Goal: Contribute content: Add original content to the website for others to see

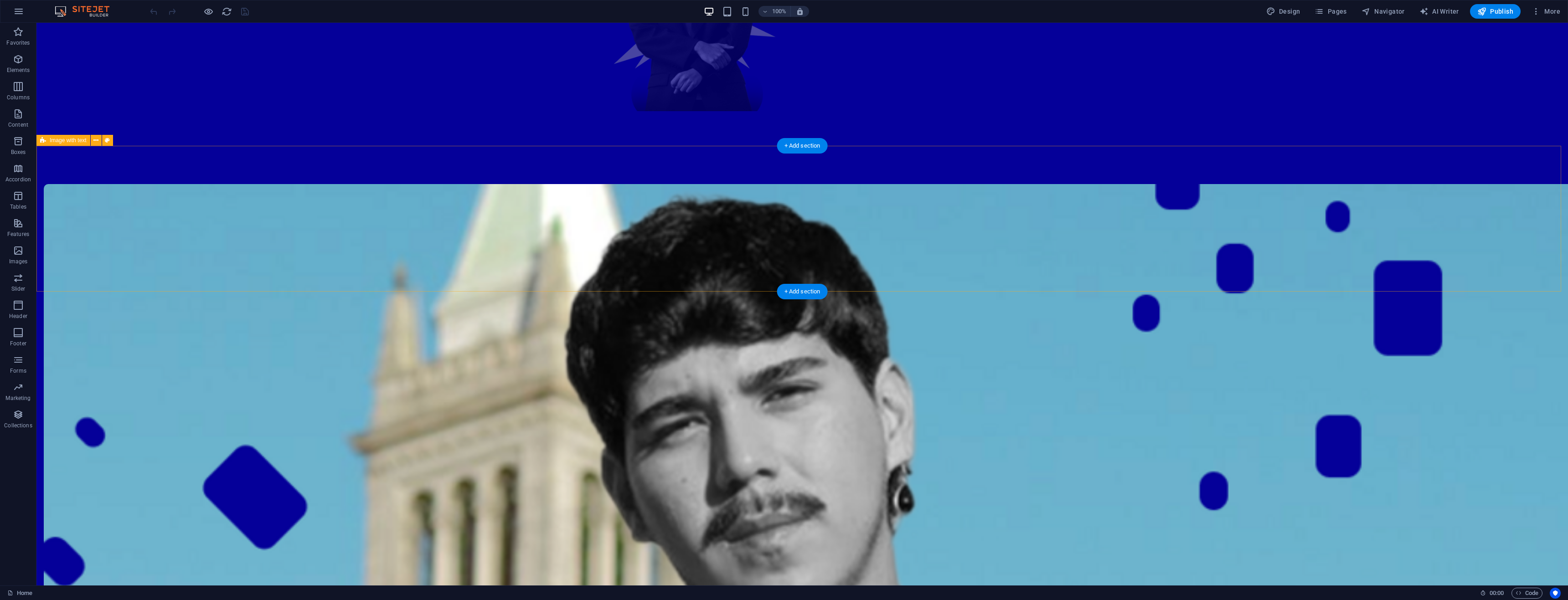
scroll to position [1322, 0]
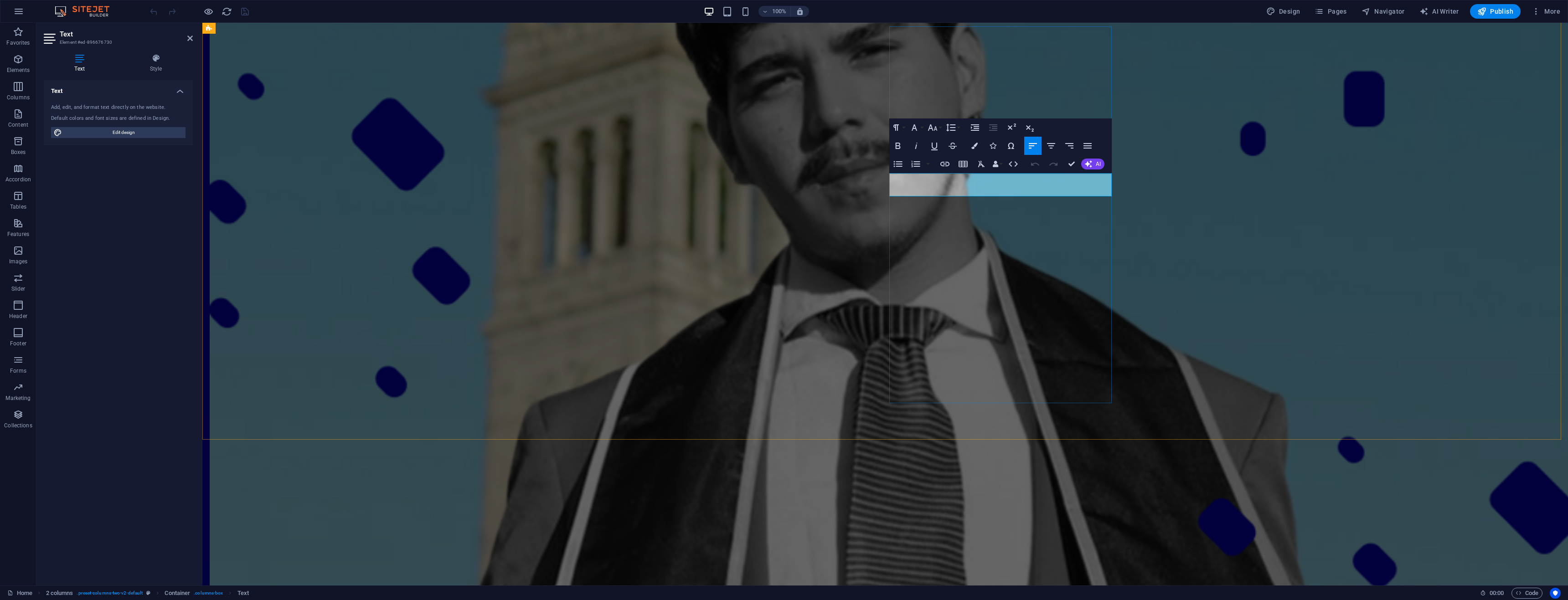
click at [945, 200] on div "Development" at bounding box center [952, 206] width 88 height 15
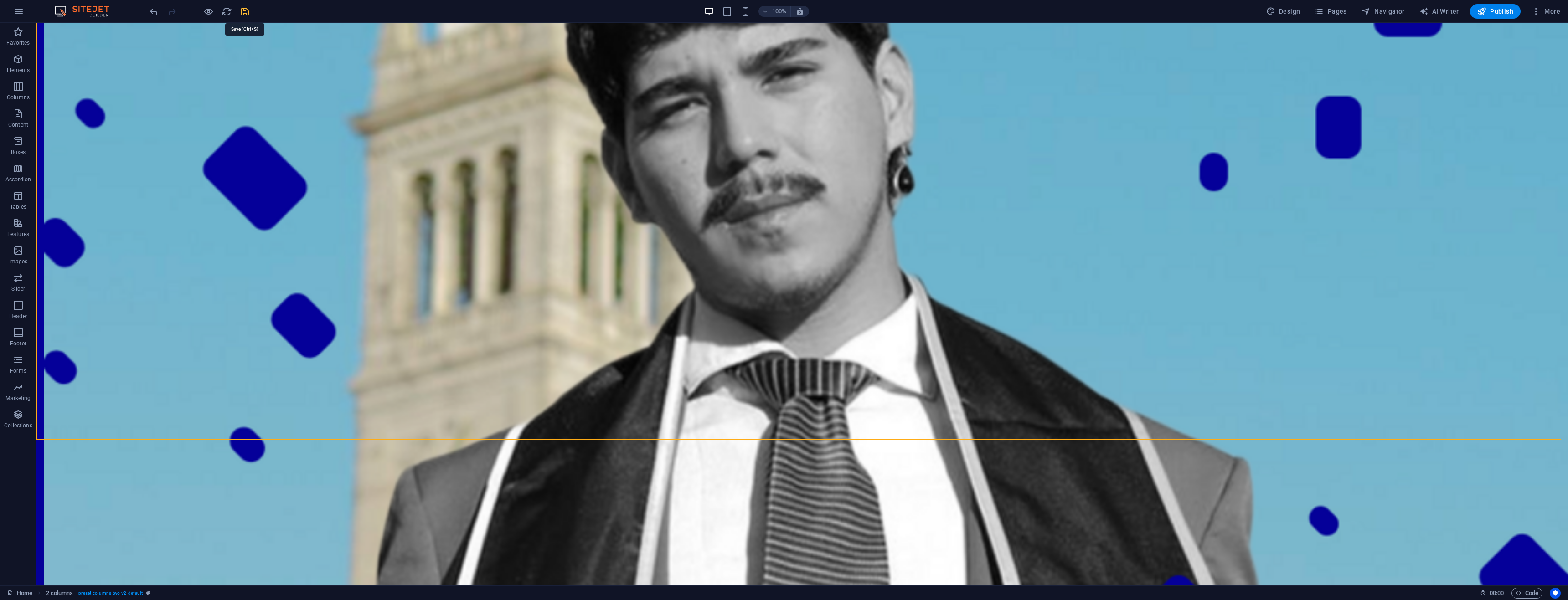
click at [244, 9] on icon "save" at bounding box center [245, 11] width 10 height 10
click at [1489, 14] on span "Publish" at bounding box center [1495, 11] width 36 height 9
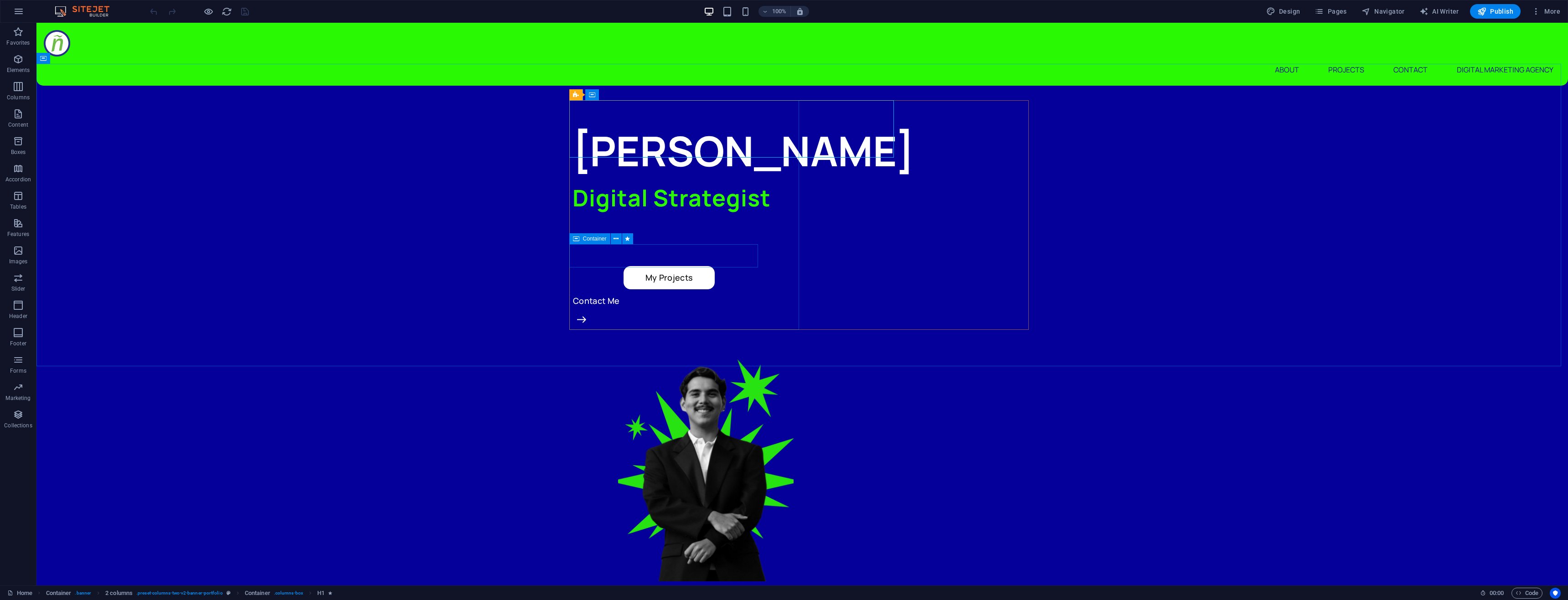
click at [579, 240] on div "Container" at bounding box center [589, 239] width 41 height 11
click at [583, 239] on span "Container" at bounding box center [595, 239] width 24 height 5
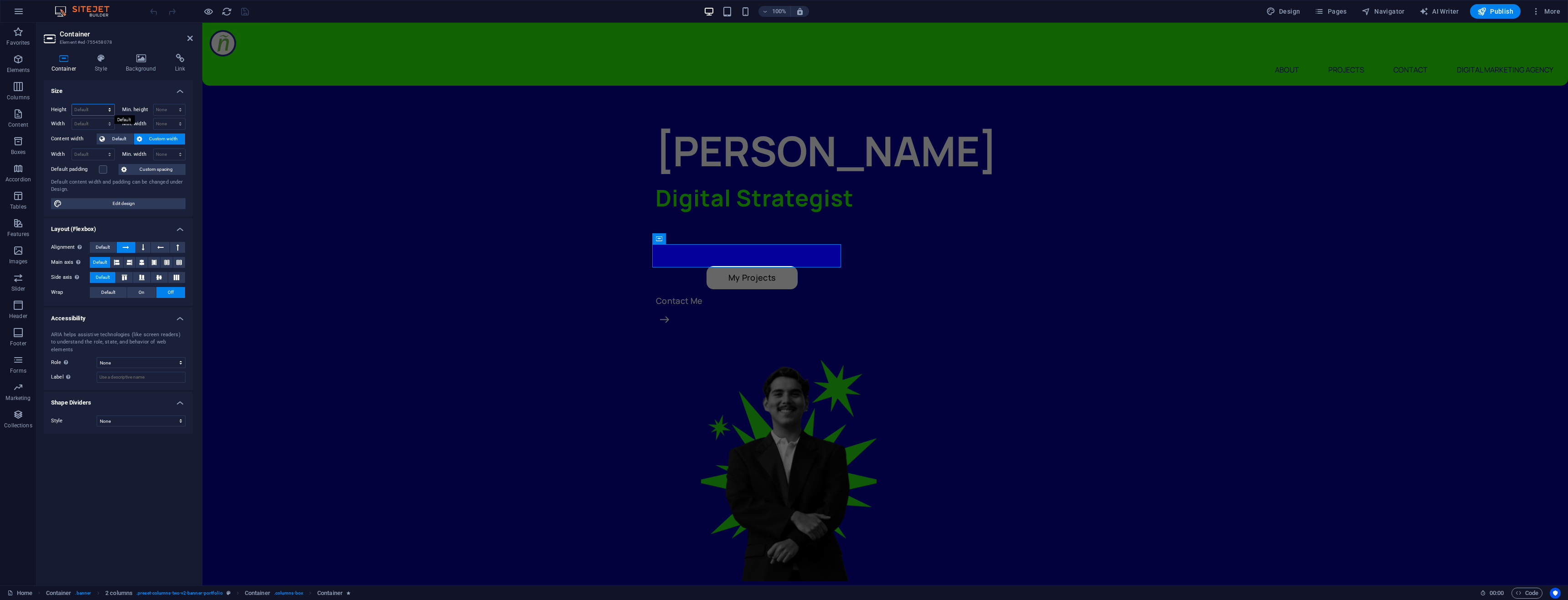
click at [99, 108] on select "Default px rem % vh vw" at bounding box center [93, 110] width 43 height 11
select select "px"
click at [101, 104] on select "Default px rem % vh vw" at bounding box center [93, 110] width 43 height 11
type input "51"
click at [110, 107] on select "Default px rem % vh vw" at bounding box center [108, 110] width 13 height 11
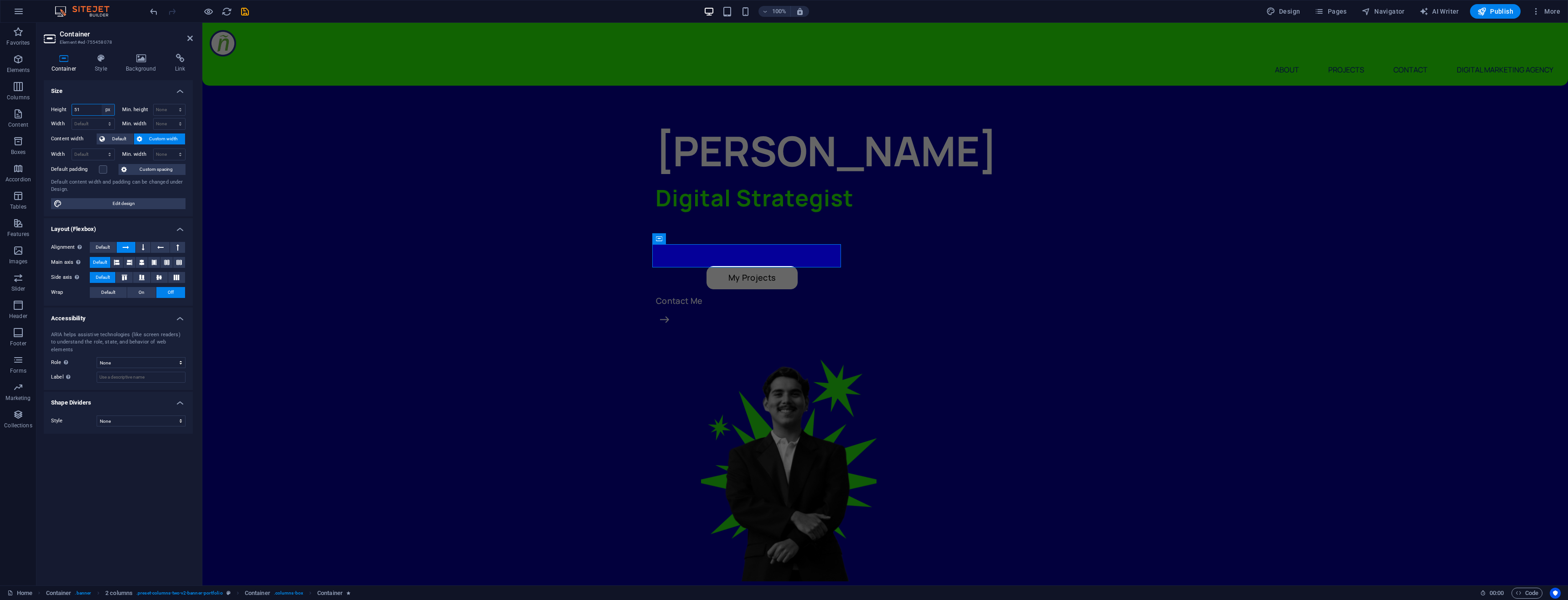
select select "default"
click at [102, 104] on select "Default px rem % vh vw" at bounding box center [108, 110] width 13 height 11
select select "DISABLED_OPTION_VALUE"
click at [102, 61] on icon at bounding box center [101, 58] width 27 height 9
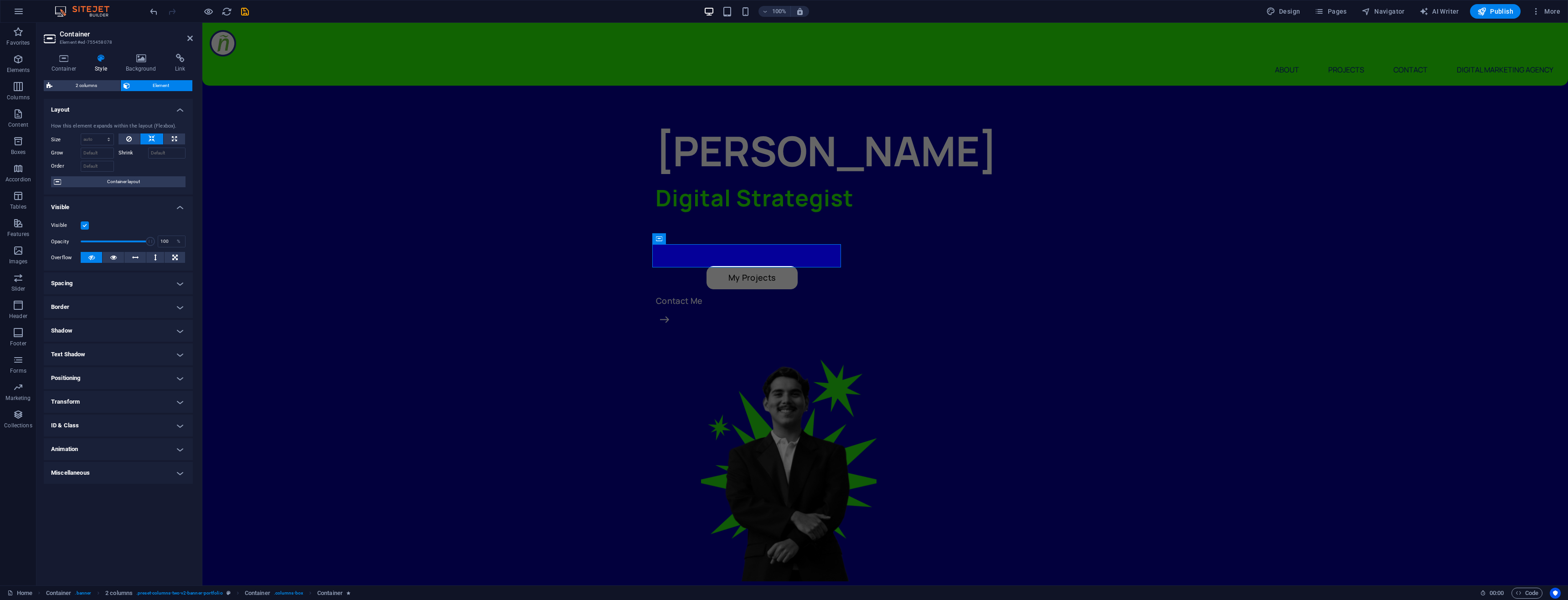
click at [77, 406] on h4 "Transform" at bounding box center [118, 402] width 149 height 22
click at [126, 419] on span "Move" at bounding box center [122, 420] width 120 height 11
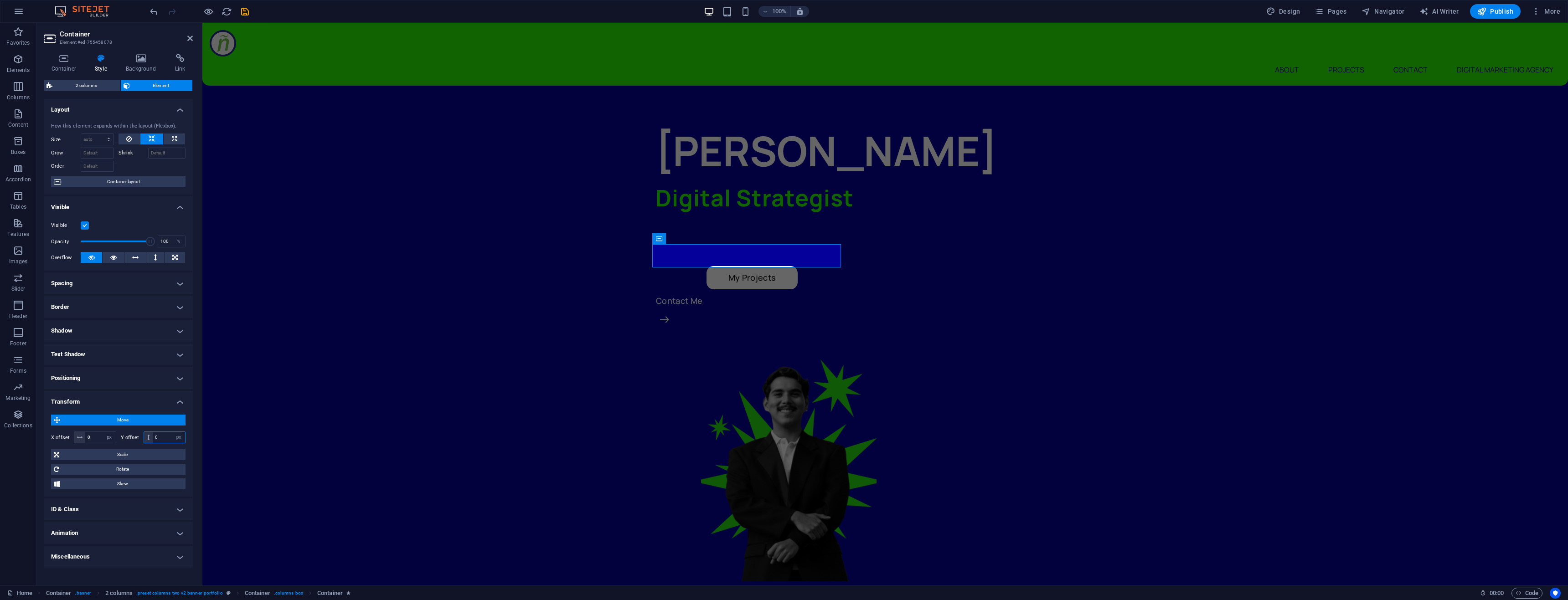
click at [158, 438] on input "0" at bounding box center [169, 438] width 32 height 11
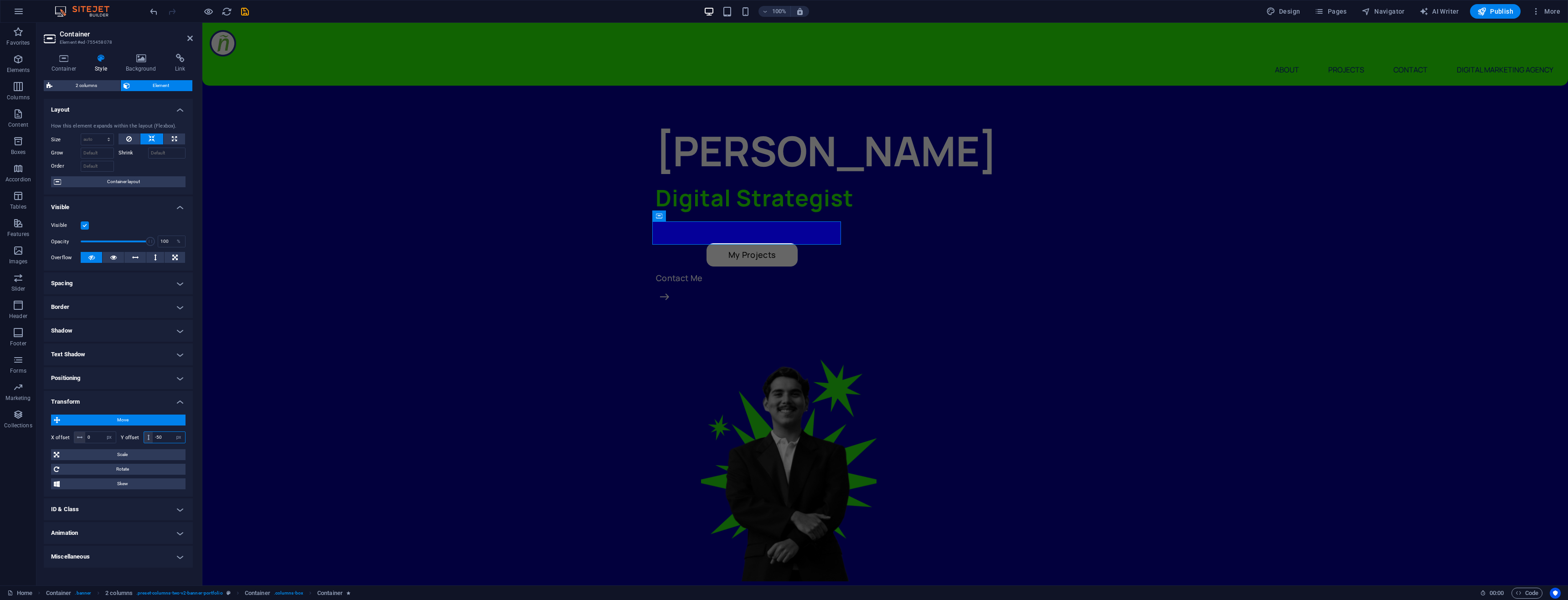
click at [164, 438] on input "-50" at bounding box center [169, 438] width 32 height 11
type input "-5"
type input "-6"
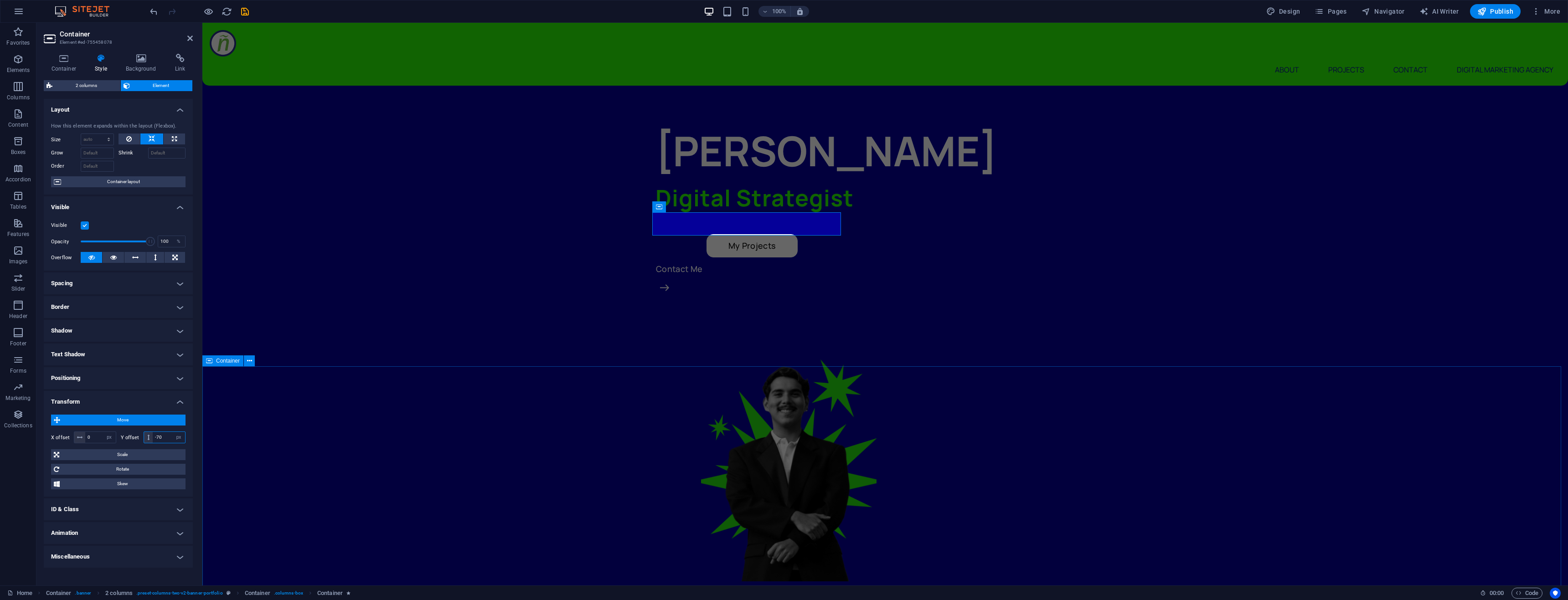
type input "-70"
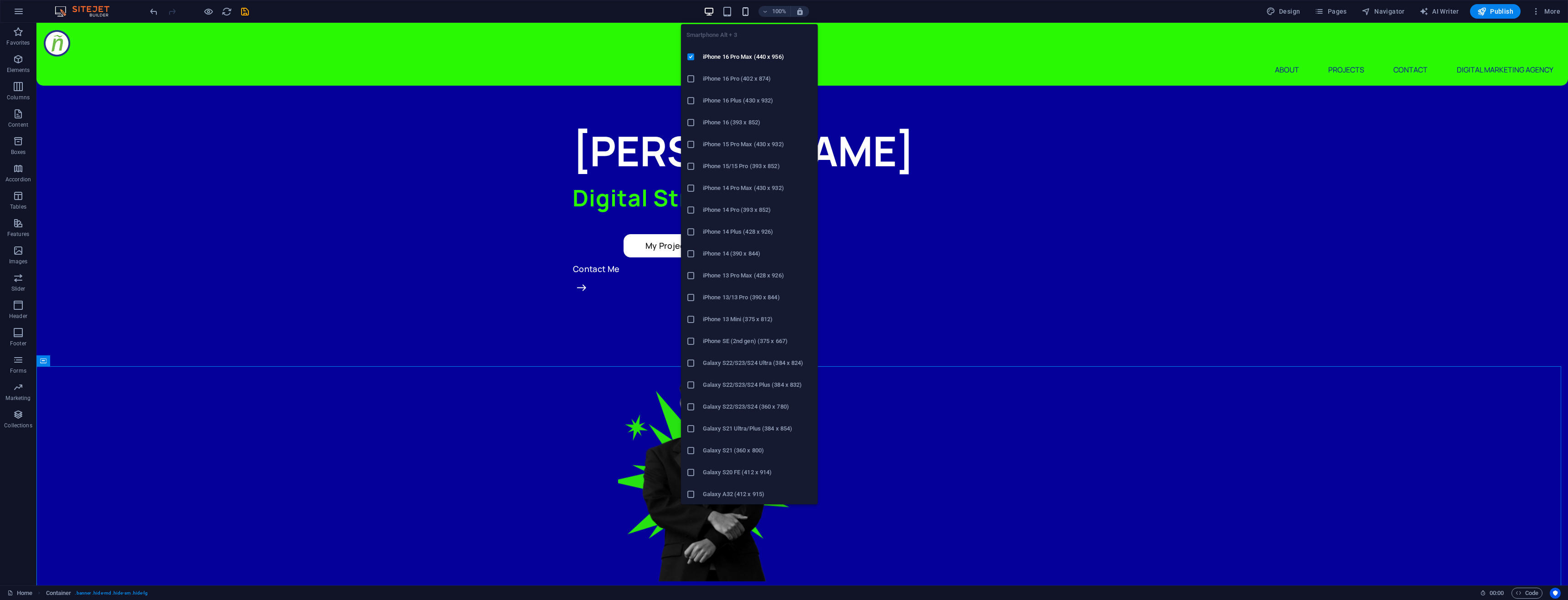
click at [750, 13] on icon "button" at bounding box center [745, 11] width 10 height 10
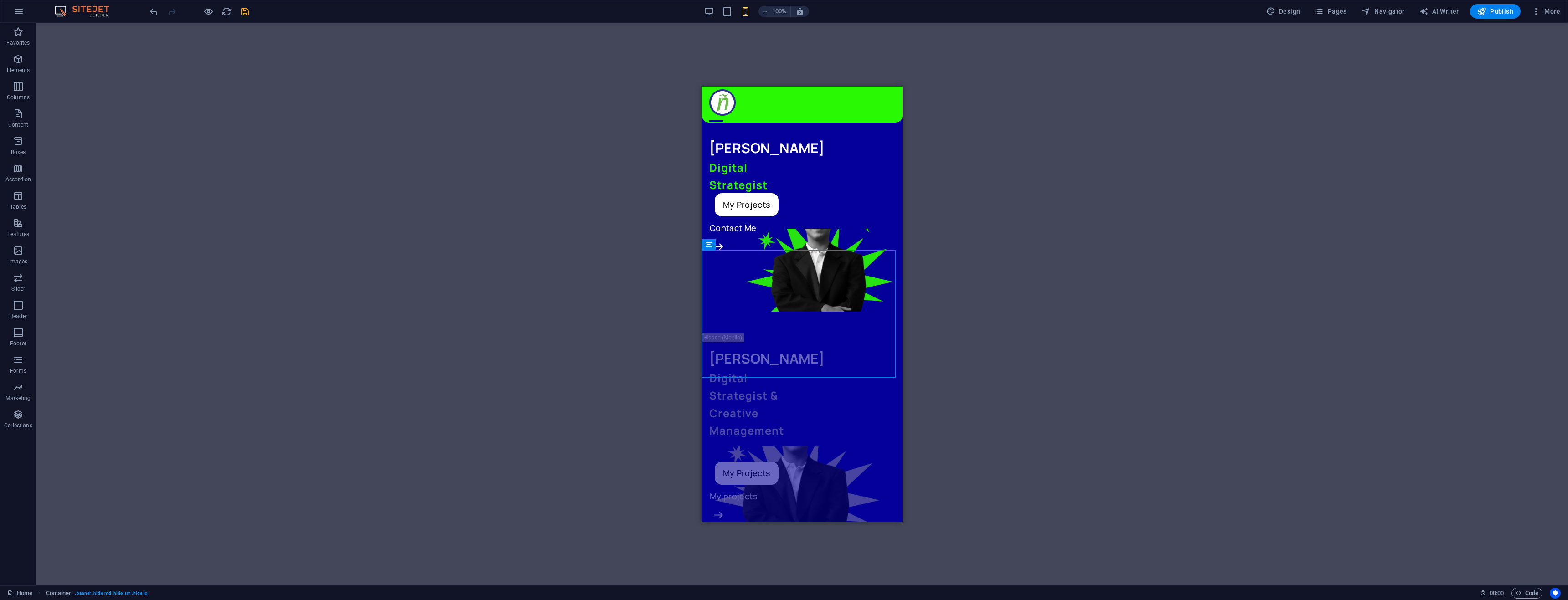
click at [716, 10] on div "100%" at bounding box center [756, 12] width 105 height 15
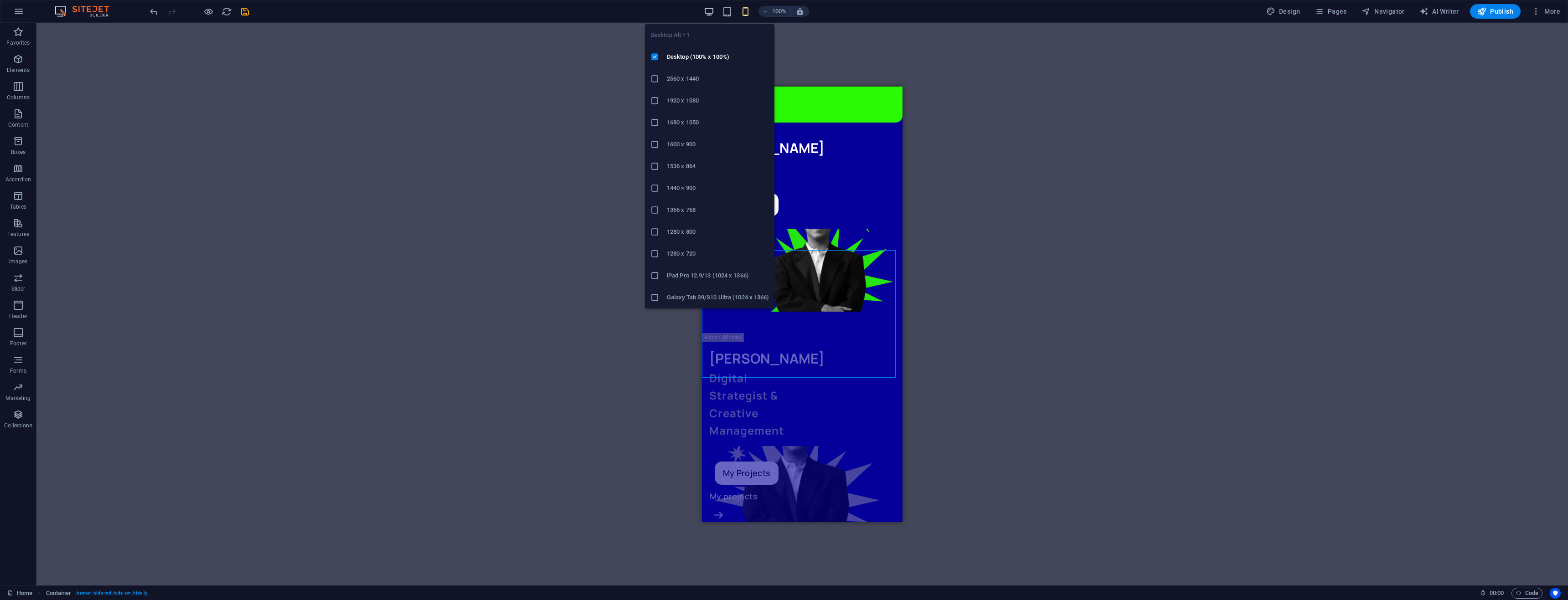
click at [712, 15] on icon "button" at bounding box center [709, 11] width 10 height 10
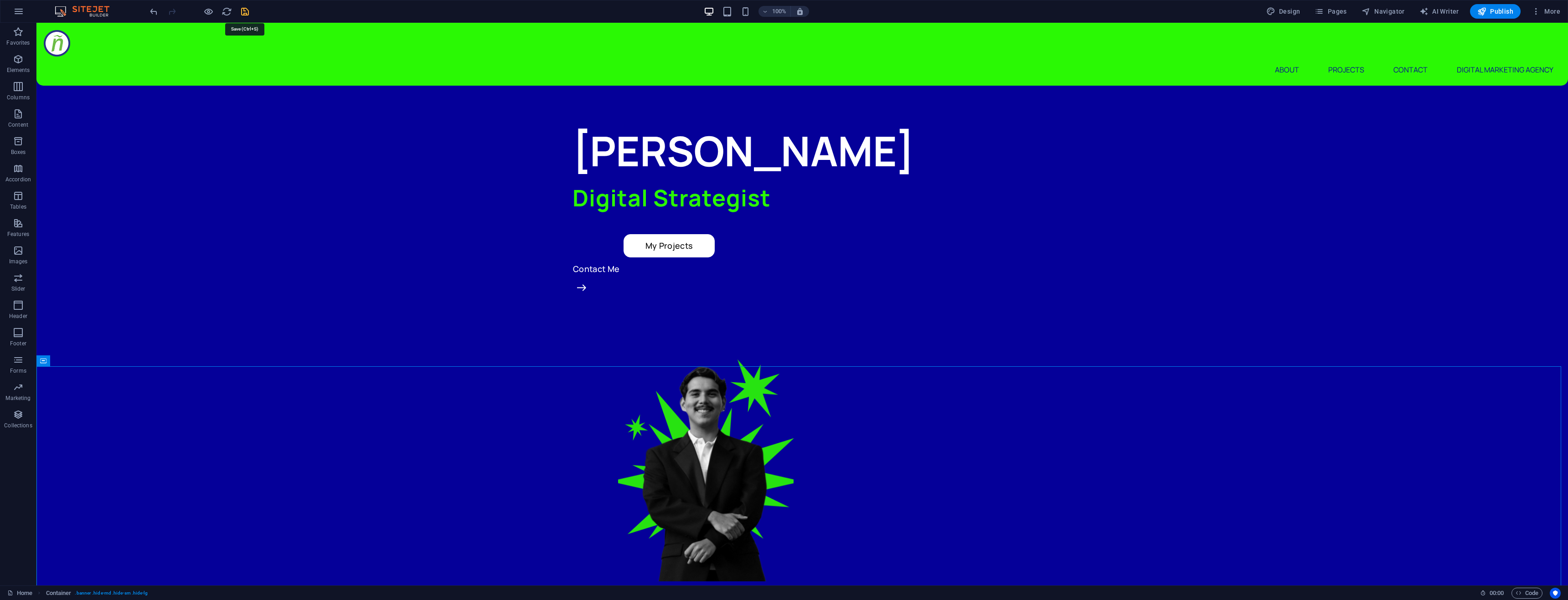
click at [244, 9] on icon "save" at bounding box center [245, 11] width 10 height 10
click at [1505, 12] on span "Publish" at bounding box center [1495, 11] width 36 height 9
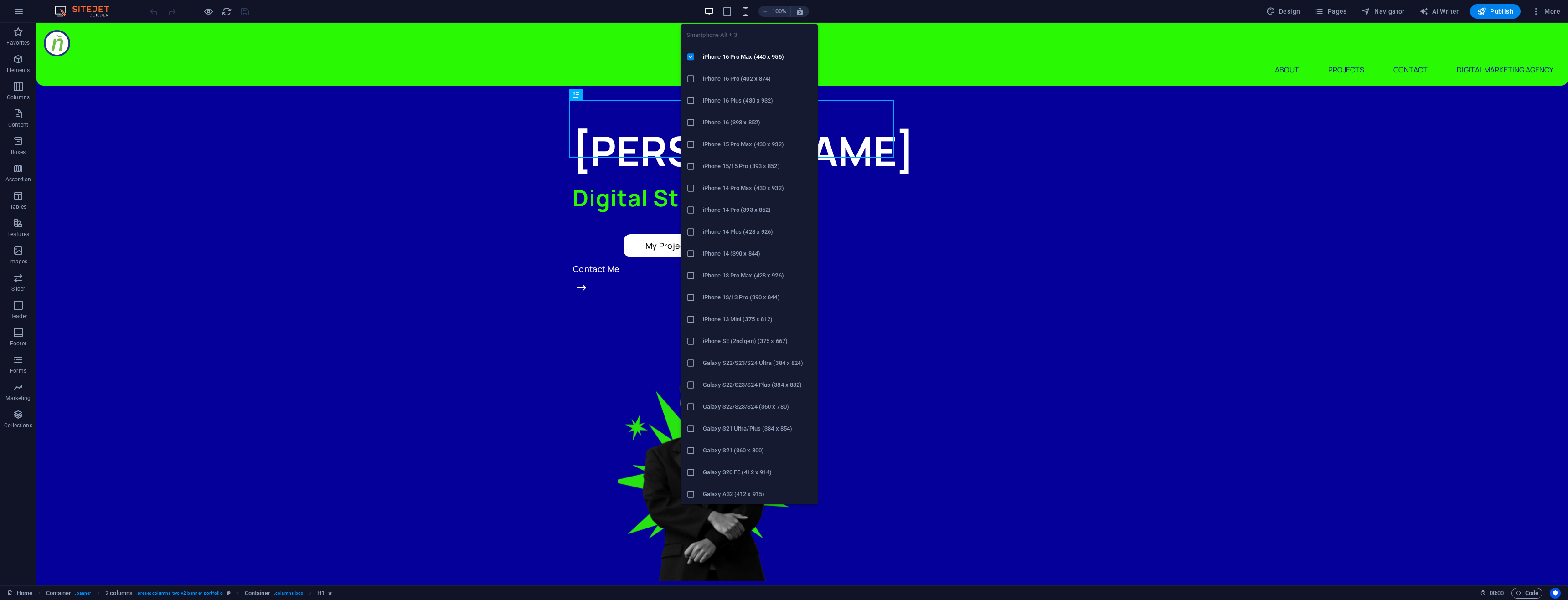
click at [747, 12] on icon "button" at bounding box center [745, 11] width 10 height 10
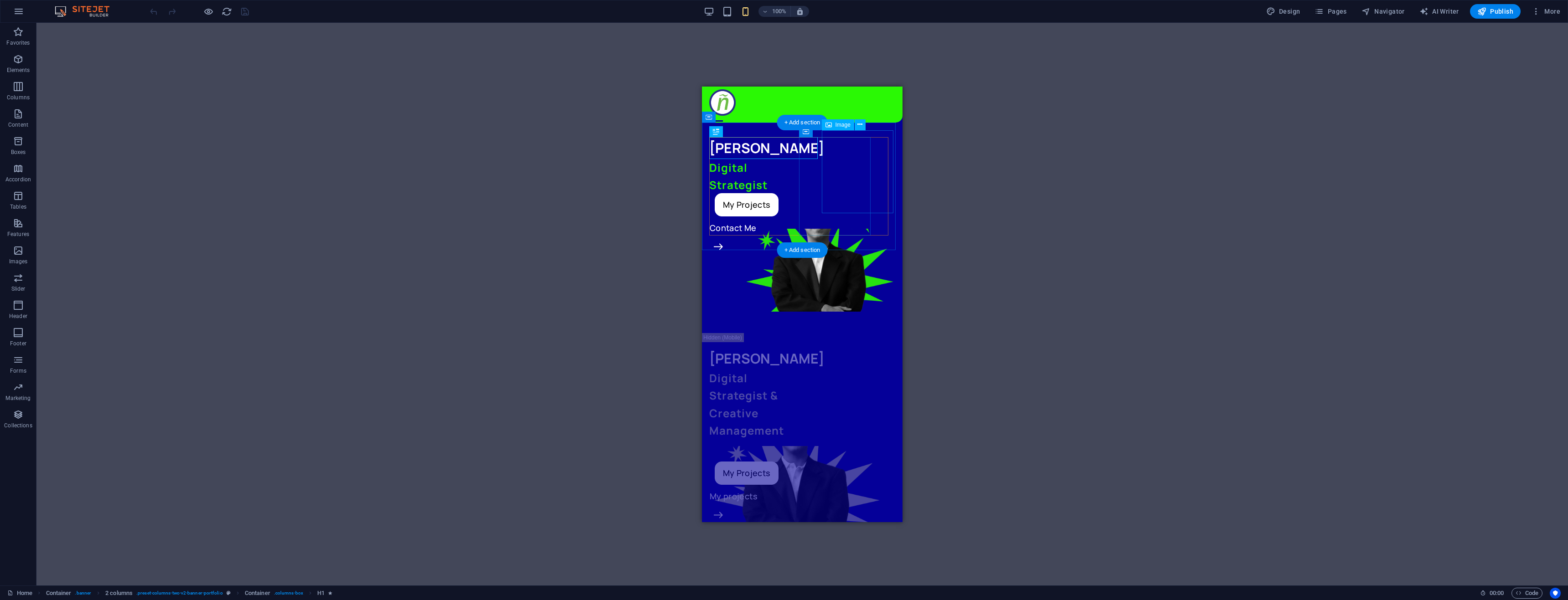
click at [807, 228] on figure at bounding box center [769, 270] width 74 height 83
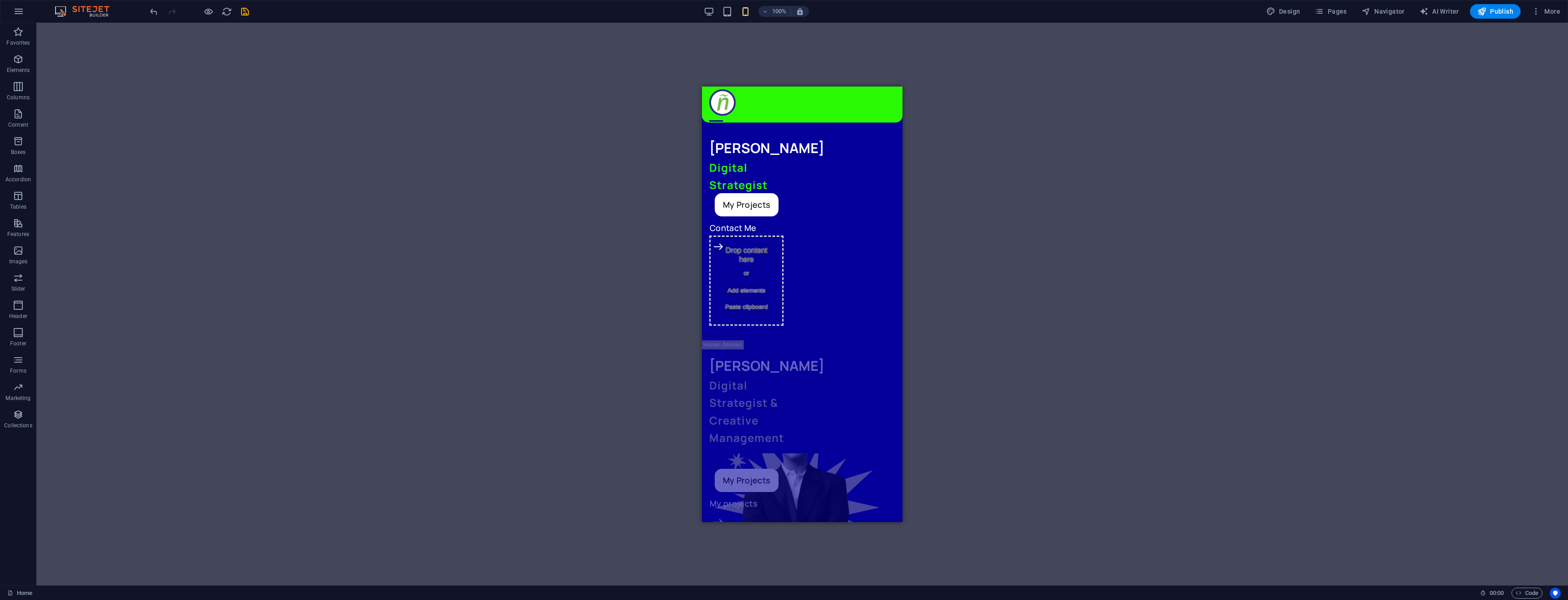
click at [968, 199] on div "Drag here to replace the existing content. Press “Ctrl” if you want to create a…" at bounding box center [802, 304] width 1531 height 563
drag, startPoint x: 639, startPoint y: 141, endPoint x: 153, endPoint y: 105, distance: 487.3
click at [639, 141] on div "Drag here to replace the existing content. Press “Ctrl” if you want to create a…" at bounding box center [802, 304] width 1531 height 563
click at [783, 235] on div "Drop content here or Add elements Paste clipboard" at bounding box center [746, 280] width 74 height 90
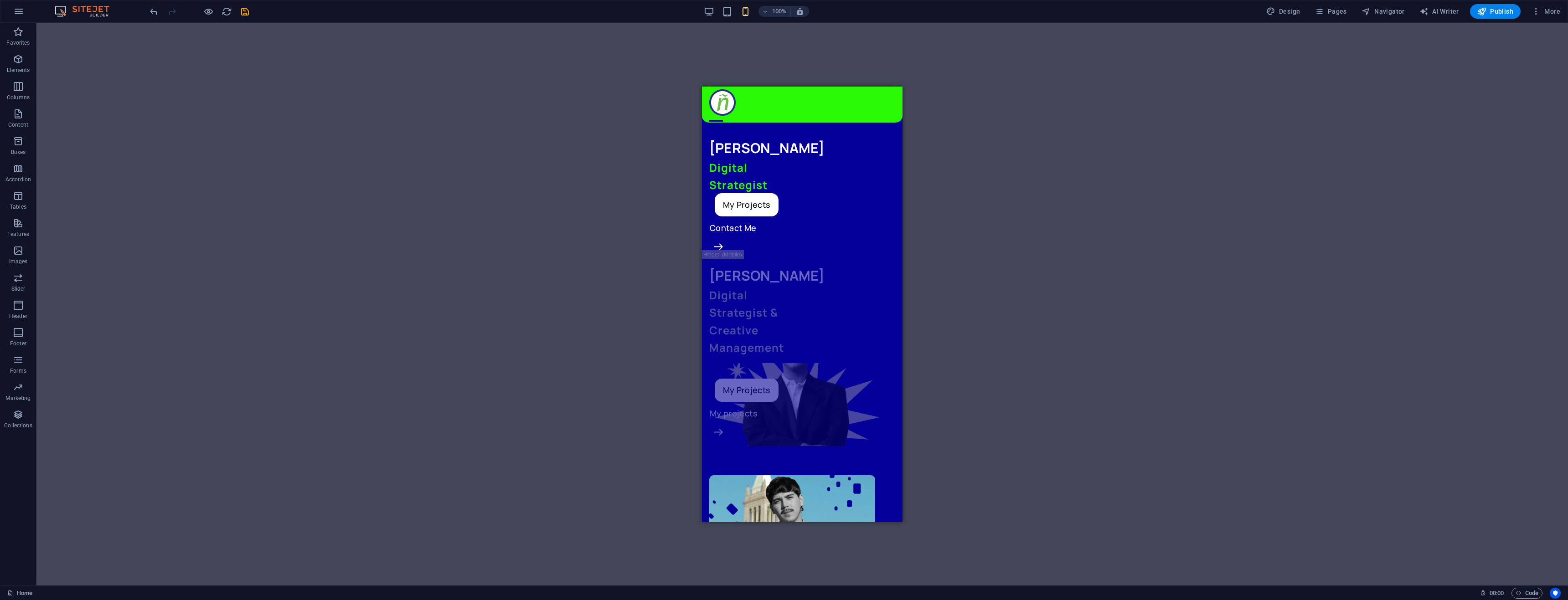
click at [993, 170] on div "Drag here to replace the existing content. Press “Ctrl” if you want to create a…" at bounding box center [802, 304] width 1531 height 563
click at [849, 159] on div "[PERSON_NAME] Digital Strategist My Projects Contact Me" at bounding box center [802, 186] width 186 height 99
click at [850, 133] on div "[PERSON_NAME] Digital Strategist My Projects Contact Me" at bounding box center [802, 186] width 200 height 128
click at [956, 177] on div "Drag here to replace the existing content. Press “Ctrl” if you want to create a…" at bounding box center [802, 304] width 1531 height 563
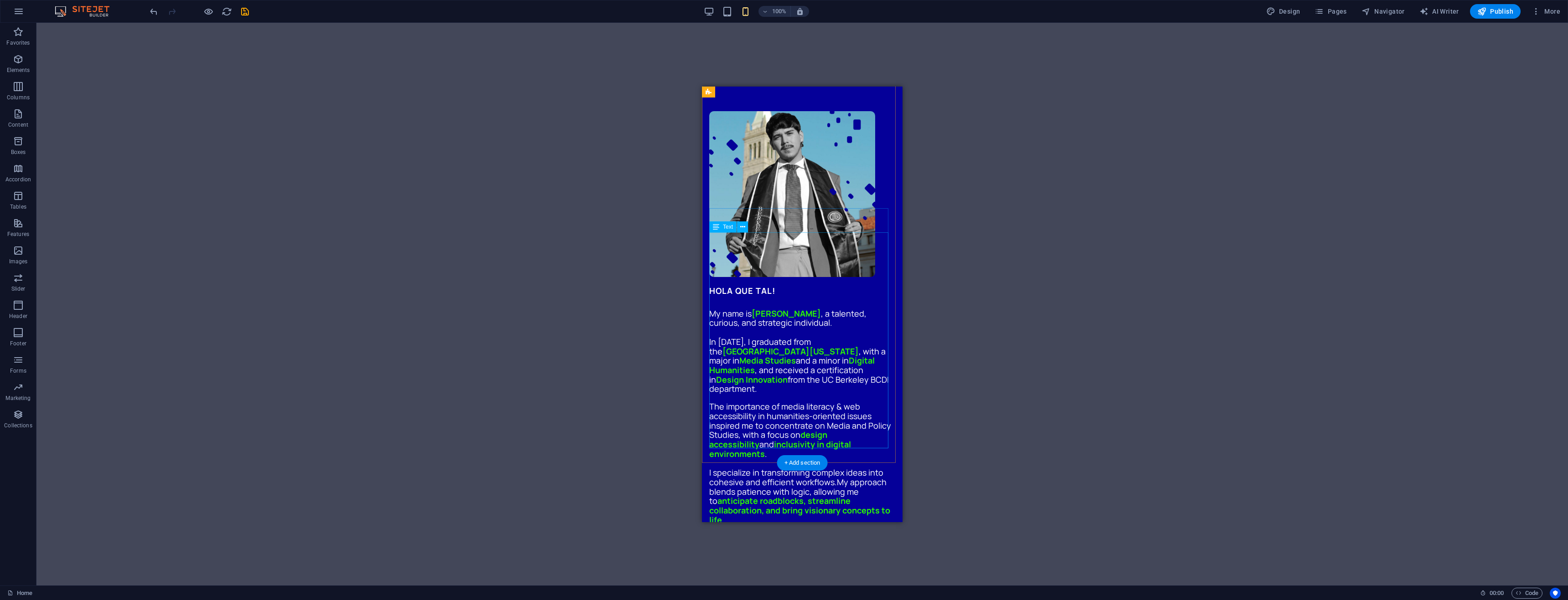
scroll to position [365, 0]
click at [796, 162] on figure at bounding box center [802, 193] width 186 height 166
drag, startPoint x: 801, startPoint y: 159, endPoint x: 786, endPoint y: 427, distance: 268.4
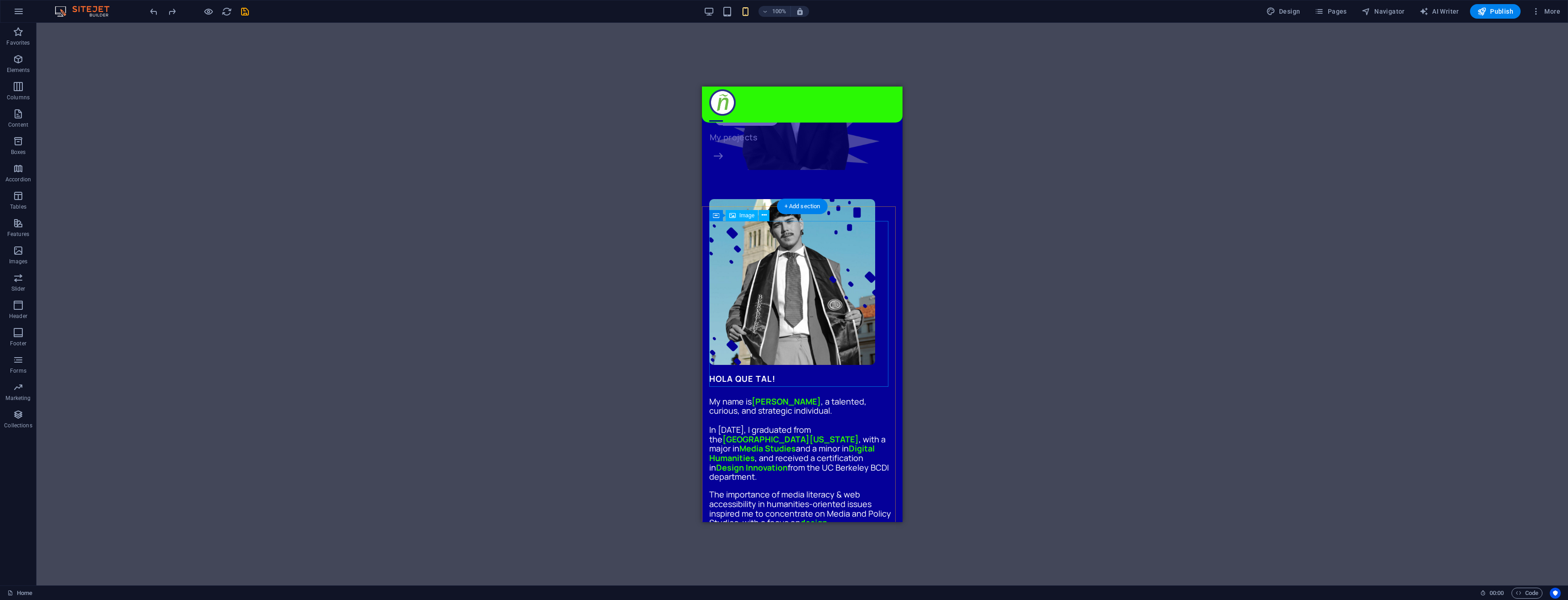
scroll to position [171, 0]
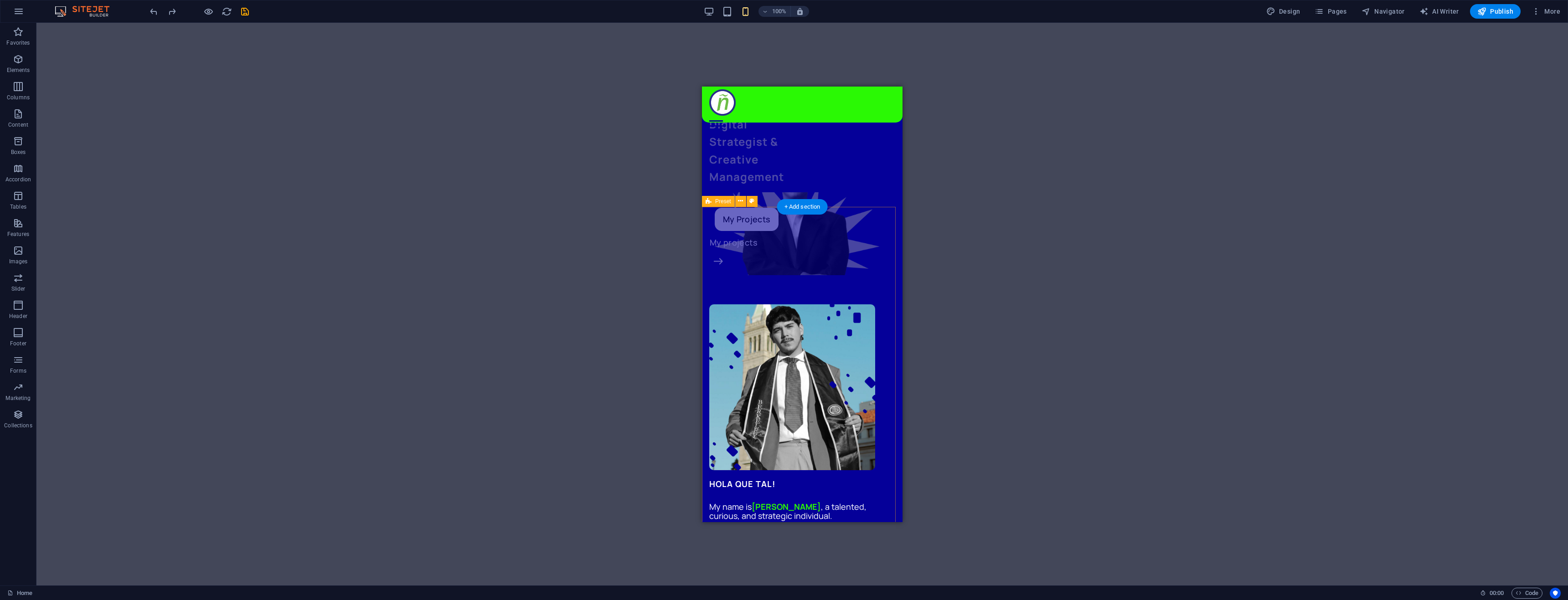
click at [859, 290] on div "HOLA QUE TAL! My name is [PERSON_NAME] , a talented, curious, and strategic ind…" at bounding box center [802, 511] width 200 height 442
click at [836, 304] on figure at bounding box center [802, 386] width 186 height 166
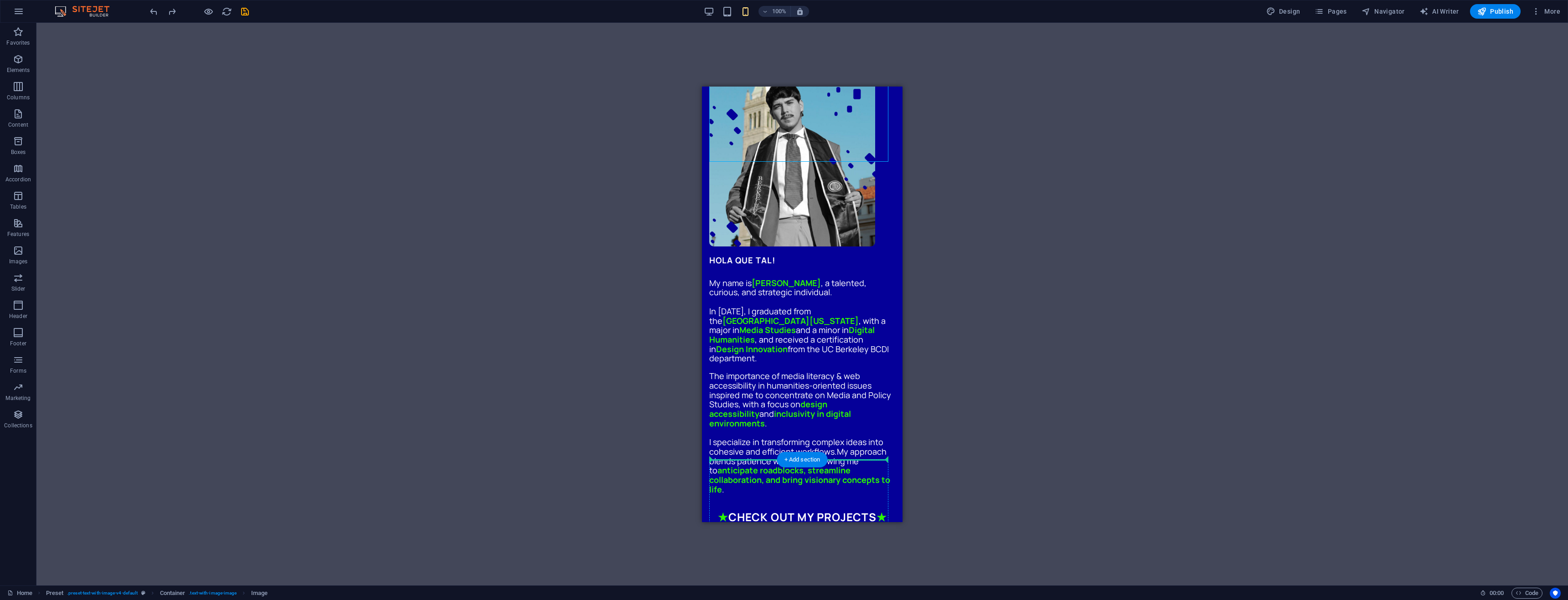
scroll to position [397, 0]
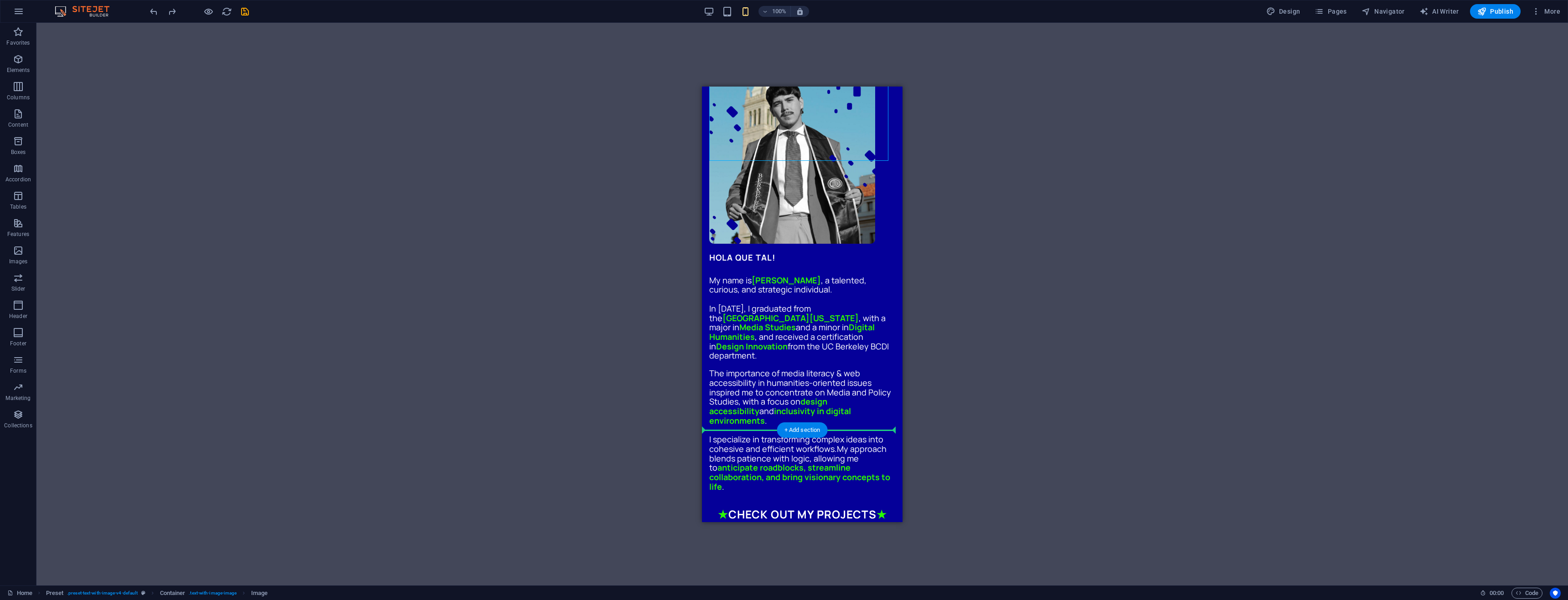
drag, startPoint x: 836, startPoint y: 271, endPoint x: 807, endPoint y: 422, distance: 153.8
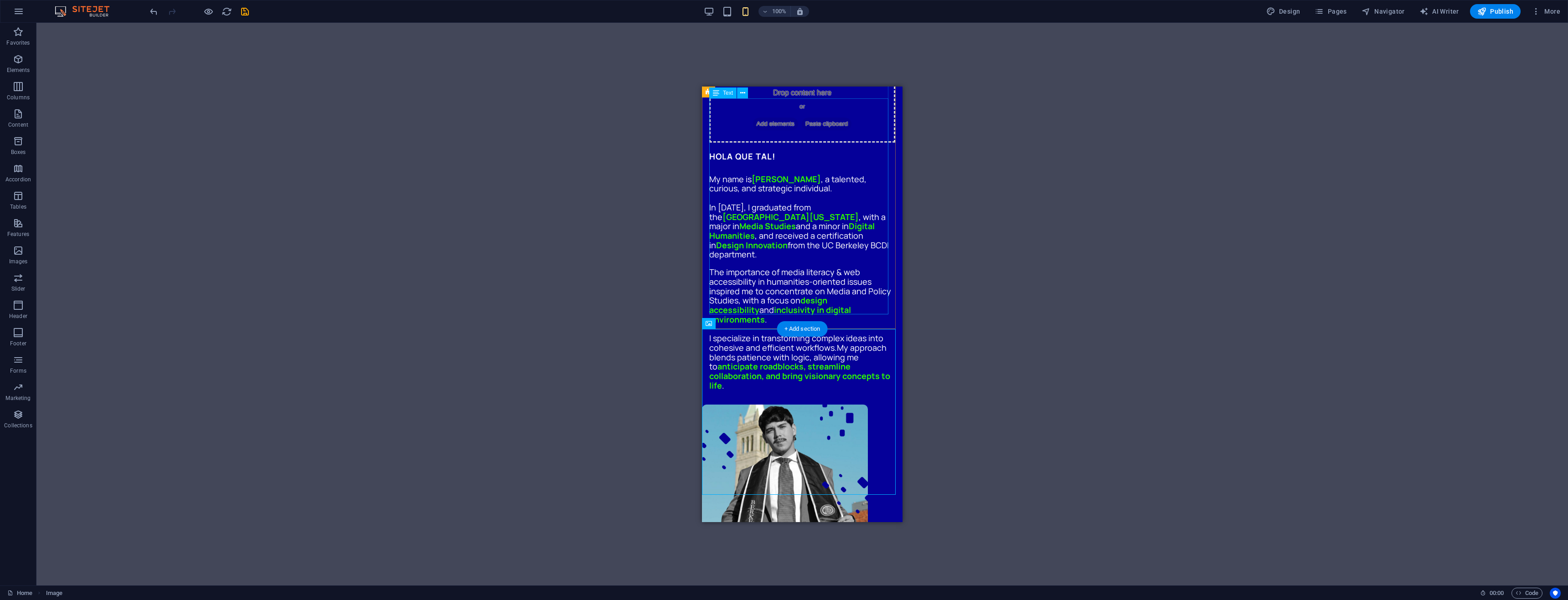
click at [769, 307] on div "My name is [PERSON_NAME] , a talented, curious, and strategic individual. In [D…" at bounding box center [802, 282] width 186 height 216
click at [764, 322] on div "Drop content here or Add elements Paste clipboard HOLA QUE TAL! My name is [PER…" at bounding box center [802, 233] width 200 height 341
click at [761, 404] on figure at bounding box center [802, 487] width 200 height 166
drag, startPoint x: 761, startPoint y: 357, endPoint x: 768, endPoint y: 311, distance: 46.5
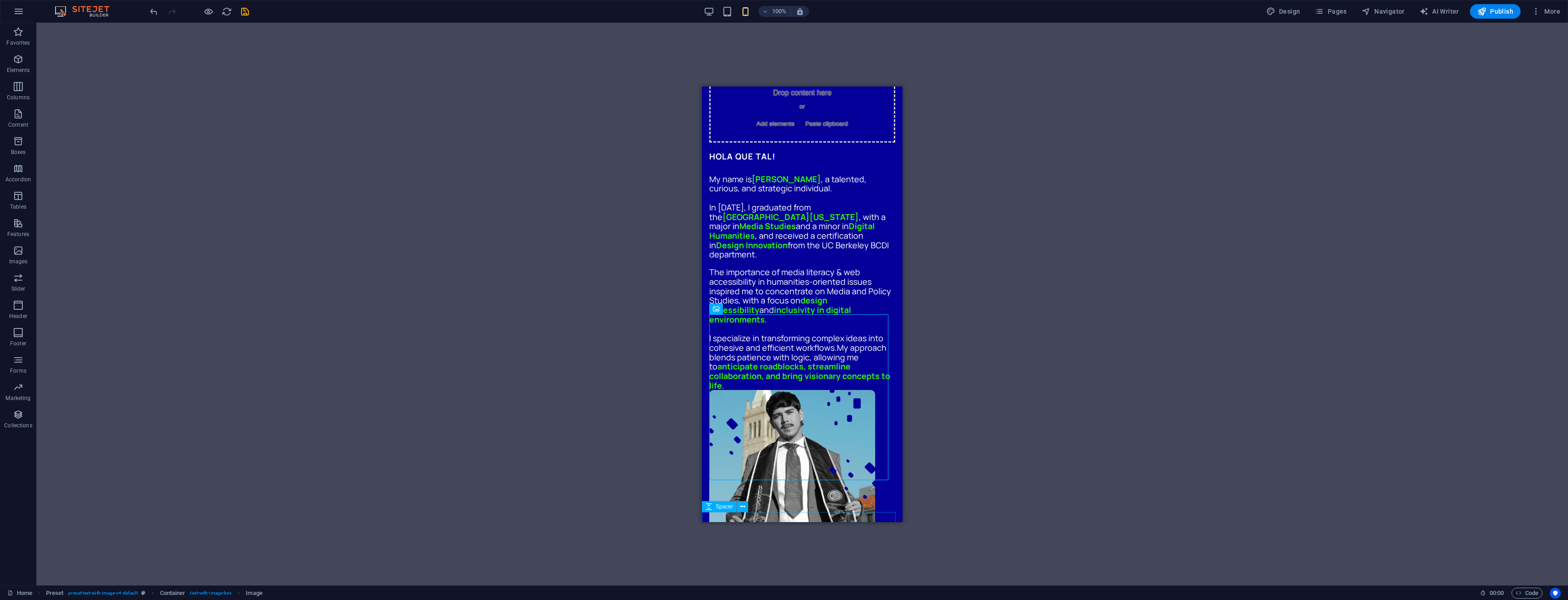
click at [747, 588] on div at bounding box center [802, 593] width 200 height 12
click at [779, 291] on div "My name is [PERSON_NAME] , a talented, curious, and strategic individual. In [D…" at bounding box center [802, 282] width 186 height 216
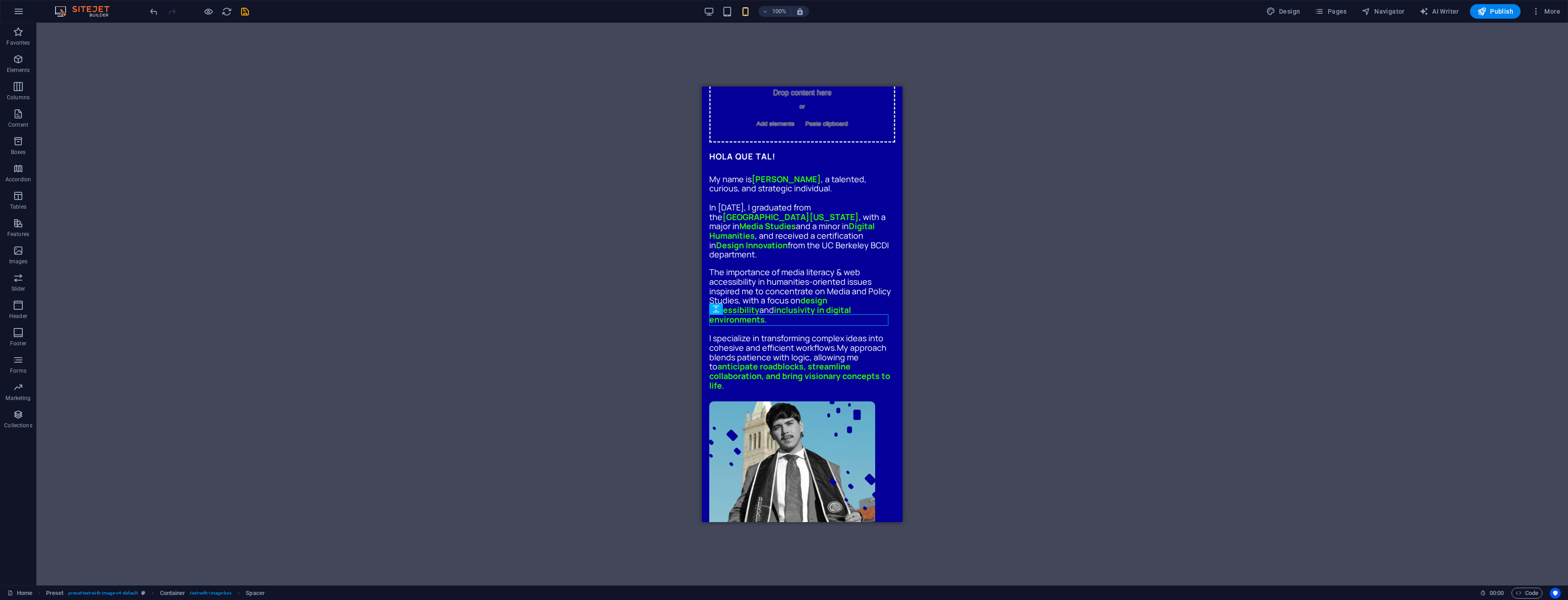
click at [922, 301] on div "Drag here to replace the existing content. Press “Ctrl” if you want to create a…" at bounding box center [802, 304] width 1531 height 563
click at [826, 401] on figure at bounding box center [802, 484] width 186 height 166
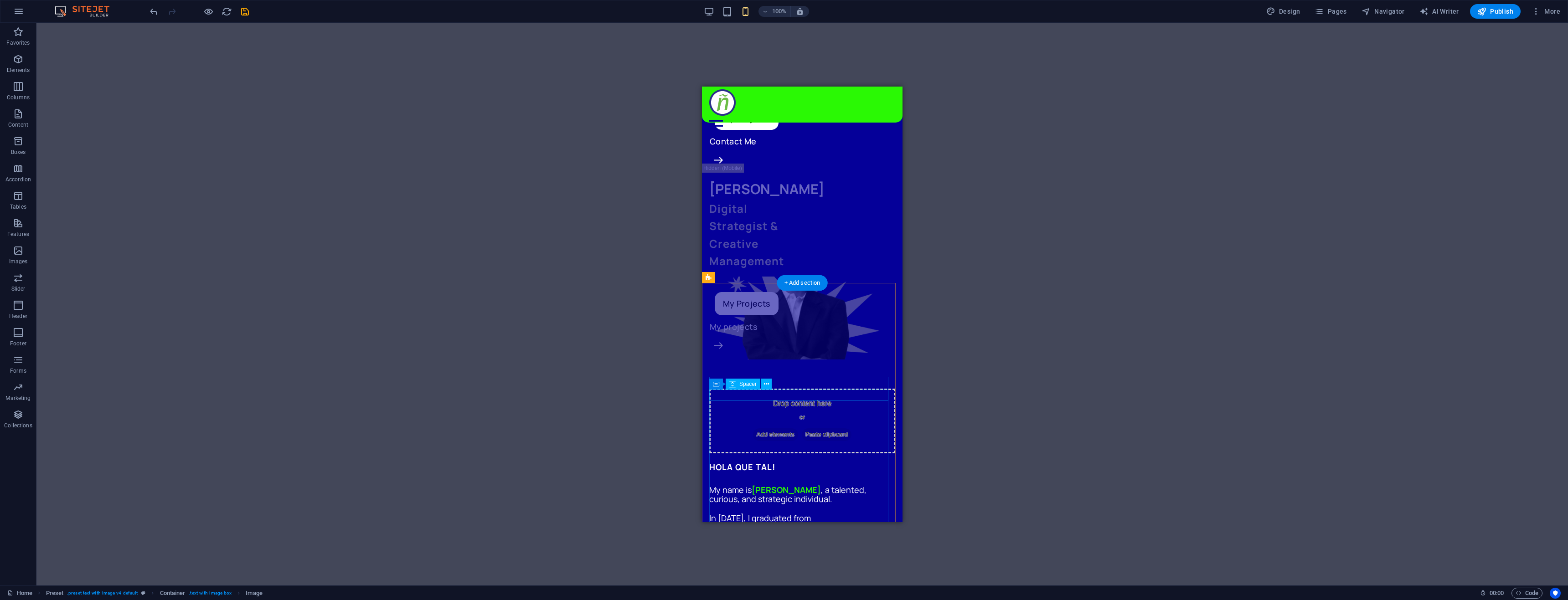
scroll to position [78, 0]
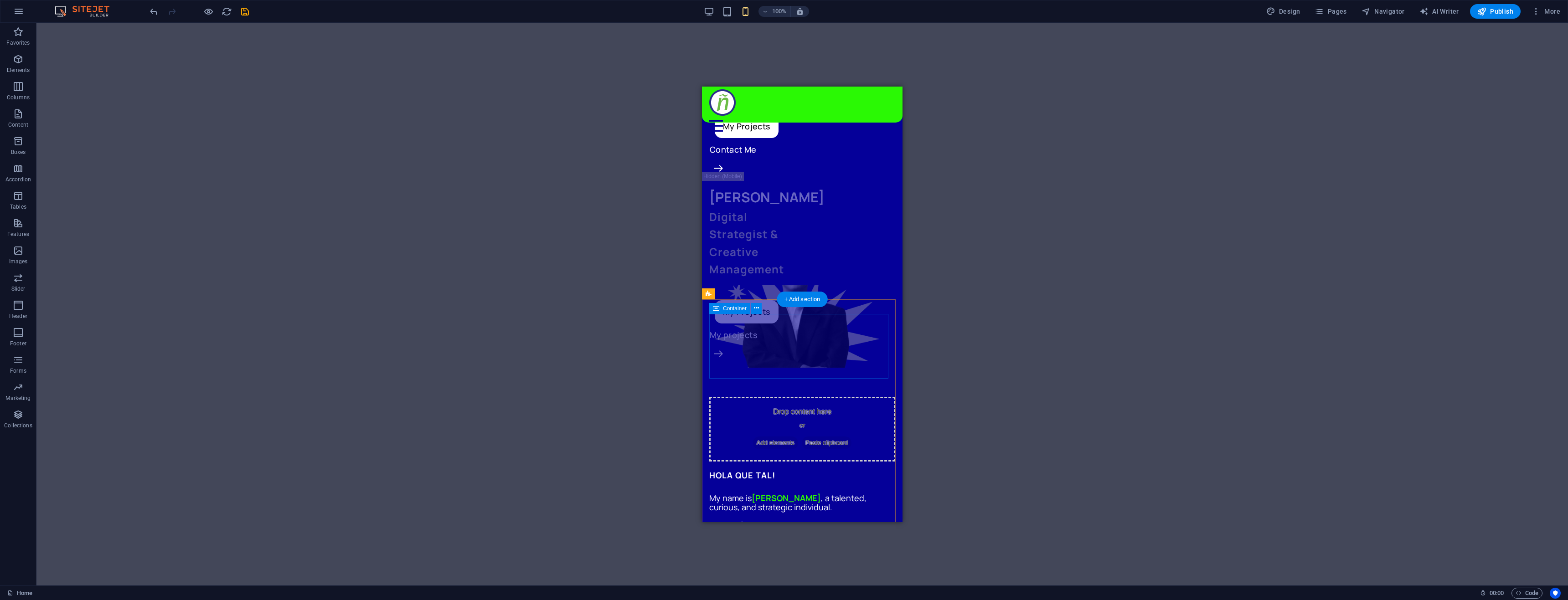
click at [849, 396] on div "Drop content here or Add elements Paste clipboard" at bounding box center [802, 428] width 186 height 65
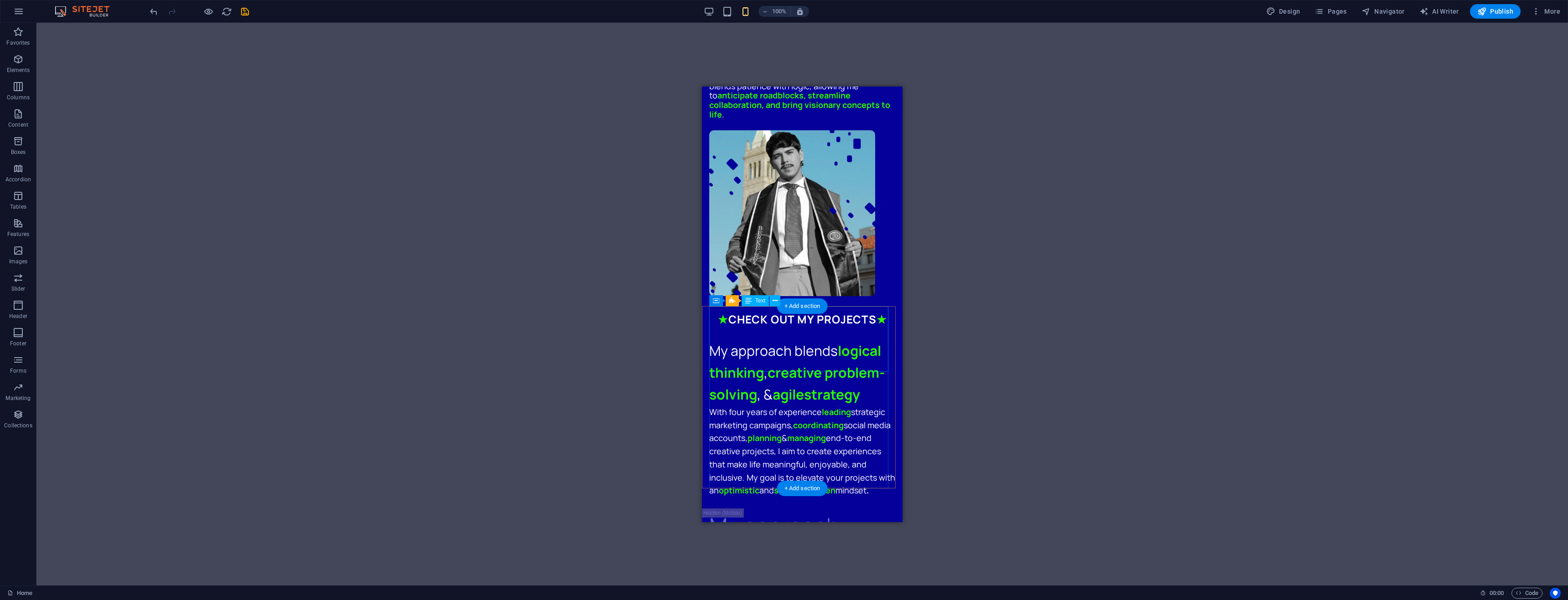
scroll to position [638, 0]
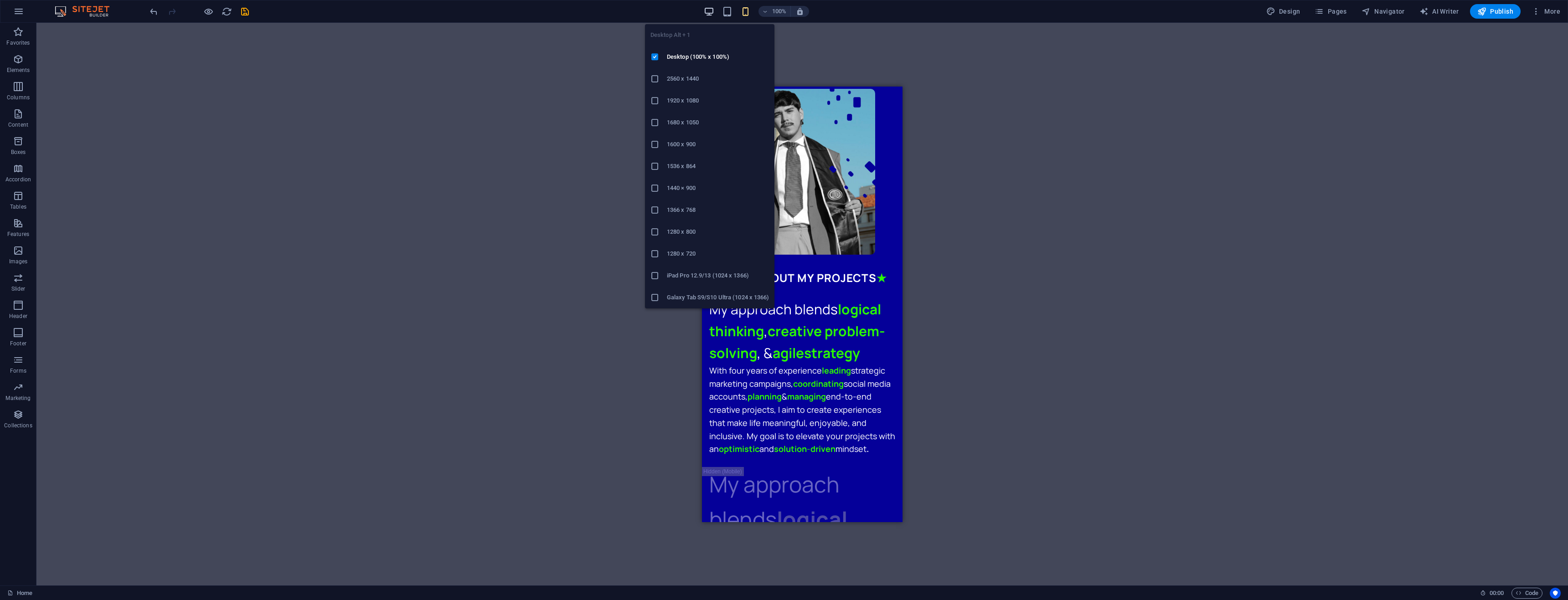
click at [712, 12] on icon "button" at bounding box center [709, 11] width 10 height 10
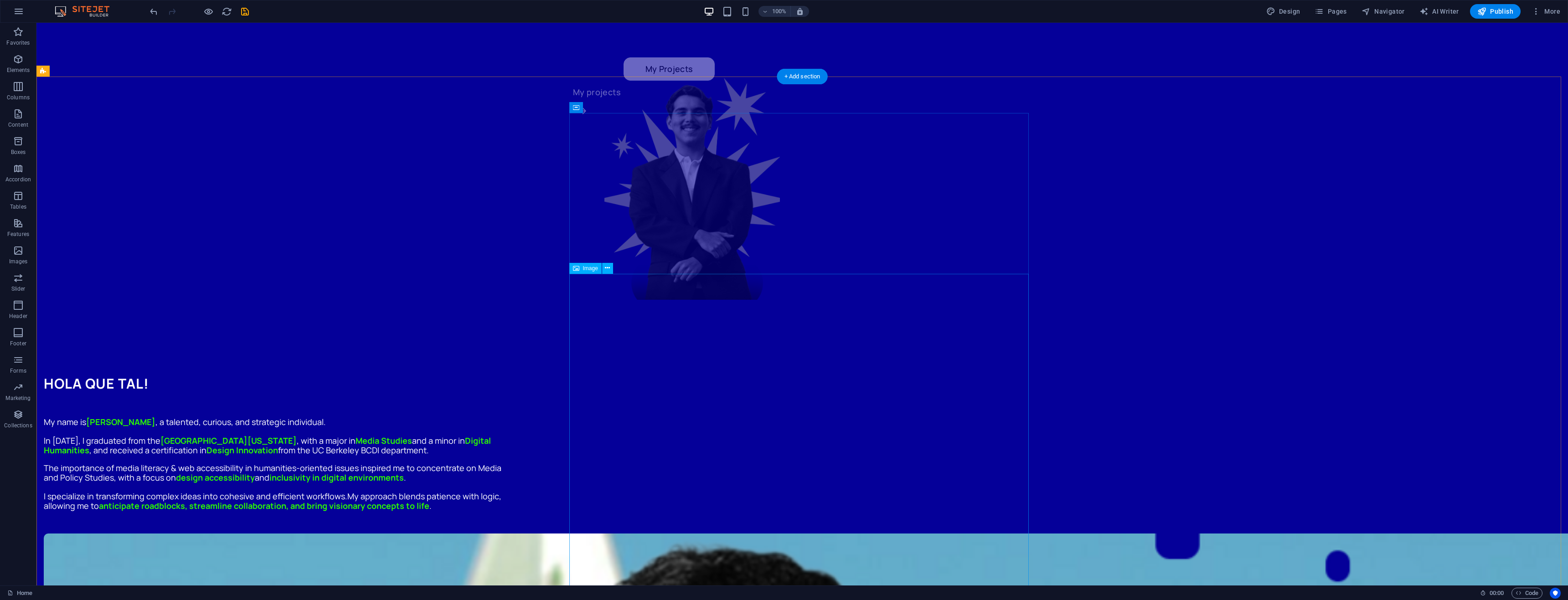
scroll to position [592, 0]
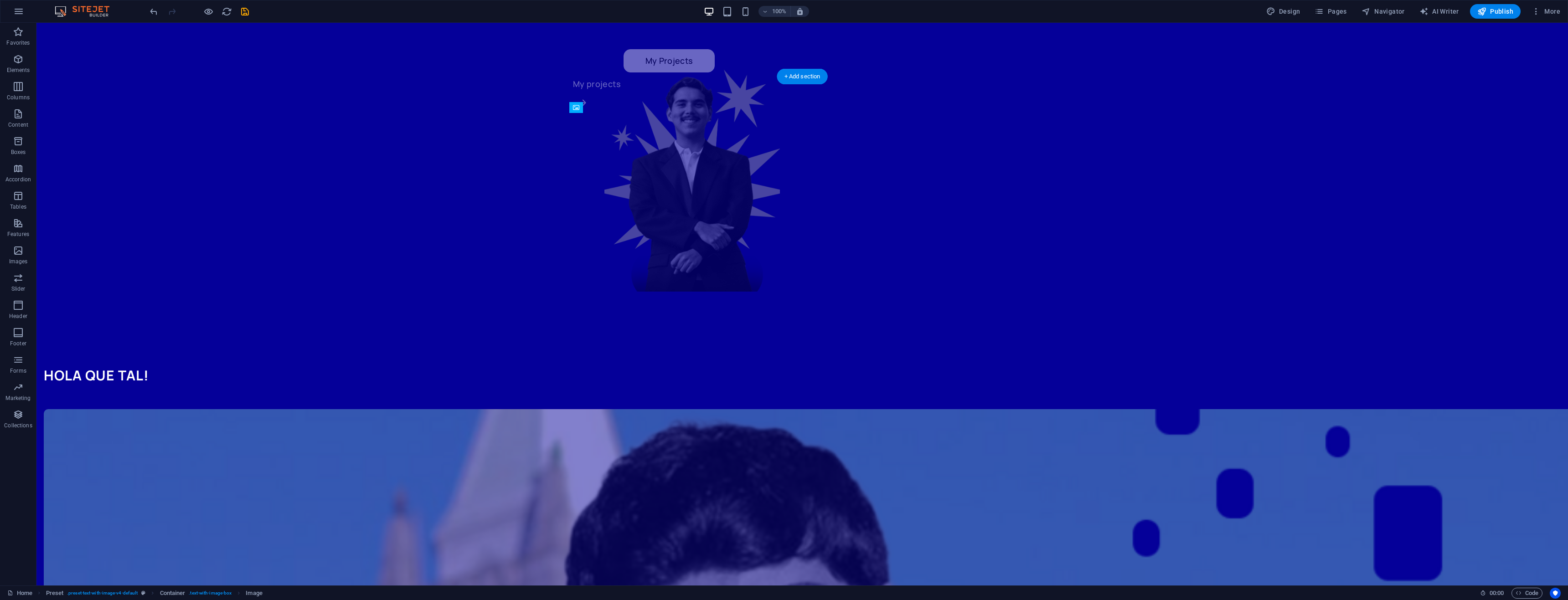
drag, startPoint x: 827, startPoint y: 347, endPoint x: 985, endPoint y: 215, distance: 205.9
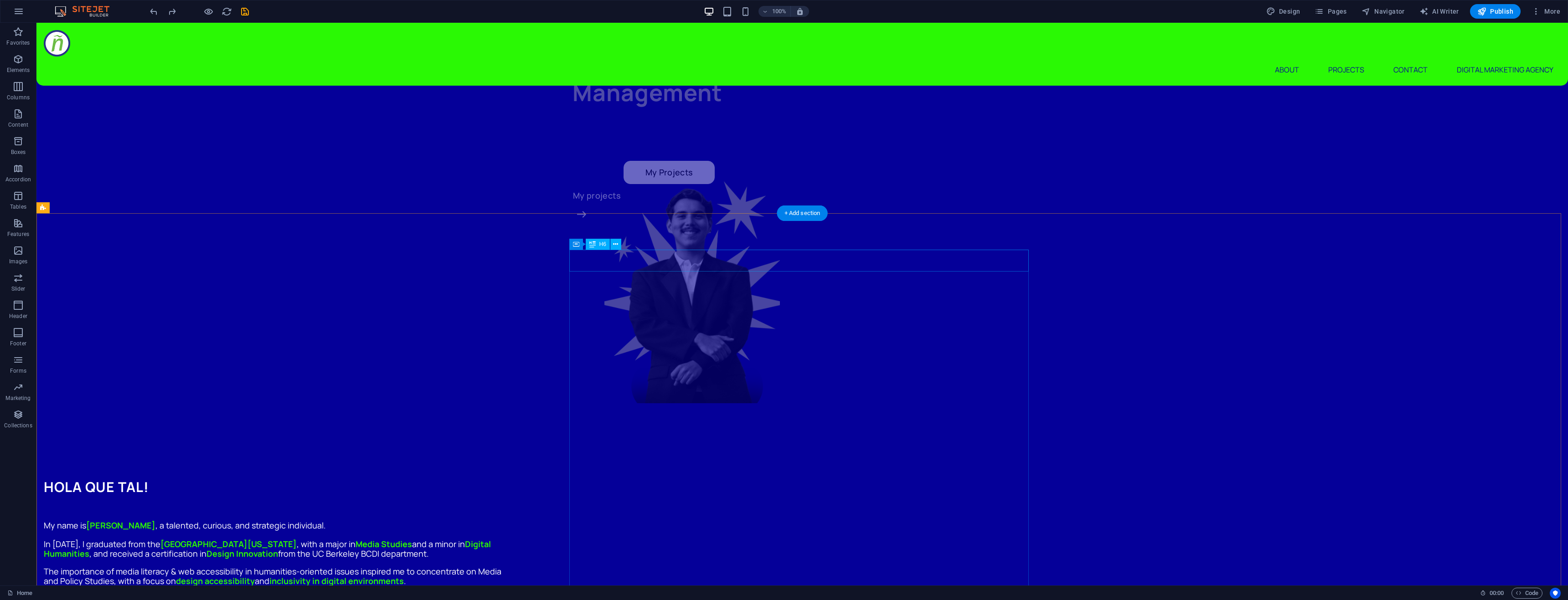
scroll to position [456, 0]
click at [13, 86] on icon "button" at bounding box center [18, 86] width 11 height 11
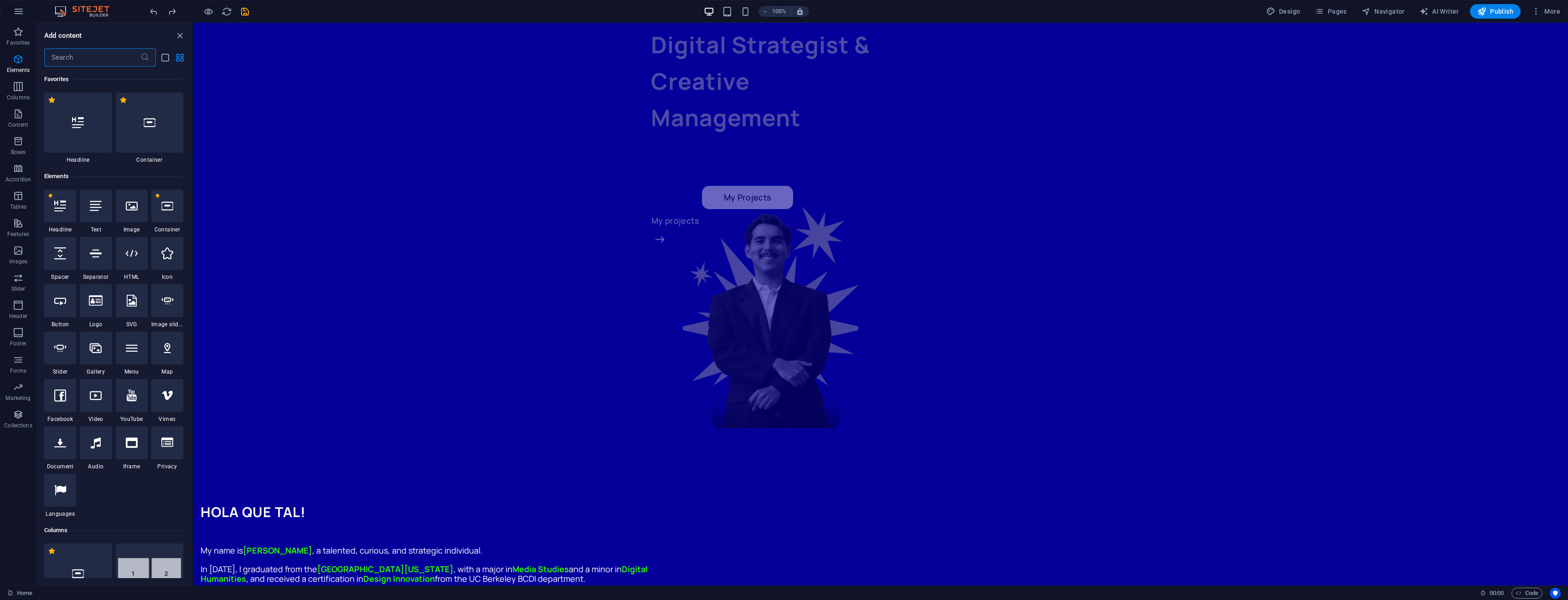
scroll to position [451, 0]
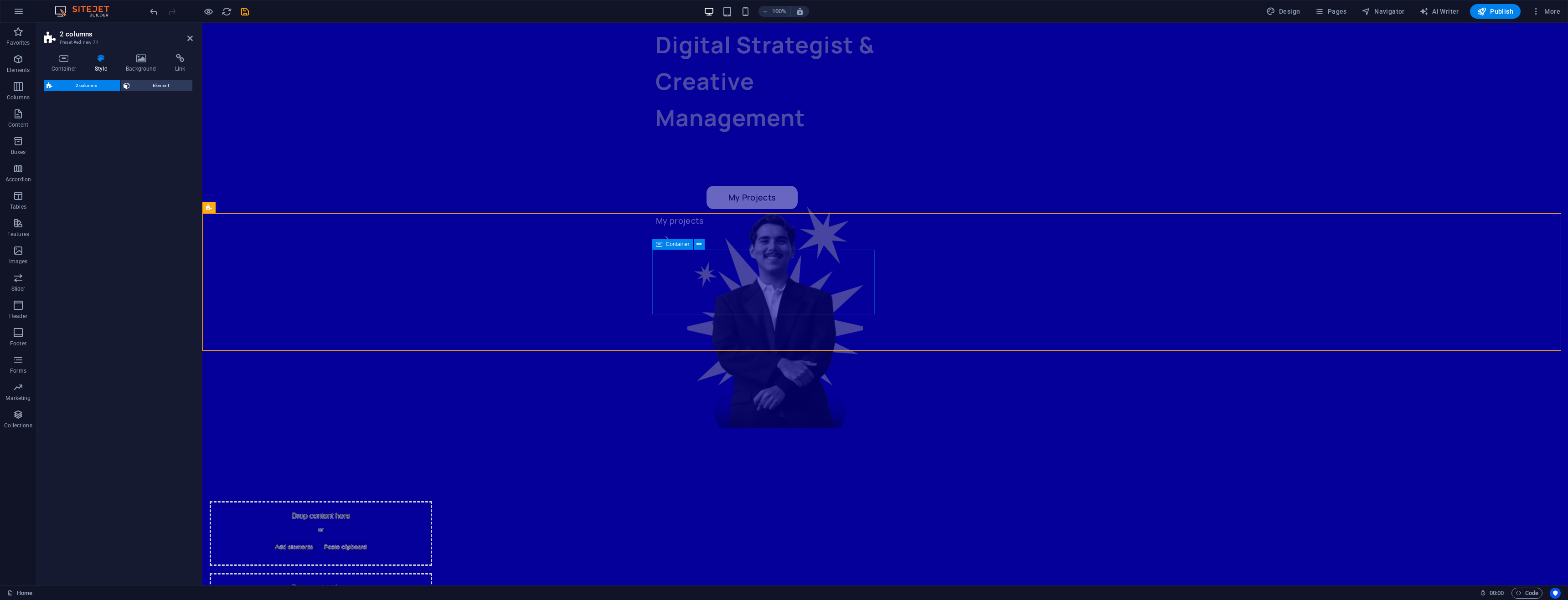
select select "rem"
select select "preset-columns-two-v2-default"
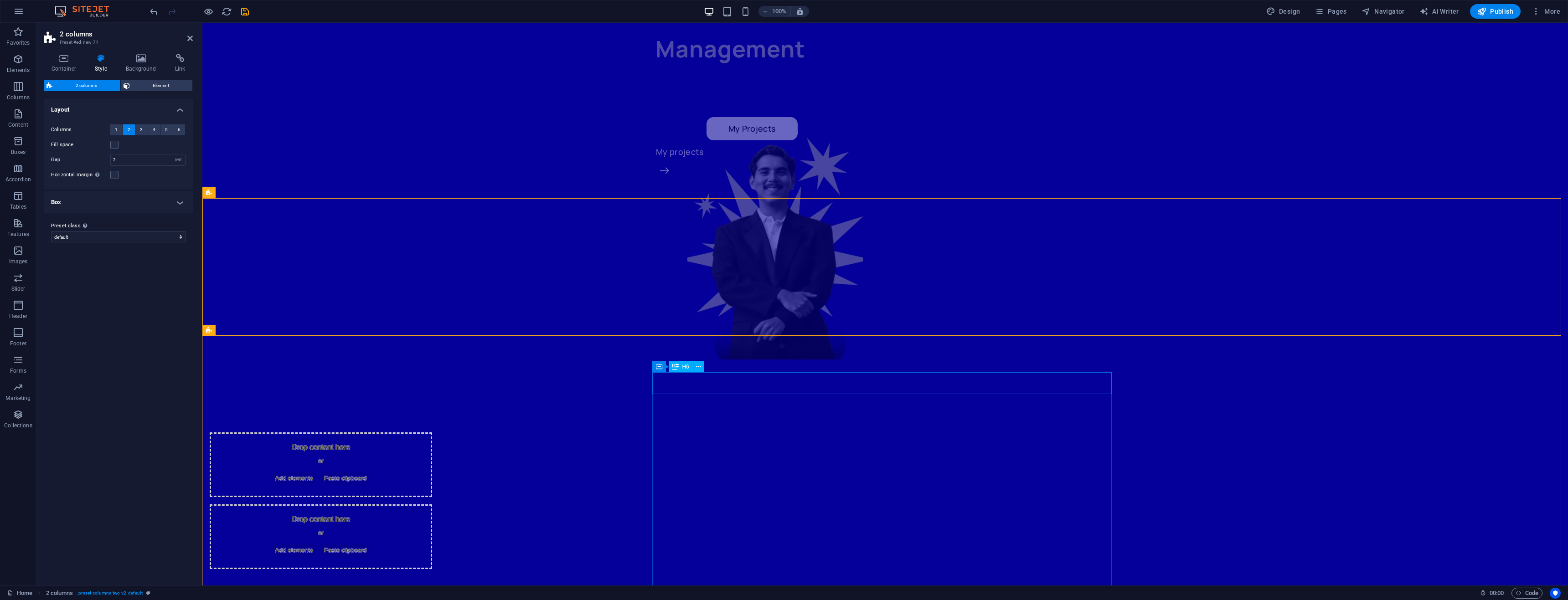
scroll to position [547, 0]
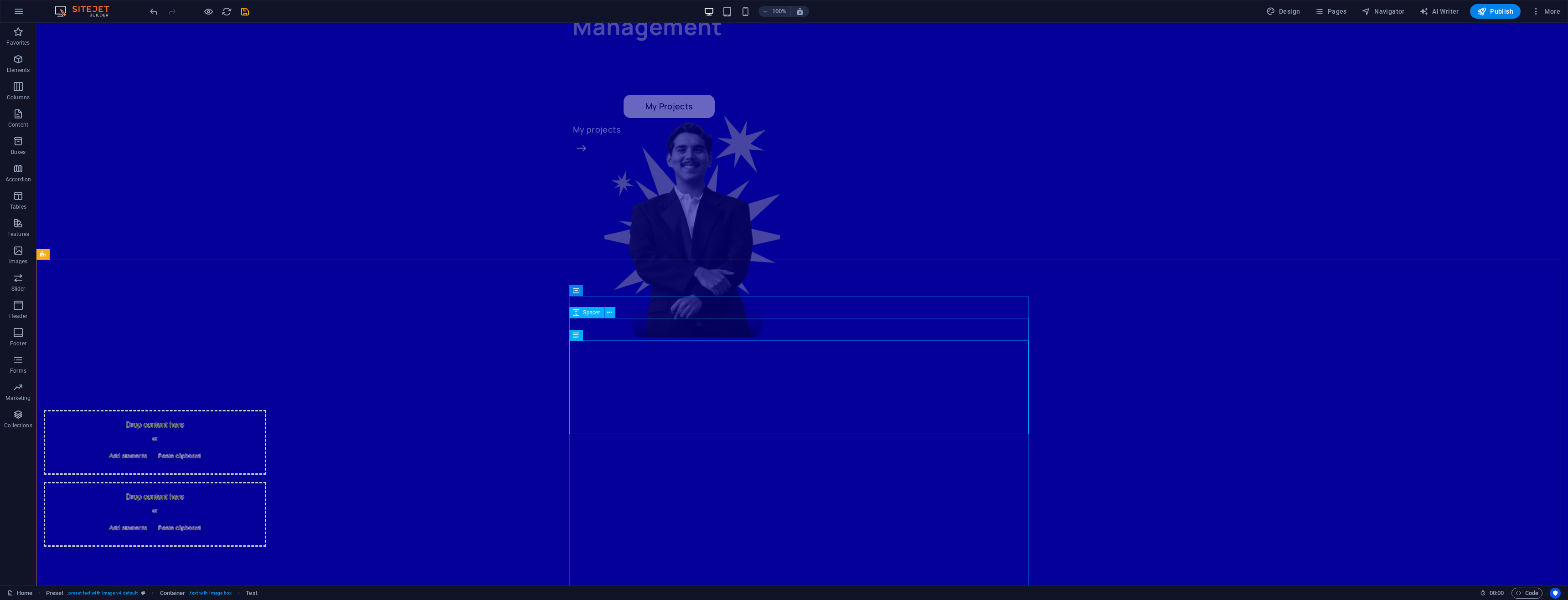
click at [576, 290] on icon at bounding box center [576, 291] width 6 height 11
drag, startPoint x: 632, startPoint y: 486, endPoint x: 878, endPoint y: 194, distance: 381.8
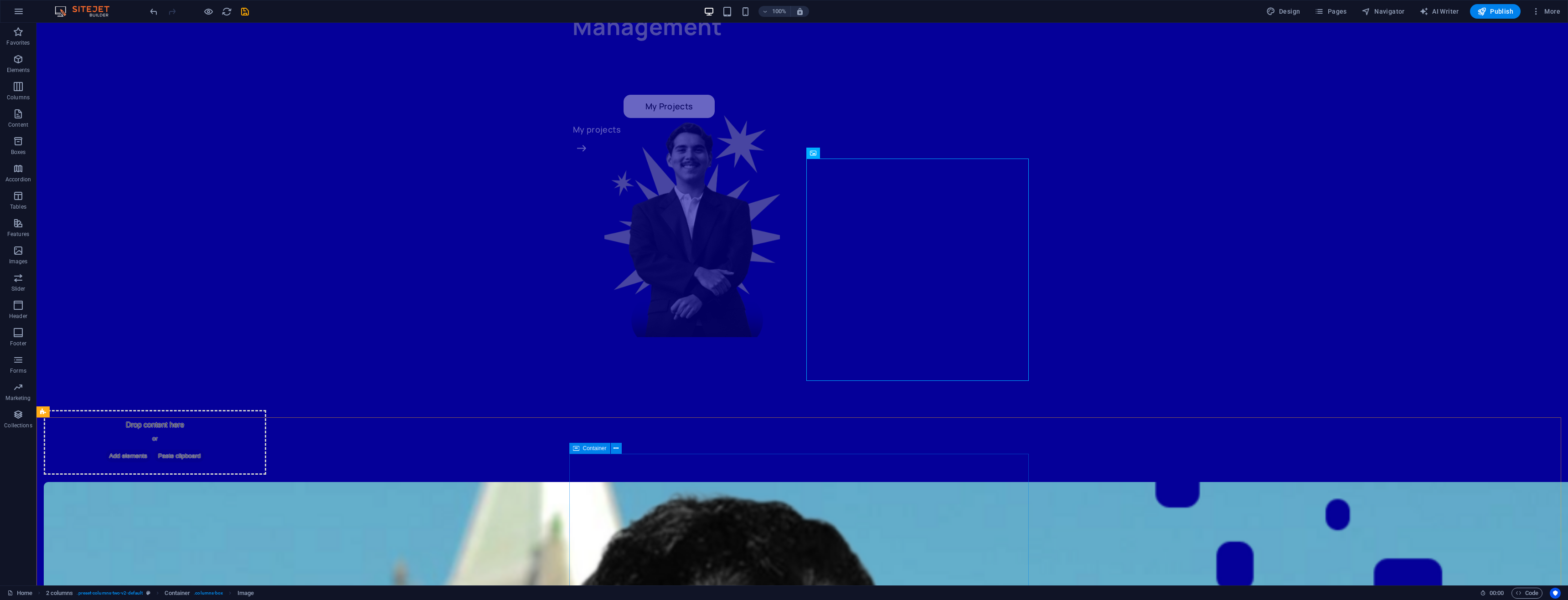
click at [581, 450] on div "Container" at bounding box center [589, 448] width 41 height 11
drag, startPoint x: 615, startPoint y: 358, endPoint x: 634, endPoint y: 194, distance: 165.1
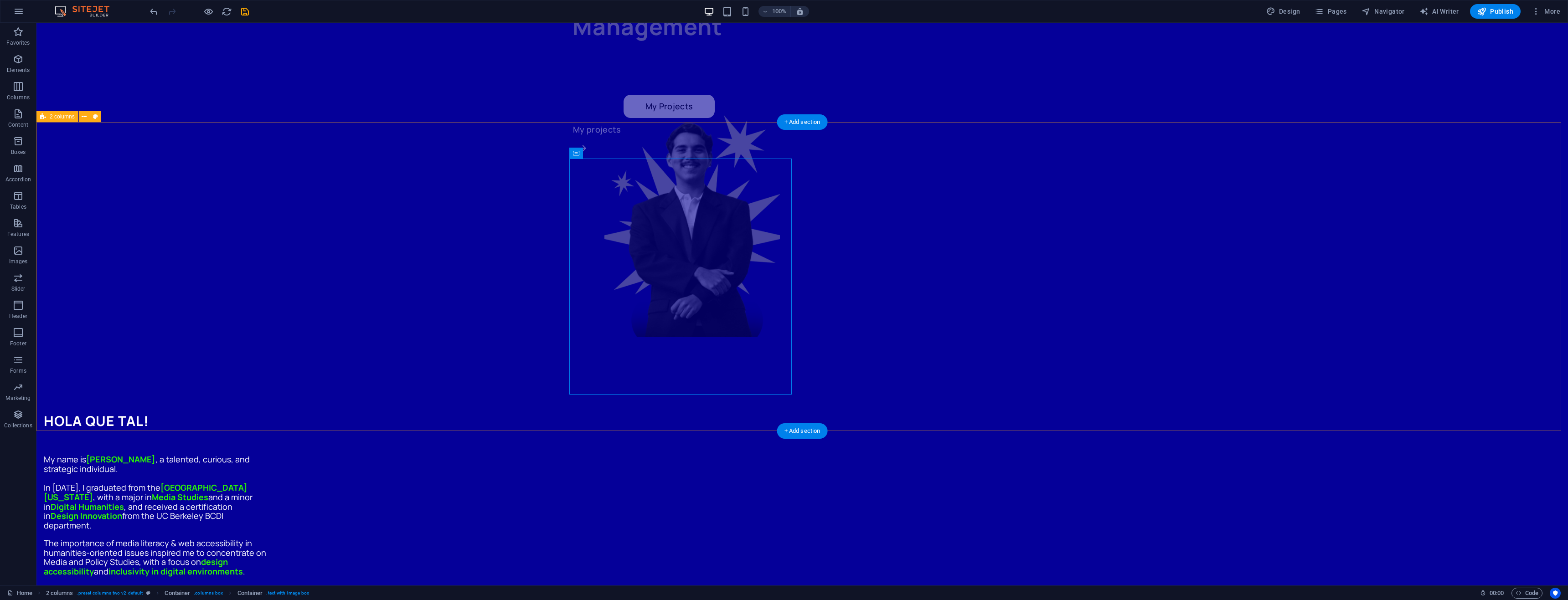
click at [266, 432] on div at bounding box center [155, 443] width 222 height 23
select select "px"
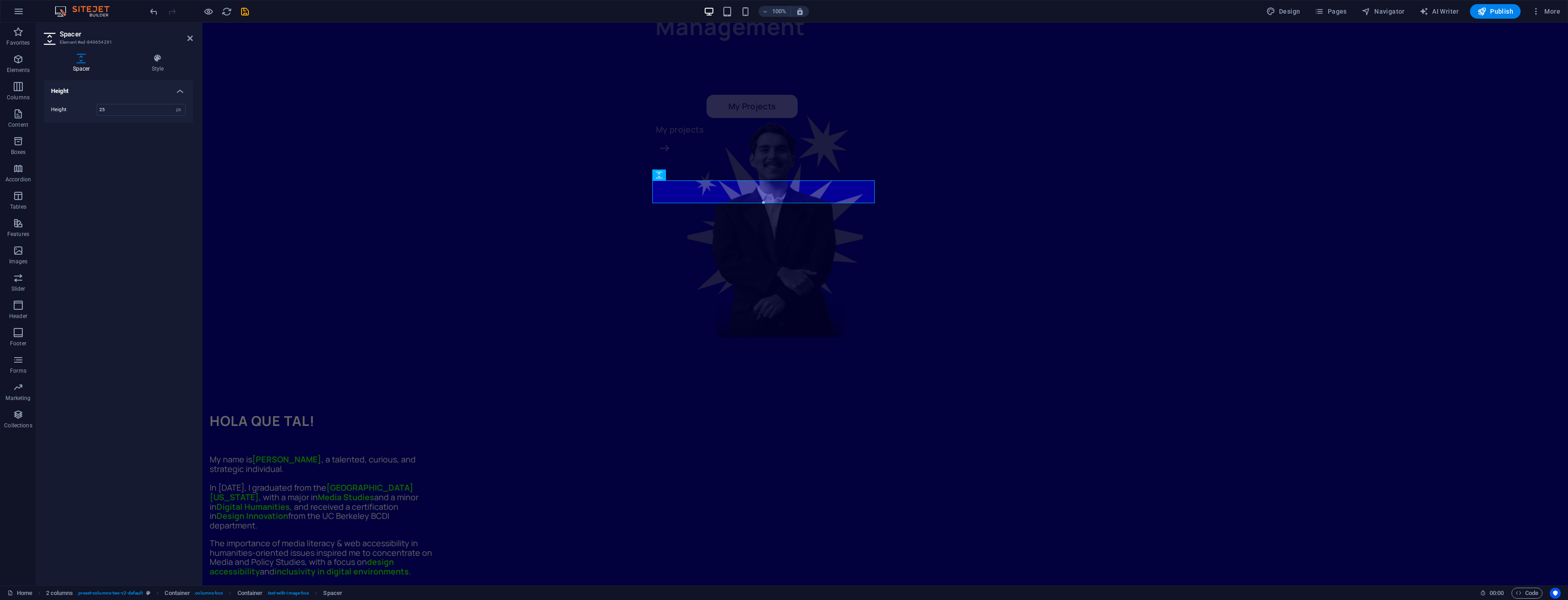
type input "25"
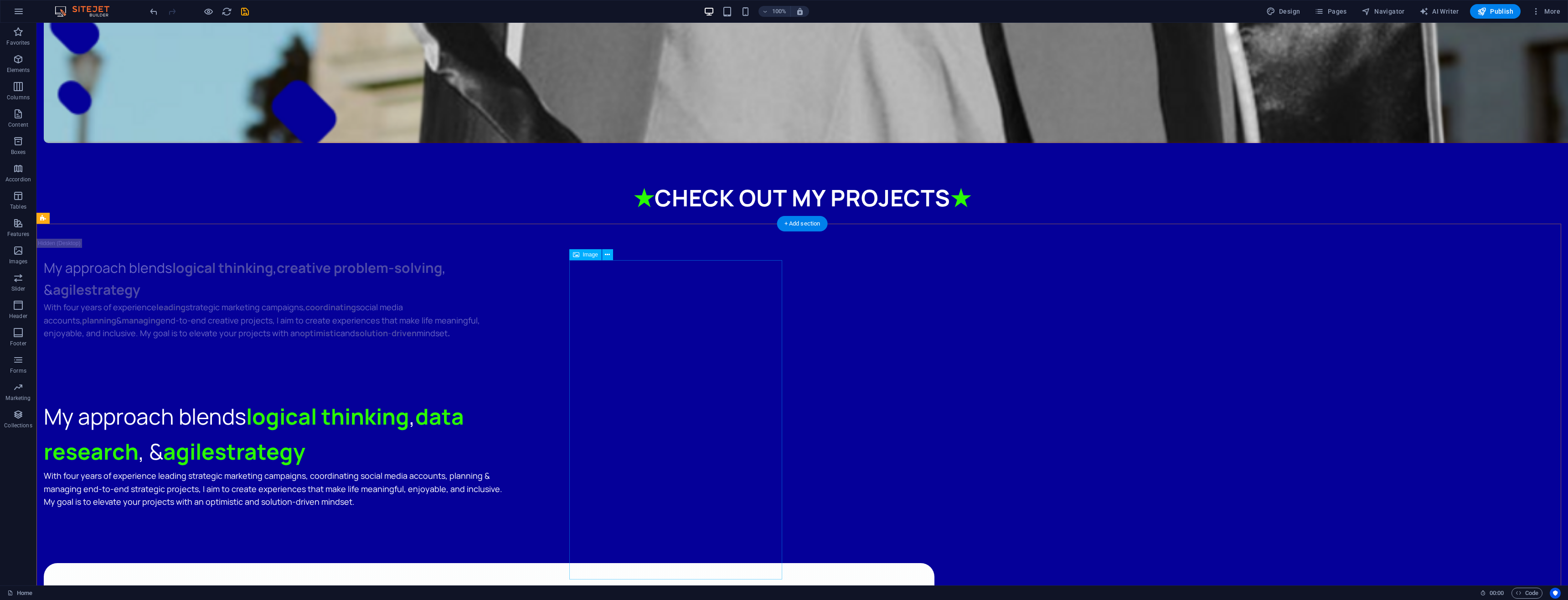
scroll to position [2597, 0]
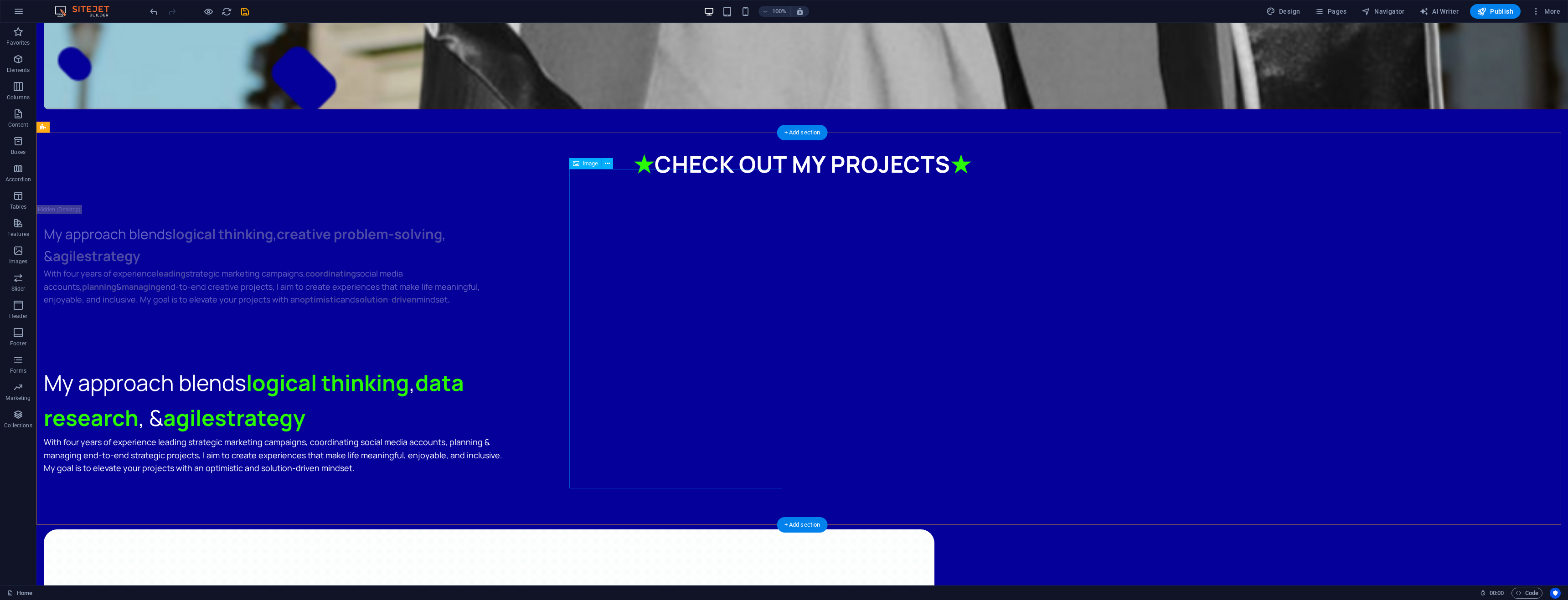
select select "%"
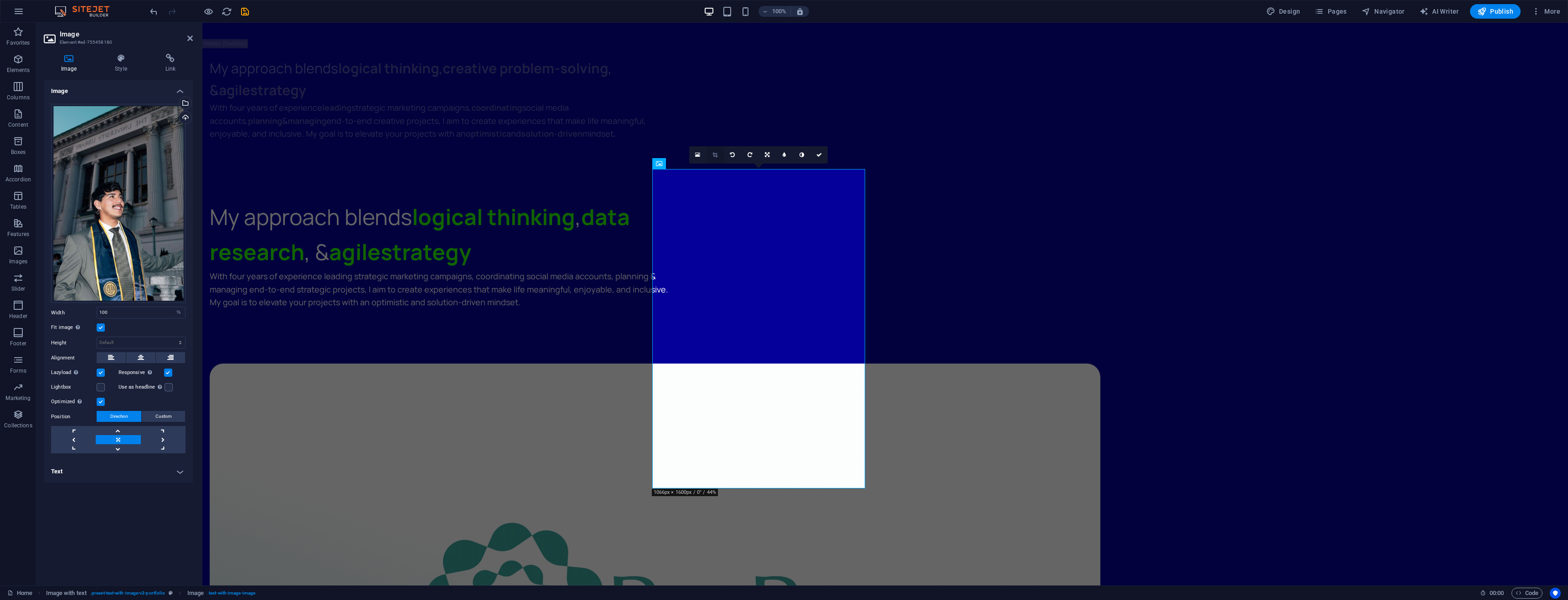
click at [718, 155] on icon at bounding box center [715, 155] width 5 height 5
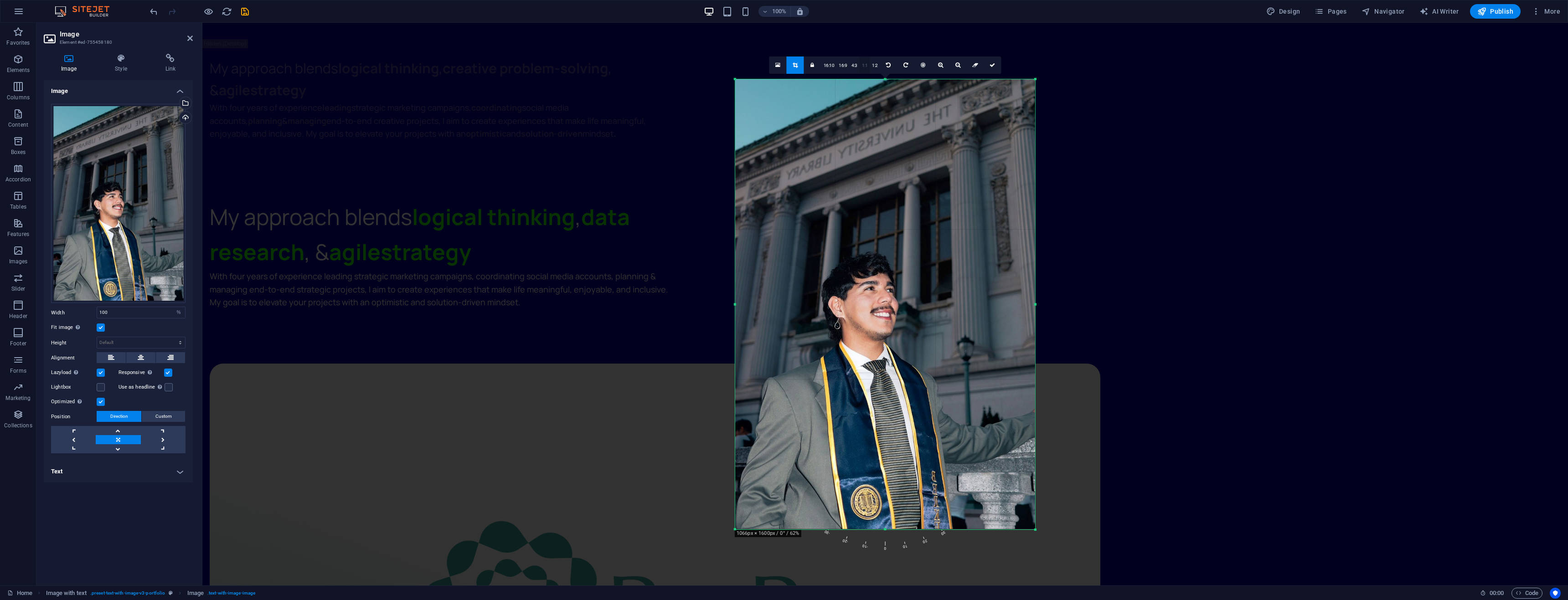
click at [864, 65] on link "1:1" at bounding box center [864, 66] width 10 height 17
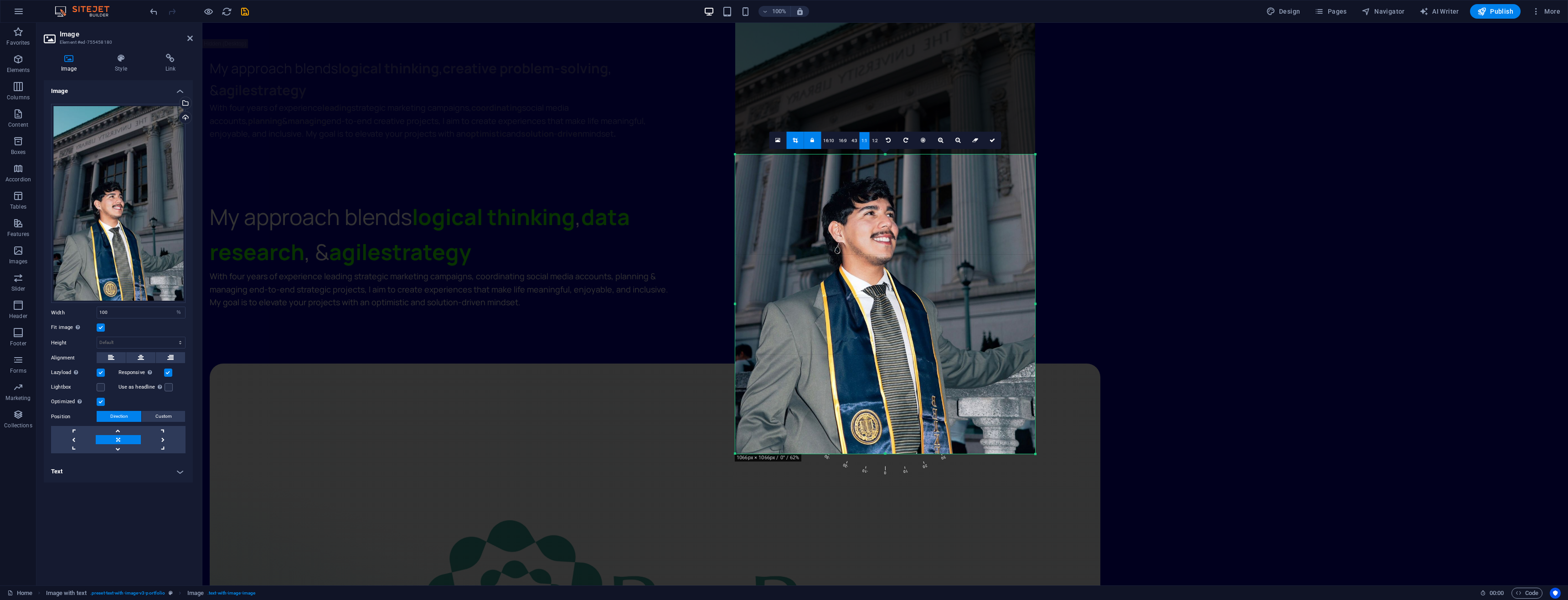
drag, startPoint x: 959, startPoint y: 355, endPoint x: 965, endPoint y: 231, distance: 124.1
click at [965, 231] on div at bounding box center [885, 229] width 300 height 450
click at [992, 139] on icon at bounding box center [992, 140] width 5 height 5
type input "657"
select select "px"
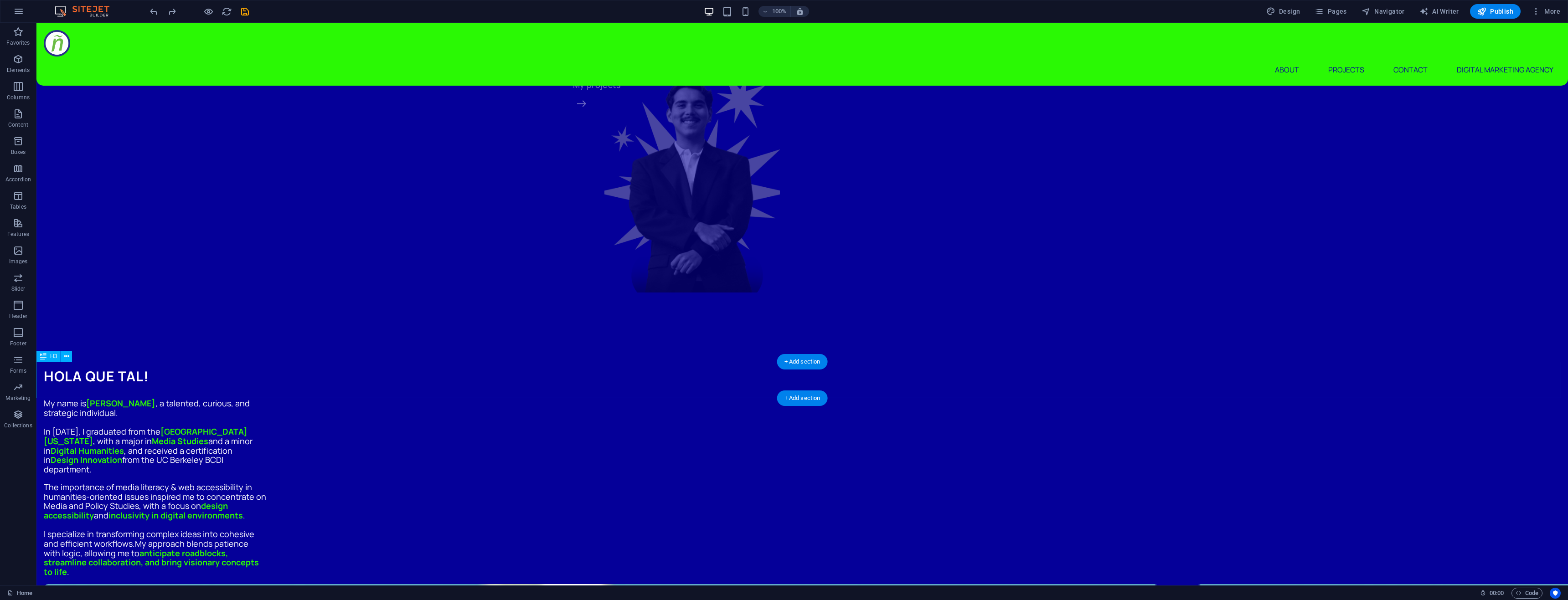
scroll to position [501, 0]
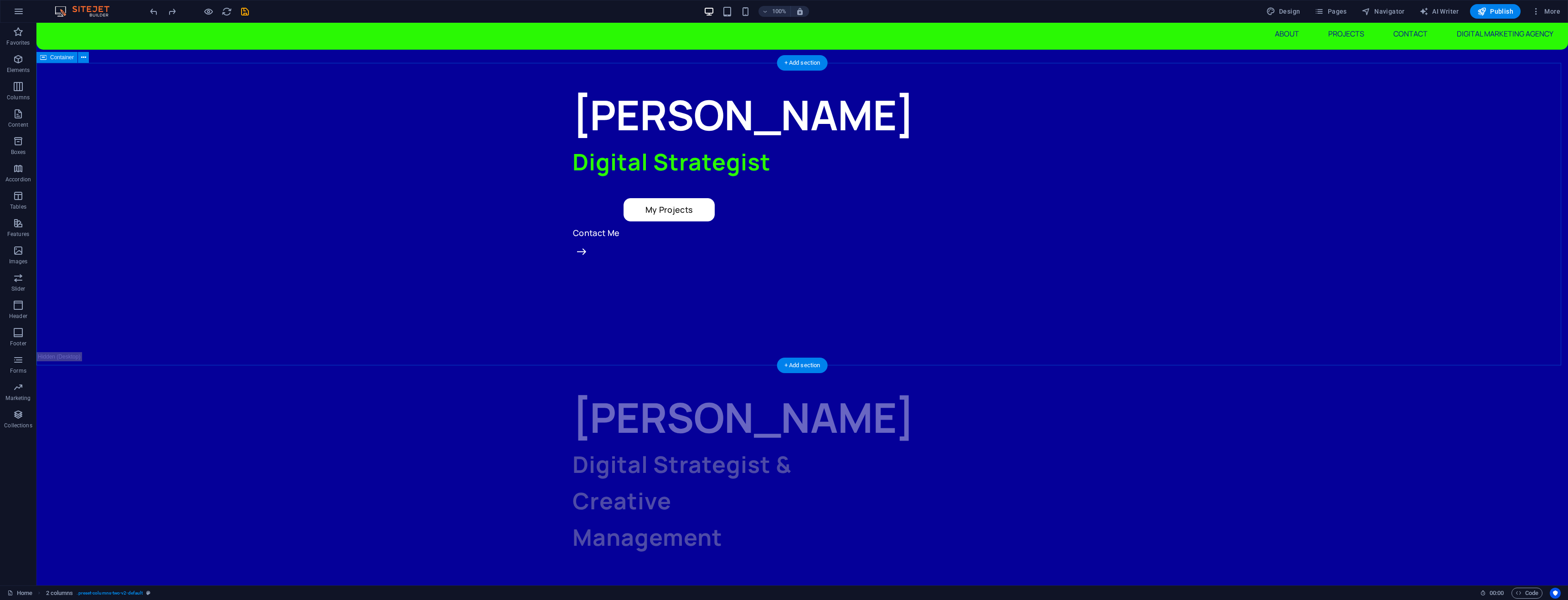
scroll to position [0, 0]
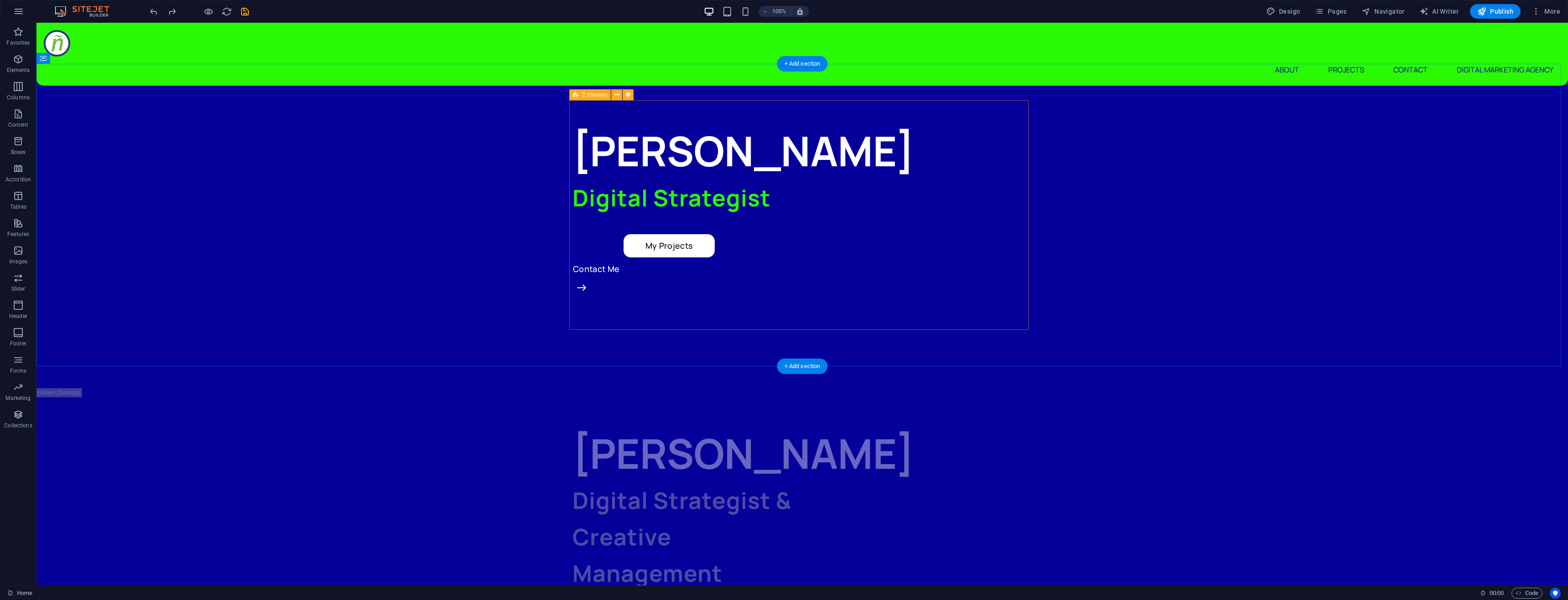
click at [899, 235] on div "[PERSON_NAME] Digital Strategist My Projects Contact Me" at bounding box center [802, 237] width 460 height 229
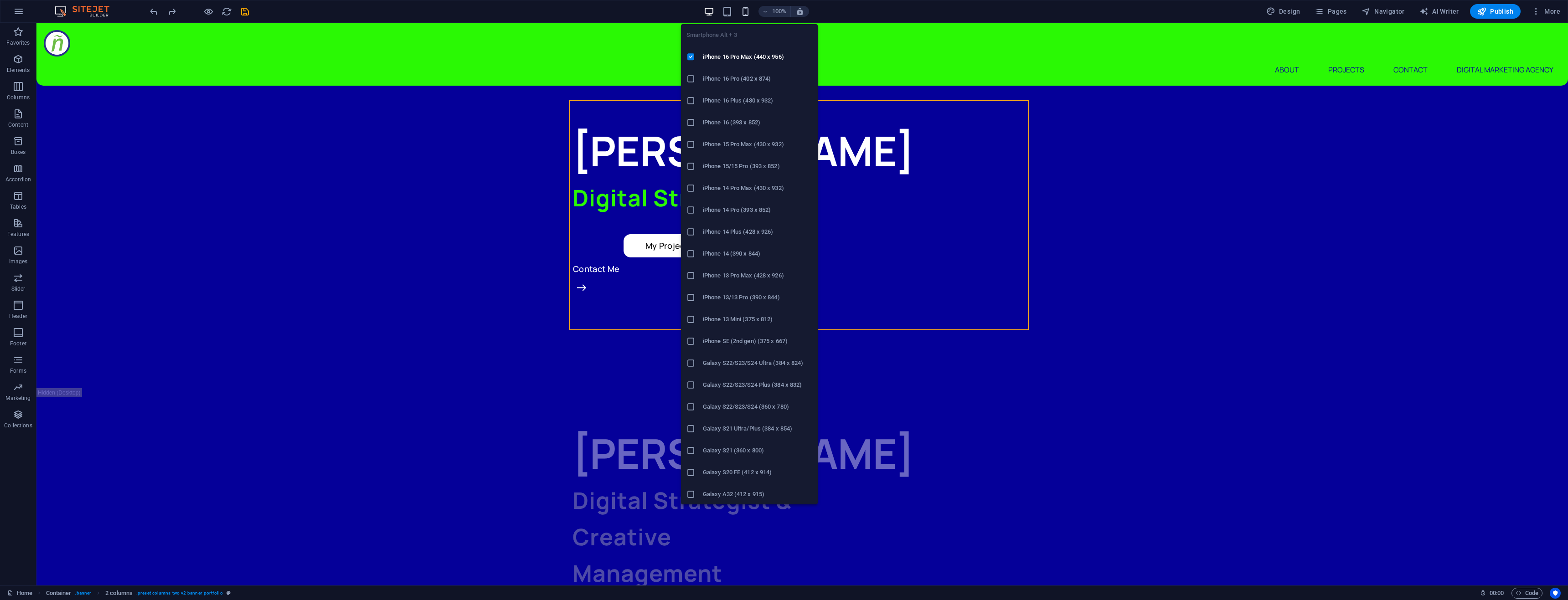
click at [749, 15] on icon "button" at bounding box center [745, 11] width 10 height 10
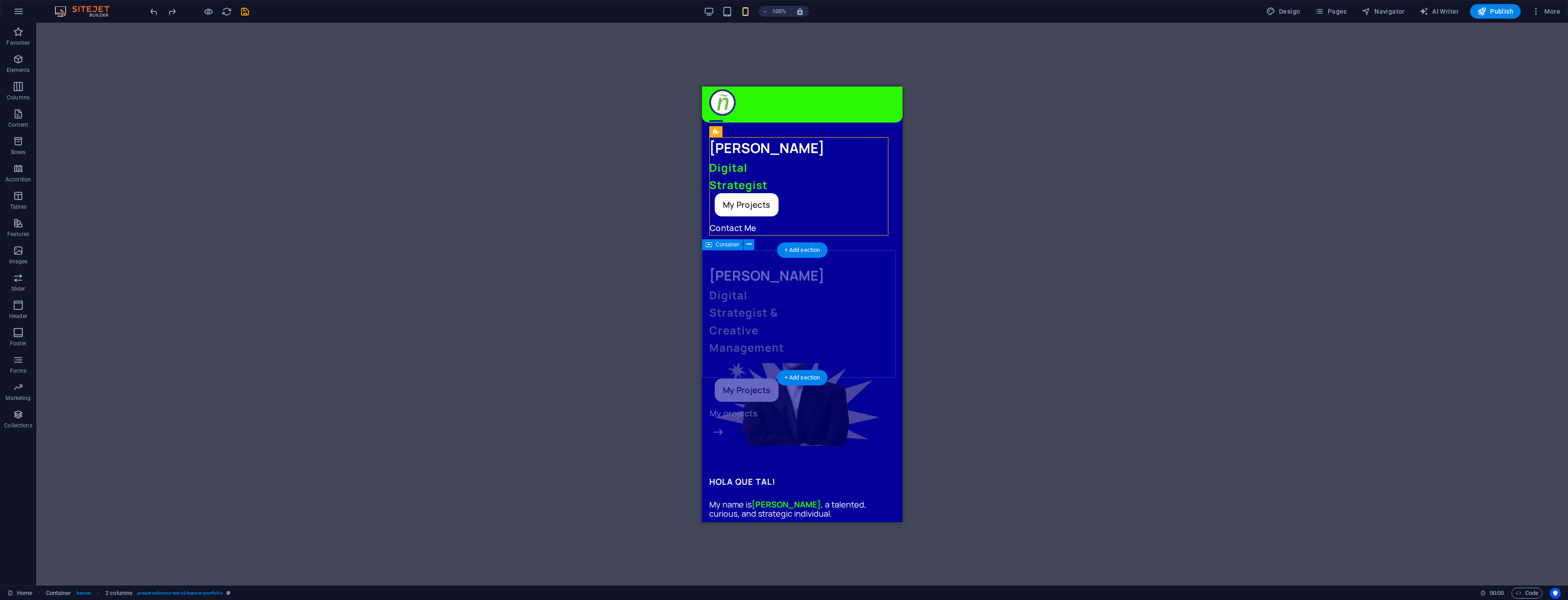
click at [705, 275] on div "[PERSON_NAME] Digital Strategist & Creative Management My Projects My projects" at bounding box center [802, 355] width 200 height 211
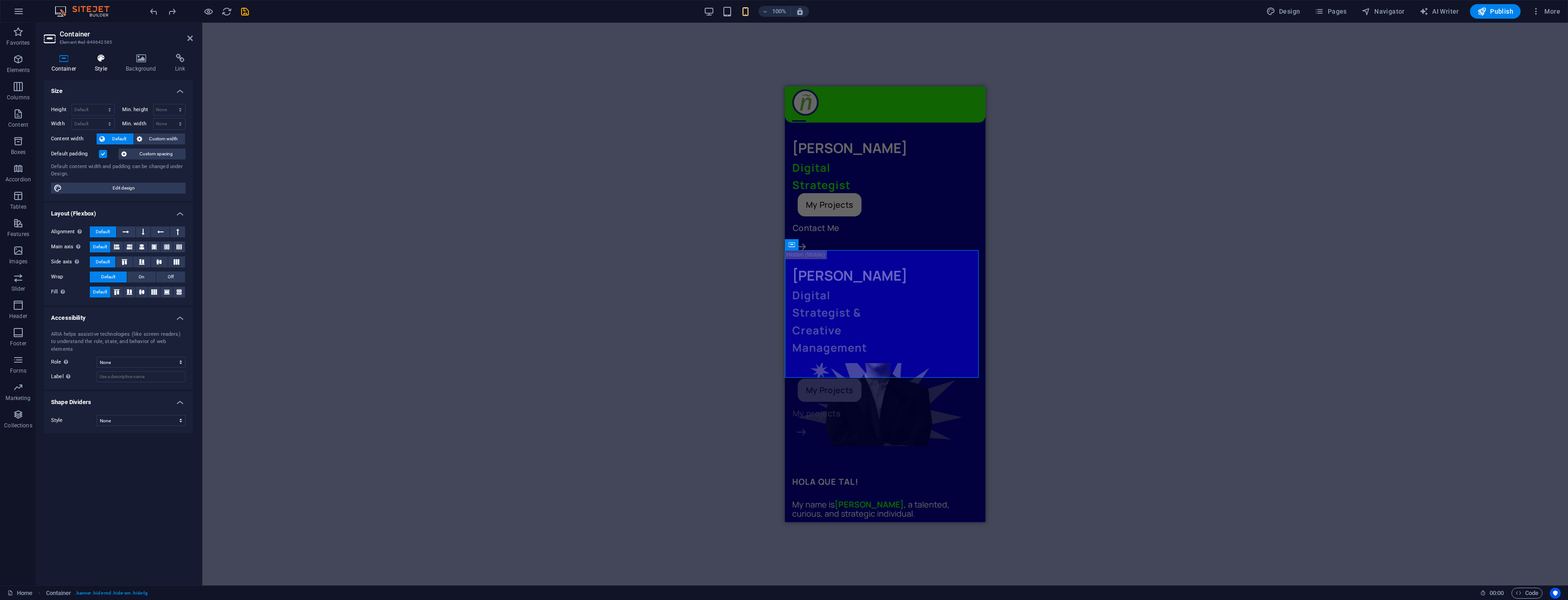
click at [106, 66] on h4 "Style" at bounding box center [103, 63] width 31 height 19
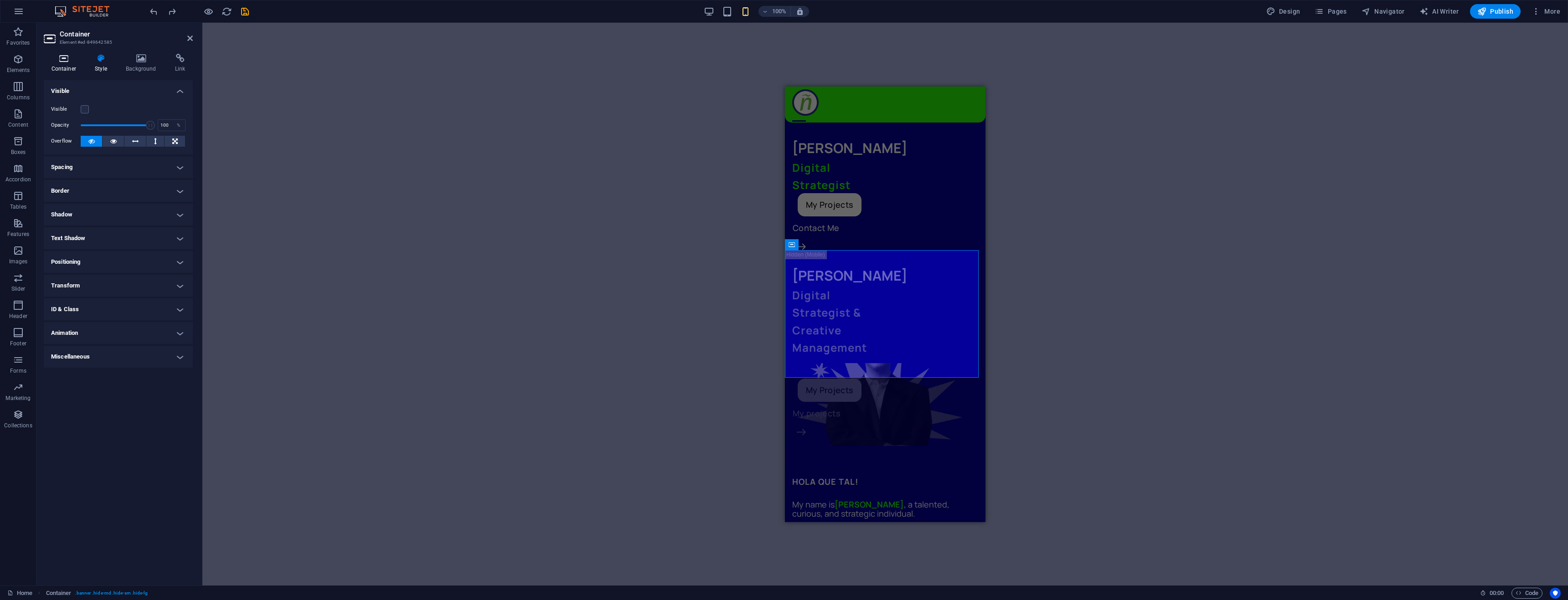
click at [70, 66] on h4 "Container" at bounding box center [66, 63] width 44 height 19
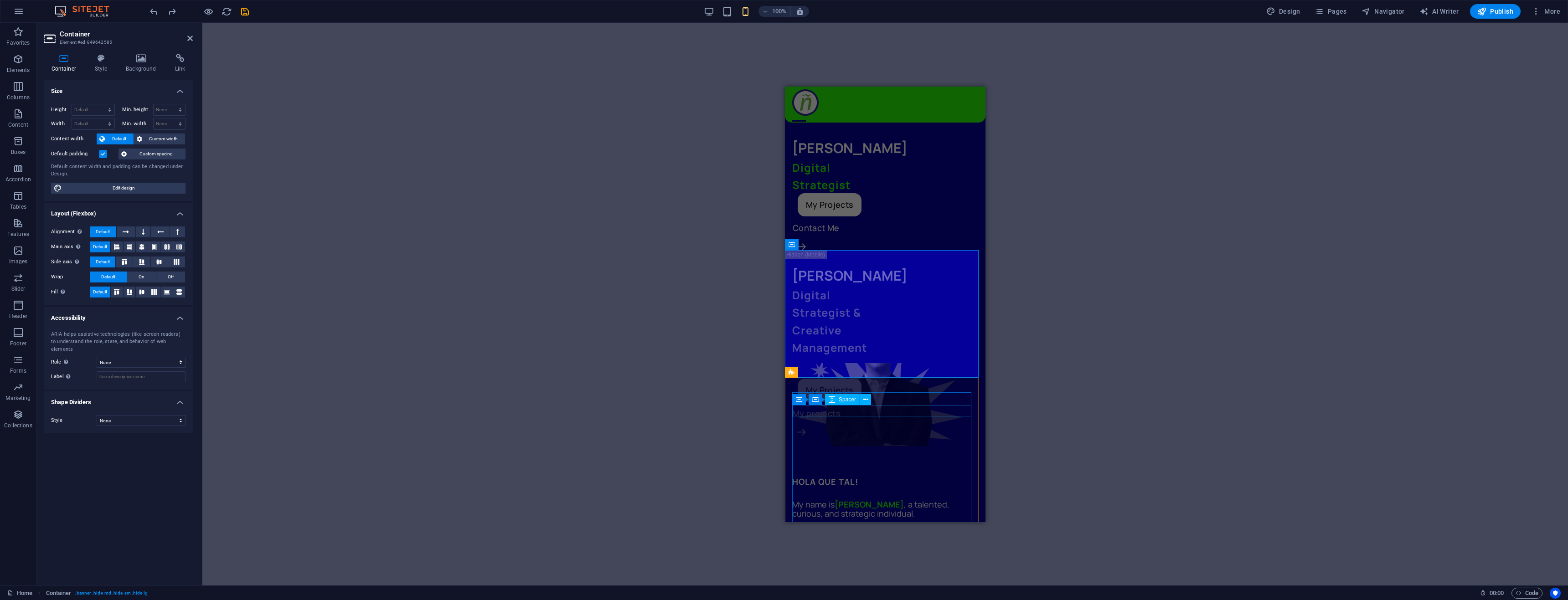
click at [913, 488] on div at bounding box center [885, 494] width 186 height 12
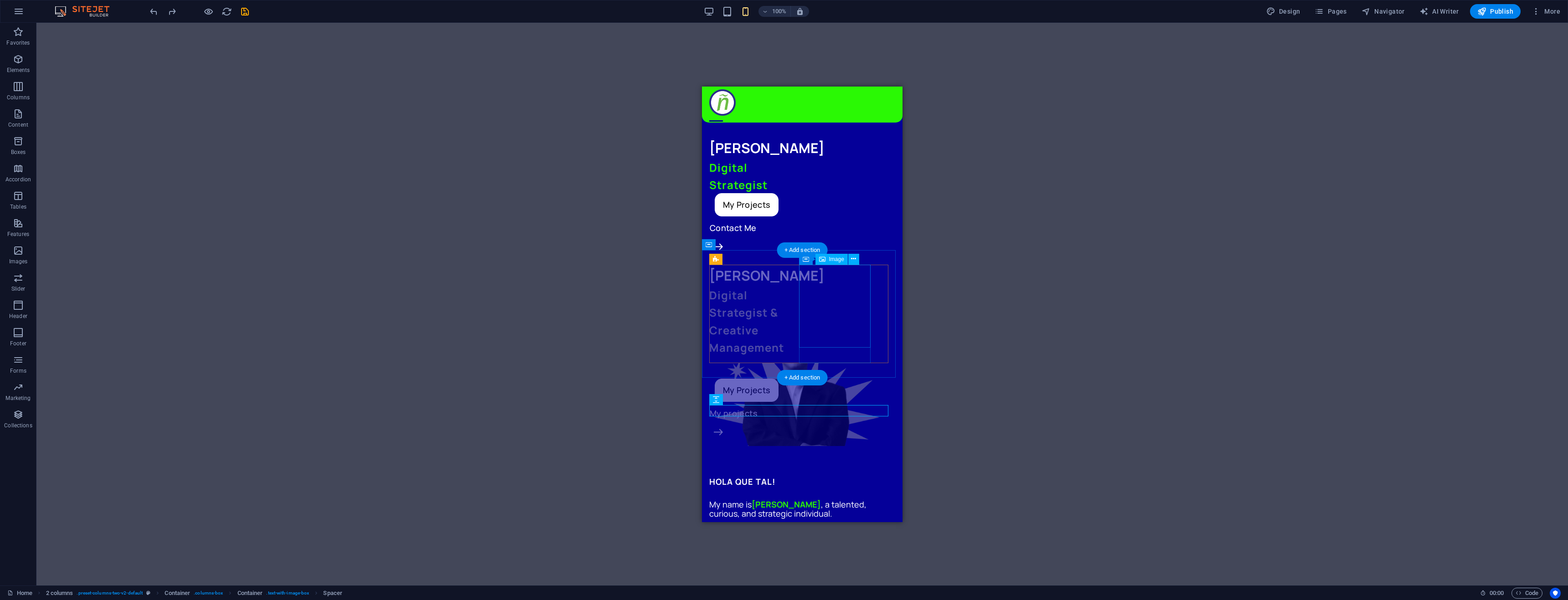
click at [783, 363] on figure at bounding box center [746, 404] width 74 height 83
click at [838, 158] on div "[PERSON_NAME] Digital Strategist My Projects Contact Me" at bounding box center [802, 186] width 186 height 99
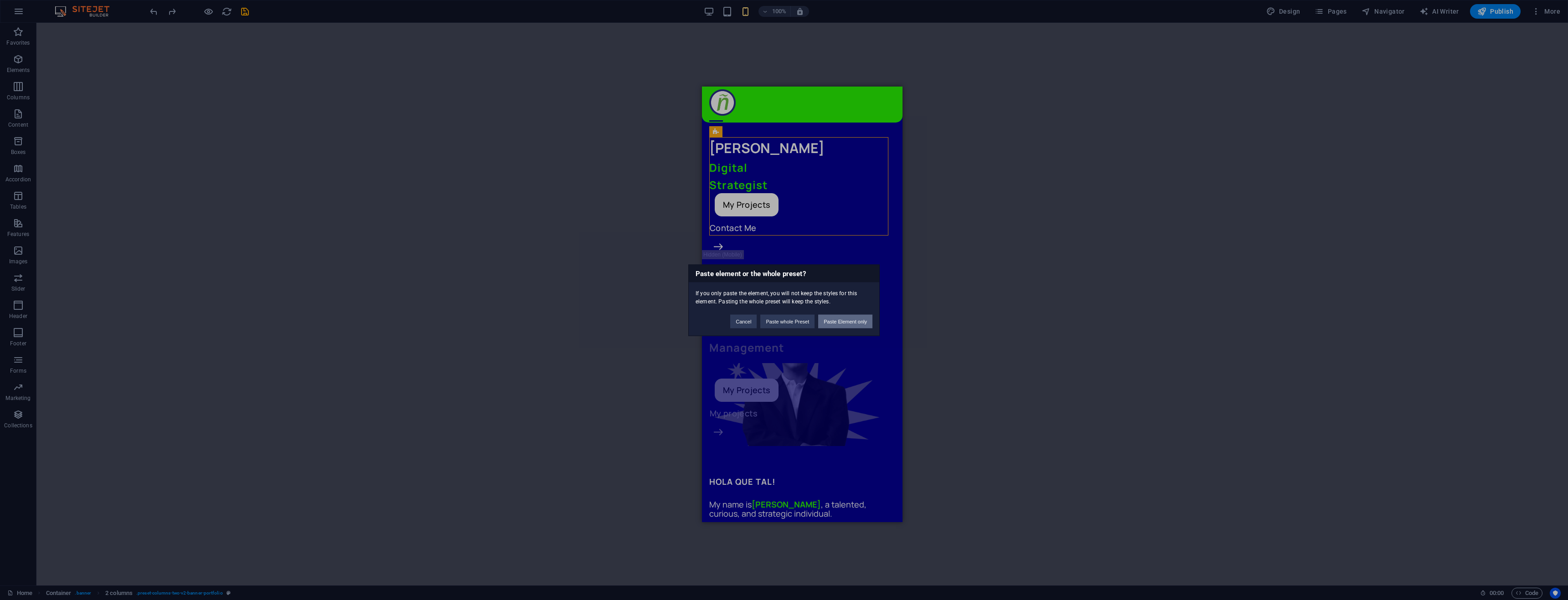
click at [846, 323] on button "Paste Element only" at bounding box center [845, 321] width 54 height 13
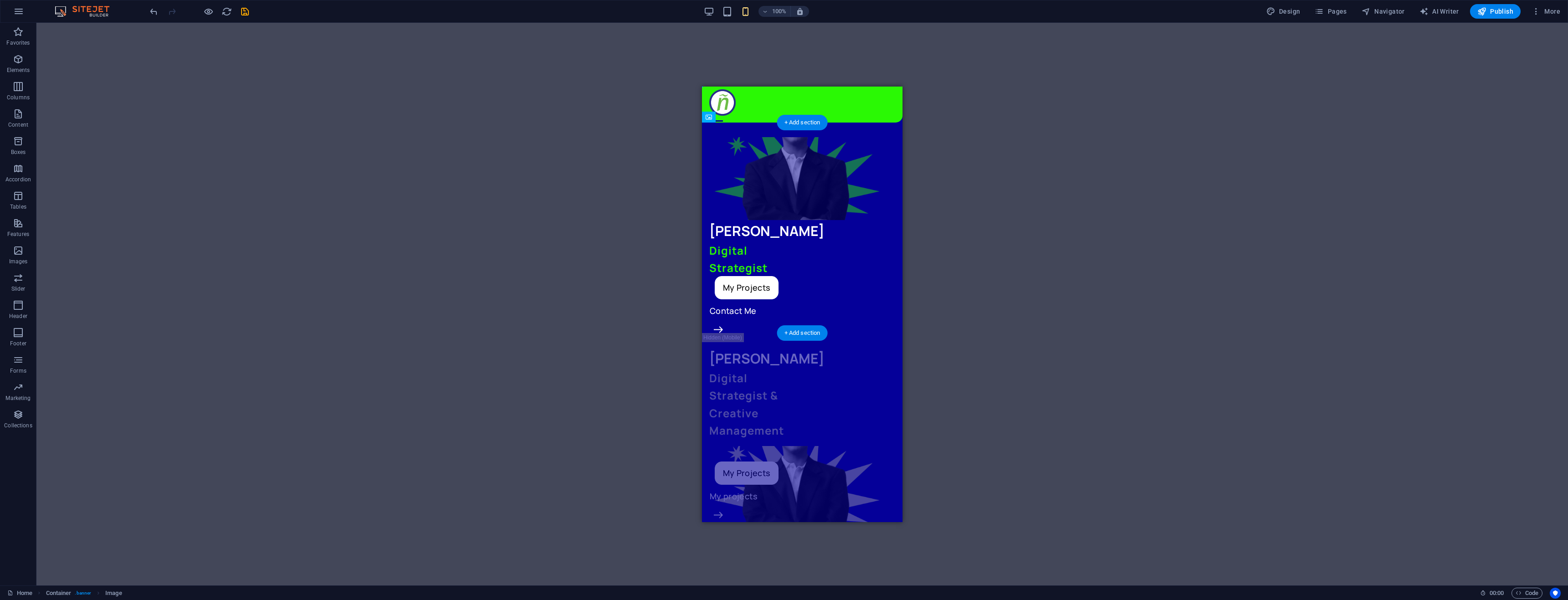
drag, startPoint x: 803, startPoint y: 265, endPoint x: 856, endPoint y: 233, distance: 61.9
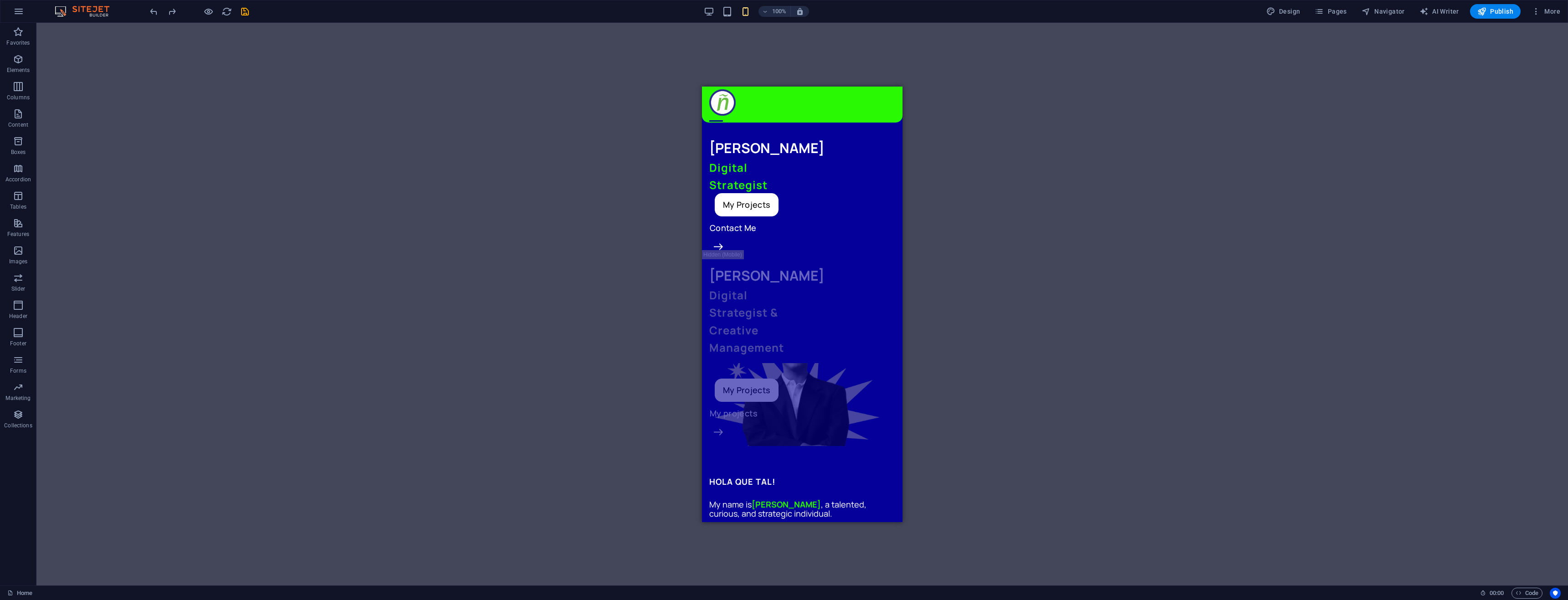
click at [621, 229] on div "Drag here to replace the existing content. Press “Ctrl” if you want to create a…" at bounding box center [802, 304] width 1531 height 563
click at [704, 12] on div "100% Design Pages Navigator AI Writer Publish More" at bounding box center [856, 12] width 1416 height 15
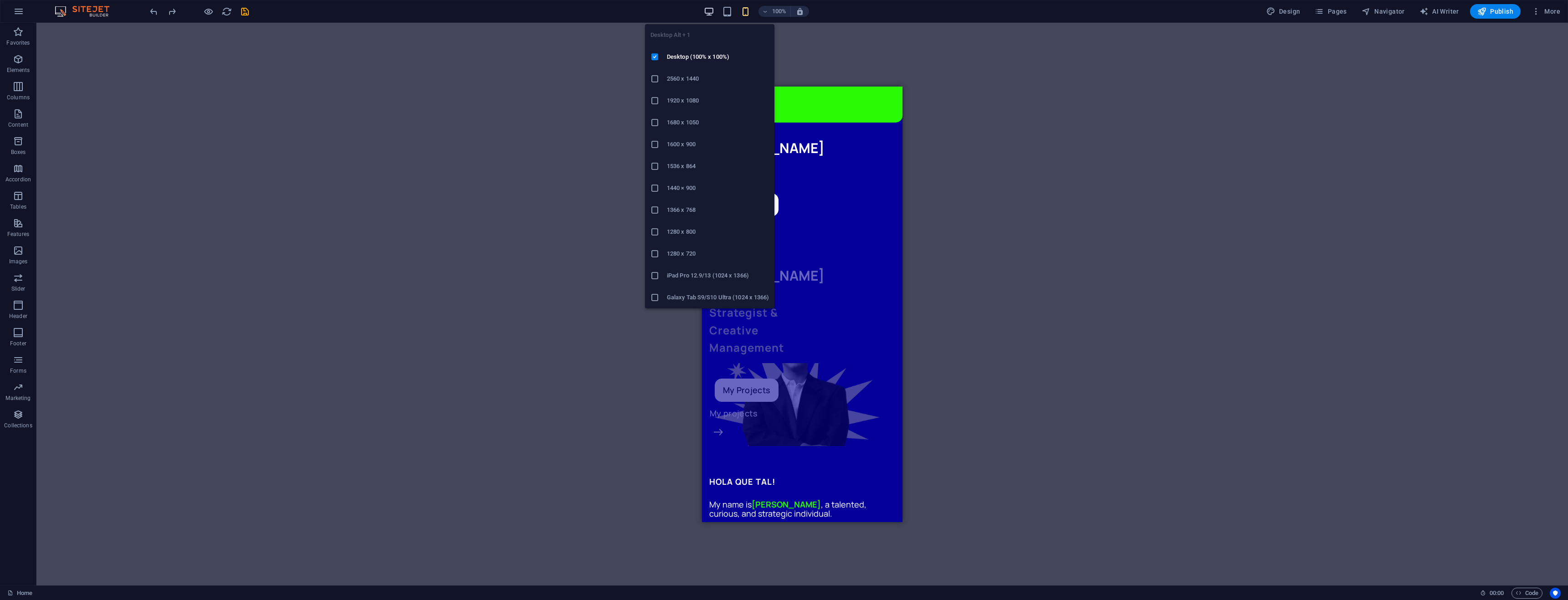
click at [705, 12] on icon "button" at bounding box center [709, 11] width 10 height 10
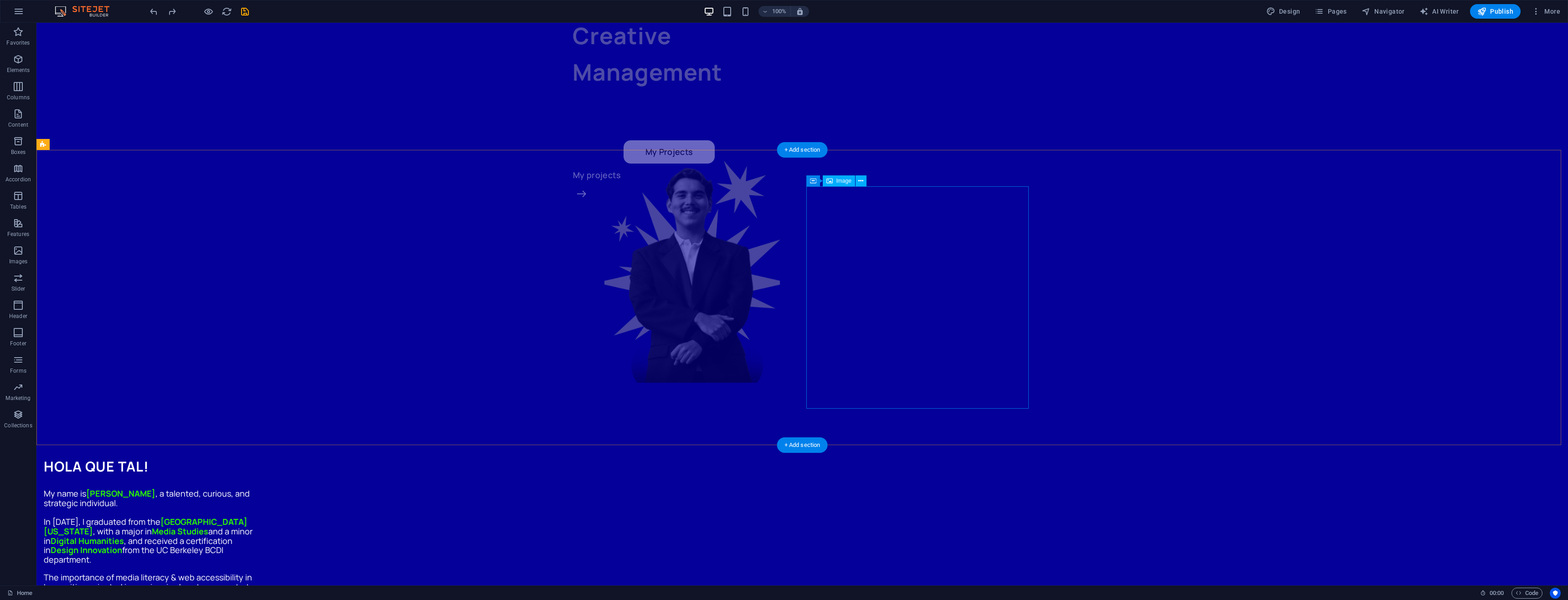
scroll to position [547, 0]
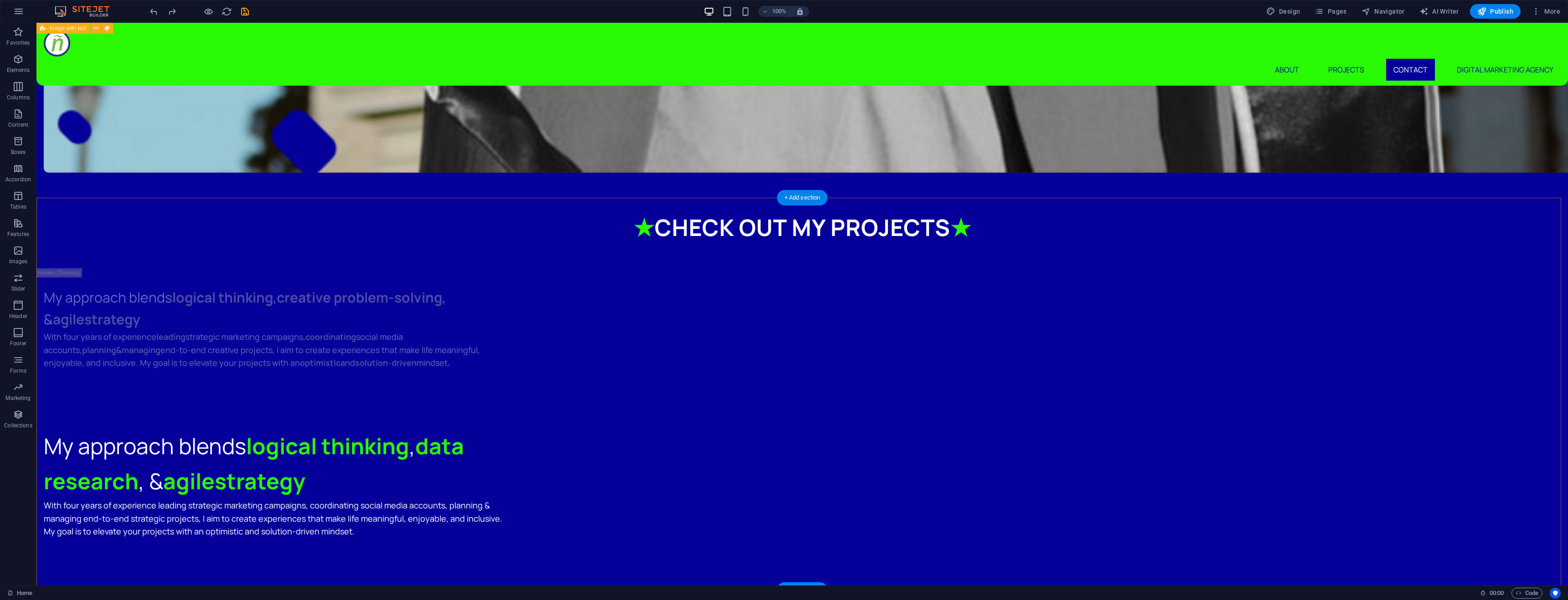
scroll to position [2506, 0]
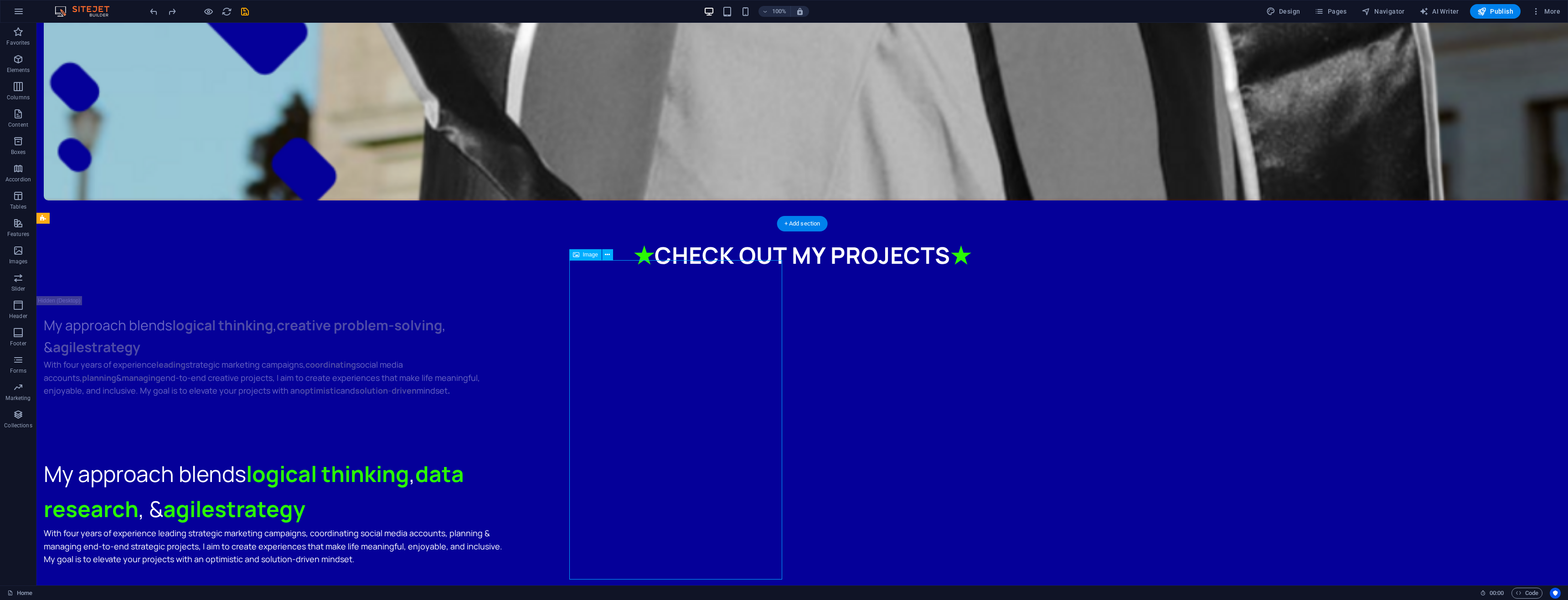
select select "%"
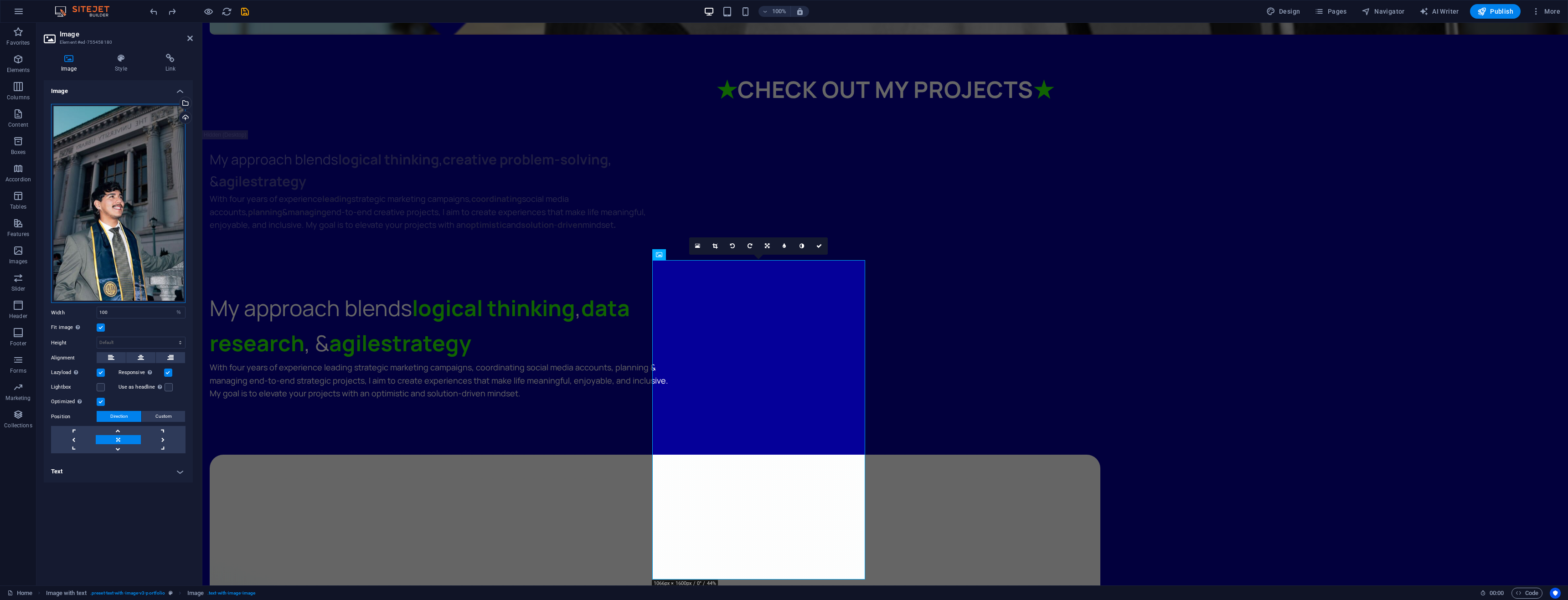
click at [130, 199] on div "Drag files here, click to choose files or select files from Files or our free s…" at bounding box center [118, 204] width 135 height 200
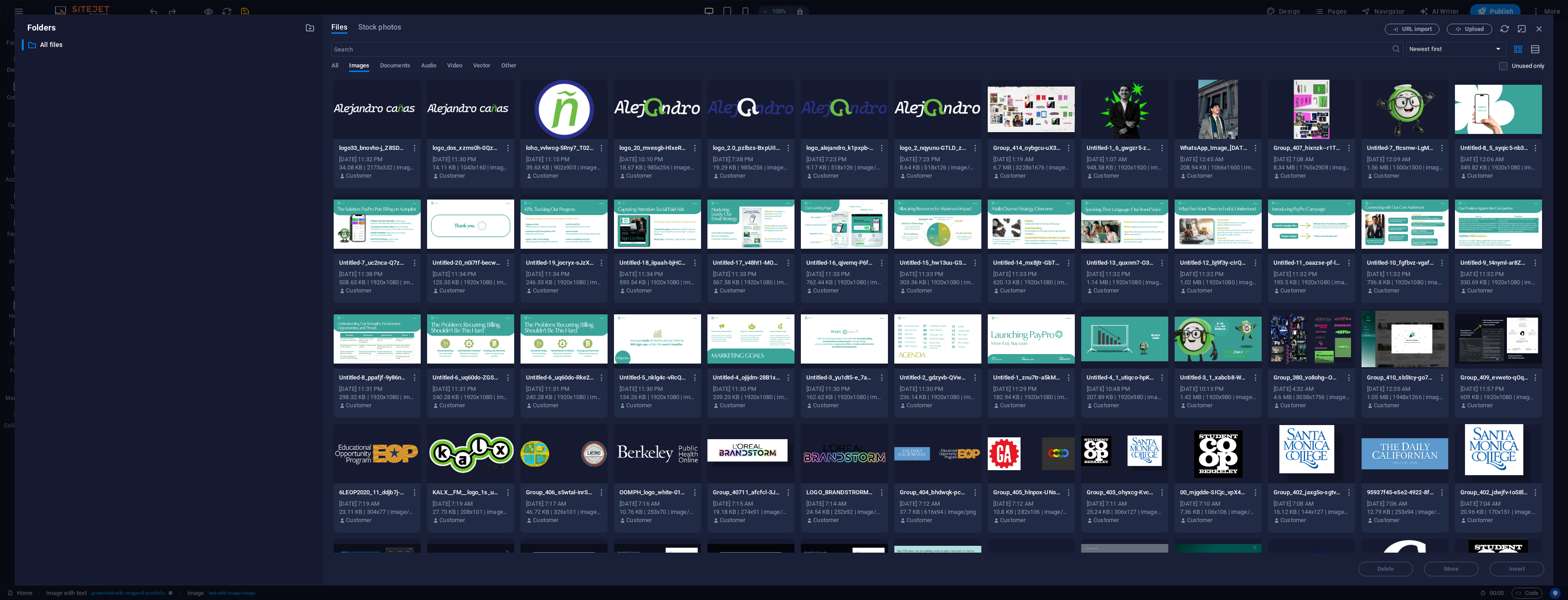
click at [1119, 118] on div at bounding box center [1124, 109] width 87 height 59
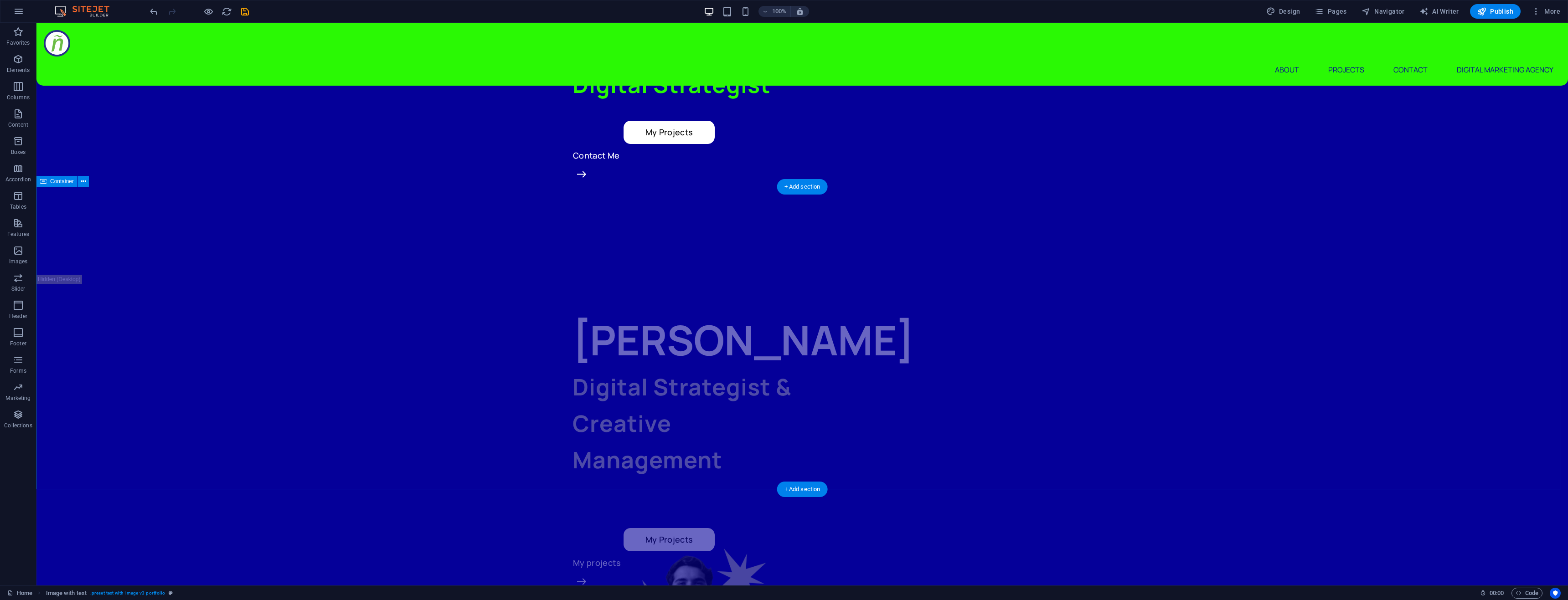
scroll to position [0, 0]
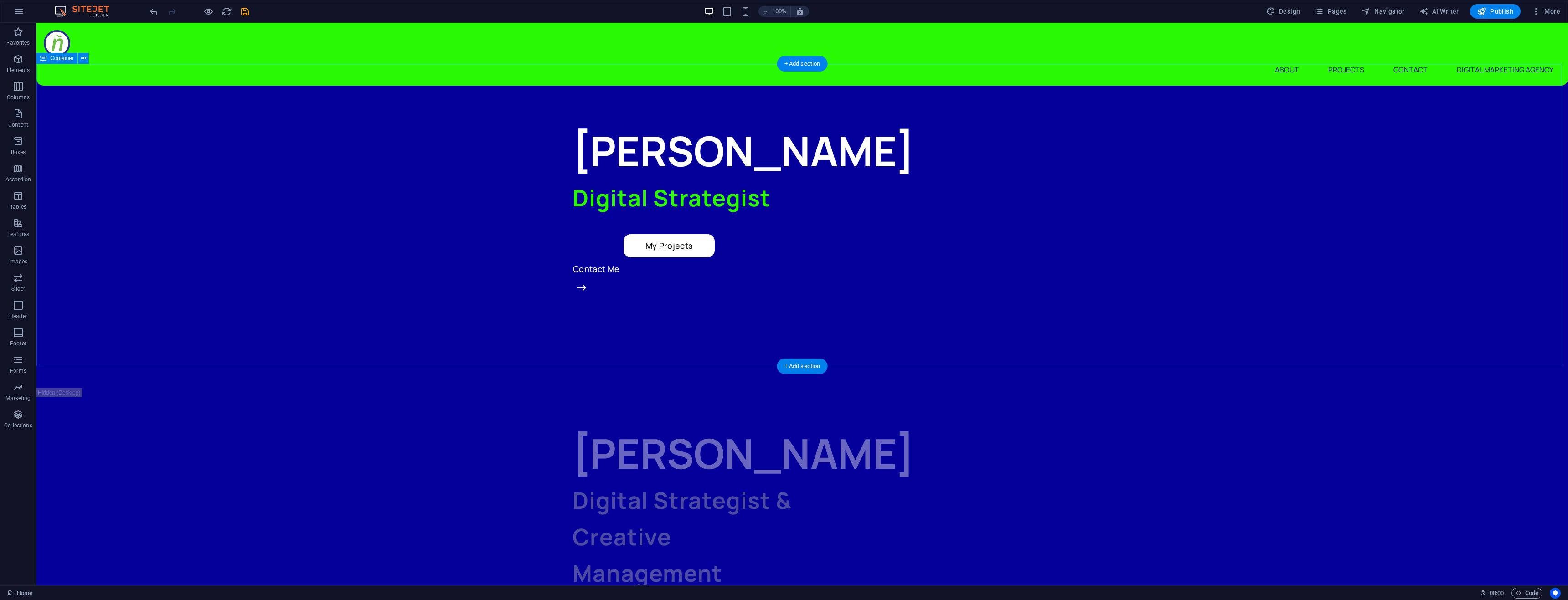
click at [1104, 296] on div "[PERSON_NAME] Digital Strategist My Projects Contact Me" at bounding box center [802, 237] width 1531 height 302
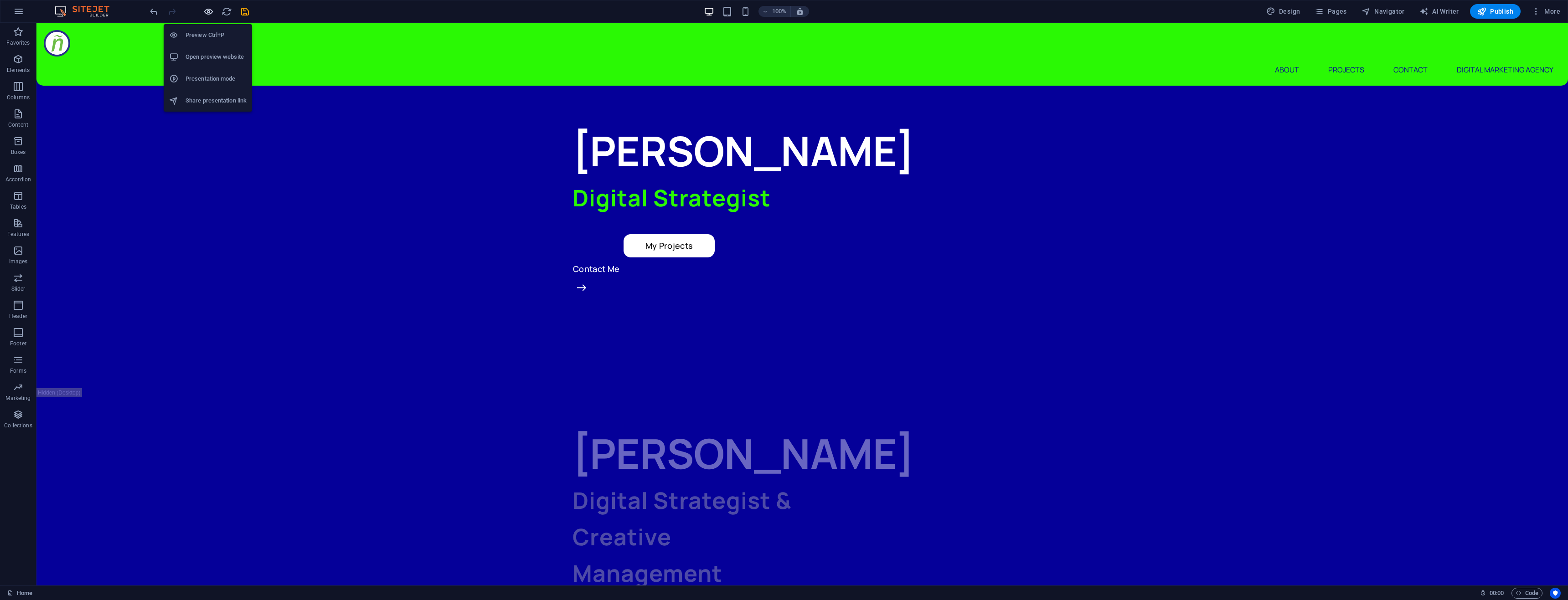
click at [205, 12] on icon "button" at bounding box center [208, 11] width 10 height 10
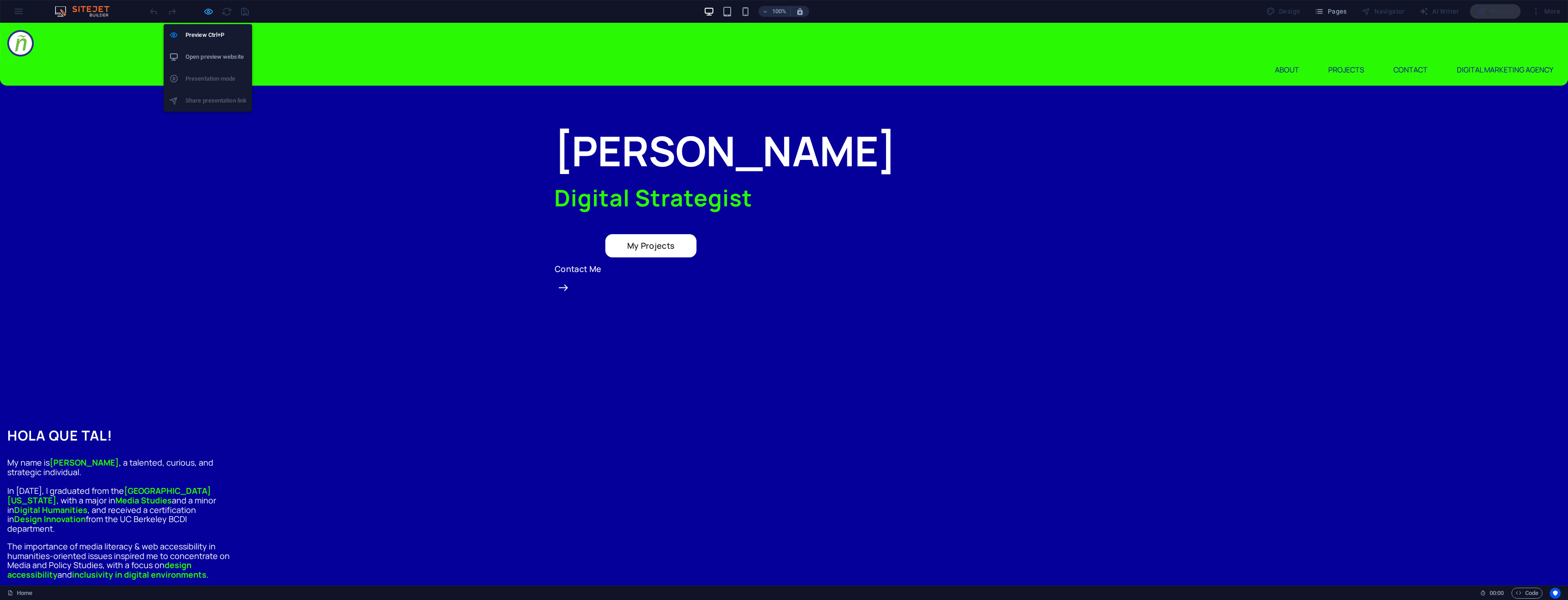
click at [208, 12] on icon "button" at bounding box center [208, 11] width 10 height 10
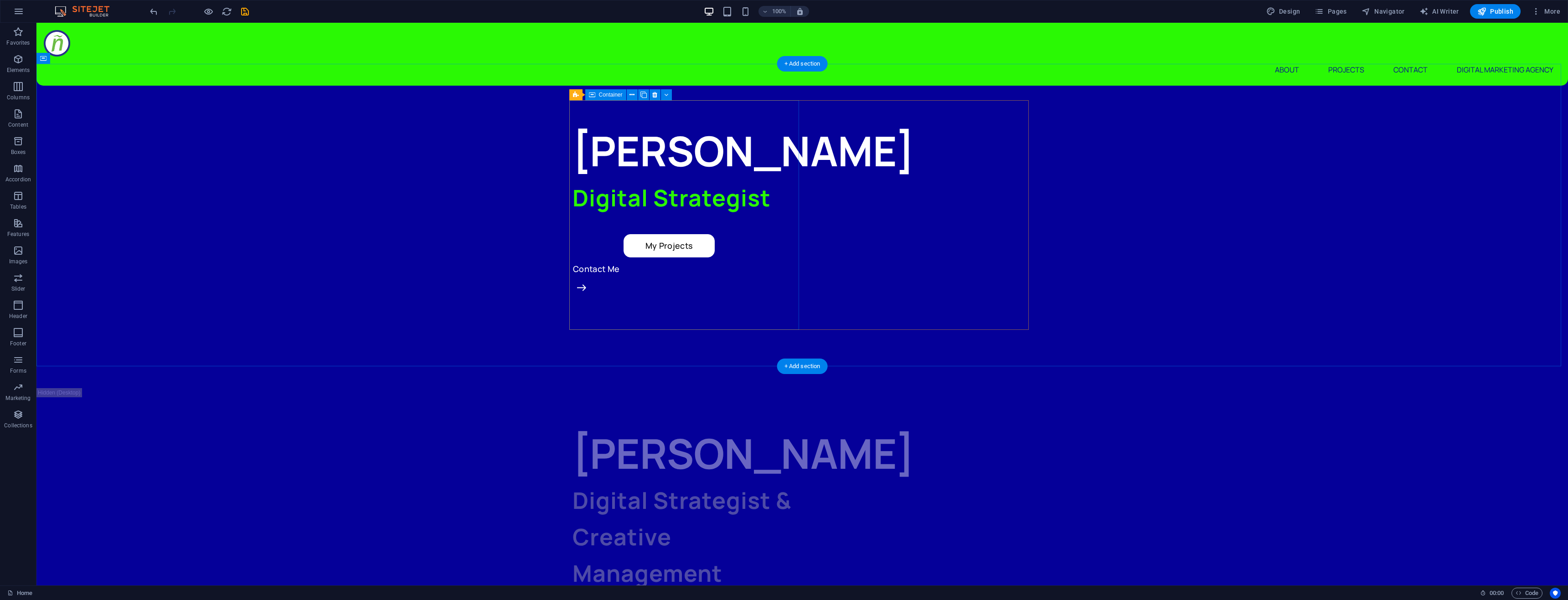
click at [677, 280] on div "[PERSON_NAME] Digital Strategist My Projects Contact Me" at bounding box center [687, 237] width 229 height 229
click at [854, 215] on div "[PERSON_NAME] Digital Strategist My Projects Contact Me" at bounding box center [802, 237] width 460 height 229
click at [936, 215] on div "[PERSON_NAME] Digital Strategist My Projects Contact Me" at bounding box center [802, 237] width 460 height 229
click at [903, 245] on div "[PERSON_NAME] Digital Strategist My Projects Contact Me" at bounding box center [802, 237] width 460 height 229
click at [624, 260] on div "[PERSON_NAME] Digital Strategist My Projects Contact Me" at bounding box center [687, 237] width 229 height 229
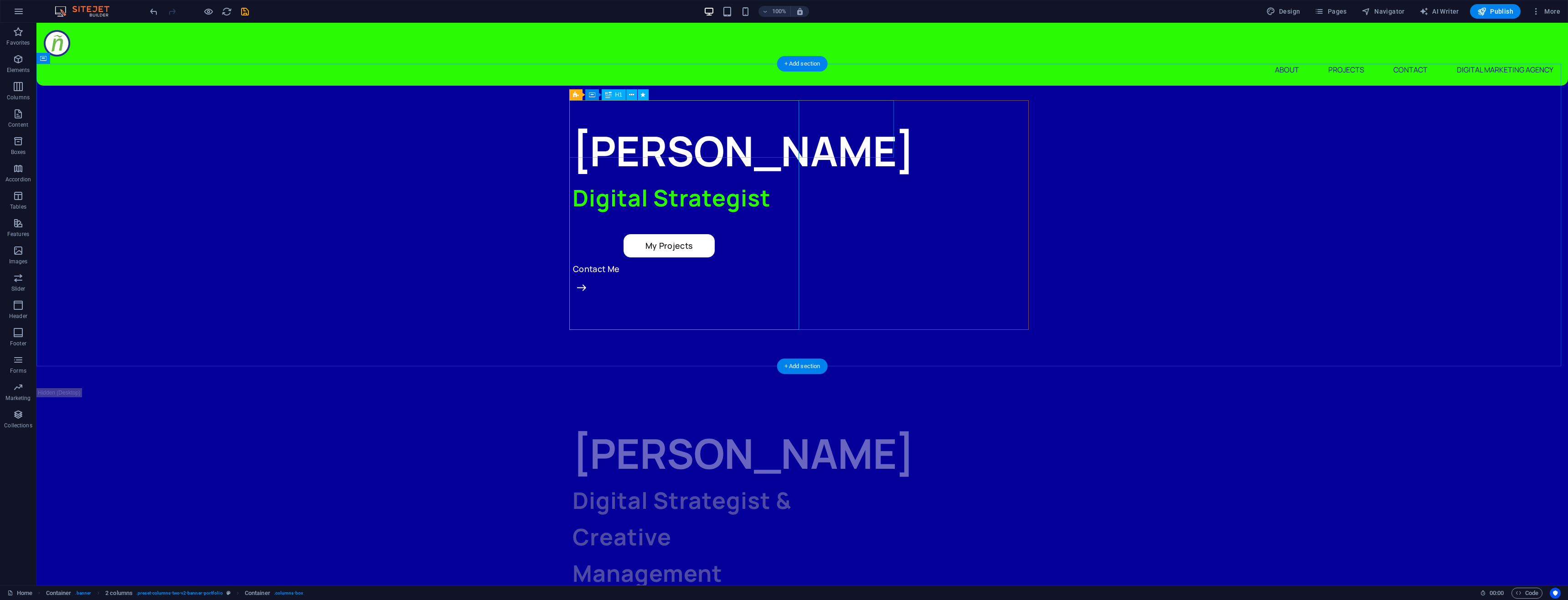
click at [802, 150] on div "[PERSON_NAME]" at bounding box center [687, 151] width 229 height 57
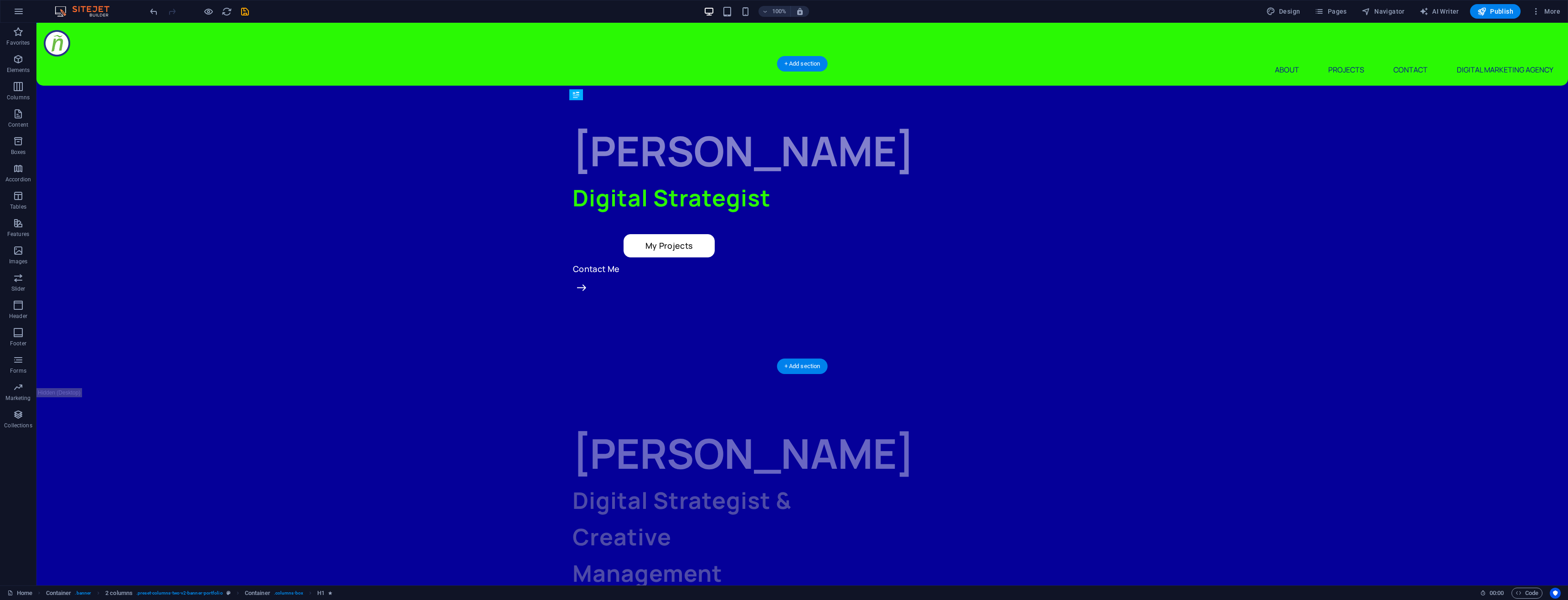
drag, startPoint x: 702, startPoint y: 139, endPoint x: 677, endPoint y: 102, distance: 44.7
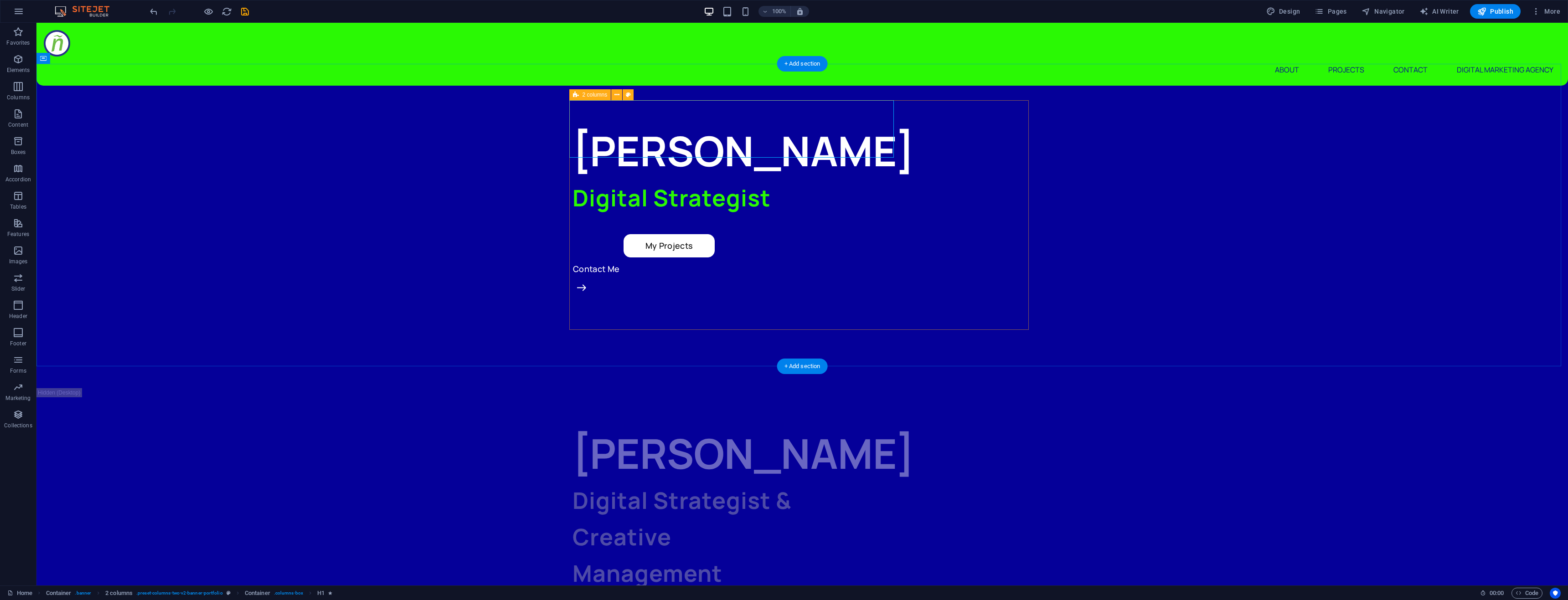
click at [910, 209] on div "[PERSON_NAME] Digital Strategist My Projects Contact Me" at bounding box center [802, 237] width 460 height 229
click at [905, 217] on div "[PERSON_NAME] Digital Strategist My Projects Contact Me" at bounding box center [802, 237] width 460 height 229
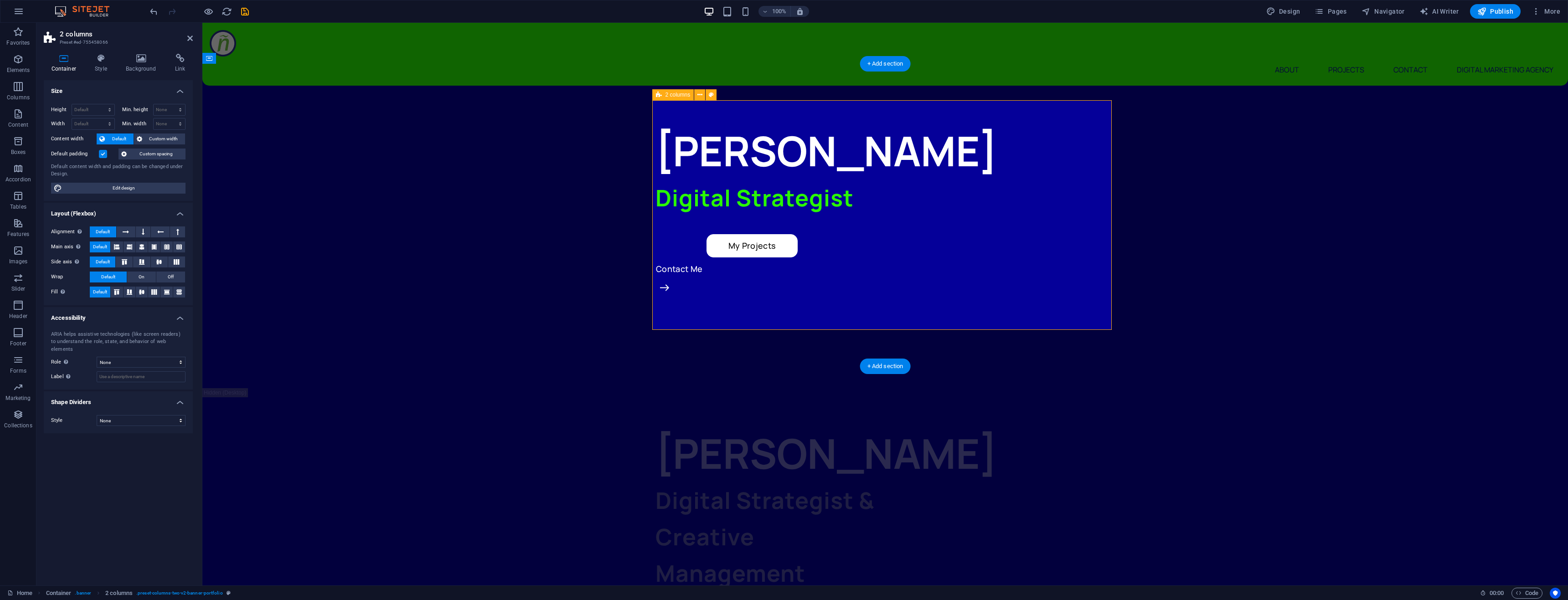
click at [1007, 216] on div "[PERSON_NAME] Digital Strategist My Projects Contact Me" at bounding box center [885, 237] width 460 height 229
click at [1133, 198] on div "[PERSON_NAME] Digital Strategist My Projects Contact Me" at bounding box center [885, 237] width 1366 height 302
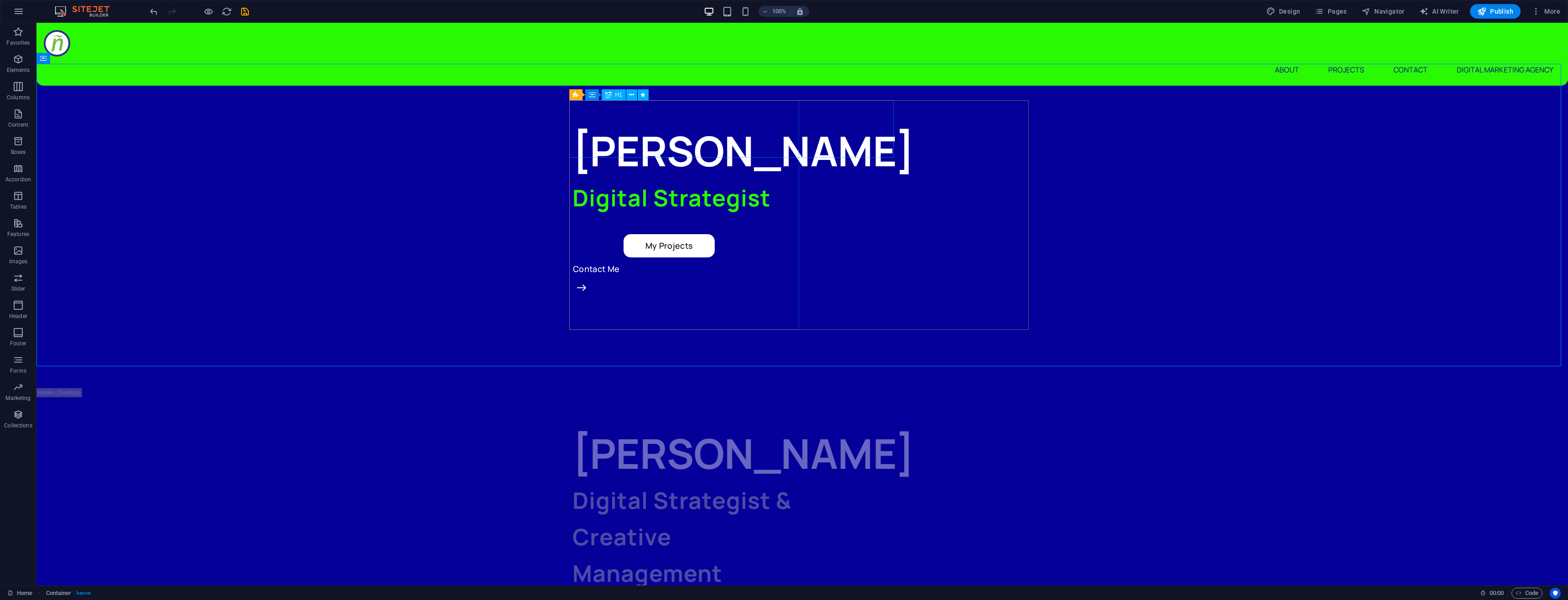
click at [612, 95] on div "H1" at bounding box center [614, 95] width 24 height 11
click at [594, 96] on icon at bounding box center [592, 95] width 6 height 11
click at [579, 96] on div "2 columns" at bounding box center [590, 95] width 42 height 11
click at [625, 96] on button at bounding box center [628, 95] width 11 height 11
select select "rem"
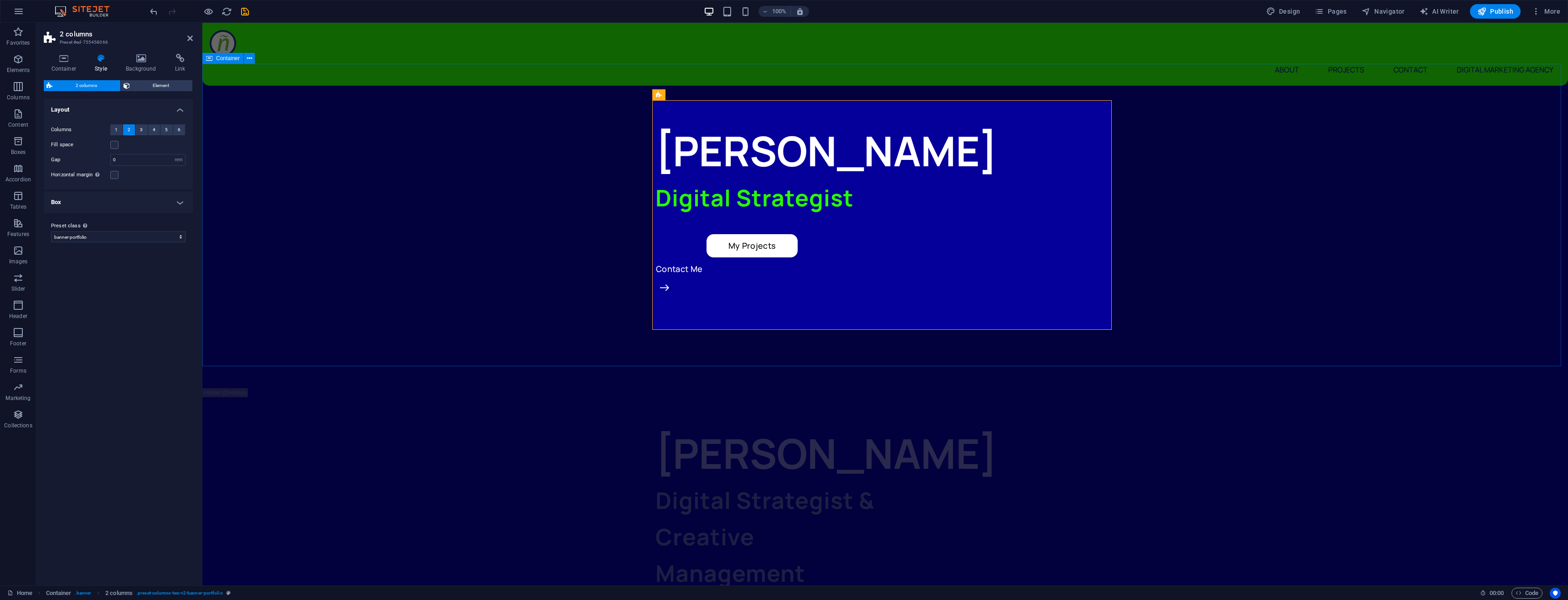
click at [574, 183] on div "[PERSON_NAME] Digital Strategist My Projects Contact Me" at bounding box center [885, 237] width 1366 height 302
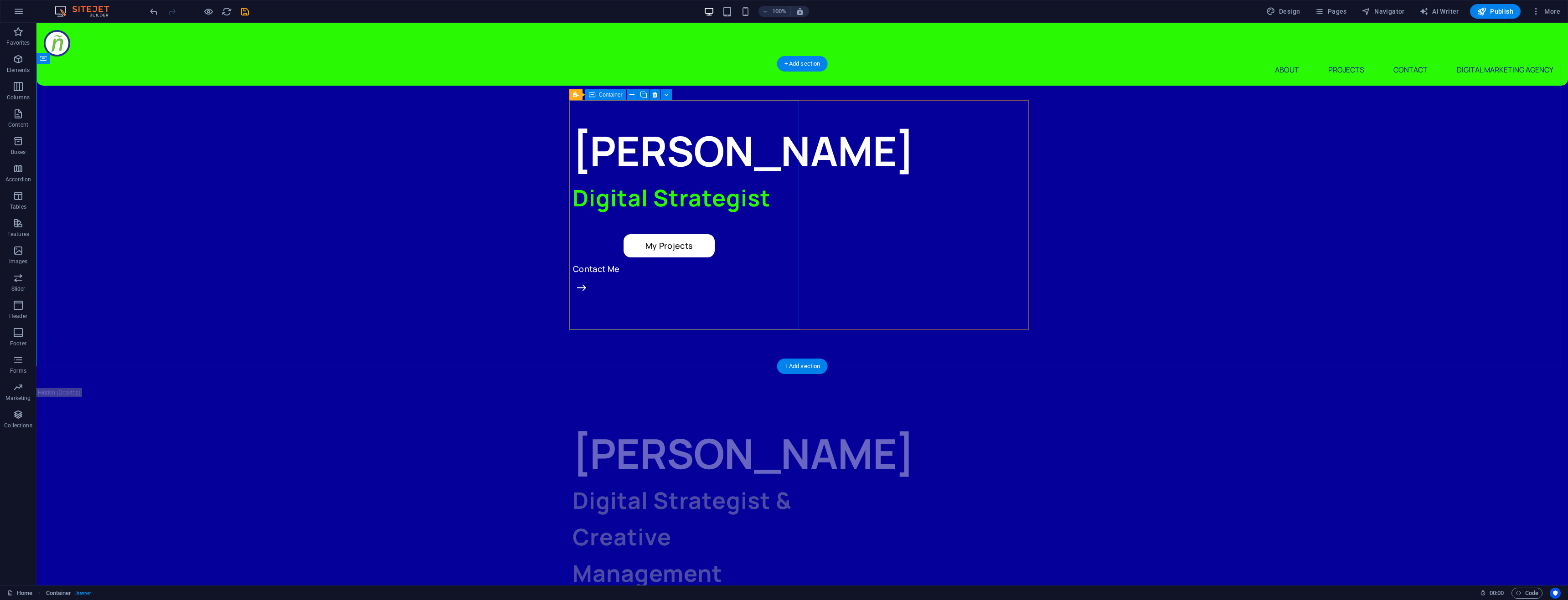
click at [665, 293] on div "[PERSON_NAME] Digital Strategist My Projects Contact Me" at bounding box center [687, 237] width 229 height 229
click at [497, 243] on div "[PERSON_NAME] Digital Strategist My Projects Contact Me" at bounding box center [802, 237] width 1531 height 302
click at [415, 167] on div "[PERSON_NAME] Digital Strategist My Projects Contact Me" at bounding box center [802, 237] width 1531 height 302
click at [14, 63] on icon "button" at bounding box center [18, 59] width 11 height 11
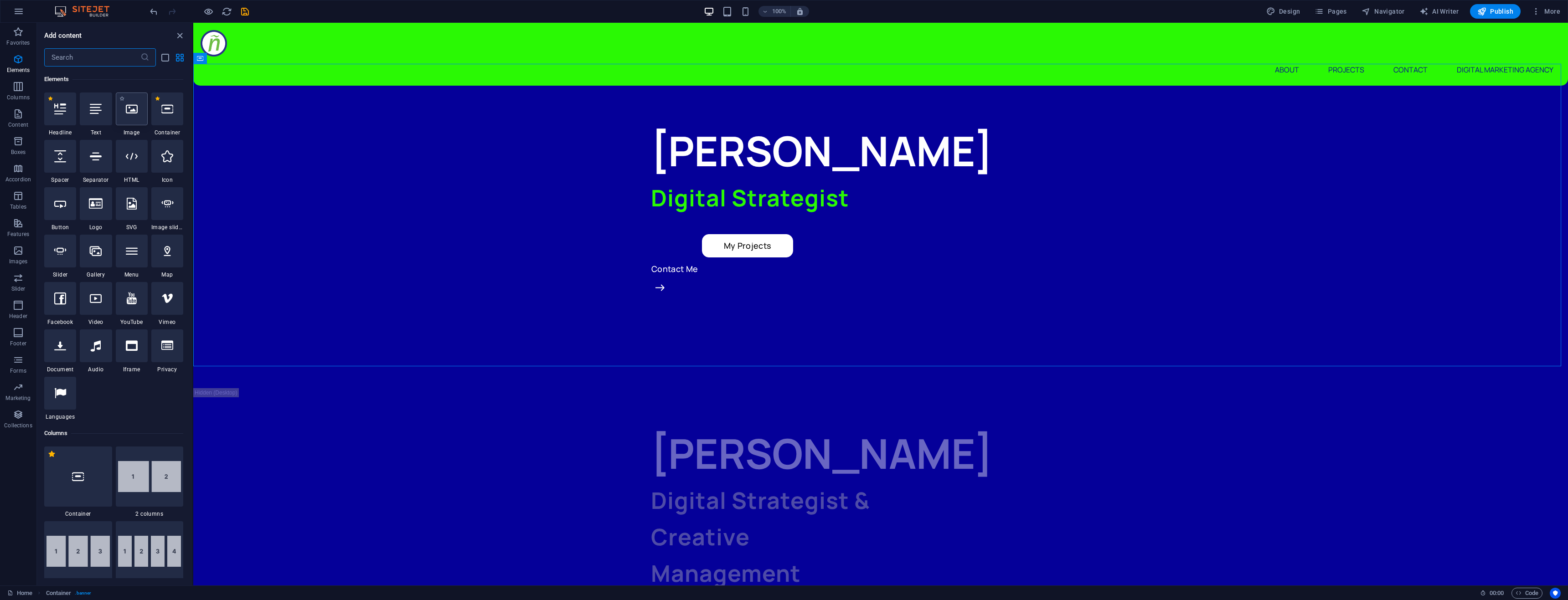
scroll to position [97, 0]
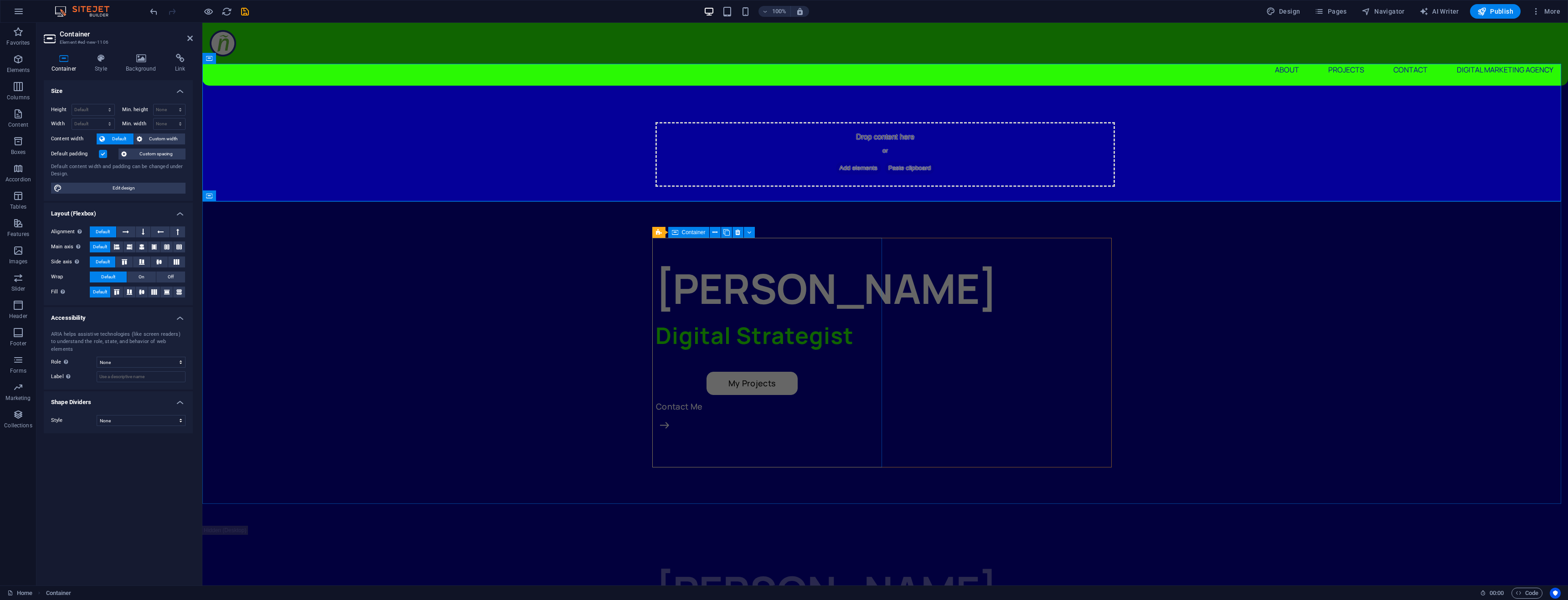
click at [677, 234] on icon at bounding box center [675, 232] width 6 height 11
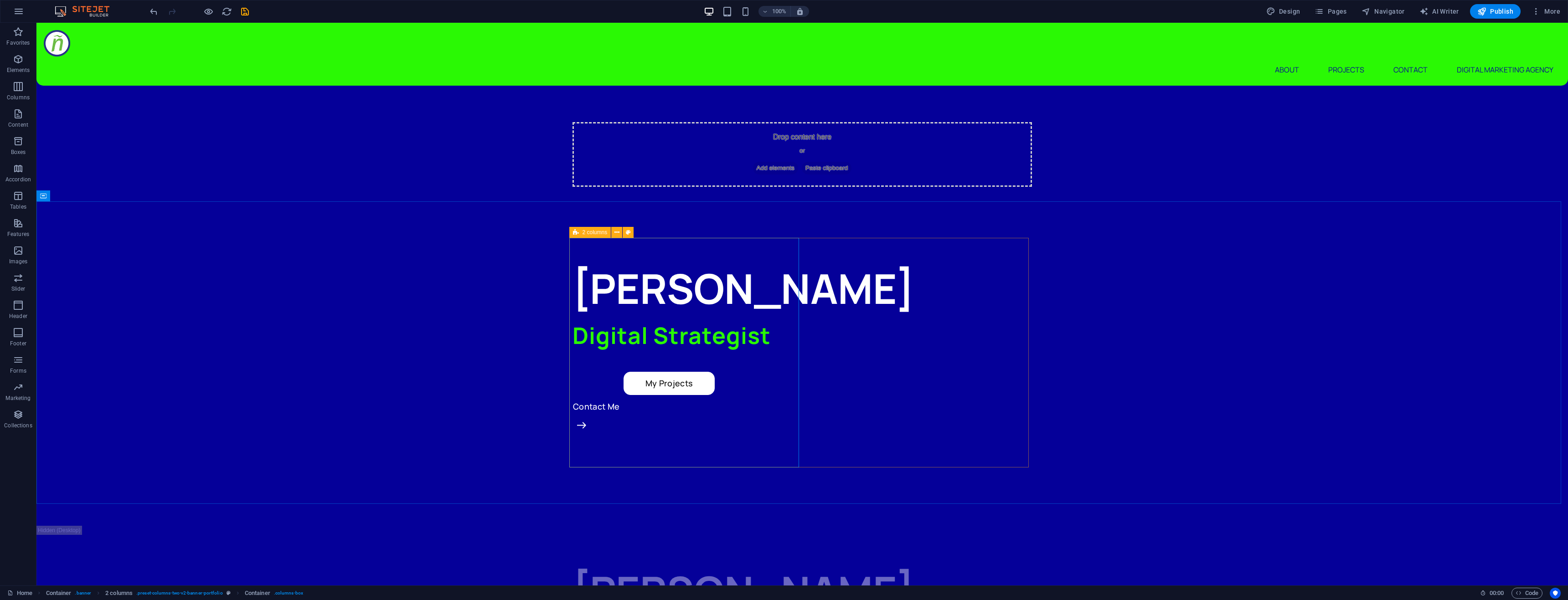
click at [599, 234] on span "2 columns" at bounding box center [595, 232] width 25 height 5
click at [595, 232] on icon at bounding box center [592, 232] width 6 height 11
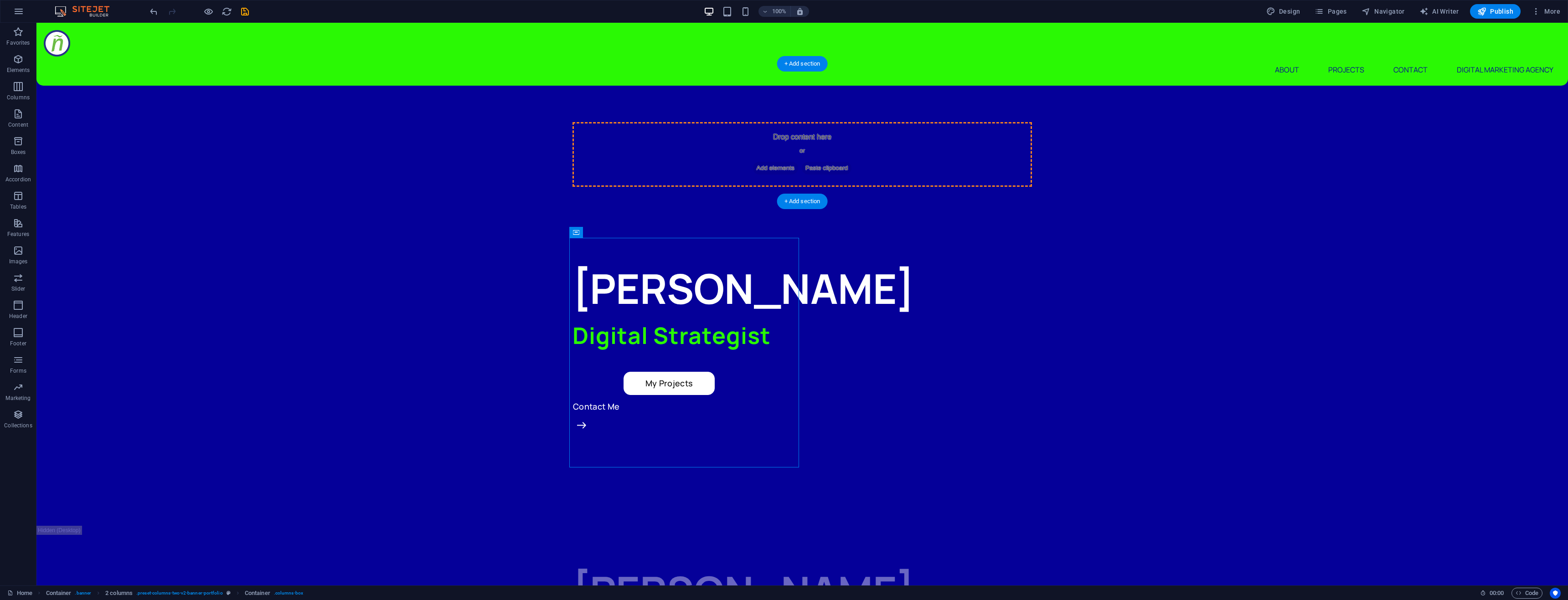
drag, startPoint x: 631, startPoint y: 255, endPoint x: 651, endPoint y: 124, distance: 132.5
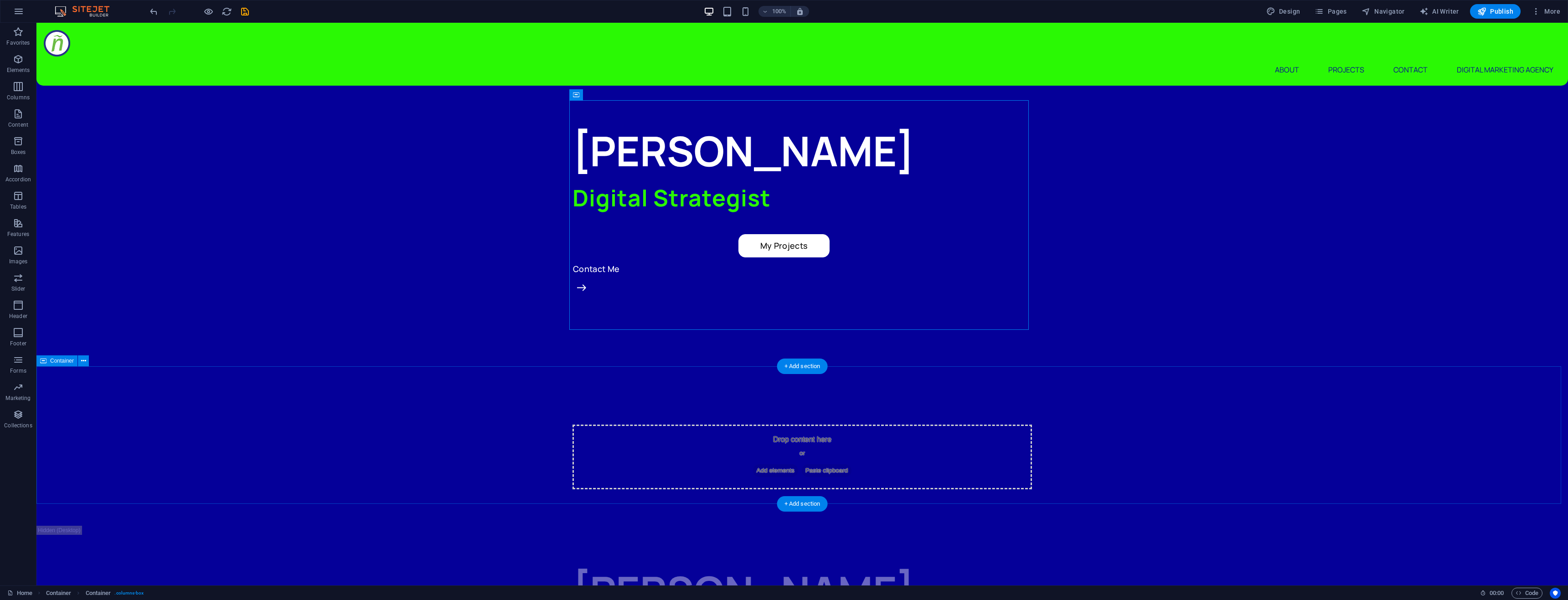
click at [660, 388] on div "Drop content here or Add elements Paste clipboard" at bounding box center [802, 457] width 1531 height 138
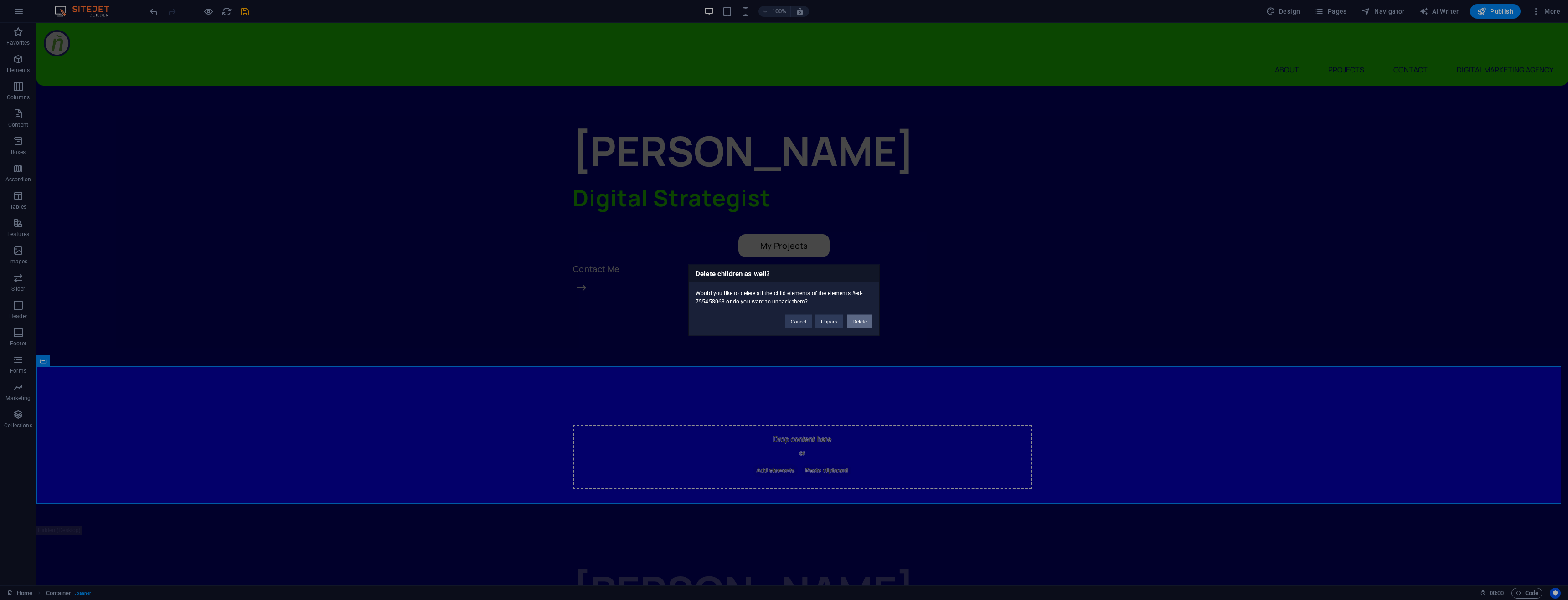
click at [861, 321] on button "Delete" at bounding box center [859, 321] width 26 height 13
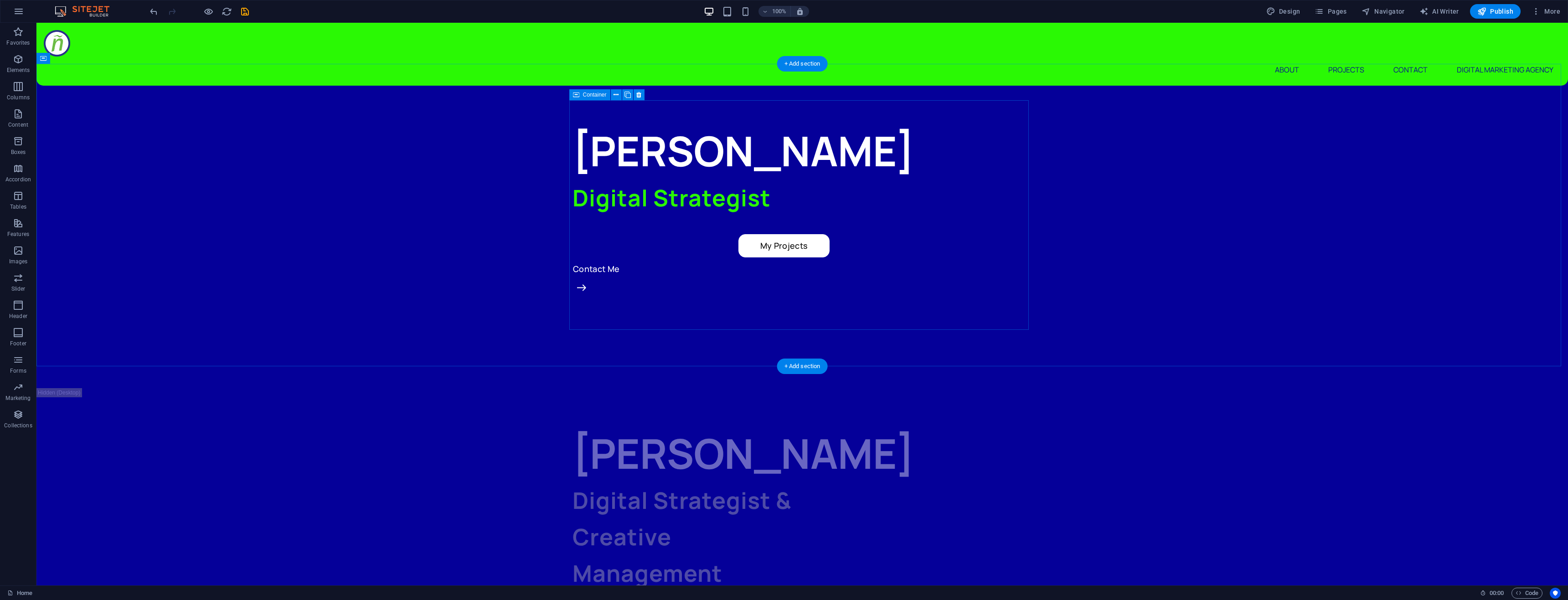
click at [631, 224] on div "[PERSON_NAME] Digital Strategist My Projects Contact Me" at bounding box center [802, 237] width 460 height 229
click at [841, 234] on div "My Projects" at bounding box center [784, 246] width 423 height 23
click at [777, 169] on div "Container" at bounding box center [786, 170] width 41 height 11
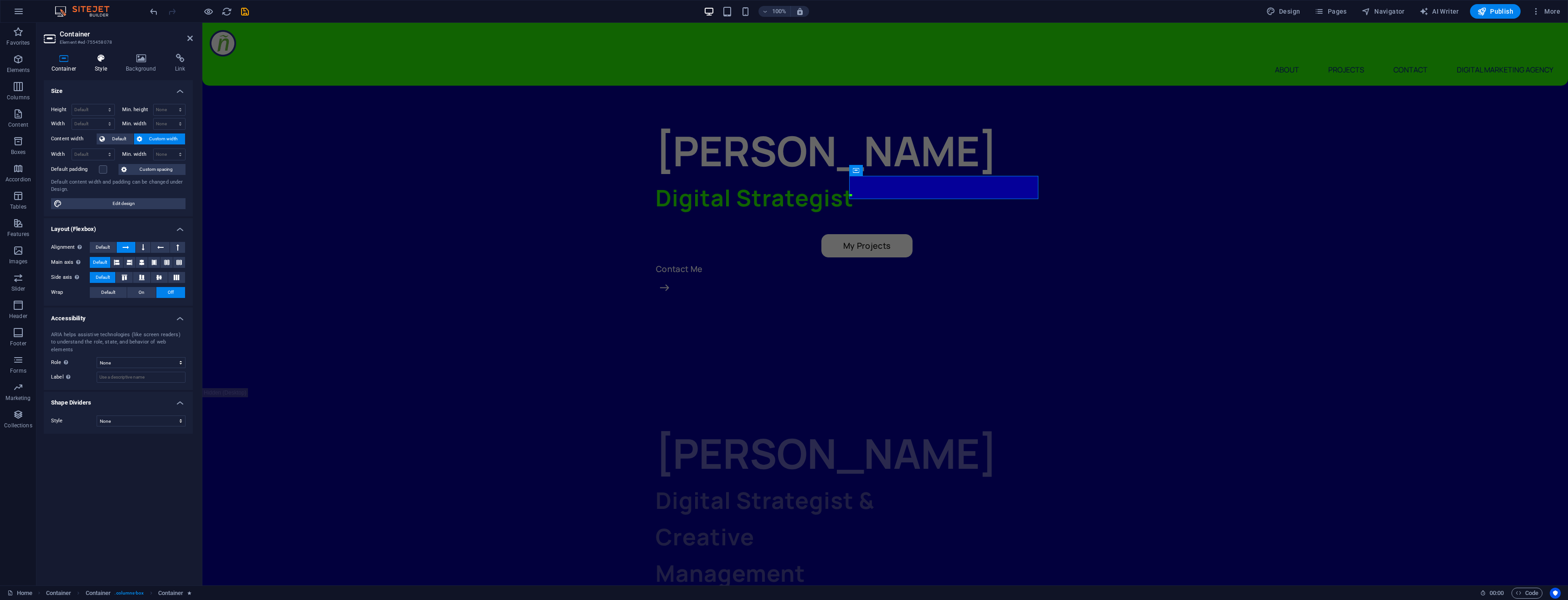
click at [96, 59] on icon at bounding box center [101, 58] width 27 height 9
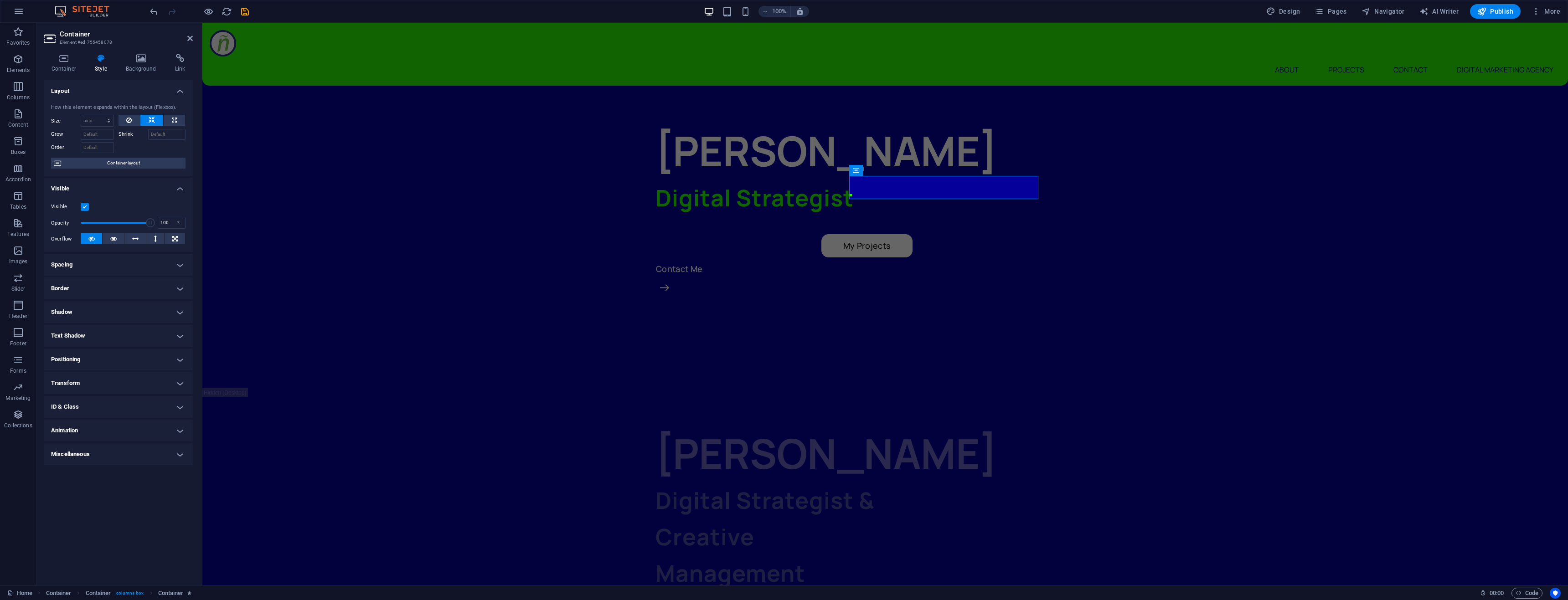
click at [88, 389] on h4 "Transform" at bounding box center [118, 383] width 149 height 22
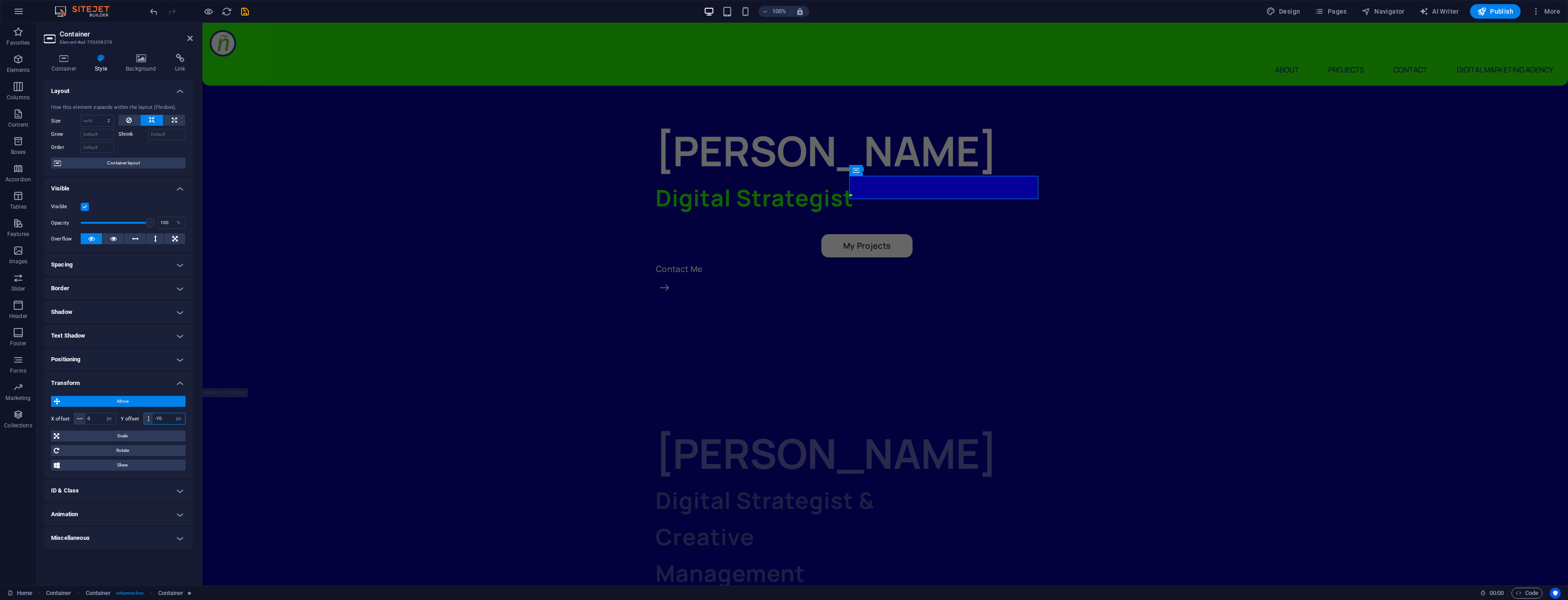
click at [167, 417] on input "-70" at bounding box center [169, 419] width 32 height 11
type input "0"
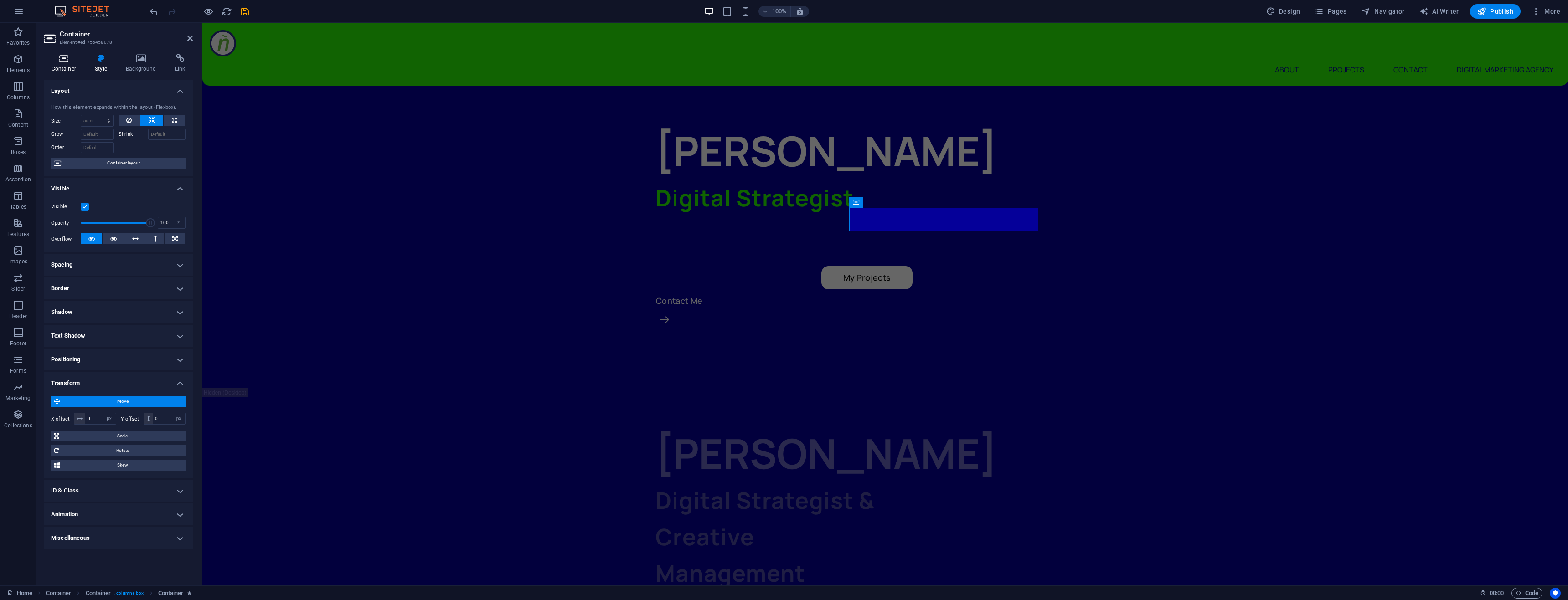
click at [72, 58] on icon at bounding box center [64, 58] width 40 height 9
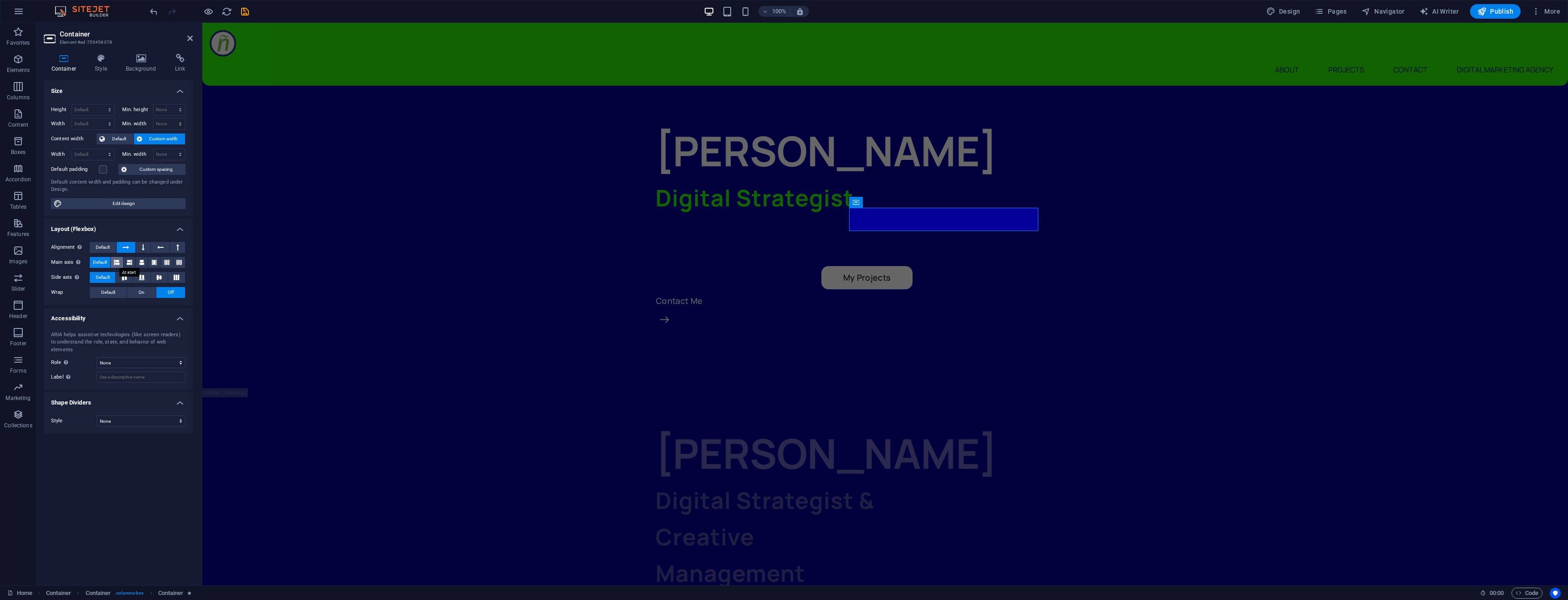
click at [117, 263] on icon at bounding box center [116, 262] width 5 height 11
click at [100, 256] on div "Alignment Determines the flex direction. Default Main axis Determine how elemen…" at bounding box center [118, 270] width 149 height 71
click at [100, 259] on span "Default" at bounding box center [100, 262] width 14 height 11
click at [104, 245] on span "Default" at bounding box center [102, 248] width 14 height 11
click at [121, 85] on h4 "Size" at bounding box center [118, 88] width 149 height 16
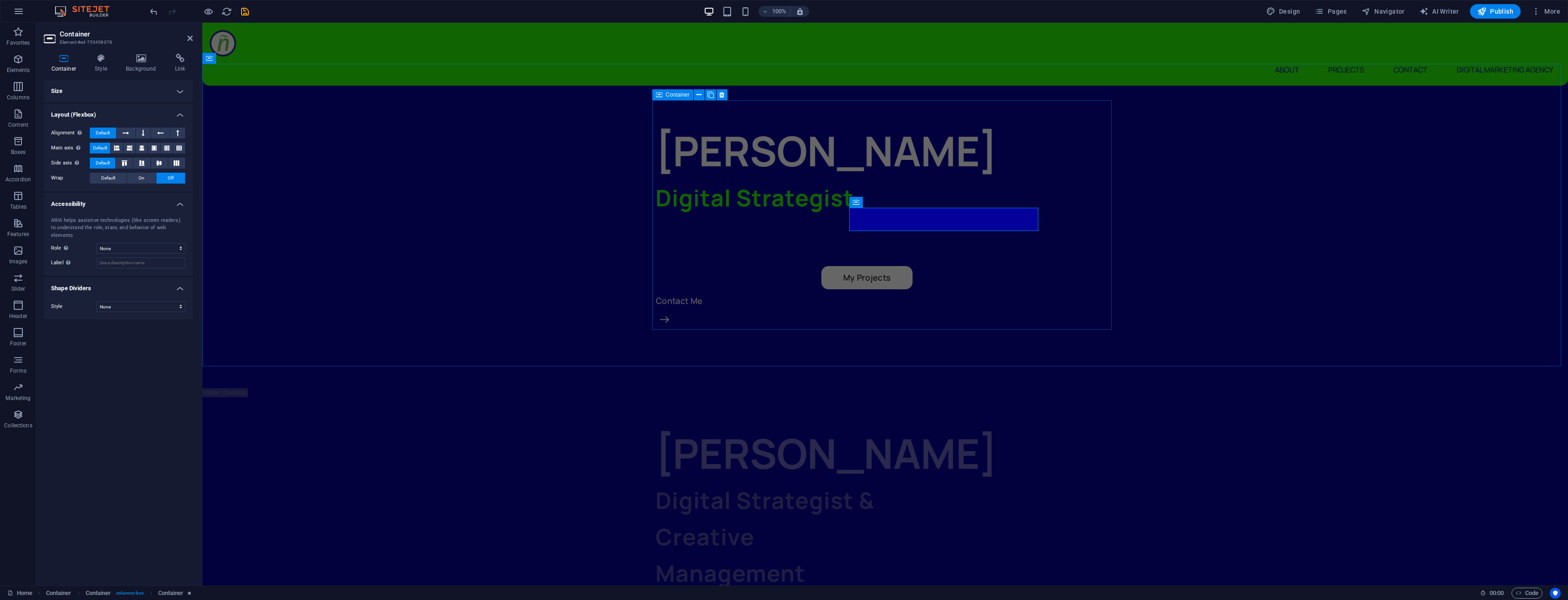
click at [919, 281] on div "[PERSON_NAME] Digital Strategist My Projects Contact Me" at bounding box center [885, 237] width 460 height 229
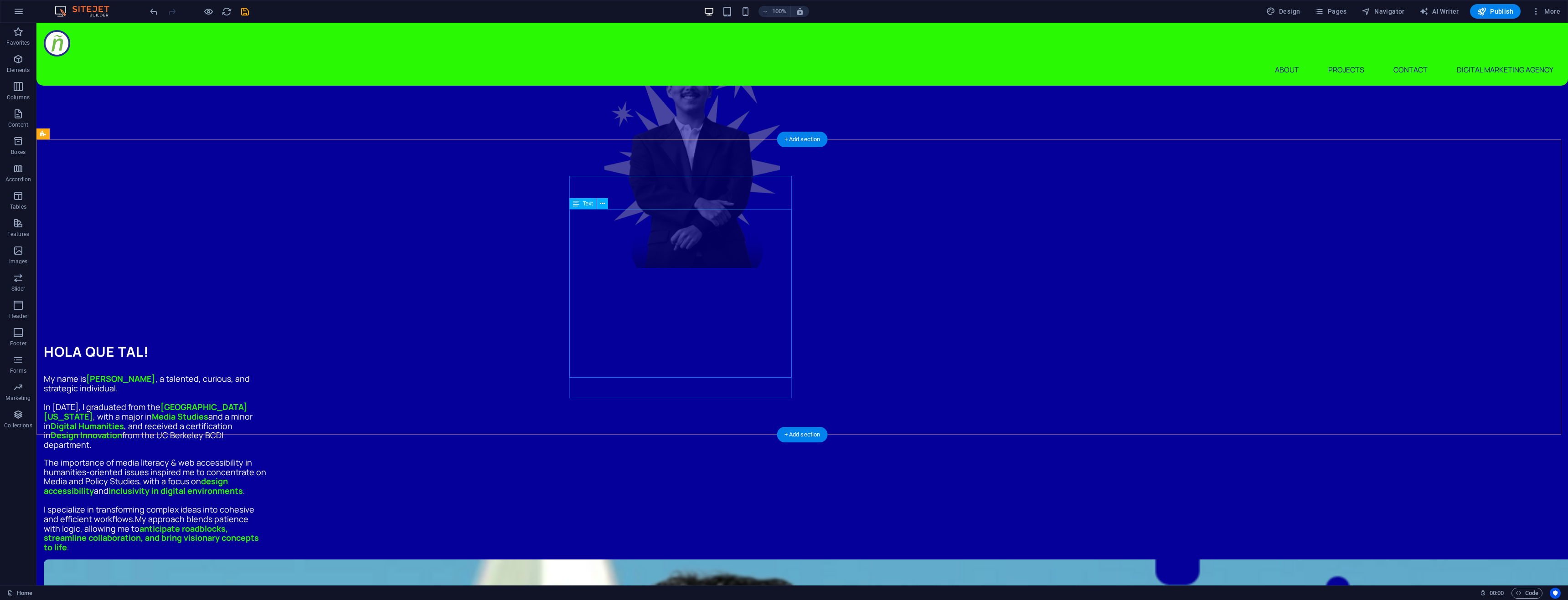
scroll to position [529, 0]
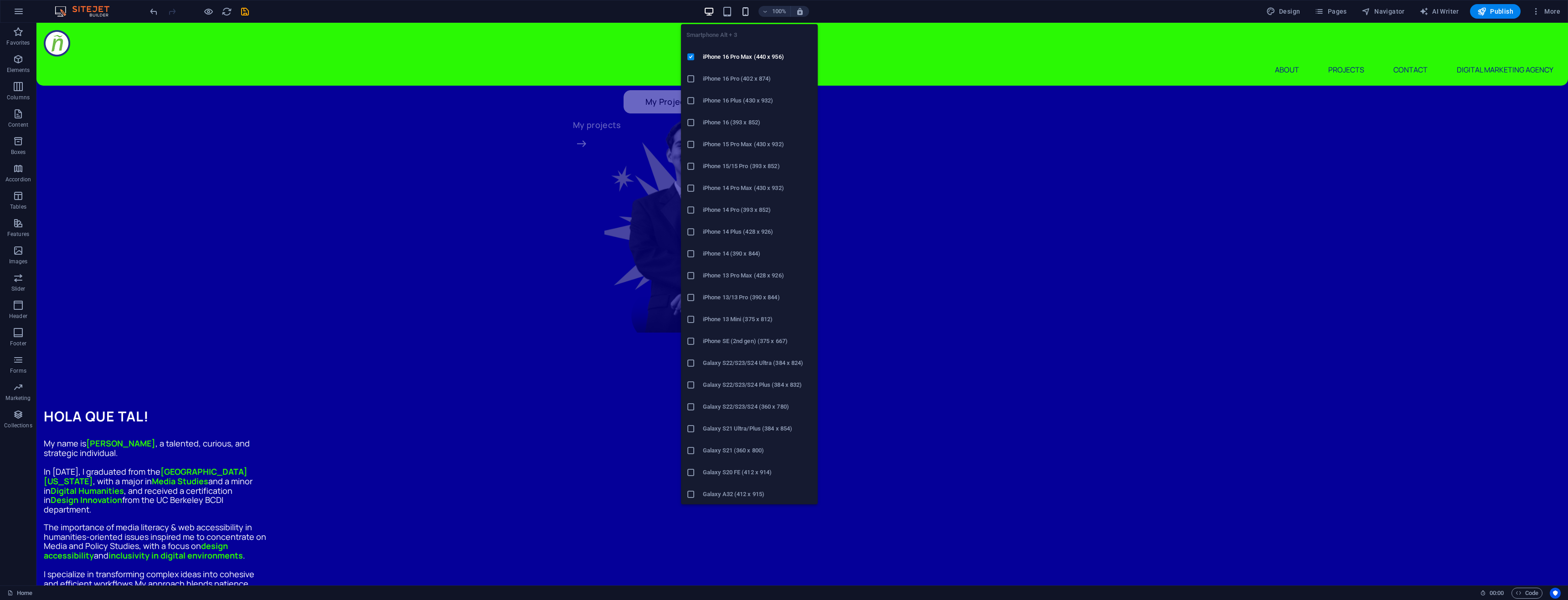
click at [749, 12] on icon "button" at bounding box center [745, 11] width 10 height 10
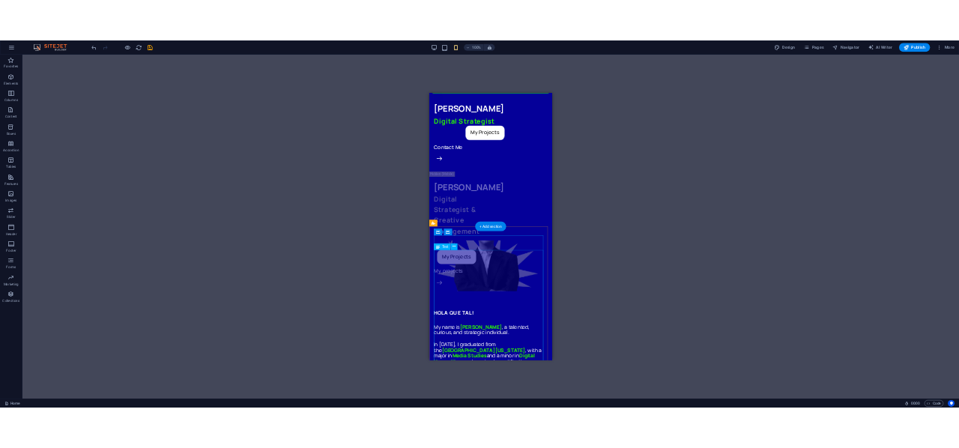
scroll to position [0, 0]
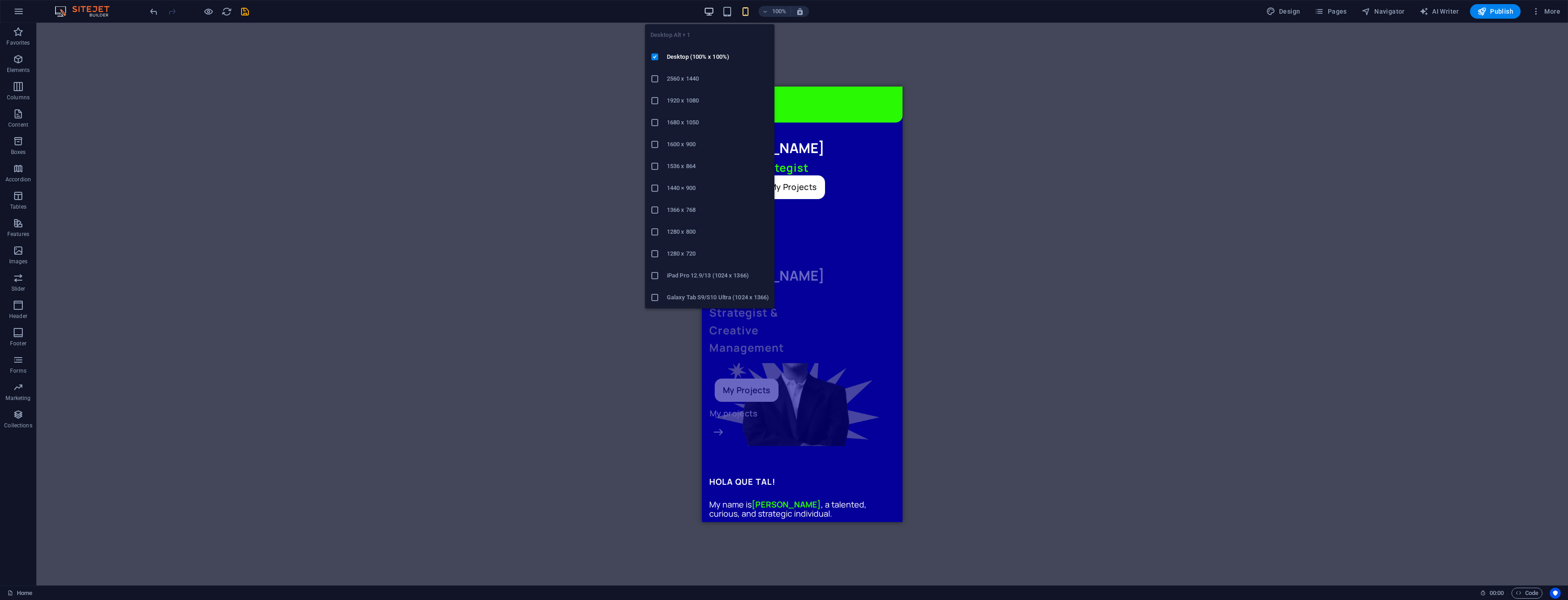
click at [710, 7] on icon "button" at bounding box center [709, 11] width 10 height 10
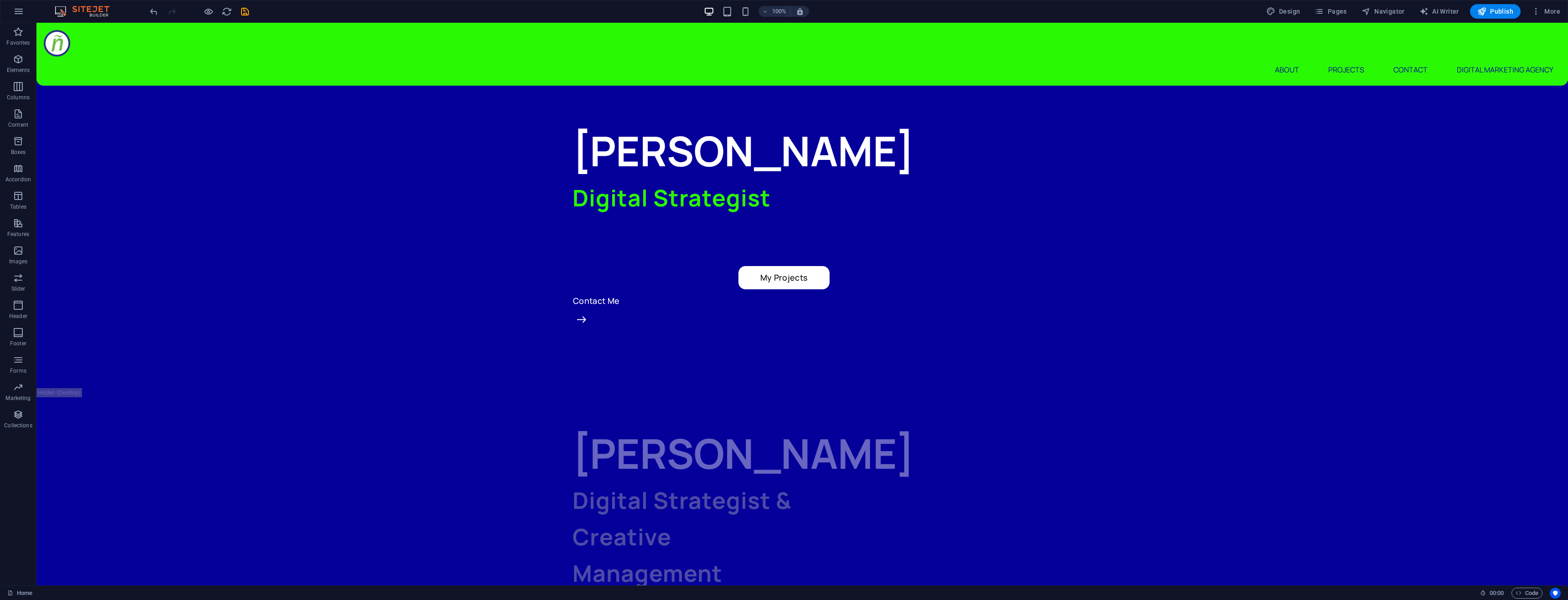
click at [201, 12] on div at bounding box center [199, 12] width 102 height 15
click at [208, 12] on icon "button" at bounding box center [208, 11] width 10 height 10
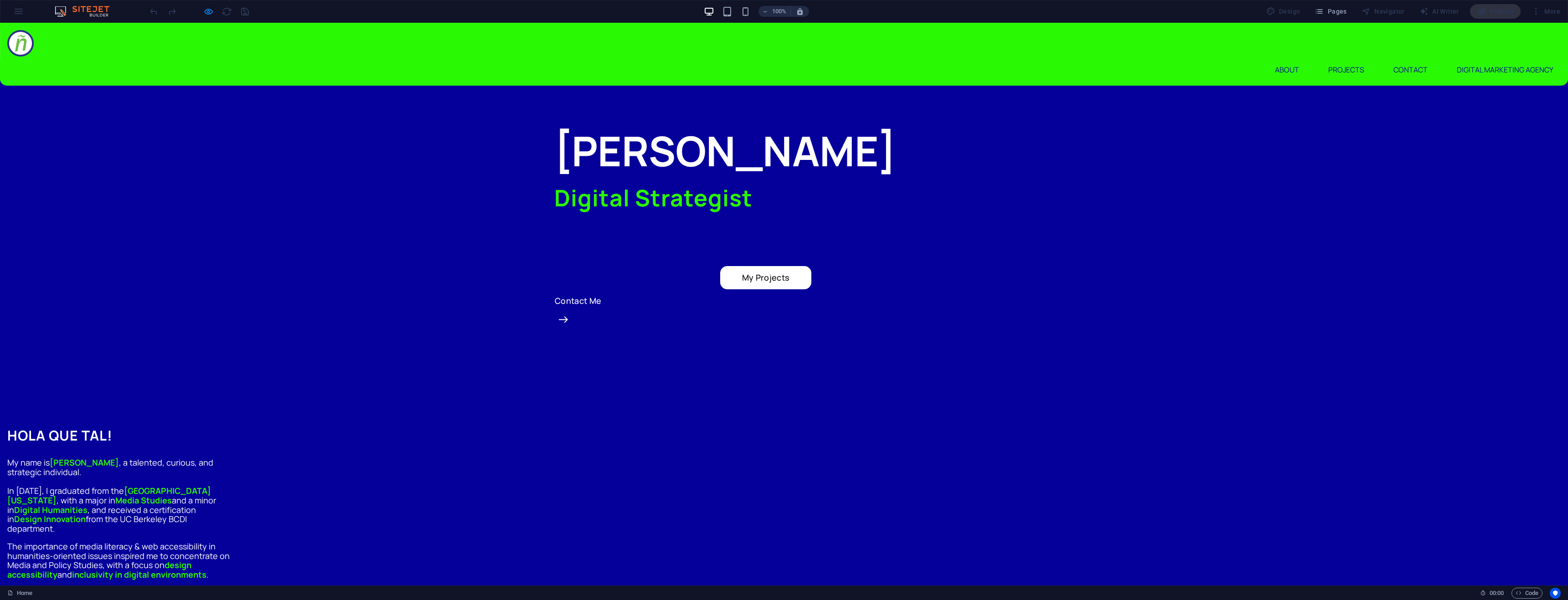
click at [643, 290] on div "[PERSON_NAME] Digital Strategist My Projects Contact Me" at bounding box center [784, 237] width 460 height 229
click at [643, 340] on div "[PERSON_NAME] Digital Strategist My Projects Contact Me" at bounding box center [784, 237] width 1568 height 302
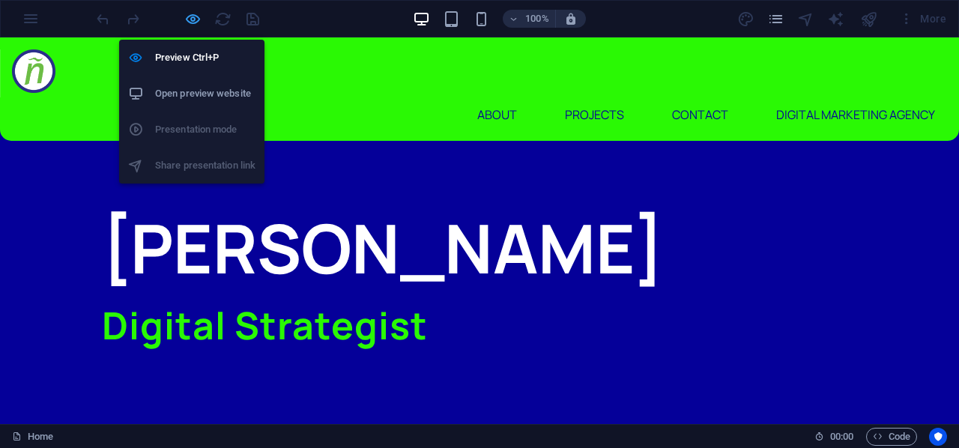
click at [195, 18] on icon "button" at bounding box center [192, 18] width 17 height 17
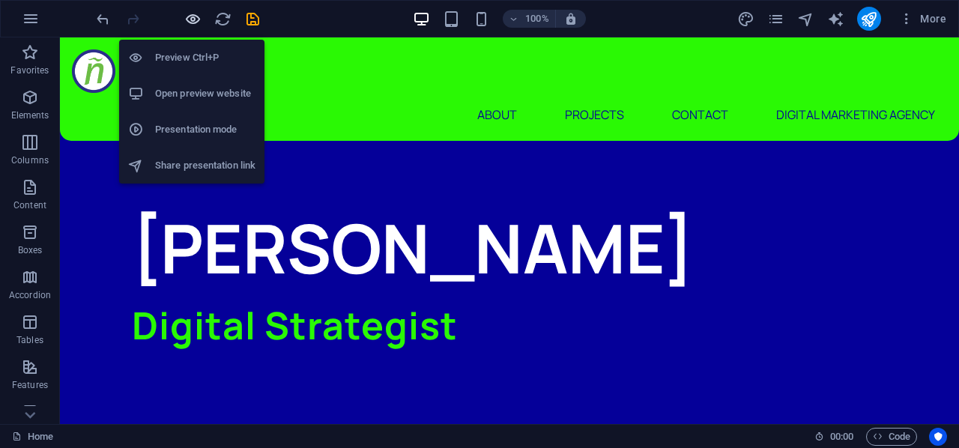
click at [195, 18] on icon "button" at bounding box center [192, 18] width 17 height 17
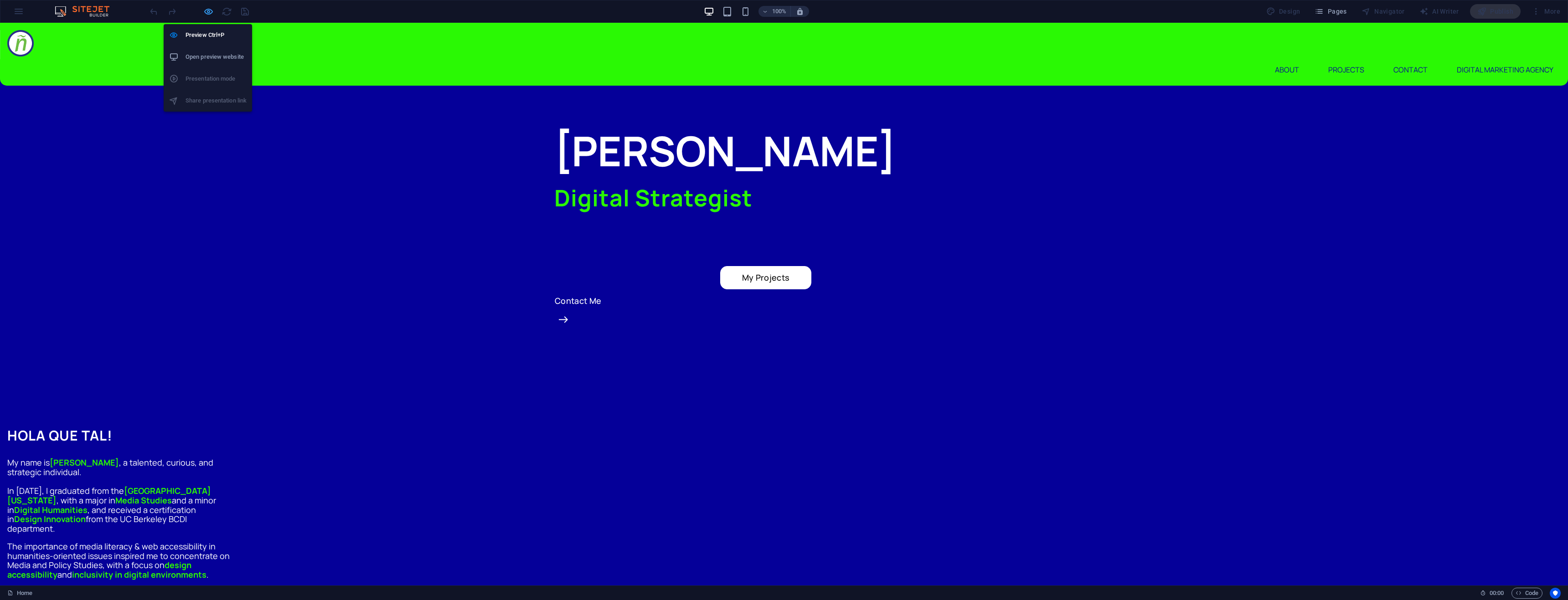
click at [209, 11] on icon "button" at bounding box center [208, 11] width 10 height 10
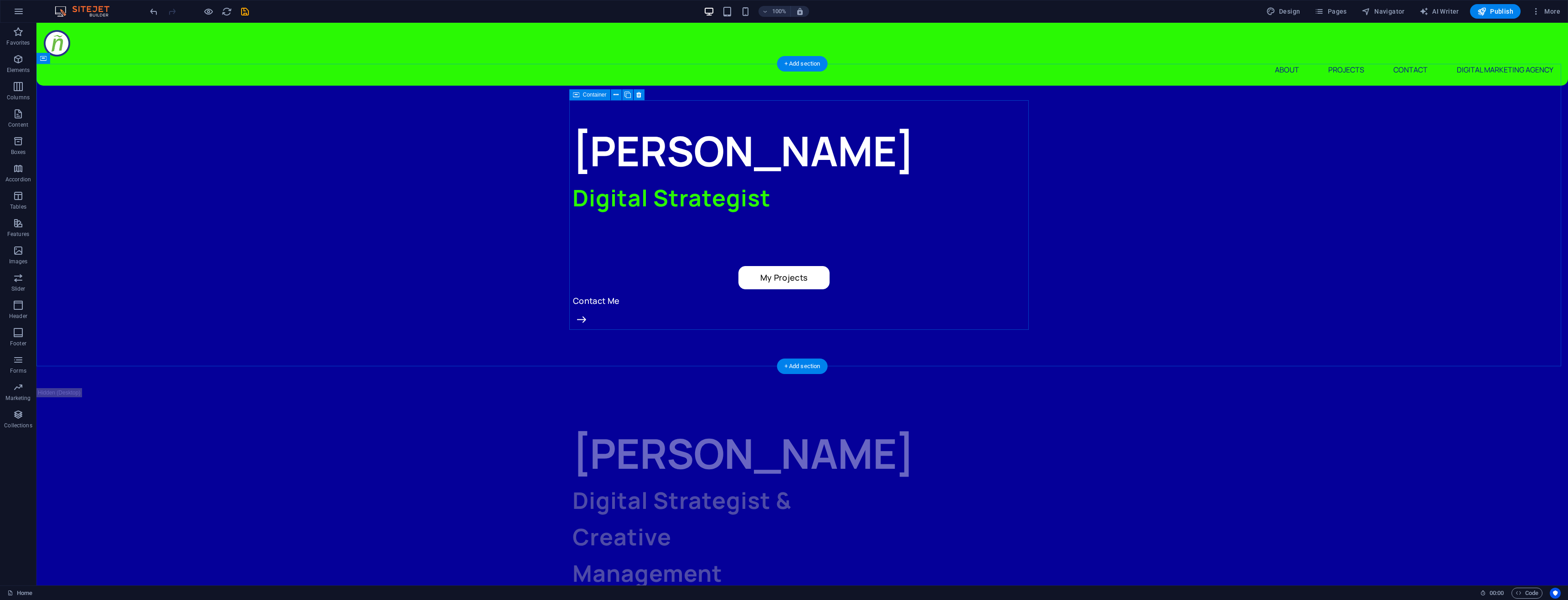
click at [749, 318] on div "[PERSON_NAME] Digital Strategist My Projects Contact Me" at bounding box center [802, 237] width 460 height 229
click at [716, 271] on div "[PERSON_NAME] Digital Strategist My Projects Contact Me" at bounding box center [802, 237] width 460 height 229
select select "px"
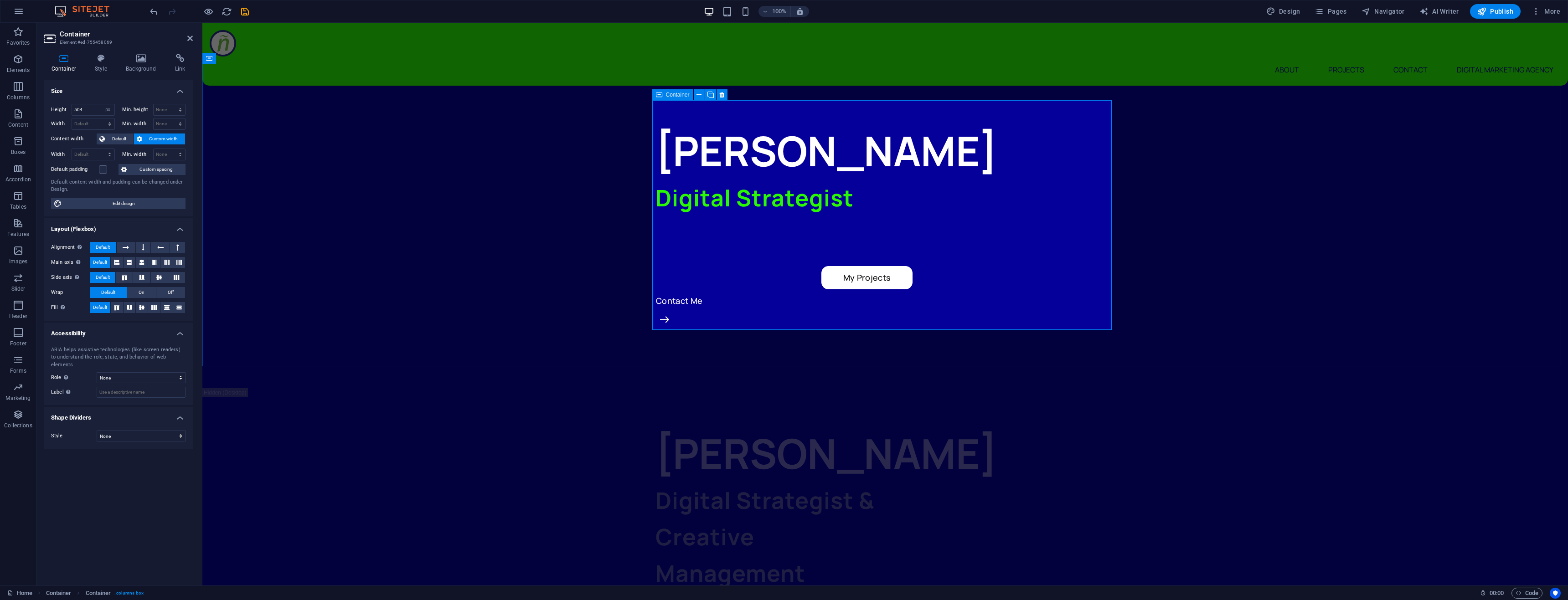
click at [810, 266] on div "[PERSON_NAME] Digital Strategist My Projects Contact Me" at bounding box center [885, 237] width 460 height 229
click at [786, 276] on div "[PERSON_NAME] Digital Strategist My Projects Contact Me" at bounding box center [885, 237] width 460 height 229
click at [662, 96] on icon at bounding box center [659, 95] width 6 height 11
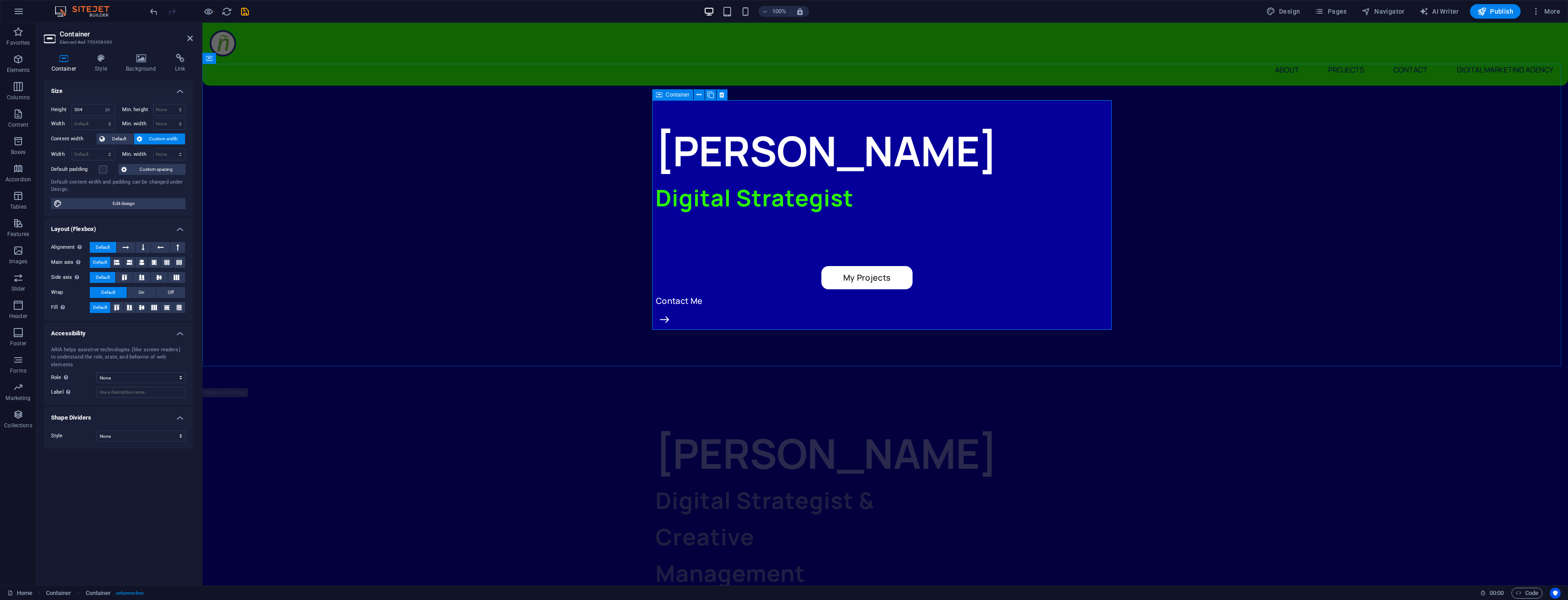
click at [662, 96] on icon at bounding box center [659, 95] width 6 height 11
click at [597, 231] on div "[PERSON_NAME] Digital Strategist My Projects Contact Me" at bounding box center [885, 237] width 1366 height 302
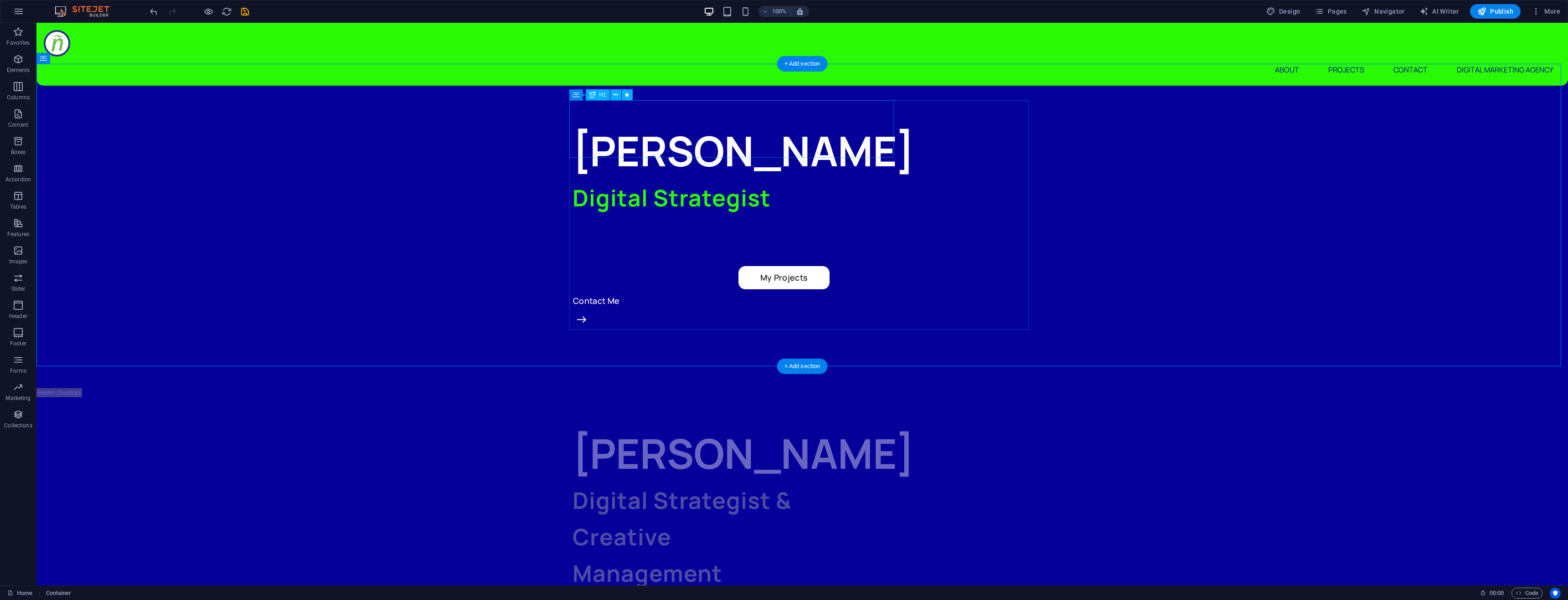
click at [598, 122] on div "[PERSON_NAME]" at bounding box center [802, 151] width 460 height 57
drag, startPoint x: 629, startPoint y: 117, endPoint x: 592, endPoint y: 80, distance: 52.3
click at [640, 256] on div "[PERSON_NAME] Digital Strategist My Projects Contact Me" at bounding box center [802, 237] width 460 height 229
select select "px"
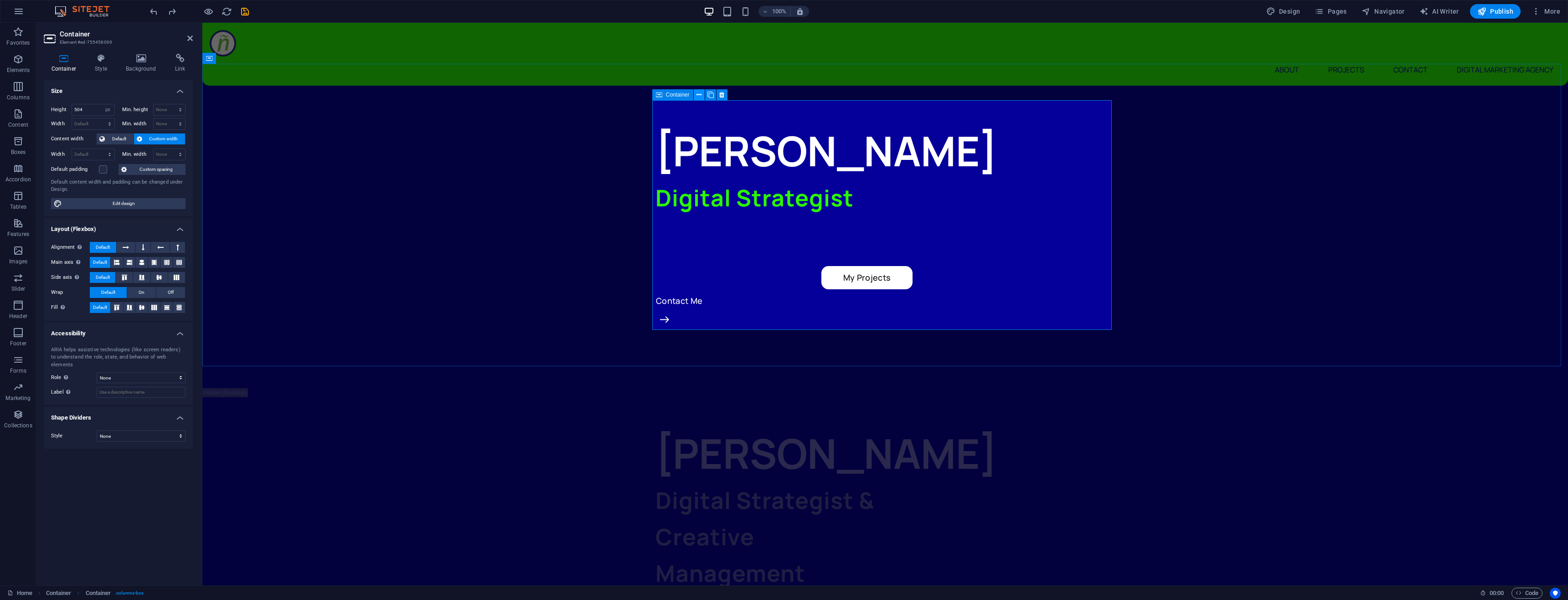
click at [696, 96] on icon at bounding box center [699, 95] width 5 height 10
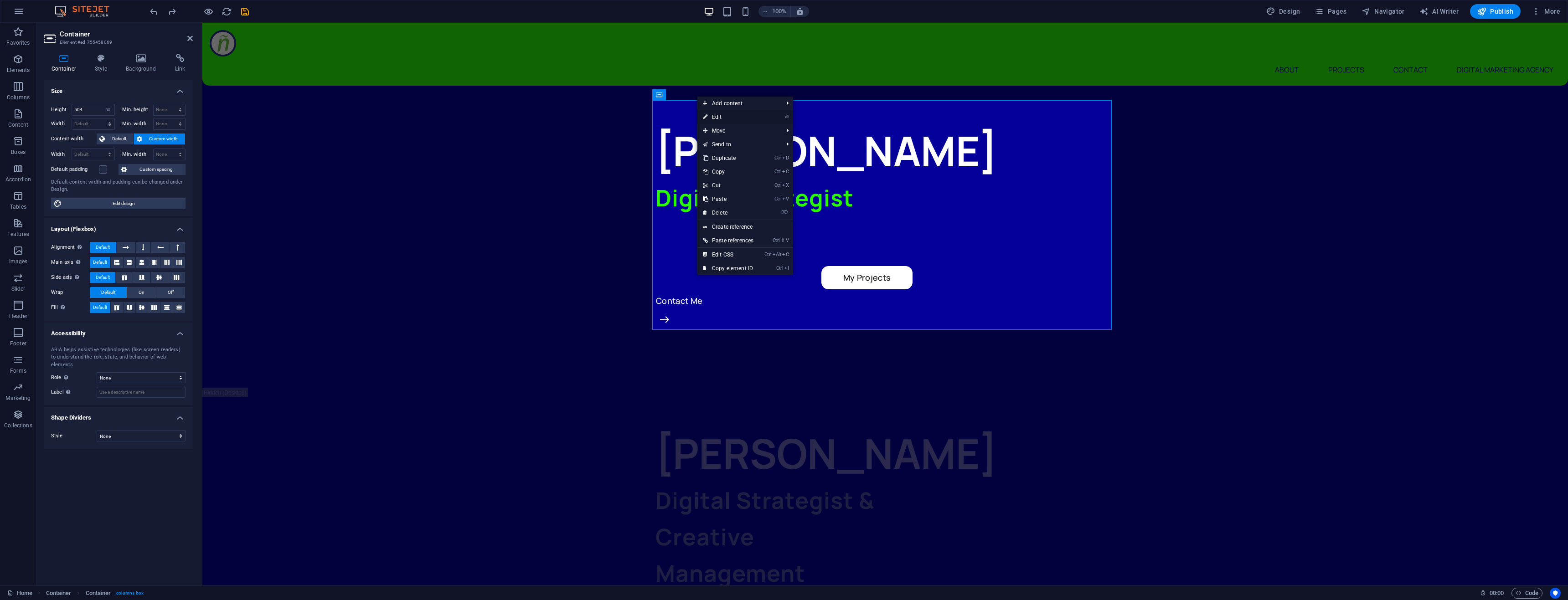
click at [771, 116] on li "⏎ Edit" at bounding box center [745, 117] width 96 height 13
click at [724, 116] on link "⏎ Edit" at bounding box center [728, 117] width 61 height 13
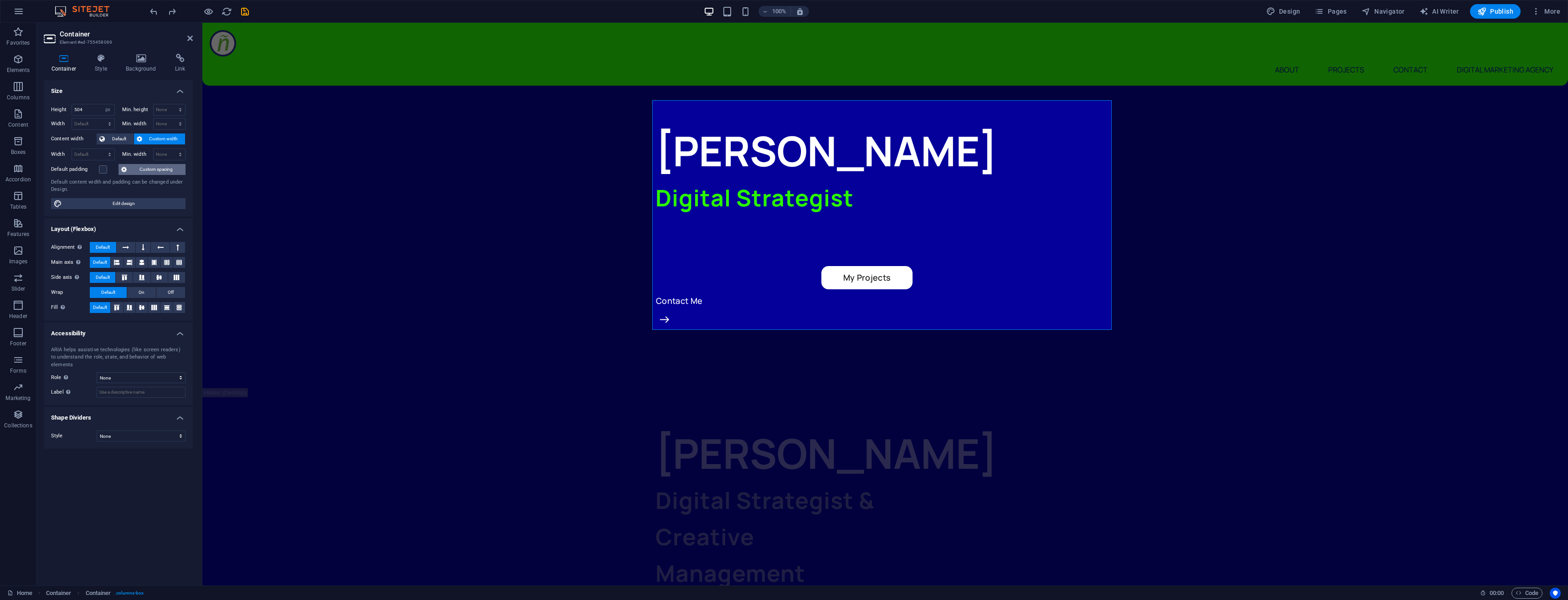
click at [153, 171] on span "Custom spacing" at bounding box center [156, 170] width 54 height 11
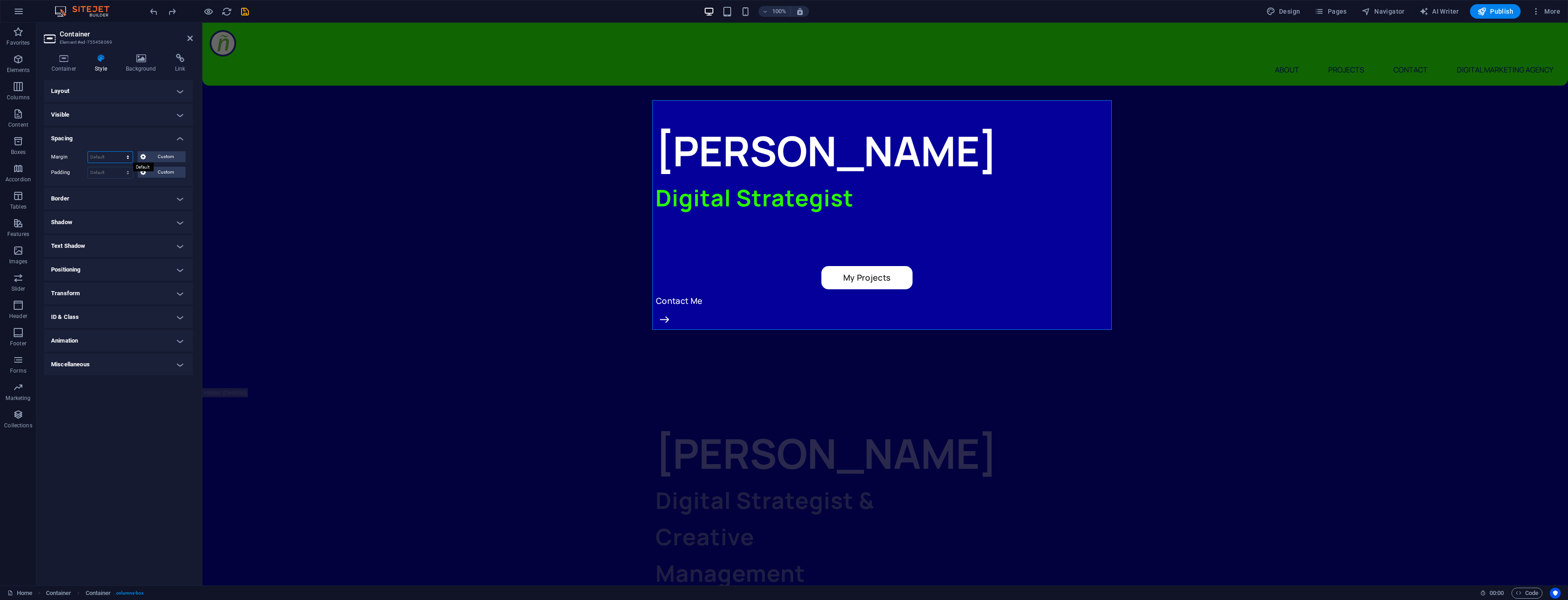
click at [102, 159] on select "Default auto px % rem vw vh Custom" at bounding box center [110, 157] width 44 height 11
click at [88, 152] on select "Default auto px % rem vw vh Custom" at bounding box center [110, 157] width 44 height 11
click at [121, 159] on select "Default auto px % rem vw vh Custom" at bounding box center [110, 157] width 44 height 11
select select "px"
click at [120, 152] on select "Default auto px % rem vw vh Custom" at bounding box center [110, 157] width 44 height 11
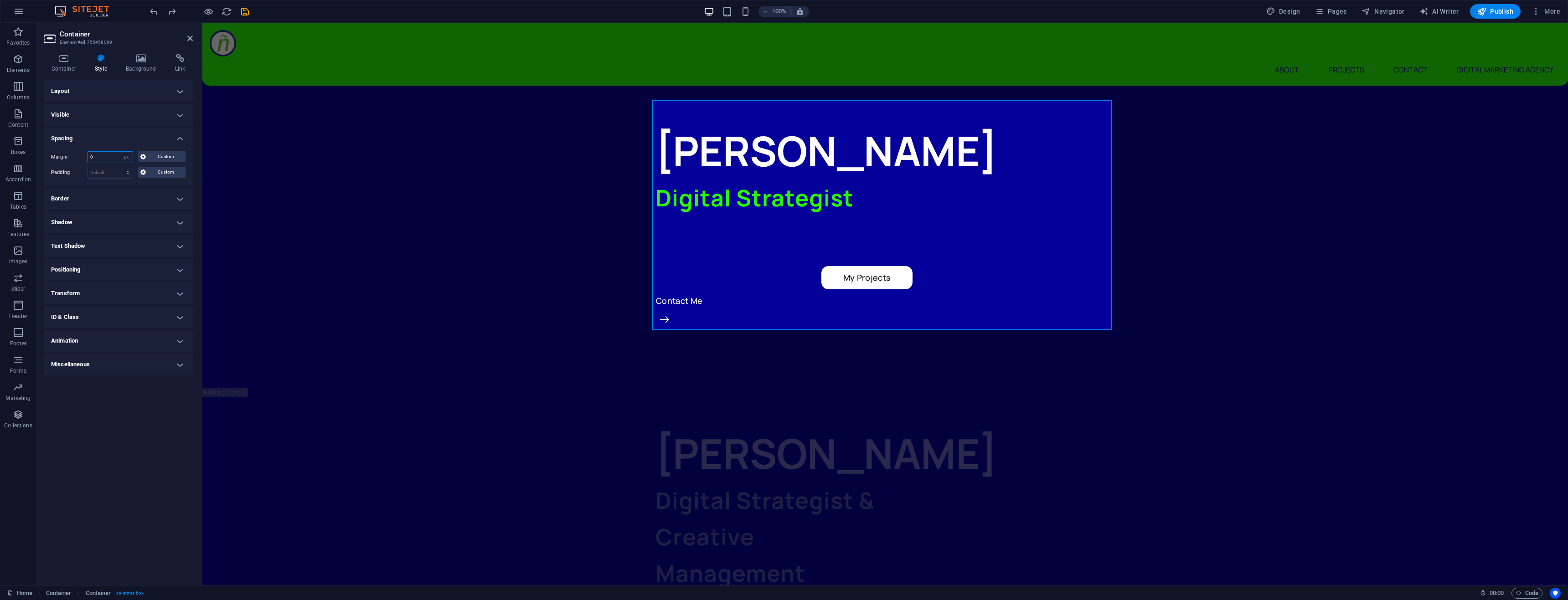
click at [112, 158] on input "0" at bounding box center [110, 157] width 44 height 11
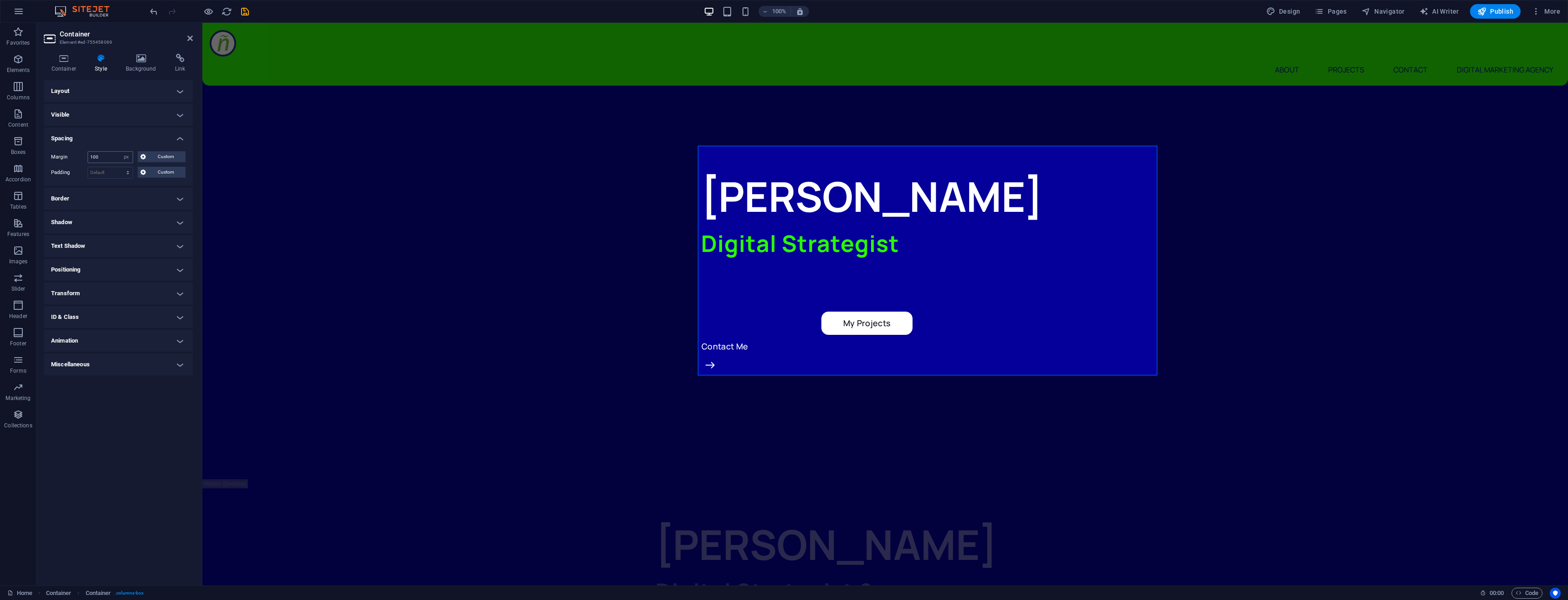
type input "0"
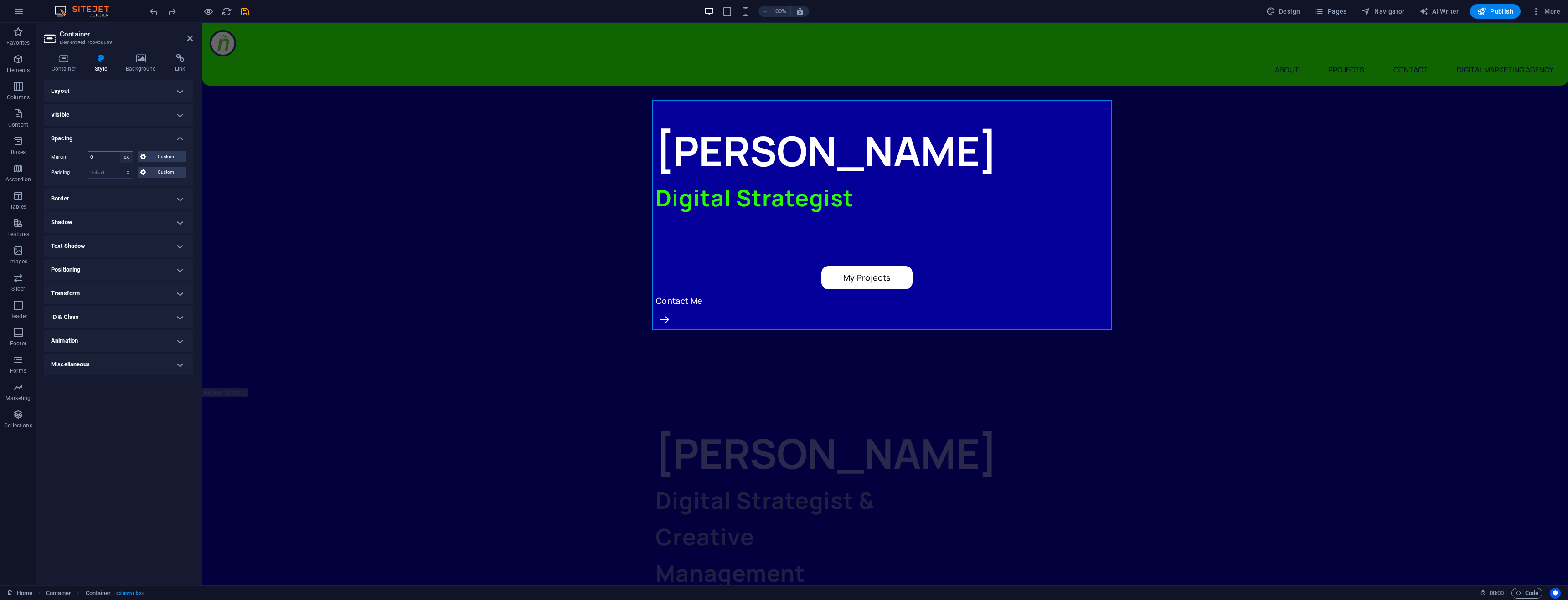
click at [127, 159] on select "Default auto px % rem vw vh Custom" at bounding box center [126, 157] width 13 height 11
select select "default"
click at [120, 152] on select "Default auto px % rem vw vh Custom" at bounding box center [126, 157] width 13 height 11
select select "DISABLED_OPTION_VALUE"
click at [102, 89] on h4 "Layout" at bounding box center [118, 91] width 149 height 22
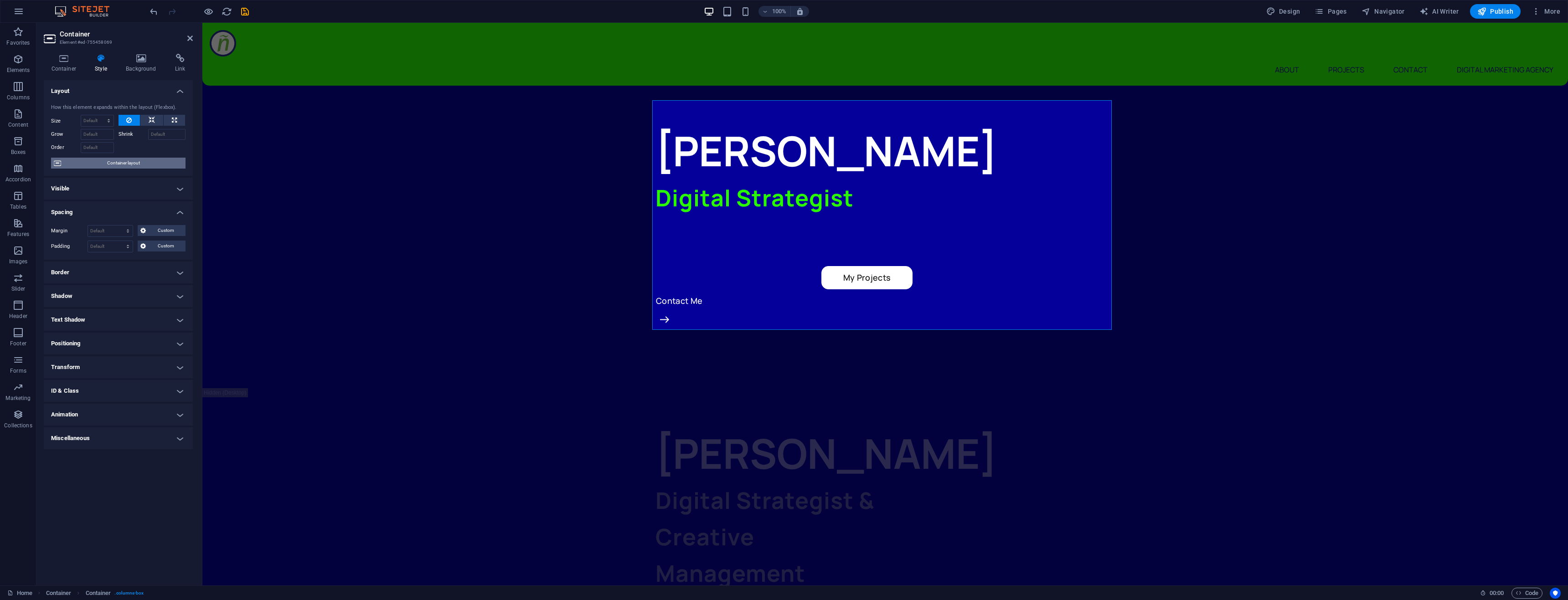
click at [111, 166] on span "Container layout" at bounding box center [123, 163] width 119 height 11
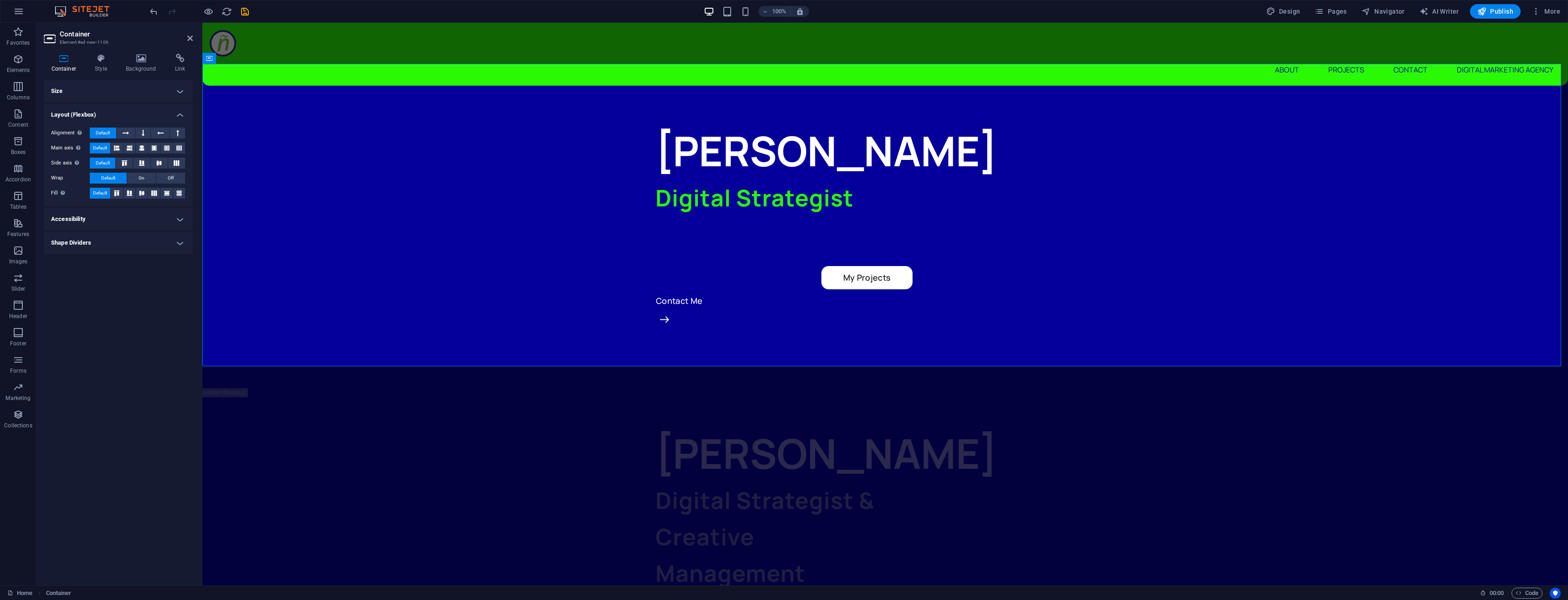
click at [105, 92] on h4 "Size" at bounding box center [118, 91] width 149 height 22
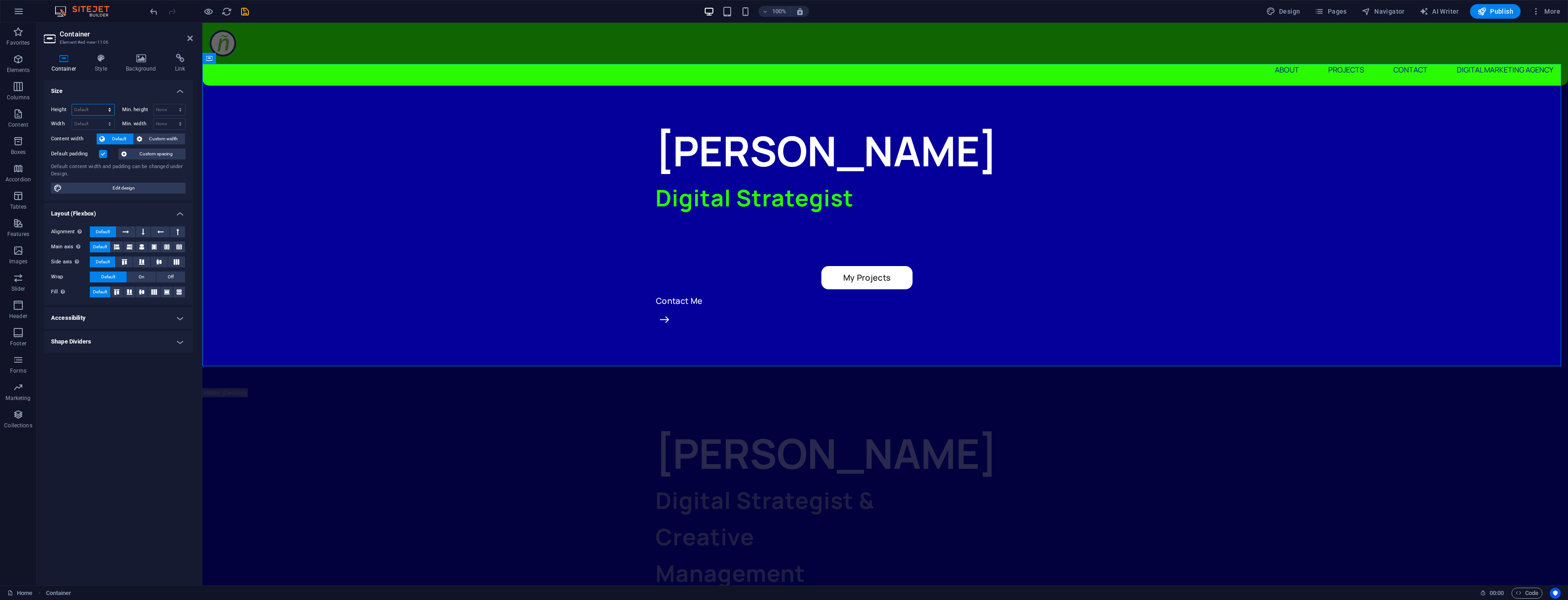
click at [100, 111] on select "Default px rem % vh vw" at bounding box center [93, 110] width 43 height 11
select select "px"
click at [101, 104] on select "Default px rem % vh vw" at bounding box center [93, 110] width 43 height 11
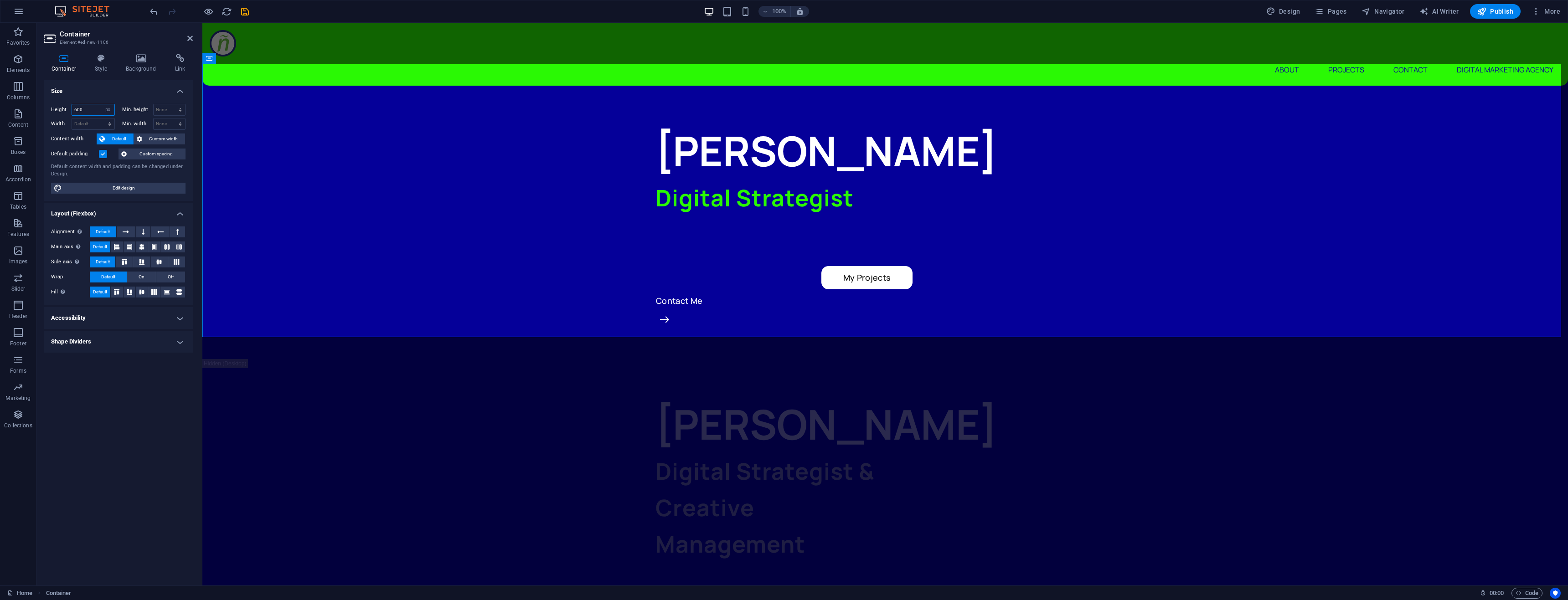
click at [94, 109] on input "600" at bounding box center [93, 110] width 43 height 11
type input "500"
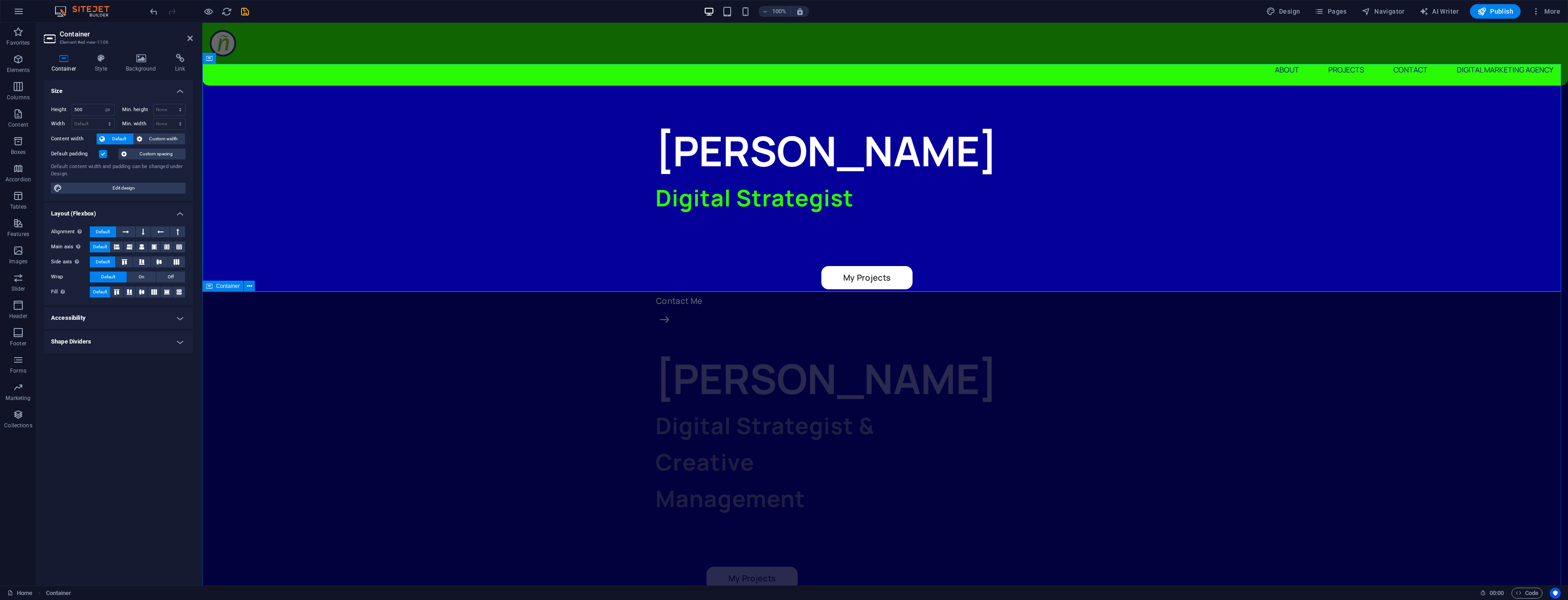
click at [321, 398] on div "[PERSON_NAME] Digital Strategist & Creative Management My Projects My projects" at bounding box center [885, 579] width 1366 height 532
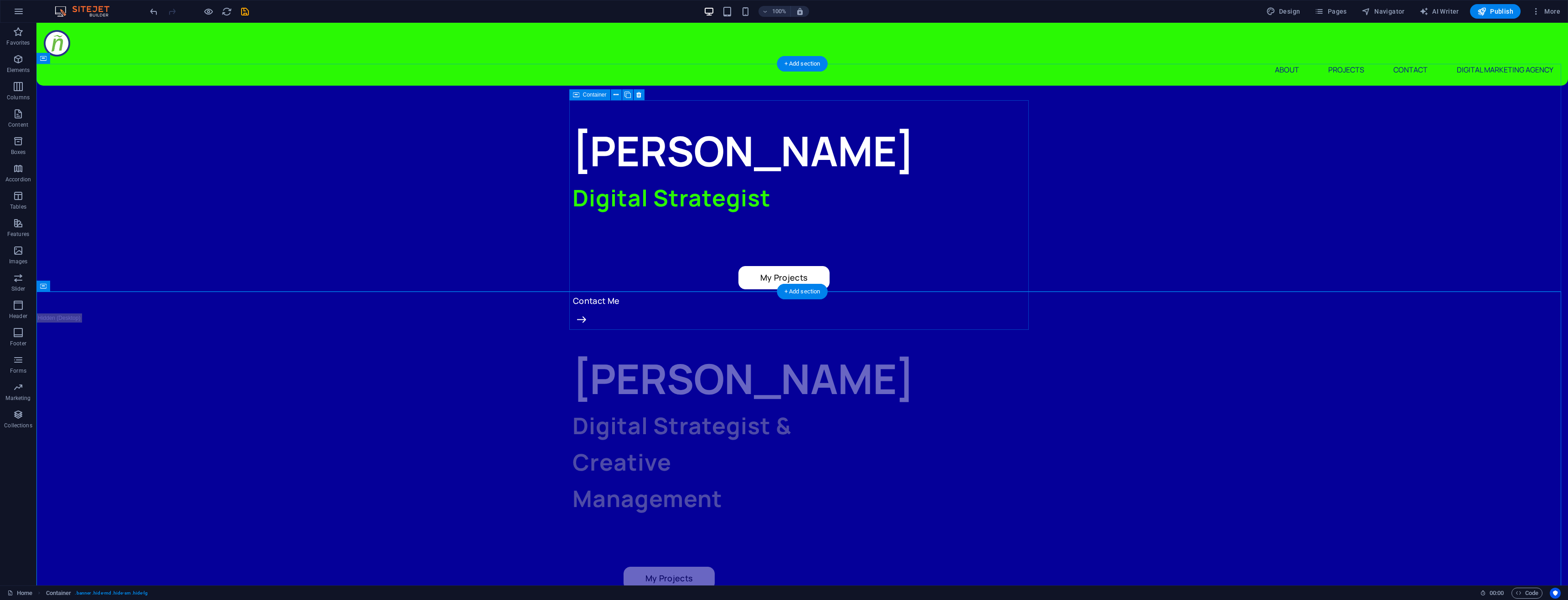
click at [685, 244] on div "[PERSON_NAME] Digital Strategist My Projects Contact Me" at bounding box center [802, 237] width 460 height 229
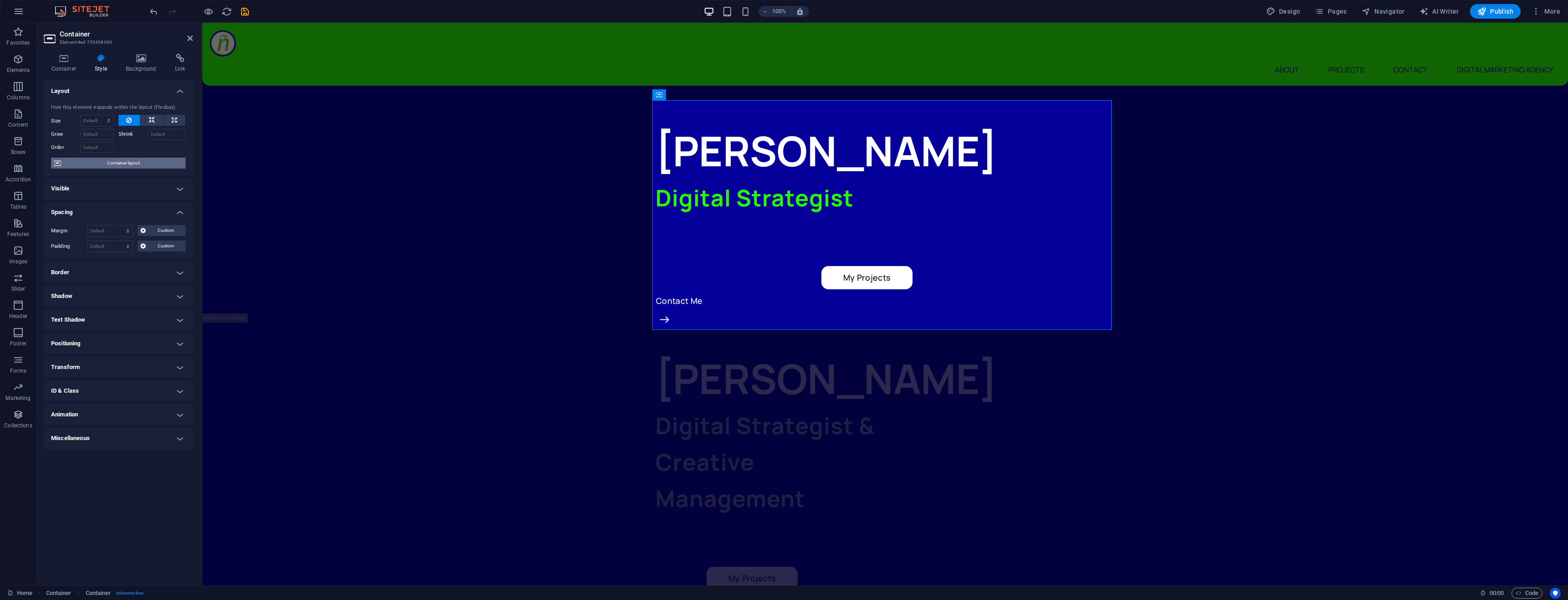
click at [121, 160] on span "Container layout" at bounding box center [123, 163] width 119 height 11
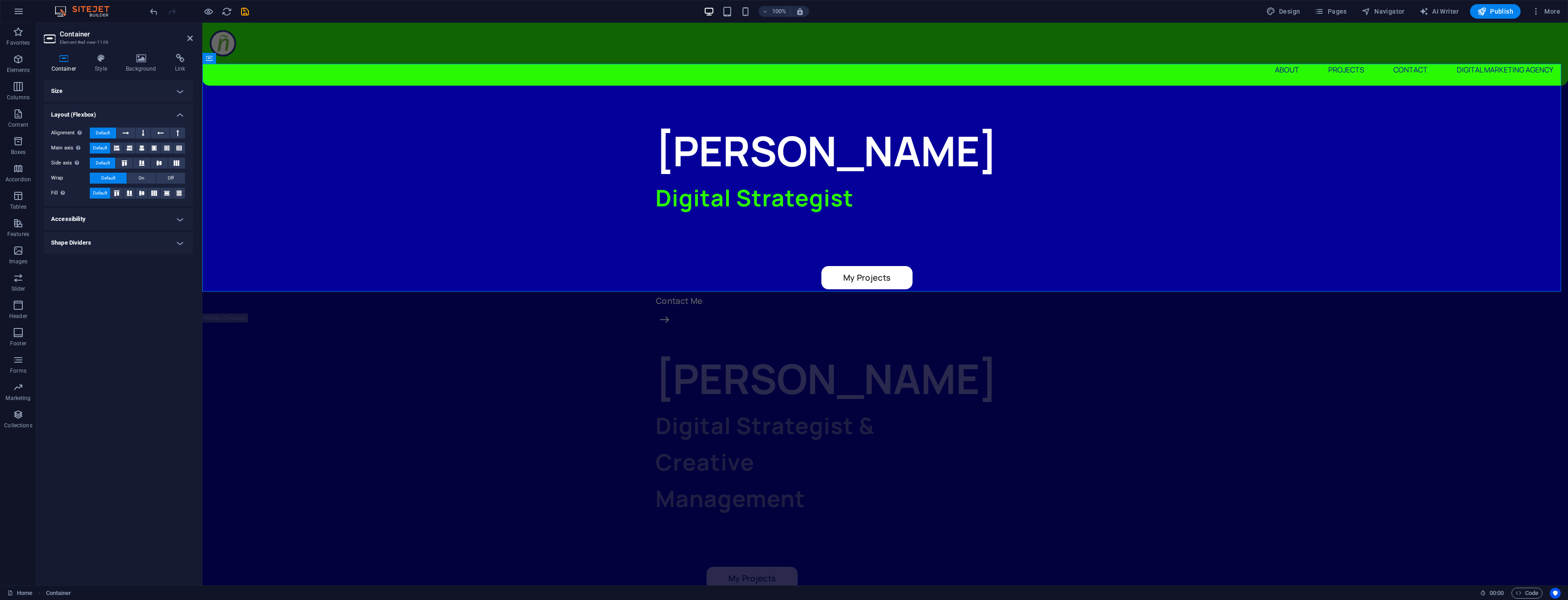
click at [79, 96] on h4 "Size" at bounding box center [118, 91] width 149 height 22
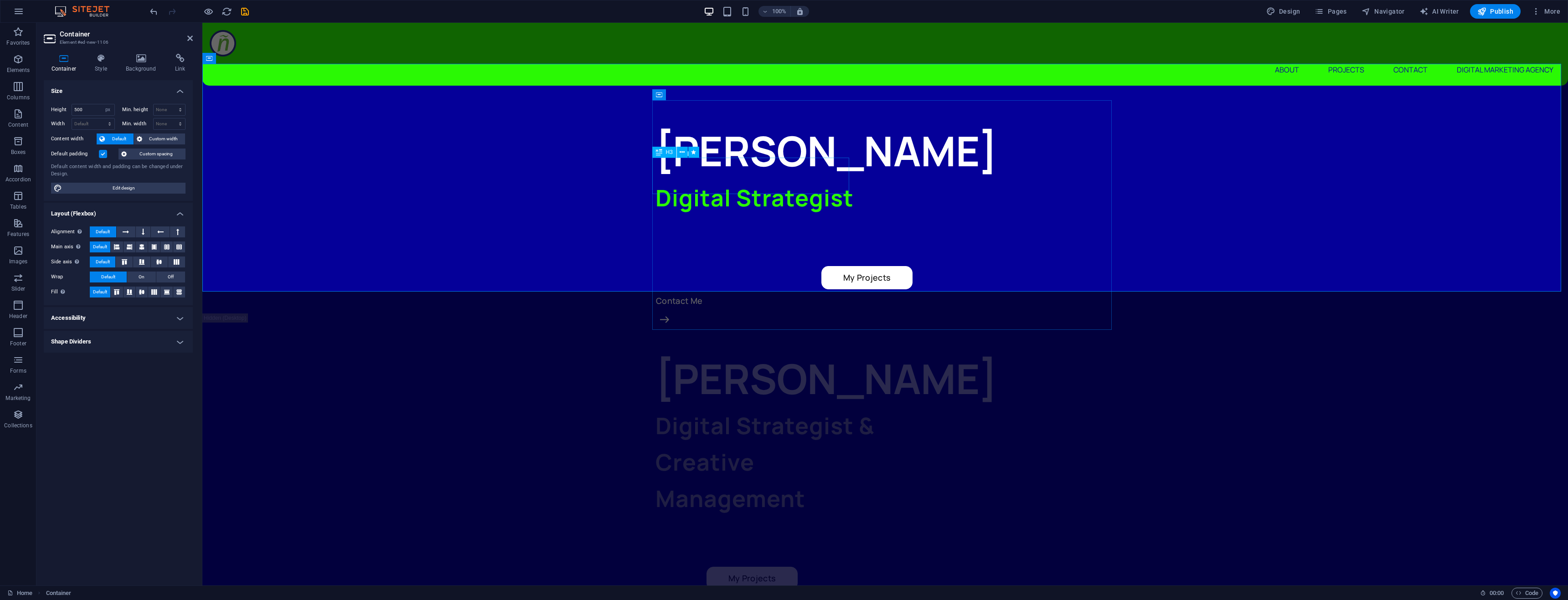
click at [810, 180] on div "Digital Strategist" at bounding box center [885, 198] width 460 height 37
click at [664, 94] on div "Container" at bounding box center [673, 95] width 41 height 11
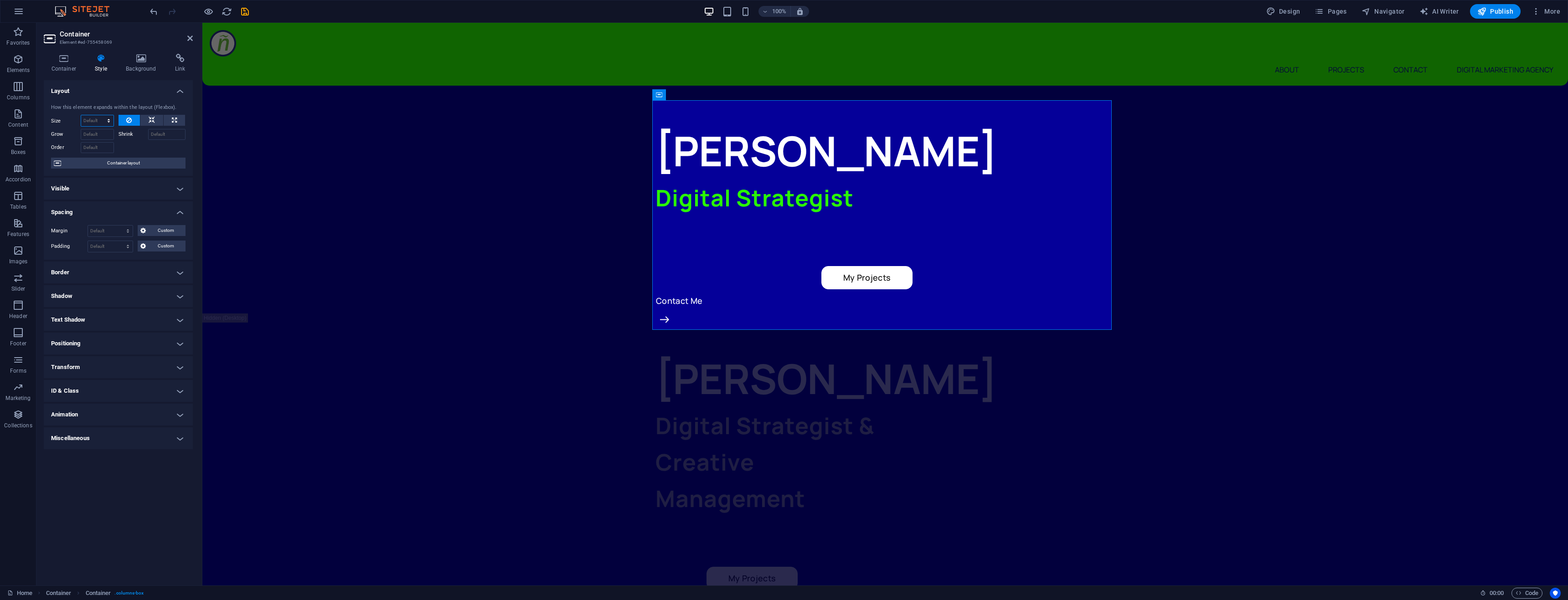
click at [97, 121] on select "Default auto px % 1/1 1/2 1/3 1/4 1/5 1/6 1/7 1/8 1/9 1/10" at bounding box center [97, 120] width 32 height 11
select select "px"
click at [100, 115] on select "Default auto px % 1/1 1/2 1/3 1/4 1/5 1/6 1/7 1/8 1/9 1/10" at bounding box center [97, 120] width 32 height 11
type input "0"
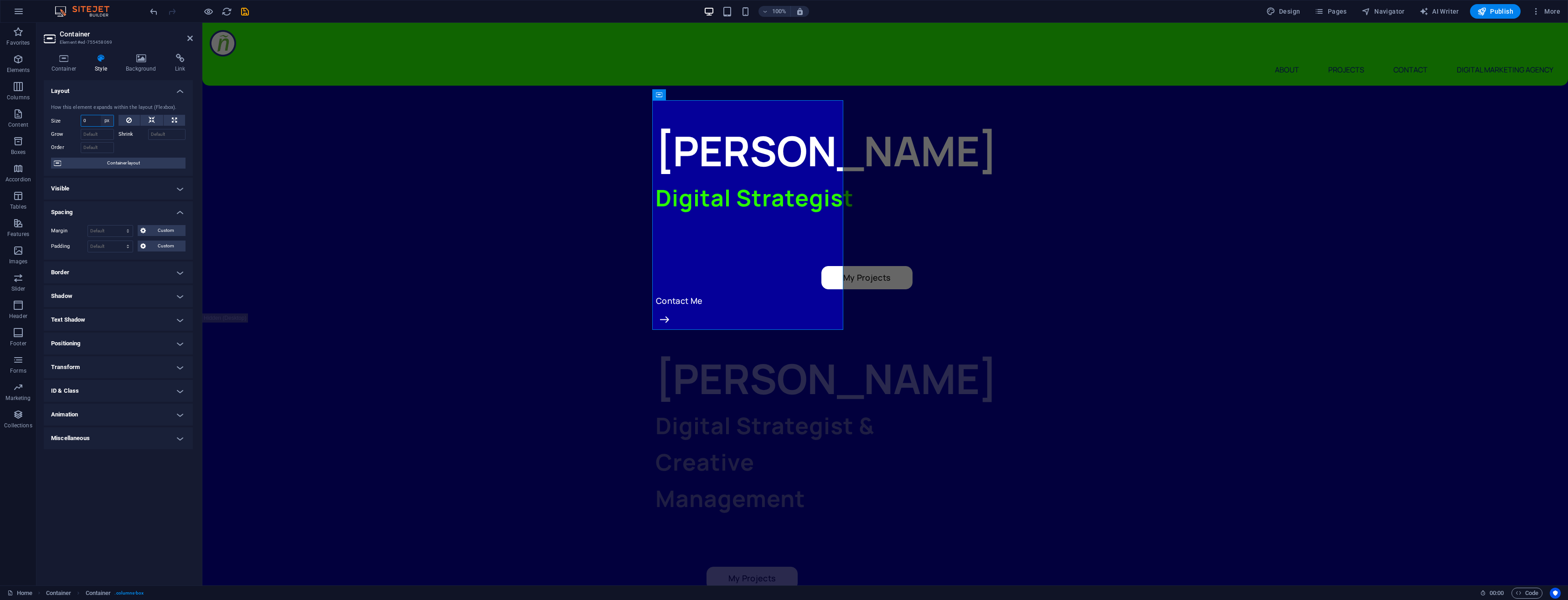
click at [106, 121] on select "Default auto px % 1/1 1/2 1/3 1/4 1/5 1/6 1/7 1/8 1/9 1/10" at bounding box center [107, 120] width 13 height 11
select select "ujkjb647l5g"
click at [100, 115] on select "Default auto px % 1/1 1/2 1/3 1/4 1/5 1/6 1/7 1/8 1/9 1/10" at bounding box center [107, 120] width 13 height 11
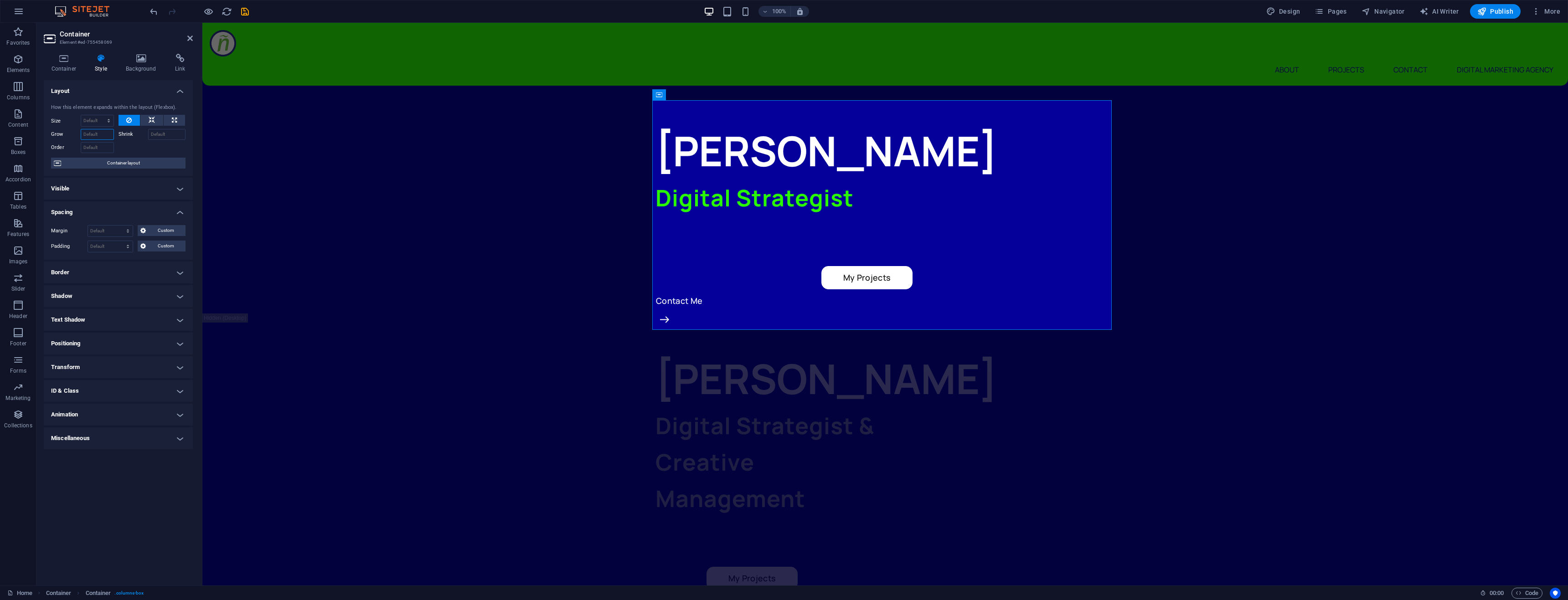
click at [94, 135] on input "Grow" at bounding box center [97, 134] width 33 height 11
click at [92, 121] on select "Default auto px % 1/1 1/2 1/3 1/4 1/5 1/6 1/7 1/8 1/9 1/10" at bounding box center [97, 120] width 32 height 11
select select "px"
click at [100, 115] on select "Default auto px % 1/1 1/2 1/3 1/4 1/5 1/6 1/7 1/8 1/9 1/10" at bounding box center [97, 120] width 32 height 11
type input "0"
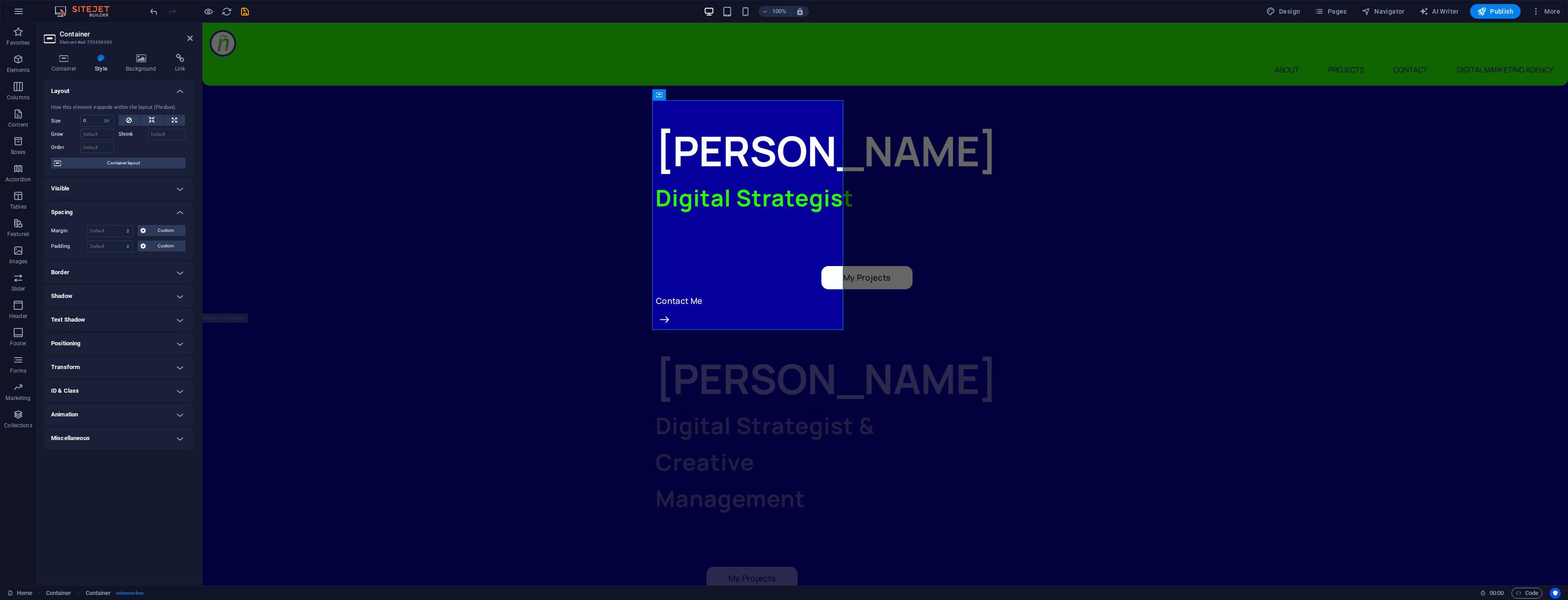
select select "DISABLED_OPTION_VALUE"
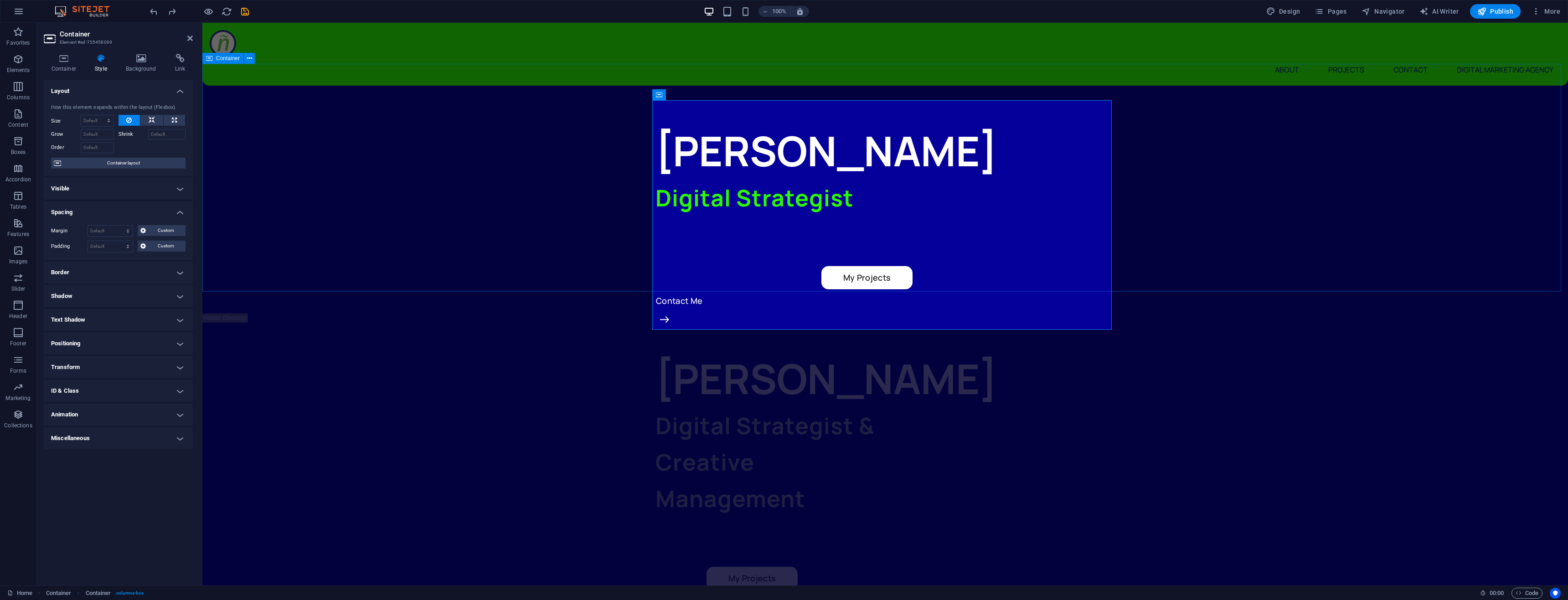
click at [611, 172] on div "[PERSON_NAME] Digital Strategist My Projects Contact Me" at bounding box center [885, 200] width 1366 height 228
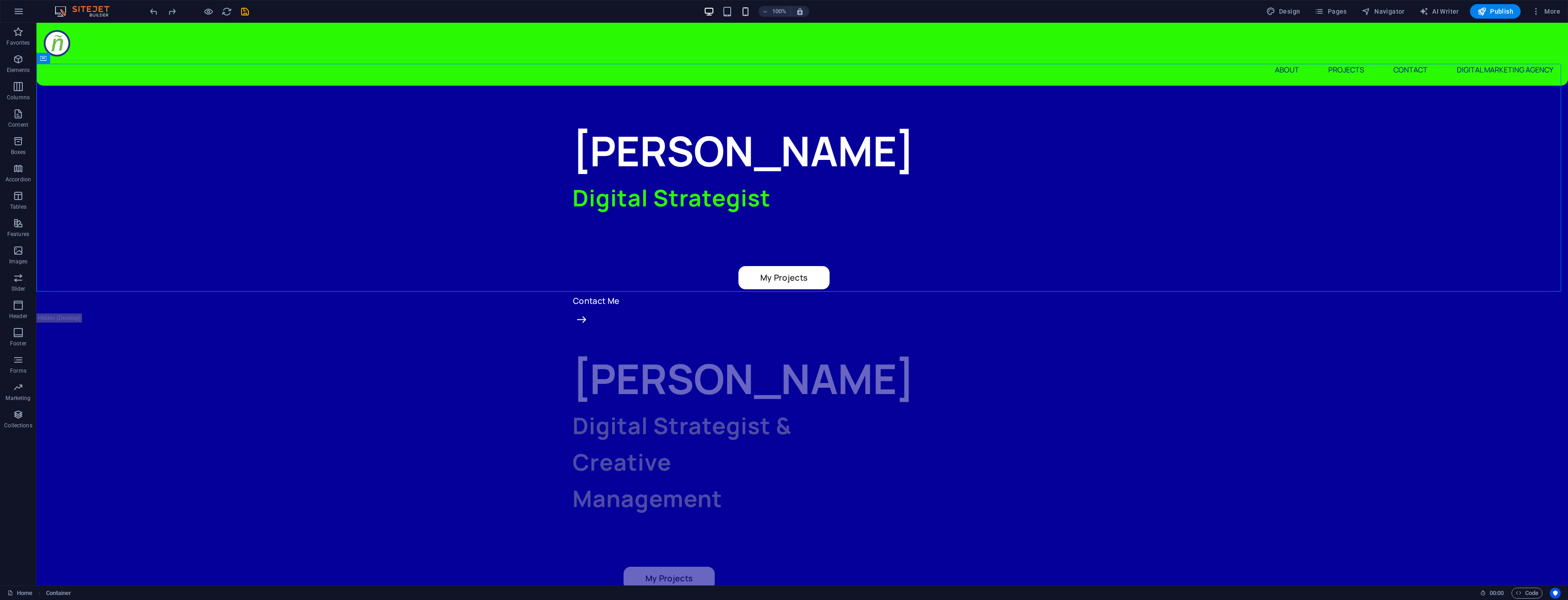
click at [751, 12] on icon "button" at bounding box center [745, 11] width 10 height 10
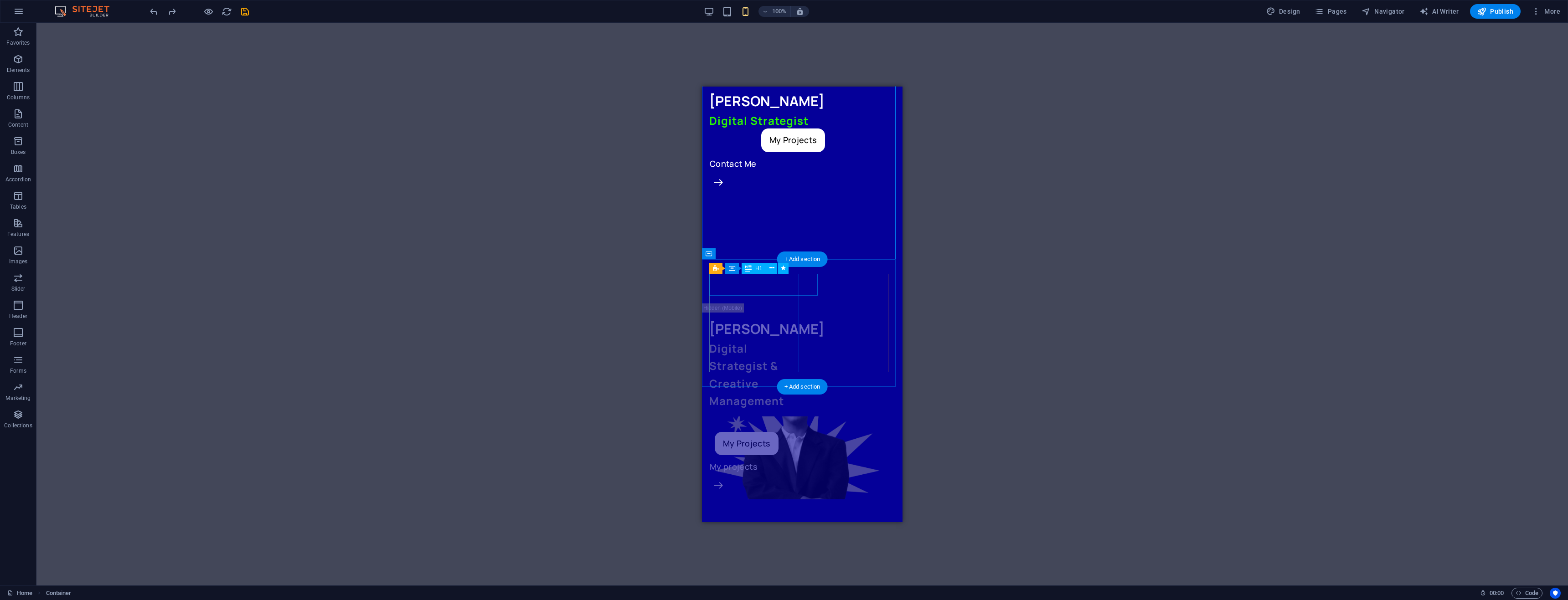
scroll to position [91, 0]
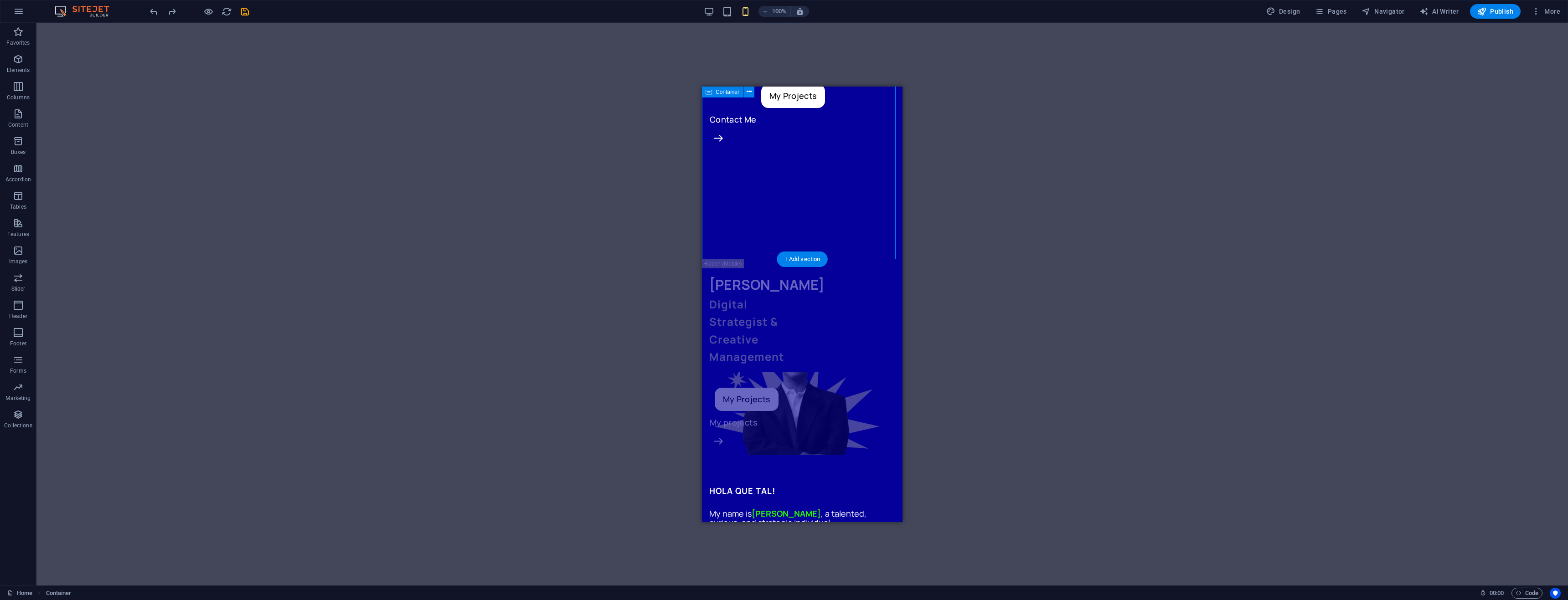
click at [778, 197] on div "[PERSON_NAME] Digital Strategist My Projects Contact Me" at bounding box center [802, 145] width 200 height 228
select select "px"
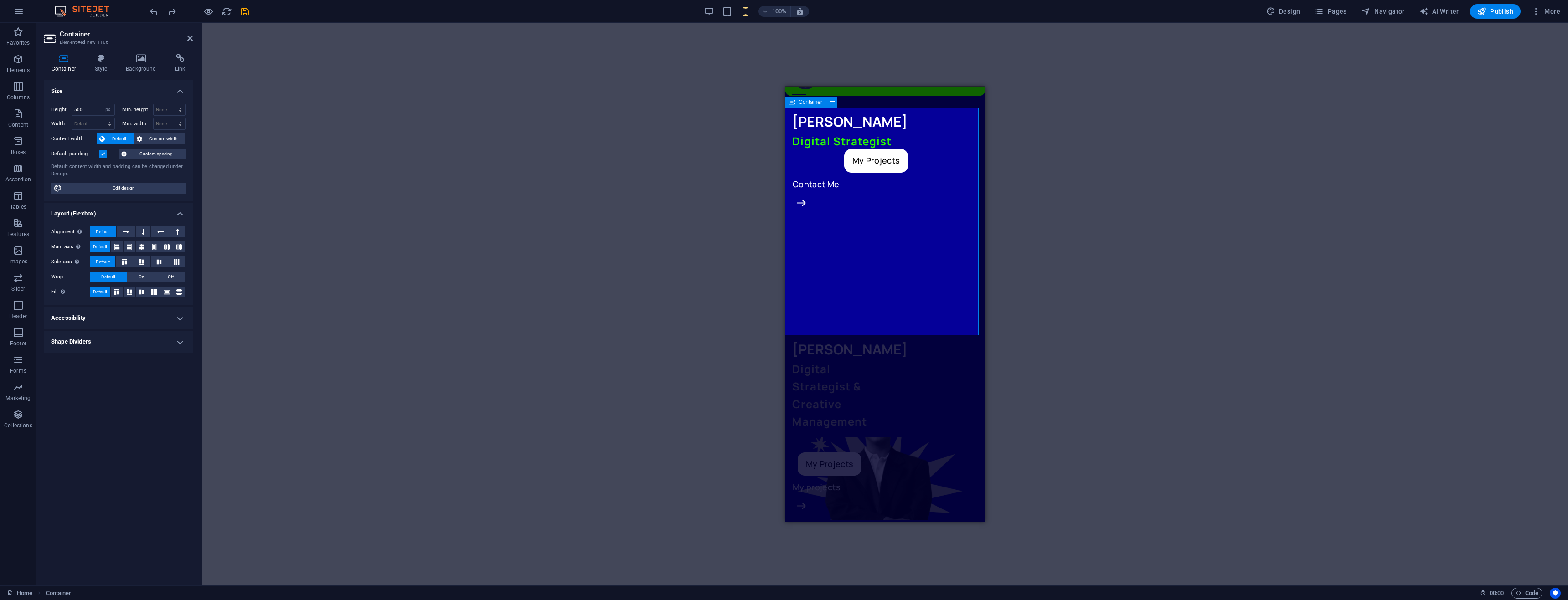
scroll to position [0, 0]
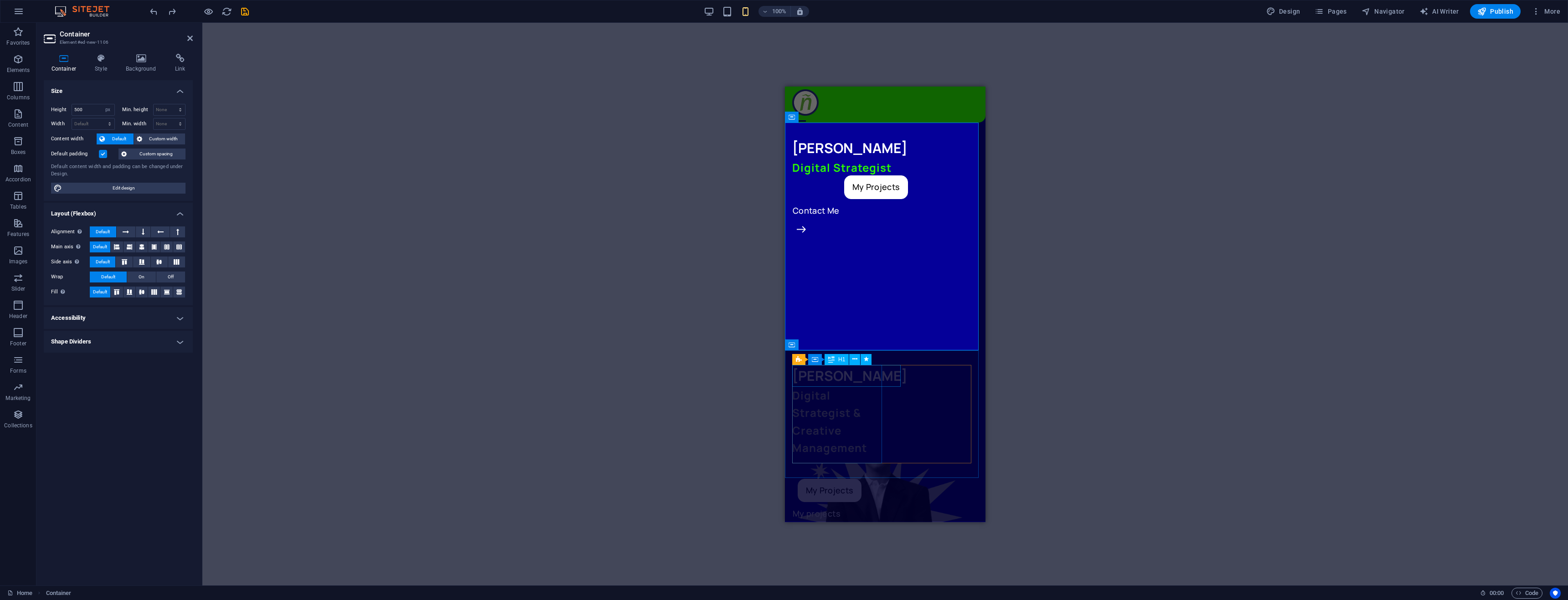
click at [872, 373] on div "[PERSON_NAME]" at bounding box center [838, 375] width 93 height 22
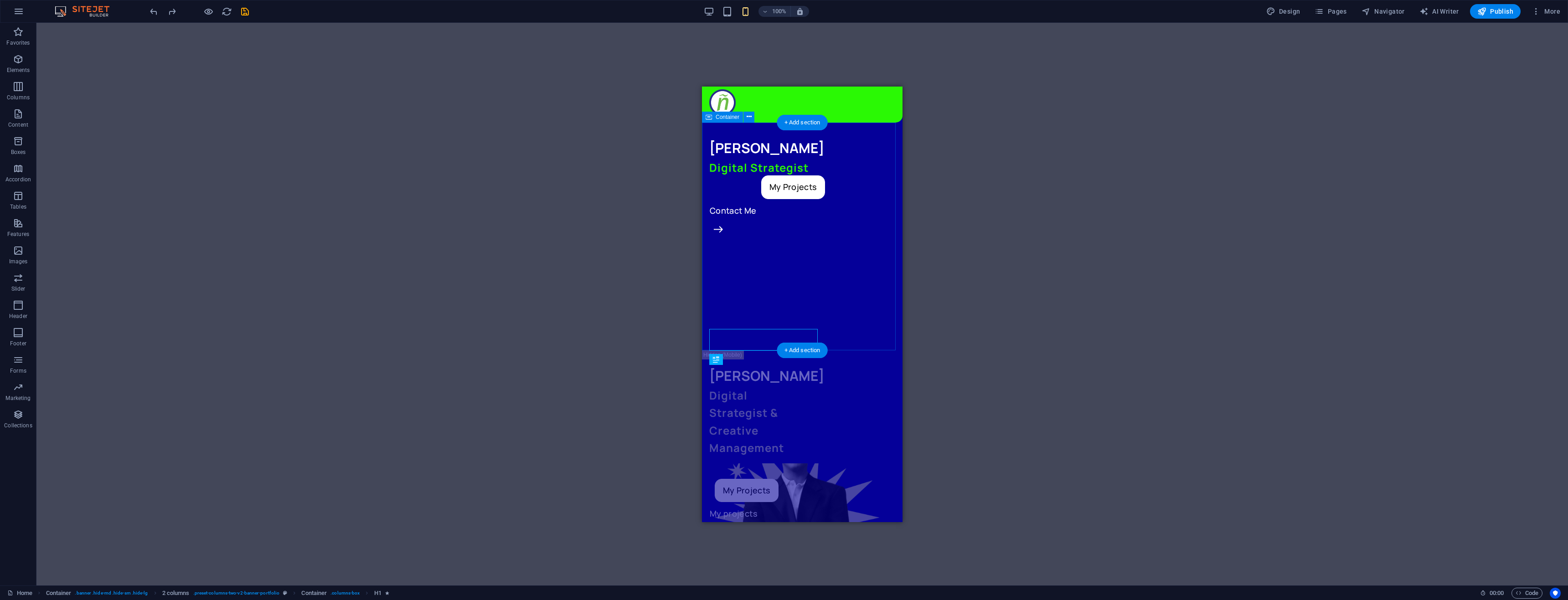
click at [885, 133] on div "[PERSON_NAME] Digital Strategist My Projects Contact Me" at bounding box center [802, 236] width 200 height 228
click at [878, 155] on div "[PERSON_NAME] Digital Strategist My Projects Contact Me" at bounding box center [802, 186] width 186 height 99
click at [867, 131] on div "[PERSON_NAME] Digital Strategist My Projects Contact Me" at bounding box center [802, 236] width 200 height 228
click at [717, 131] on icon at bounding box center [716, 131] width 6 height 11
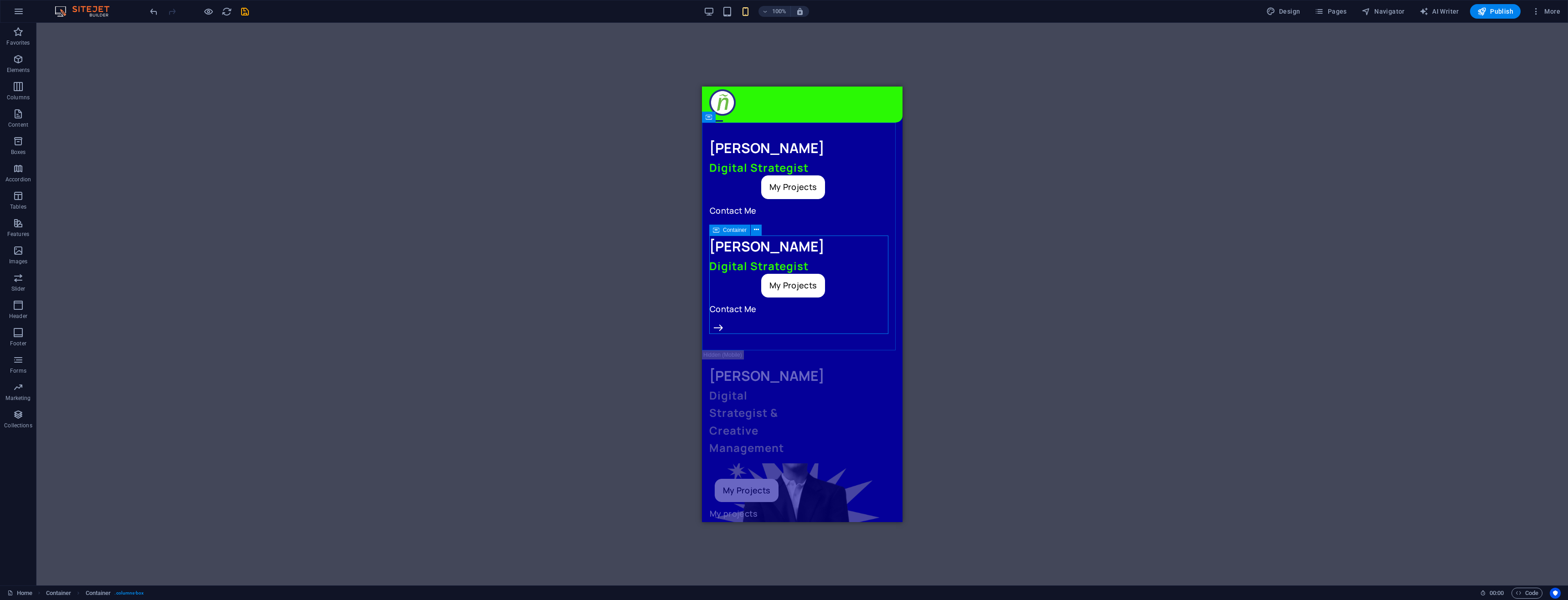
click at [719, 231] on div "Container" at bounding box center [729, 230] width 41 height 11
drag, startPoint x: 18, startPoint y: 90, endPoint x: 726, endPoint y: 122, distance: 708.7
click at [726, 122] on div "Drag here to replace the existing content. Press “Ctrl” if you want to create a…" at bounding box center [802, 304] width 200 height 436
click at [715, 131] on icon at bounding box center [716, 131] width 6 height 11
drag, startPoint x: 1419, startPoint y: 218, endPoint x: 718, endPoint y: 117, distance: 708.2
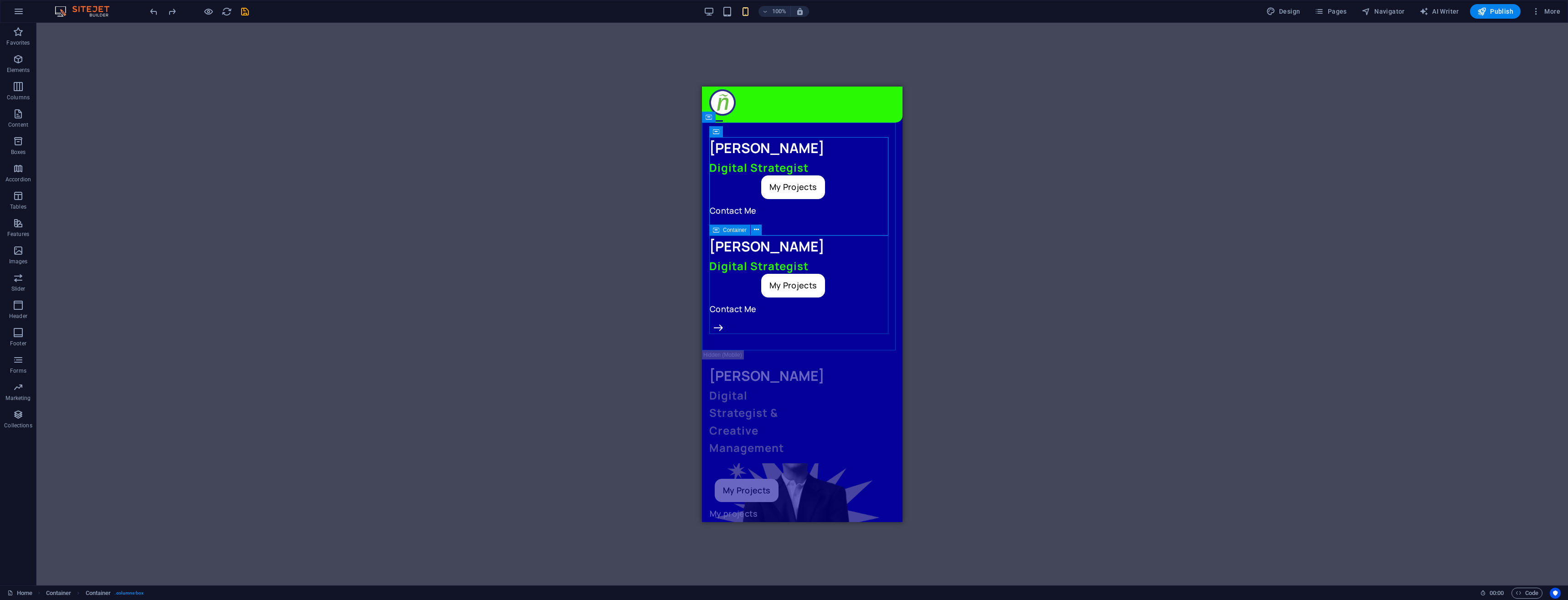
click at [718, 231] on icon at bounding box center [716, 230] width 6 height 11
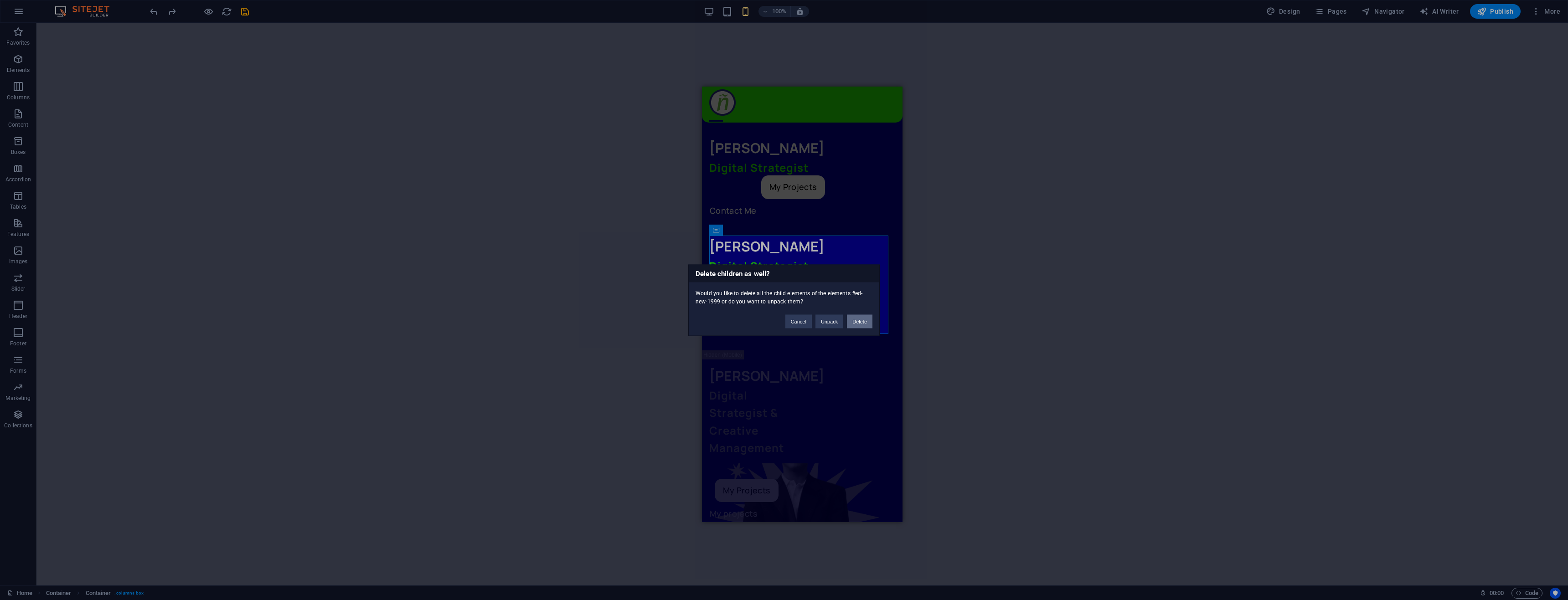
click at [858, 318] on button "Delete" at bounding box center [859, 321] width 26 height 13
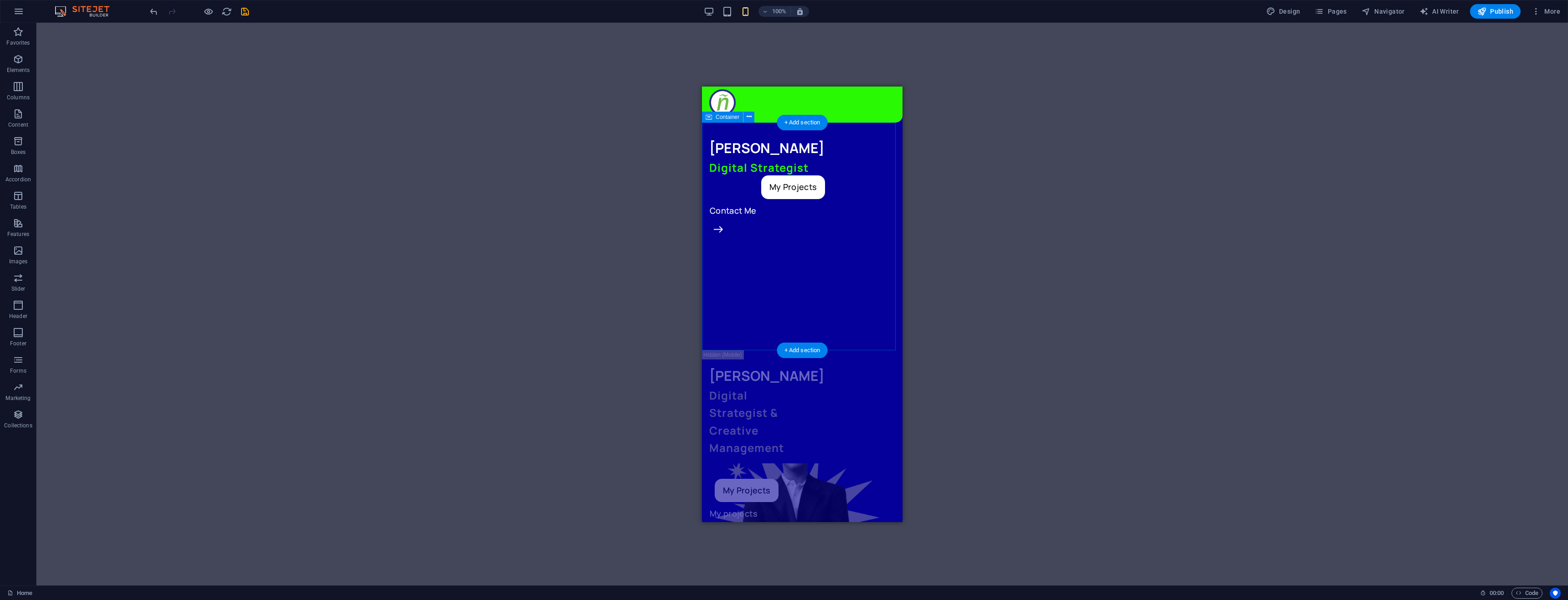
click at [752, 256] on div "[PERSON_NAME] Digital Strategist My Projects Contact Me" at bounding box center [802, 236] width 200 height 228
select select "px"
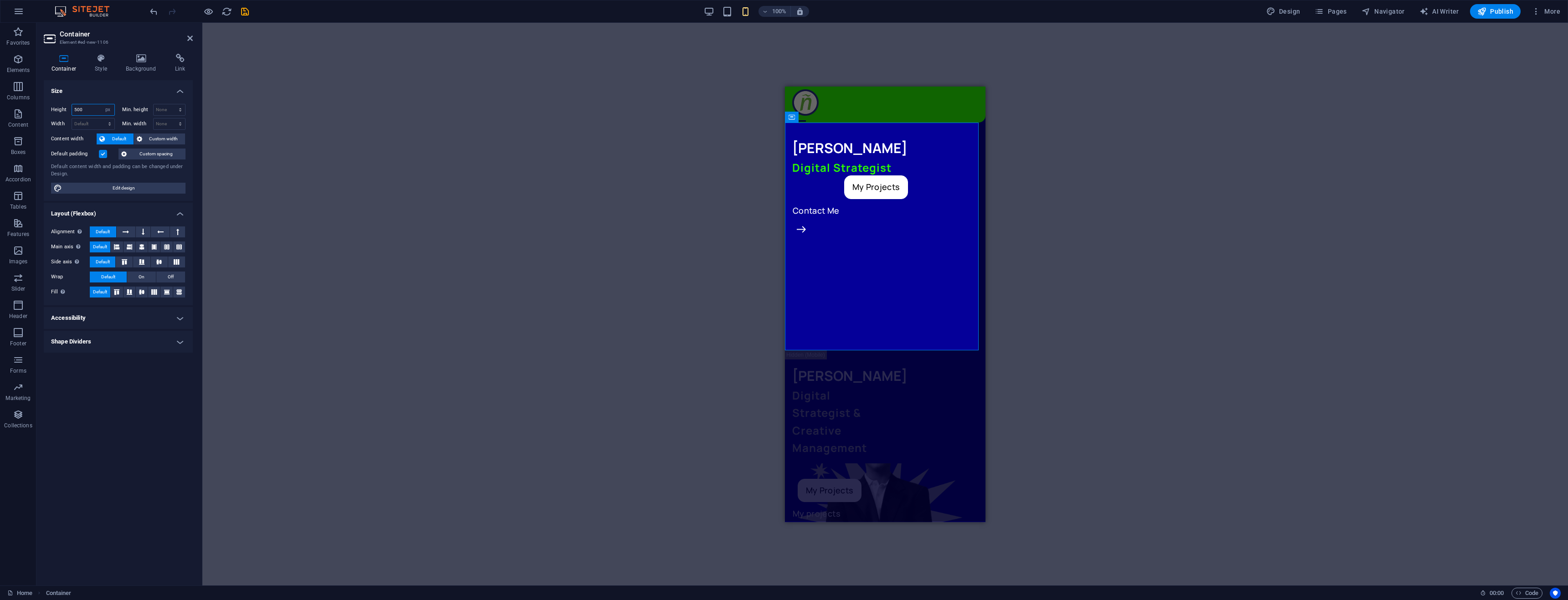
click at [82, 110] on input "500" at bounding box center [93, 110] width 43 height 11
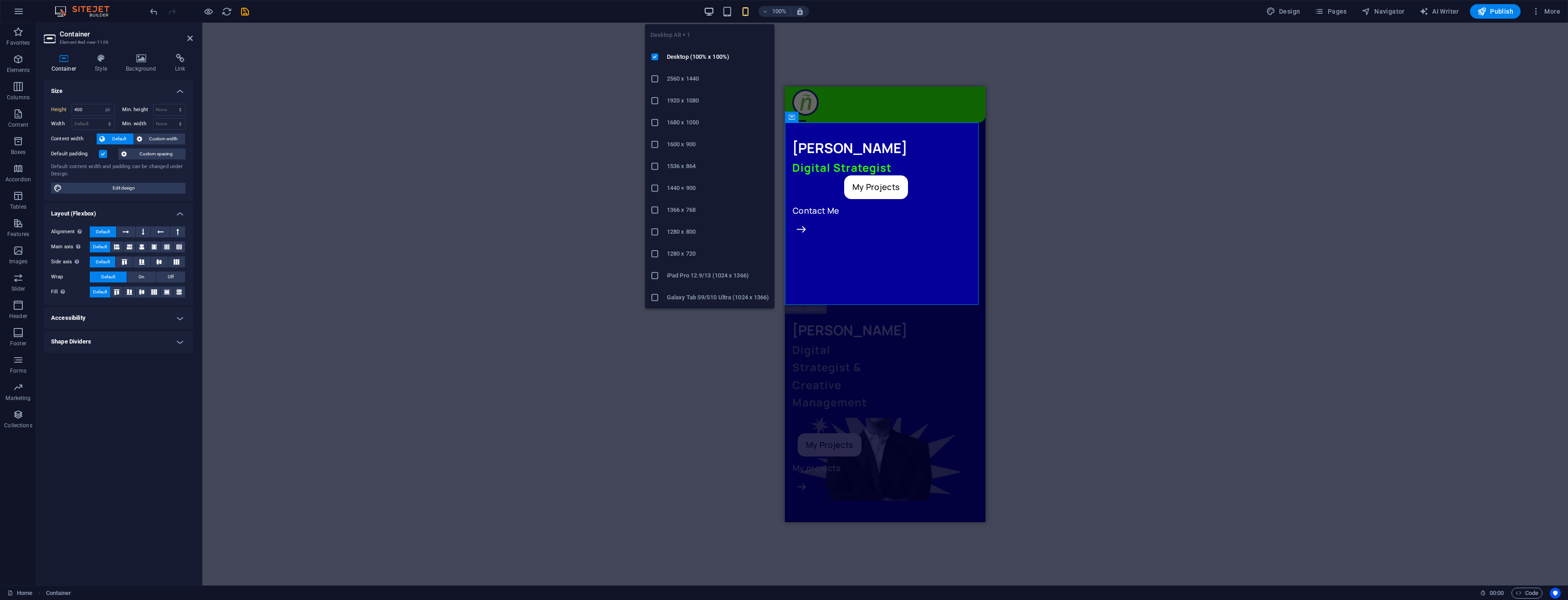
click at [714, 11] on icon "button" at bounding box center [709, 11] width 10 height 10
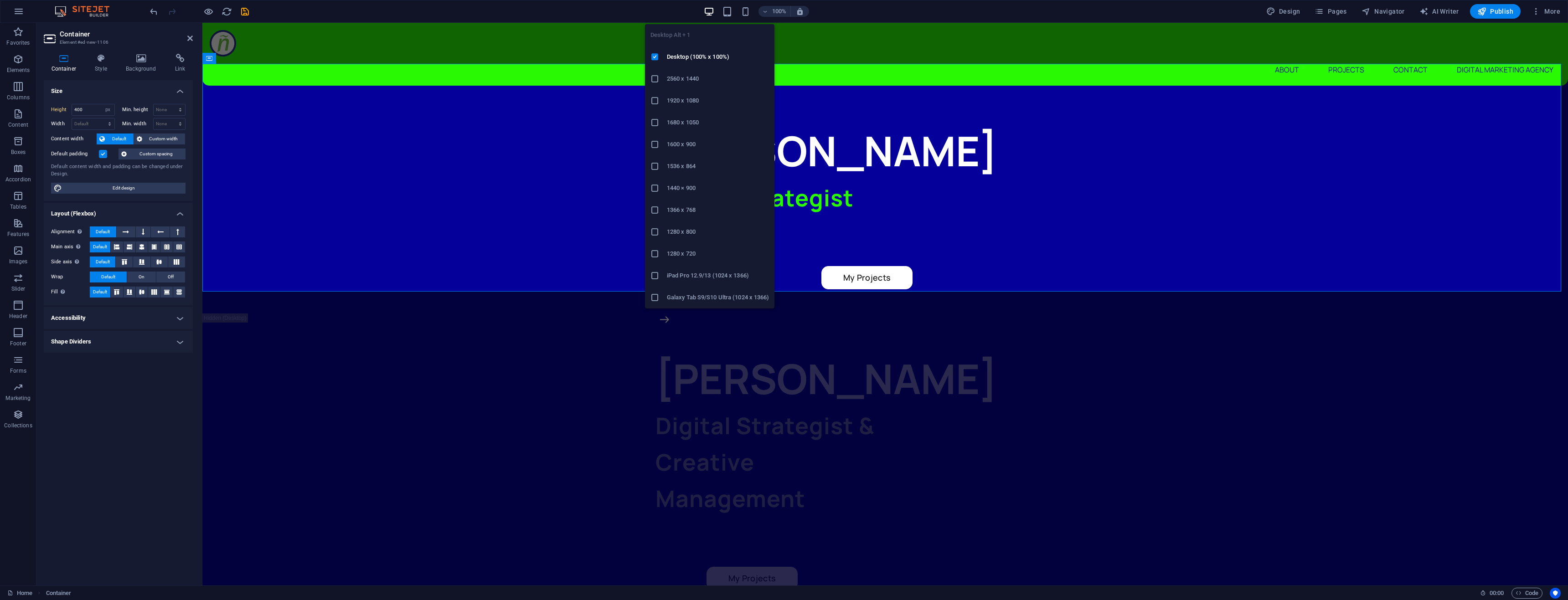
type input "500"
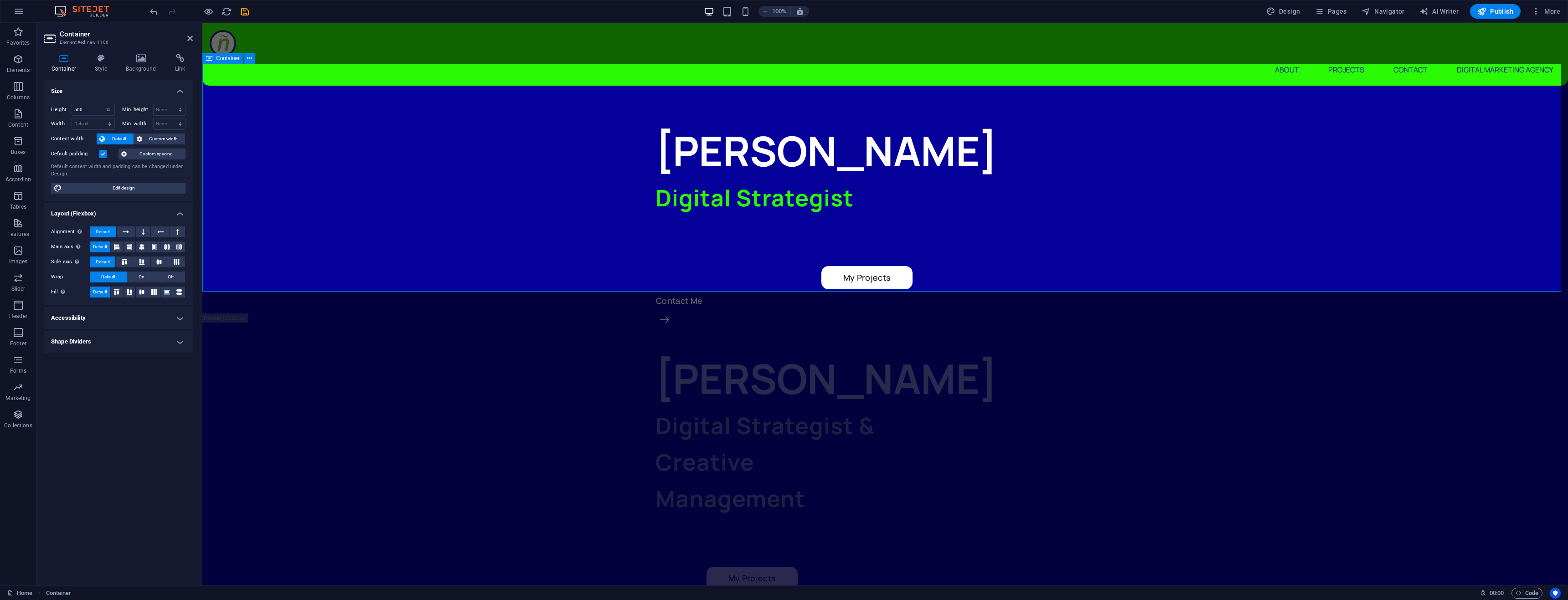
click at [509, 183] on div "[PERSON_NAME] Digital Strategist My Projects Contact Me" at bounding box center [885, 200] width 1366 height 228
click at [516, 331] on div "[PERSON_NAME] Digital Strategist & Creative Management My Projects My projects" at bounding box center [885, 579] width 1366 height 532
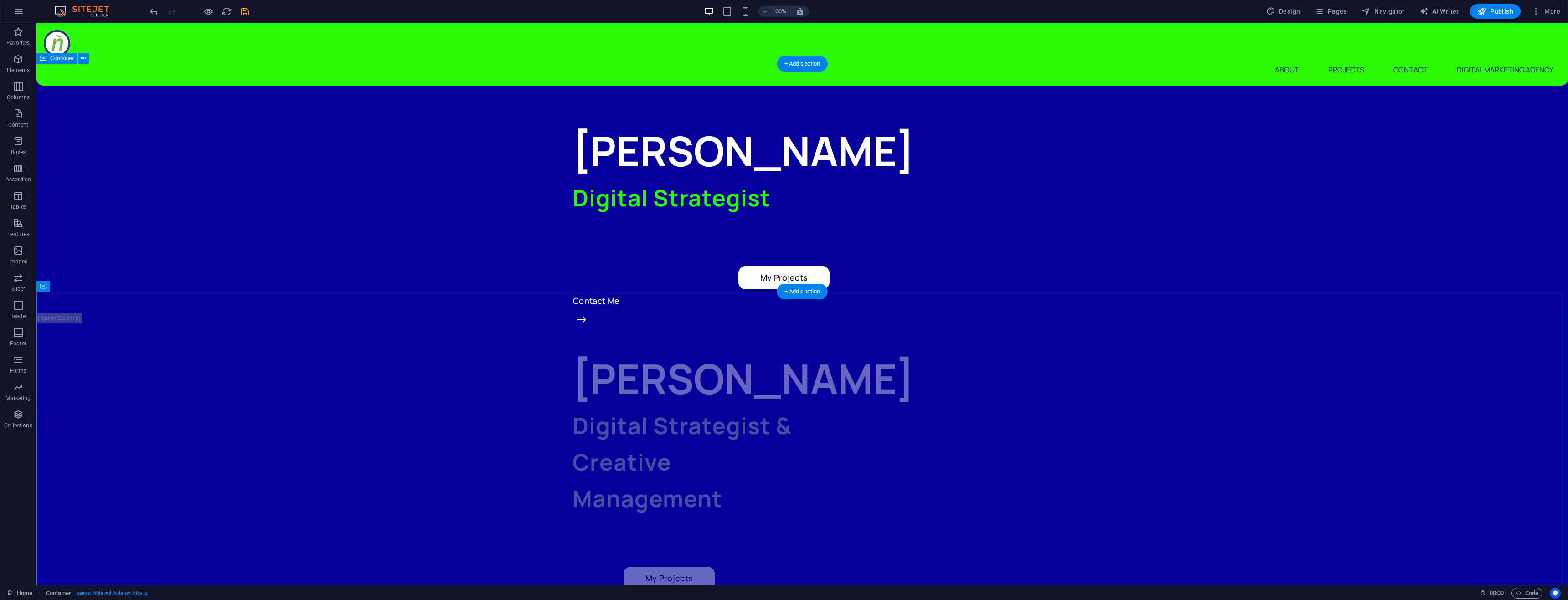
click at [455, 197] on div "[PERSON_NAME] Digital Strategist My Projects Contact Me" at bounding box center [802, 200] width 1531 height 228
select select "px"
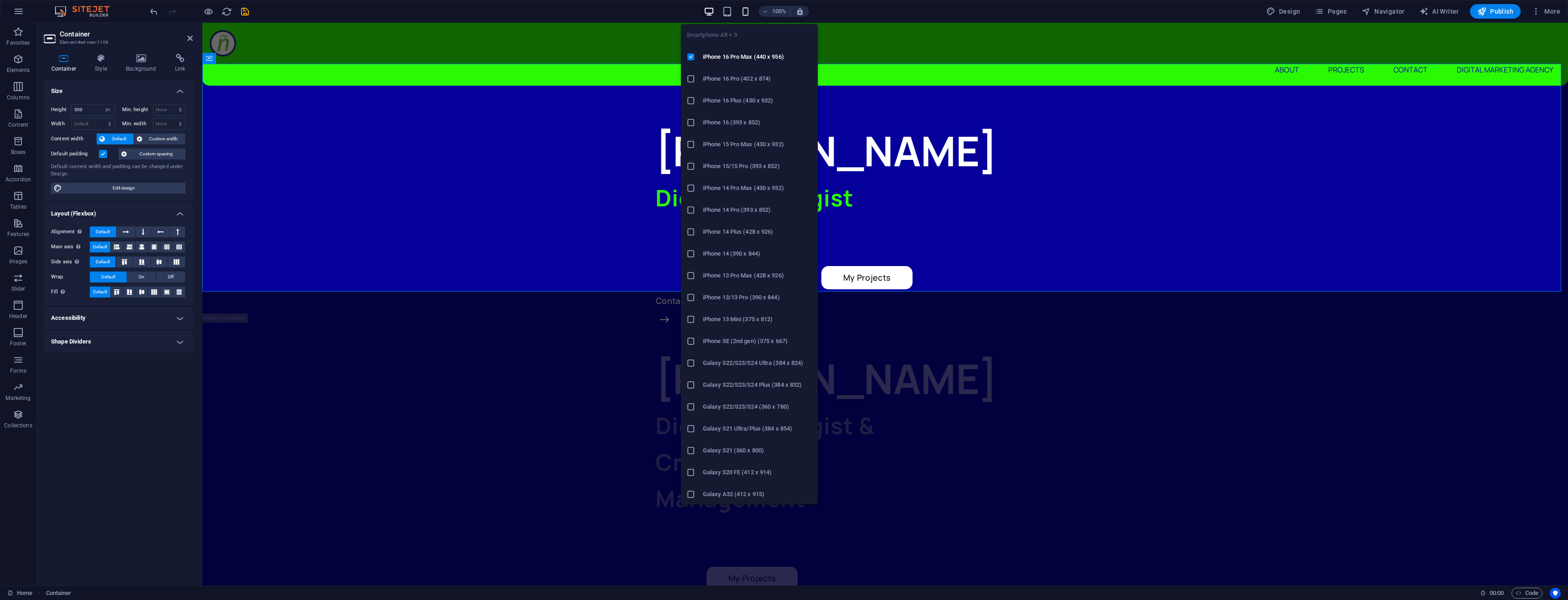
click at [745, 12] on icon "button" at bounding box center [745, 11] width 10 height 10
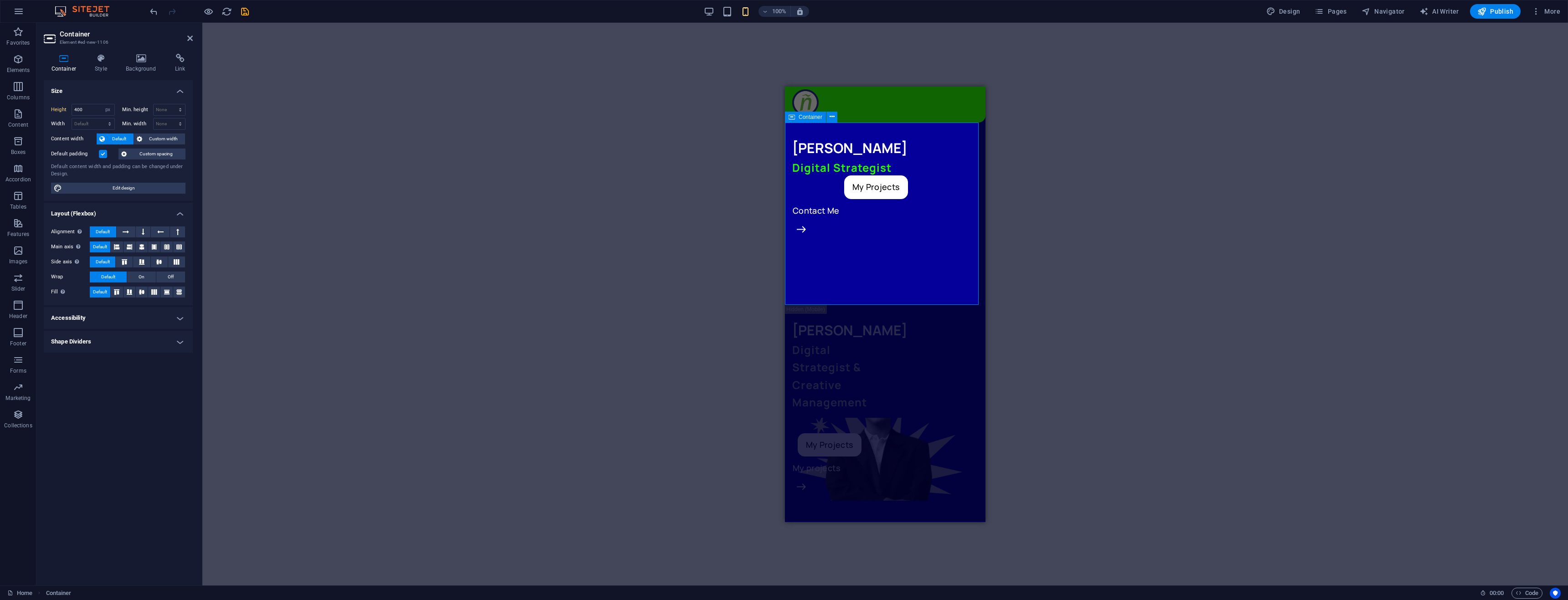
click at [853, 271] on div "[PERSON_NAME] Digital Strategist My Projects Contact Me" at bounding box center [884, 214] width 200 height 183
click at [88, 106] on input "400" at bounding box center [93, 110] width 43 height 11
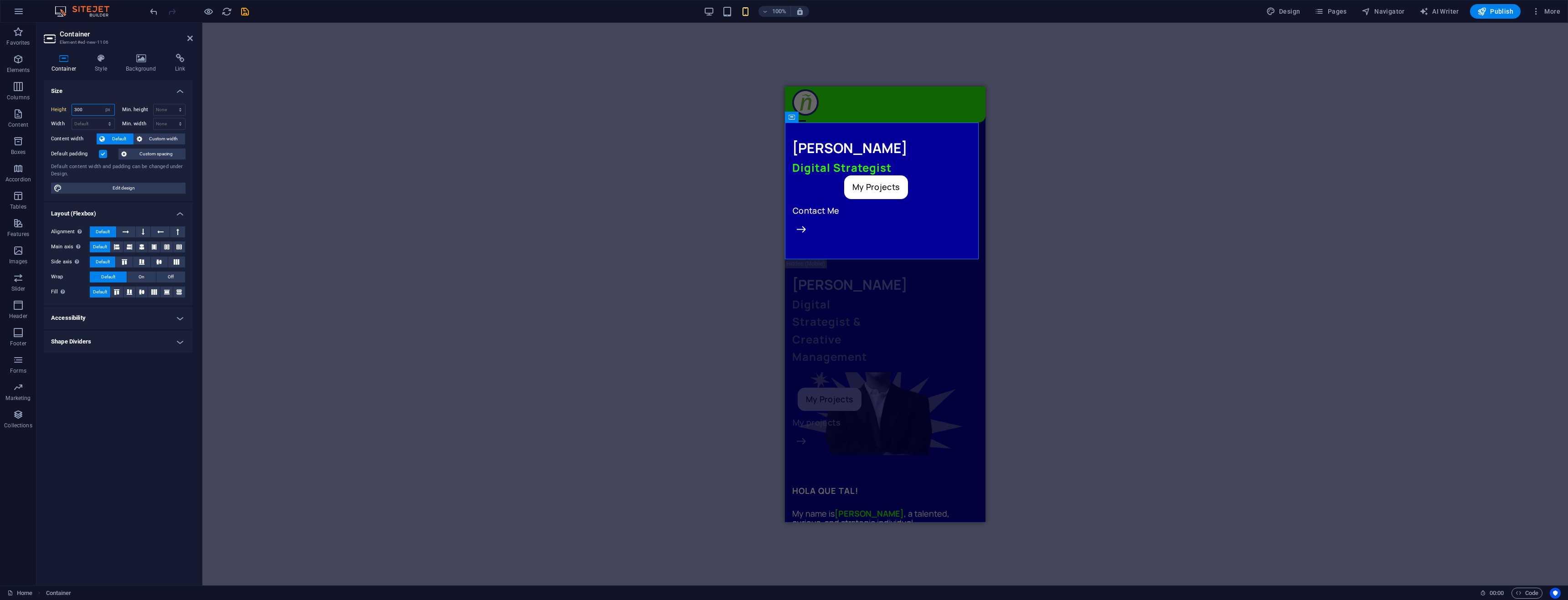
click at [88, 106] on input "300" at bounding box center [93, 110] width 43 height 11
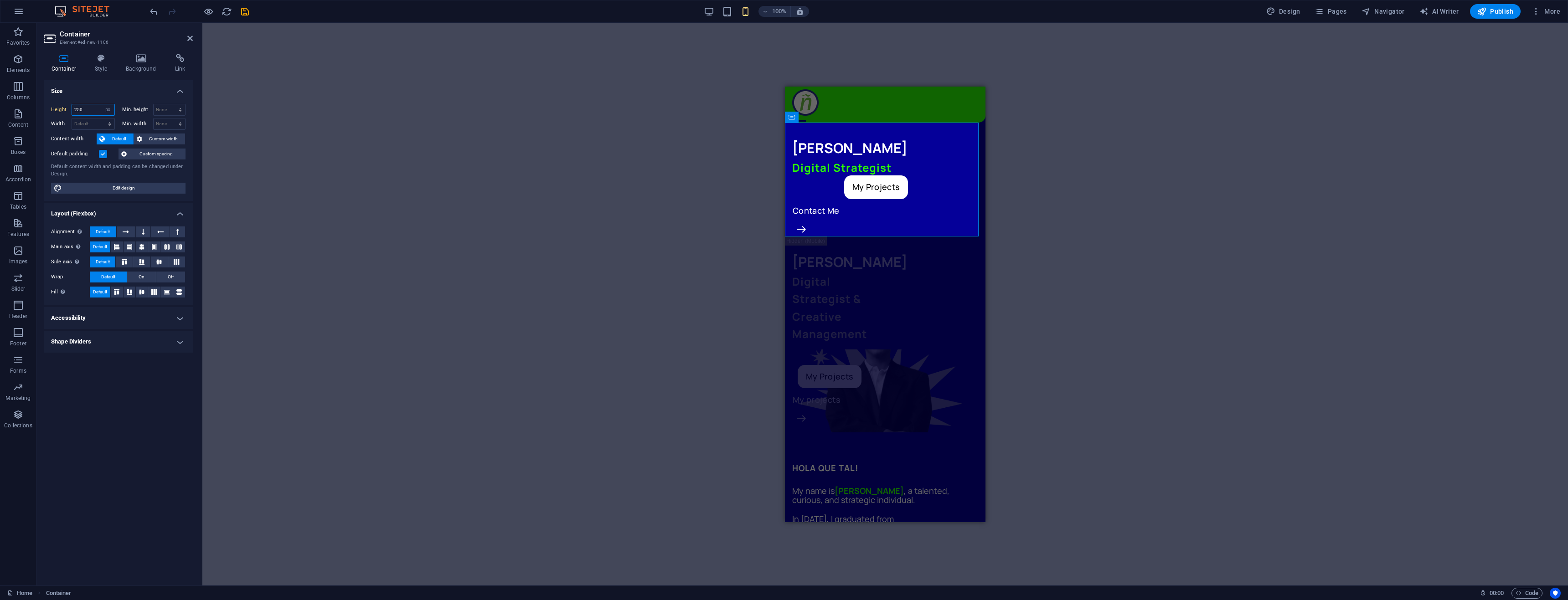
click at [86, 109] on input "250" at bounding box center [93, 110] width 43 height 11
click at [94, 113] on input "260" at bounding box center [93, 110] width 43 height 11
drag, startPoint x: 437, startPoint y: 150, endPoint x: 441, endPoint y: 146, distance: 5.7
click at [441, 147] on div "Drag here to replace the existing content. Press “Ctrl” if you want to create a…" at bounding box center [885, 304] width 1366 height 563
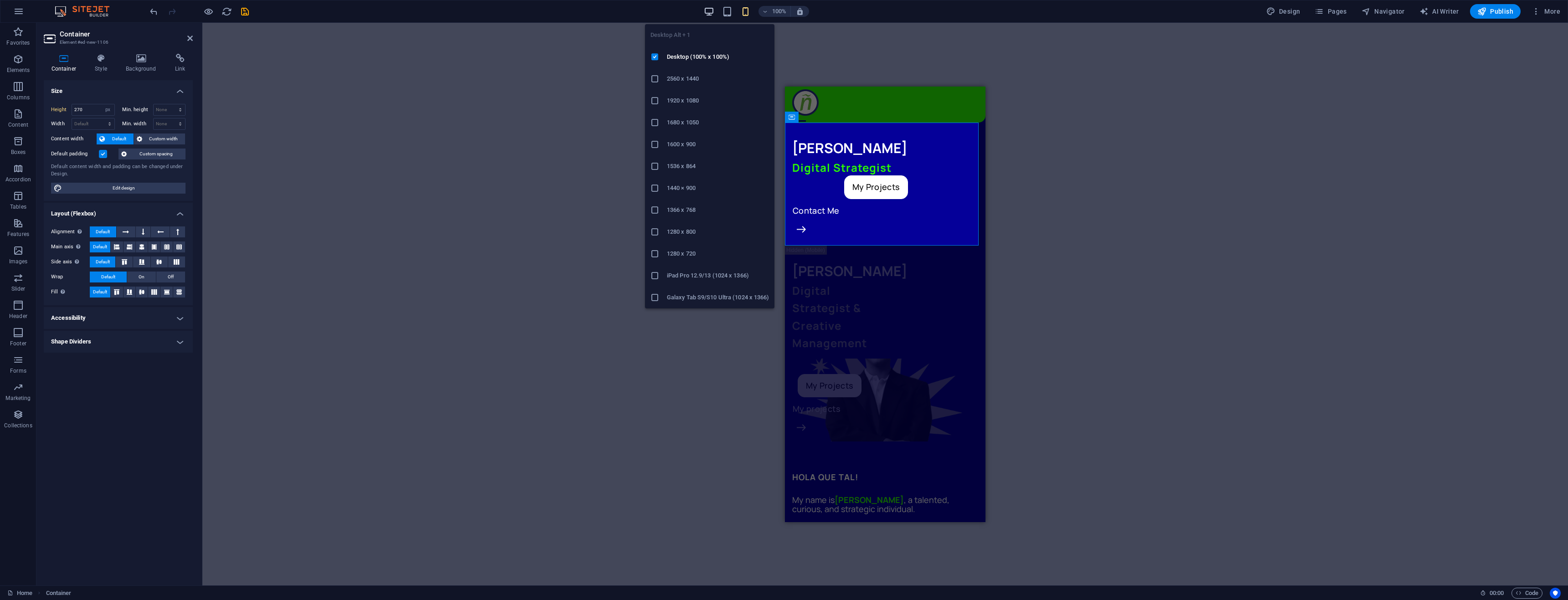
click at [710, 16] on icon "button" at bounding box center [709, 11] width 10 height 10
type input "500"
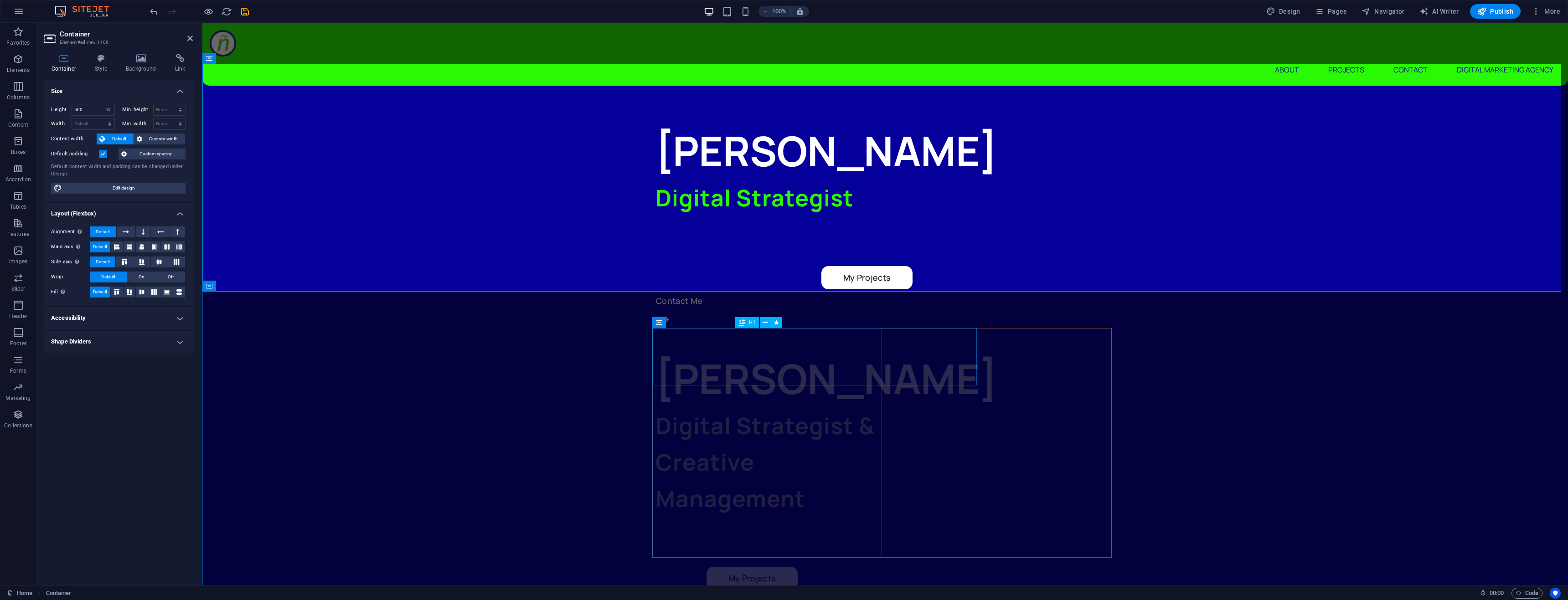
click at [820, 350] on div "[PERSON_NAME]" at bounding box center [770, 378] width 229 height 57
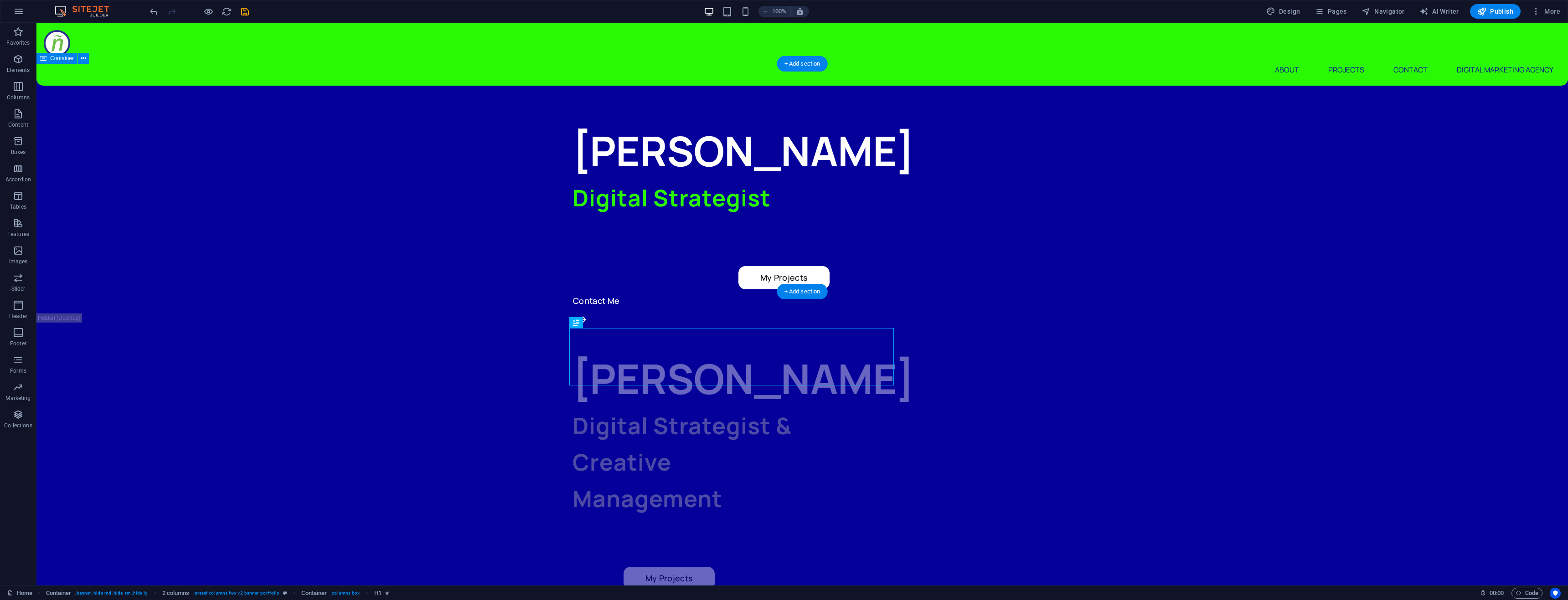
click at [394, 155] on div "[PERSON_NAME] Digital Strategist My Projects Contact Me" at bounding box center [802, 200] width 1531 height 228
select select "px"
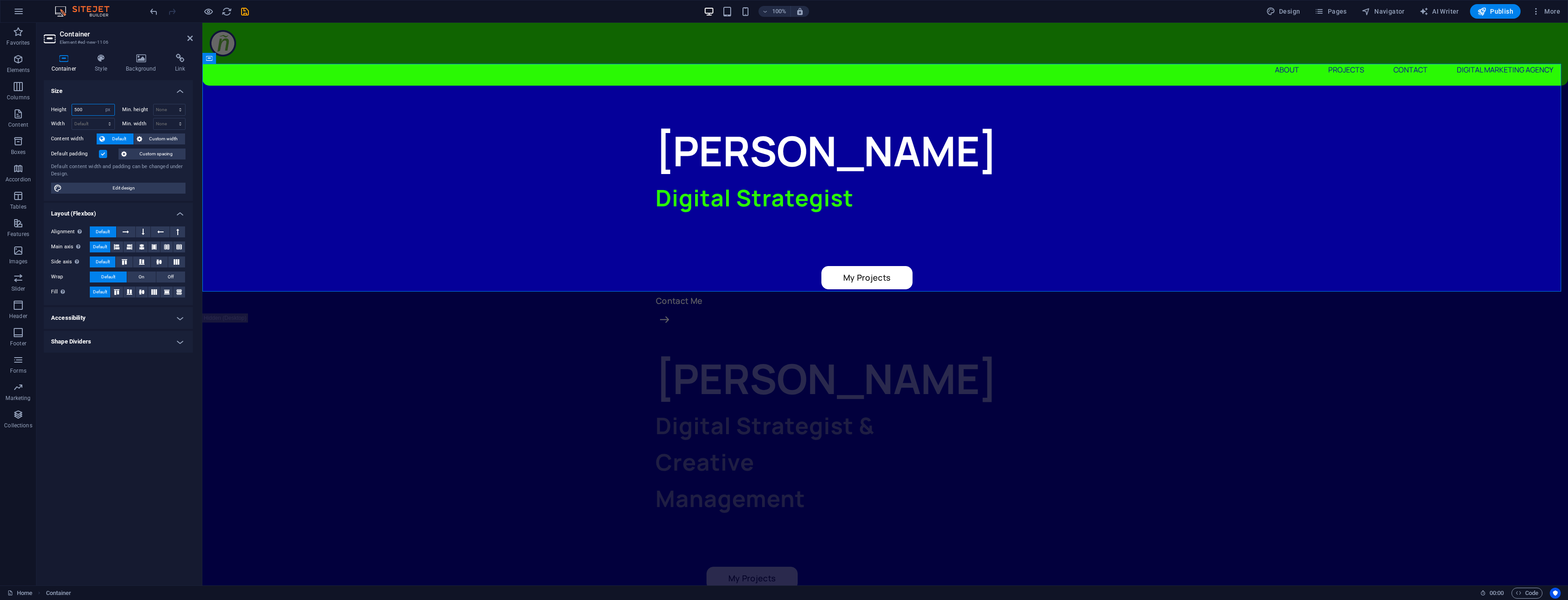
click at [90, 108] on input "500" at bounding box center [93, 110] width 43 height 11
type input "400"
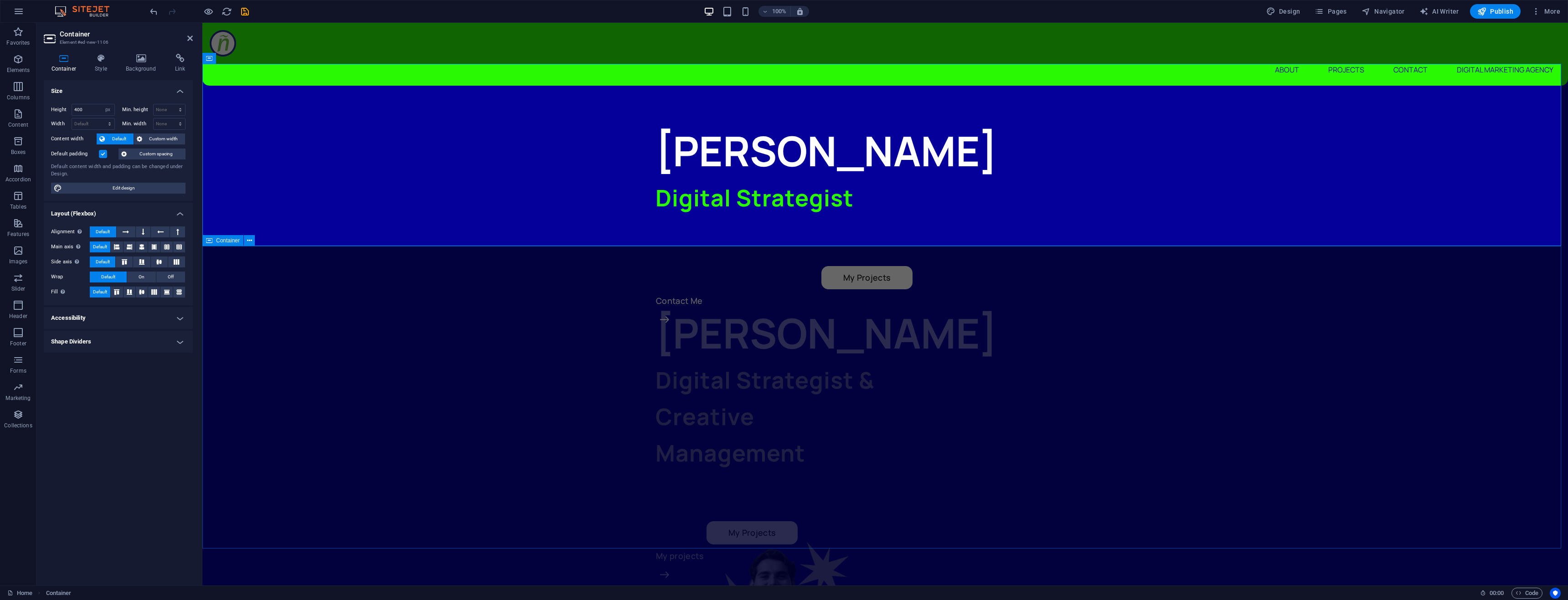
click at [559, 447] on div "[PERSON_NAME] Digital Strategist & Creative Management My Projects My projects" at bounding box center [885, 534] width 1366 height 532
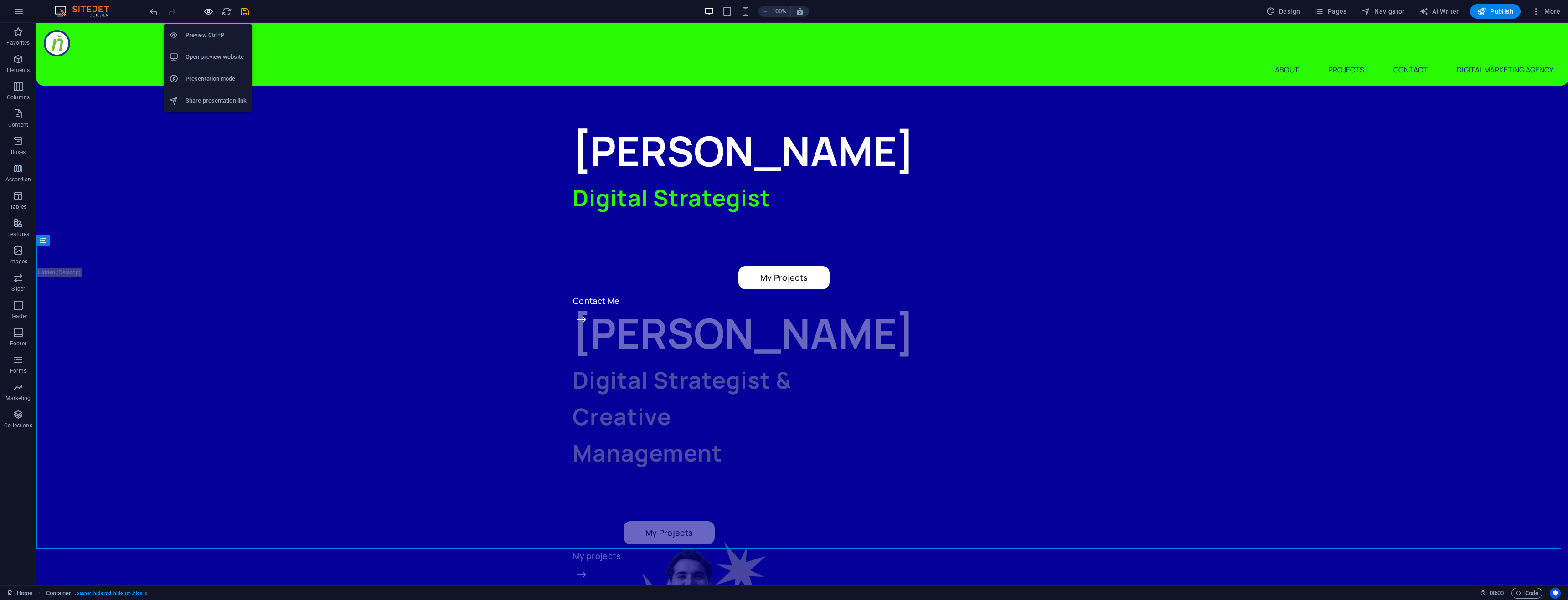
click at [208, 10] on icon "button" at bounding box center [208, 11] width 10 height 10
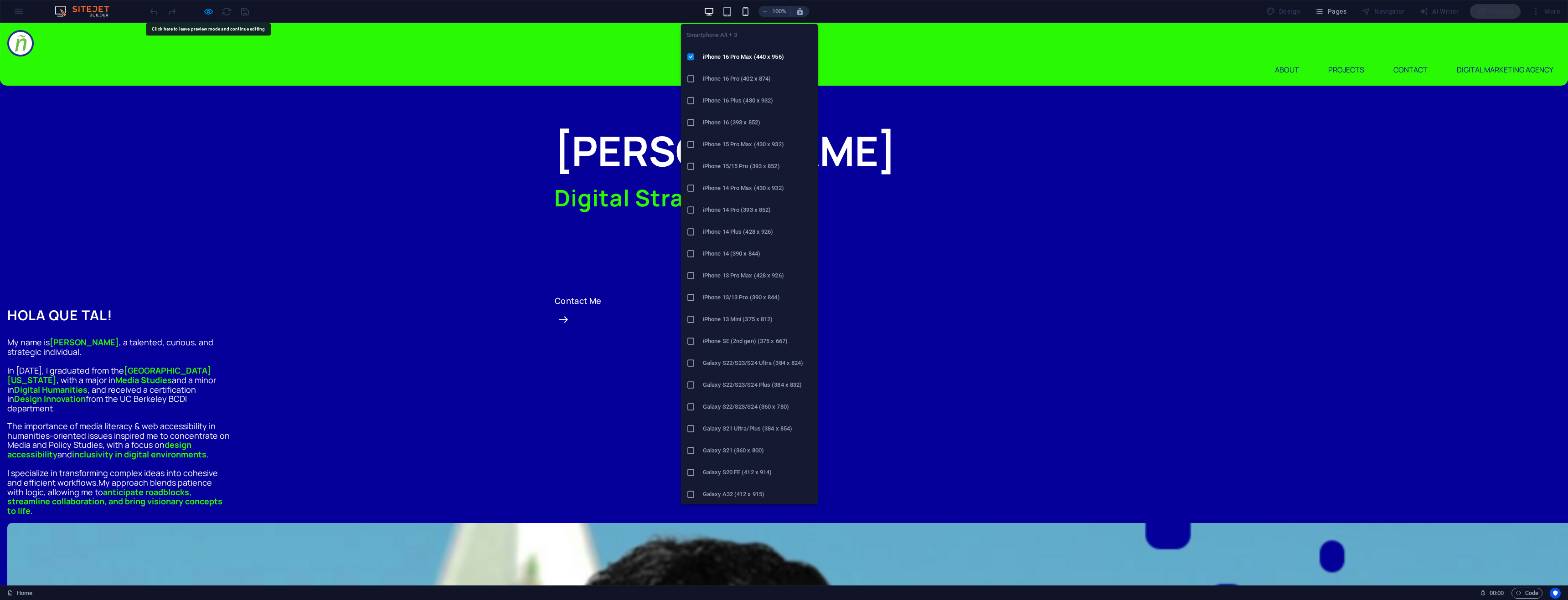
click at [751, 13] on icon "button" at bounding box center [745, 11] width 10 height 10
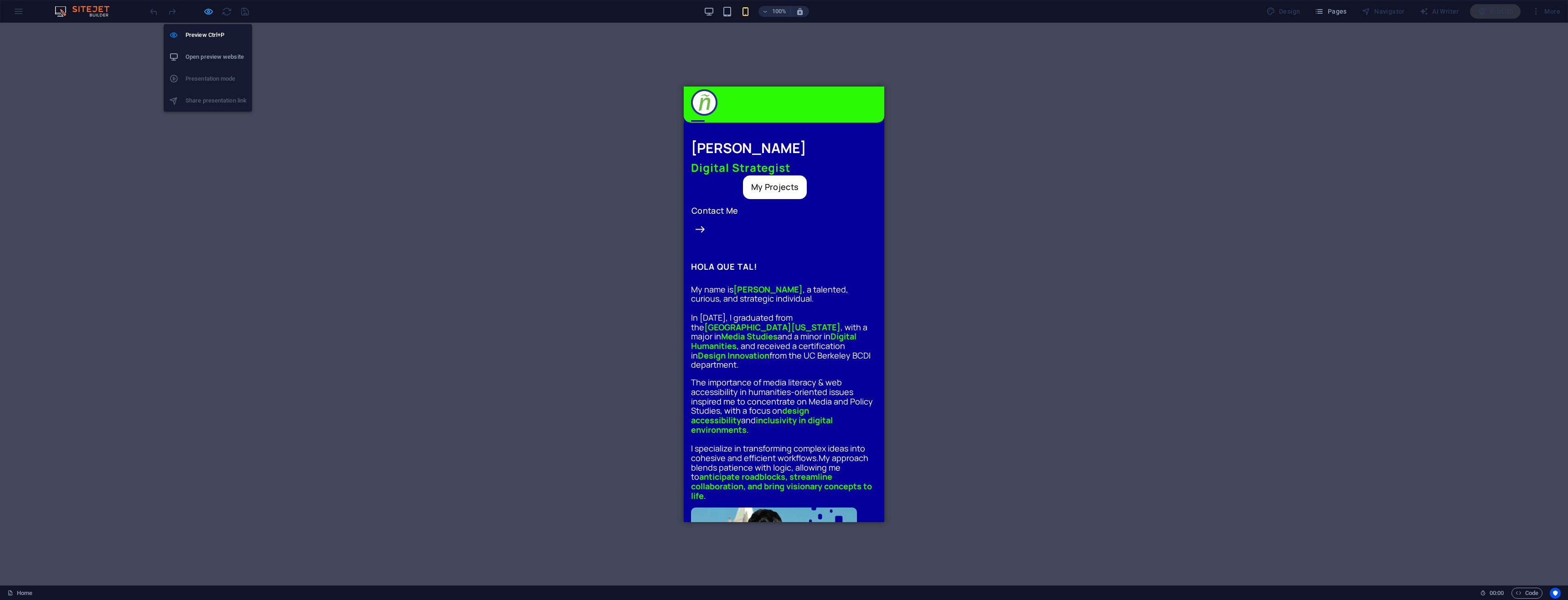
click at [205, 15] on icon "button" at bounding box center [208, 11] width 10 height 10
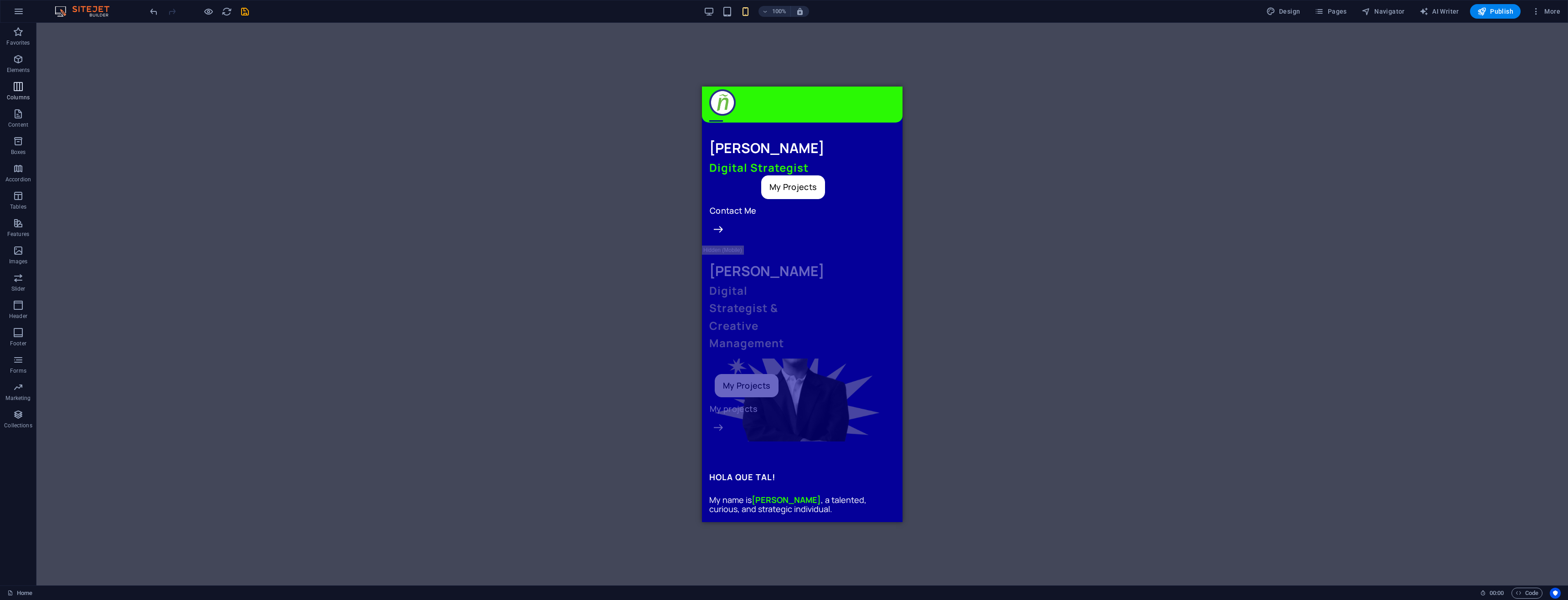
click at [23, 86] on icon "button" at bounding box center [18, 86] width 11 height 11
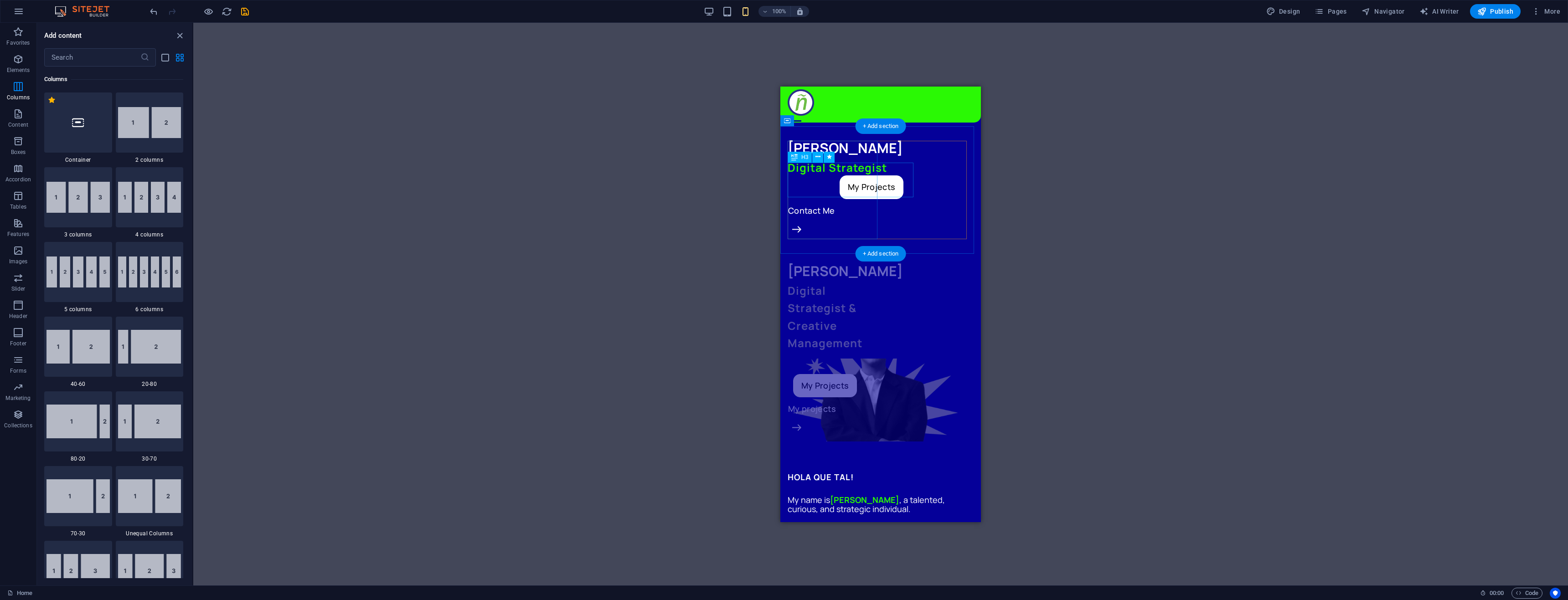
scroll to position [137, 0]
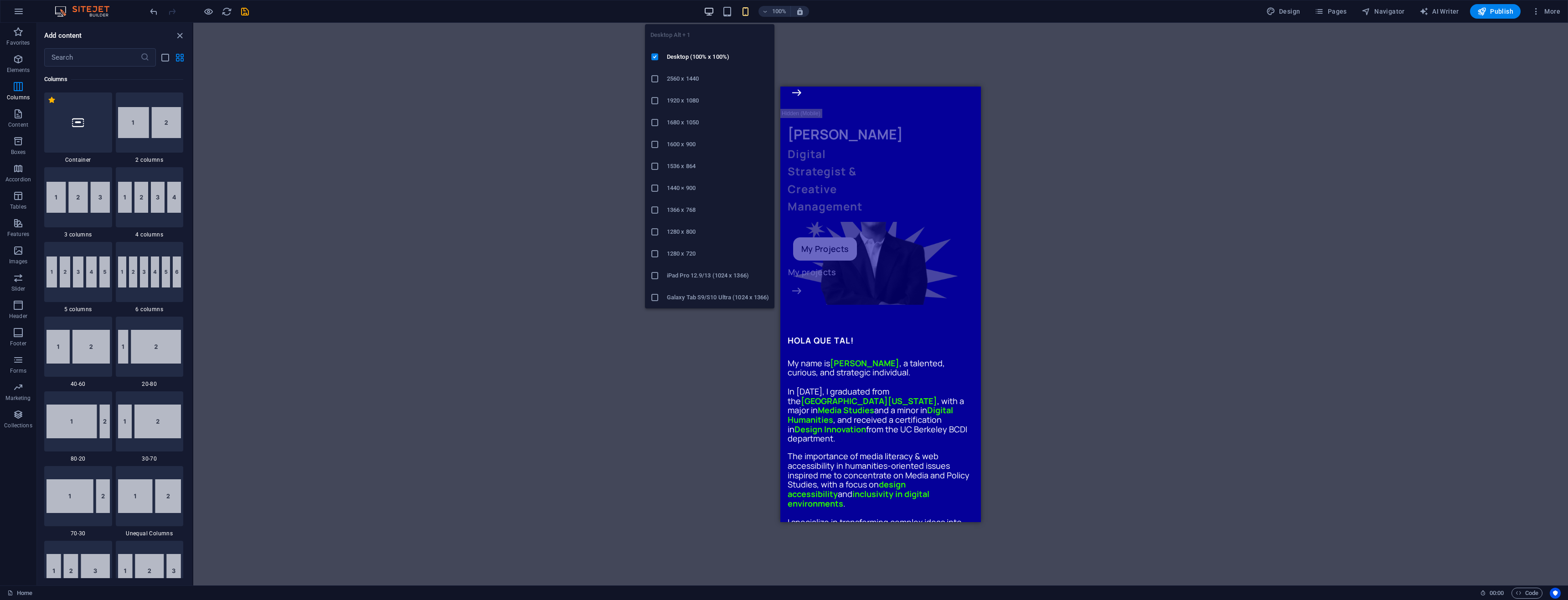
click at [708, 8] on icon "button" at bounding box center [709, 11] width 10 height 10
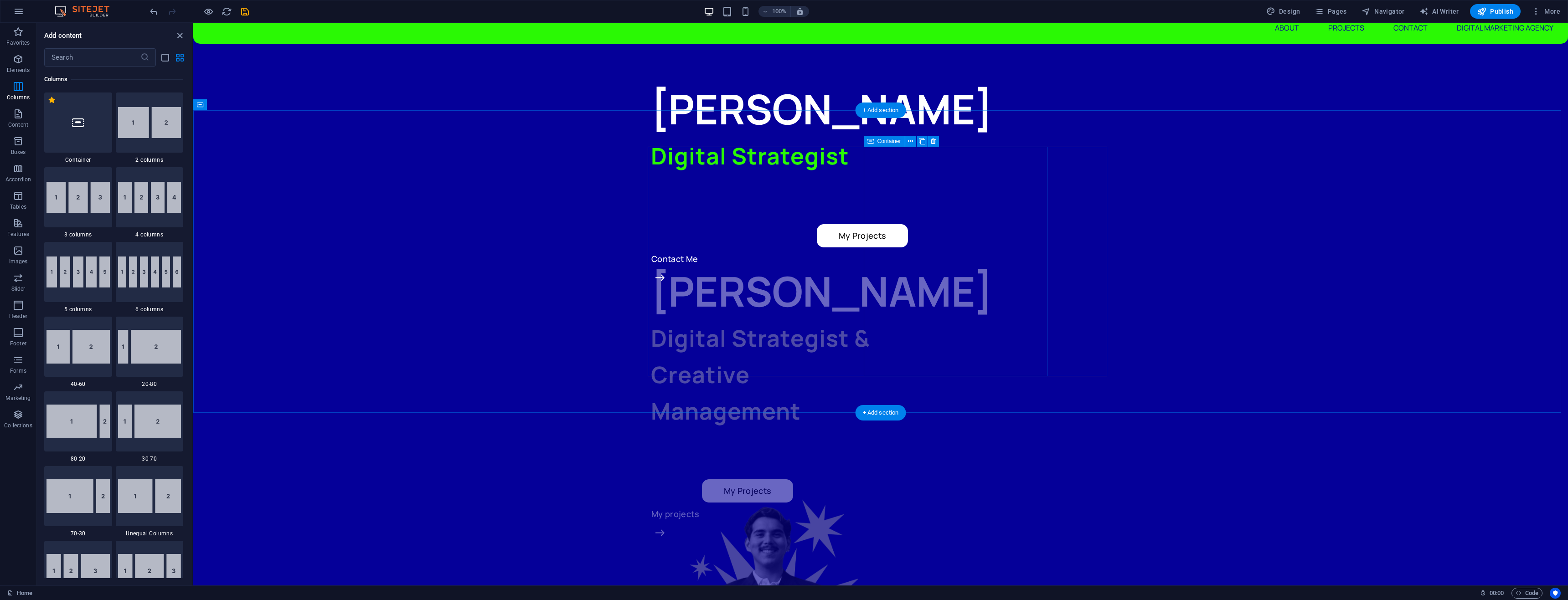
scroll to position [0, 0]
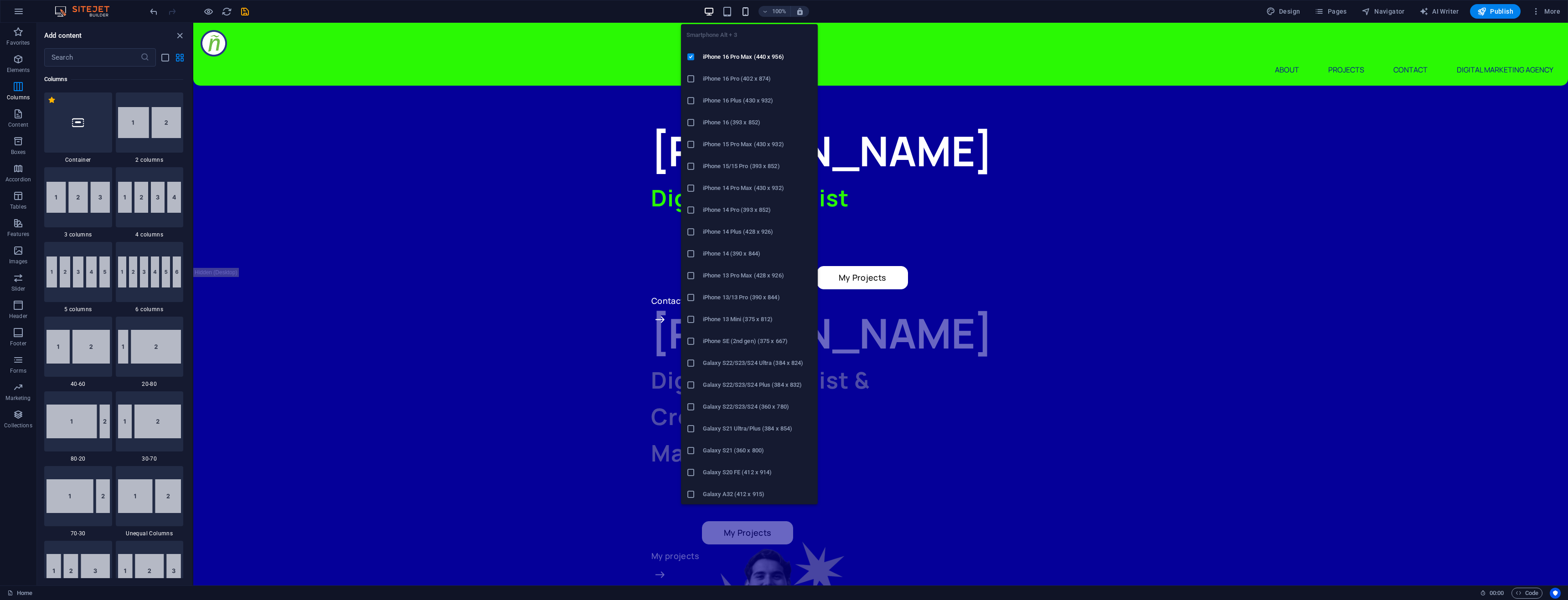
click at [743, 13] on icon "button" at bounding box center [745, 11] width 10 height 10
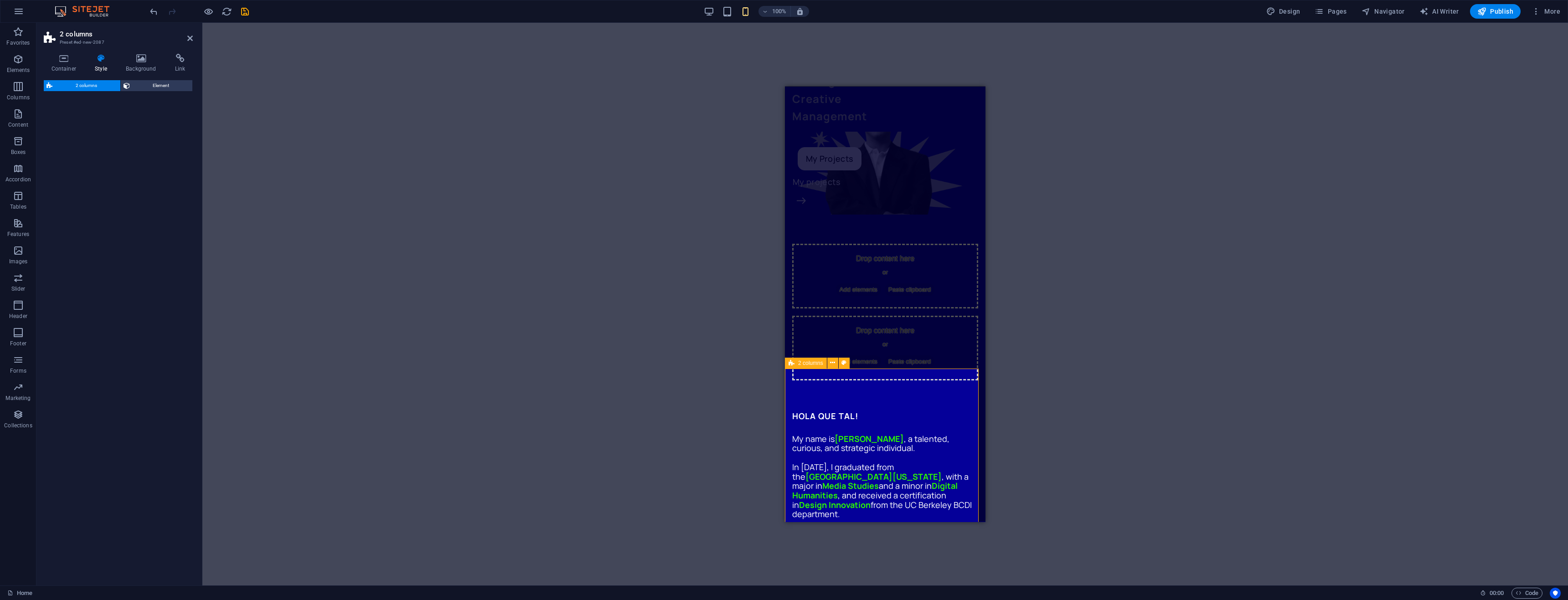
select select "rem"
select select "preset-columns-two-v2-default"
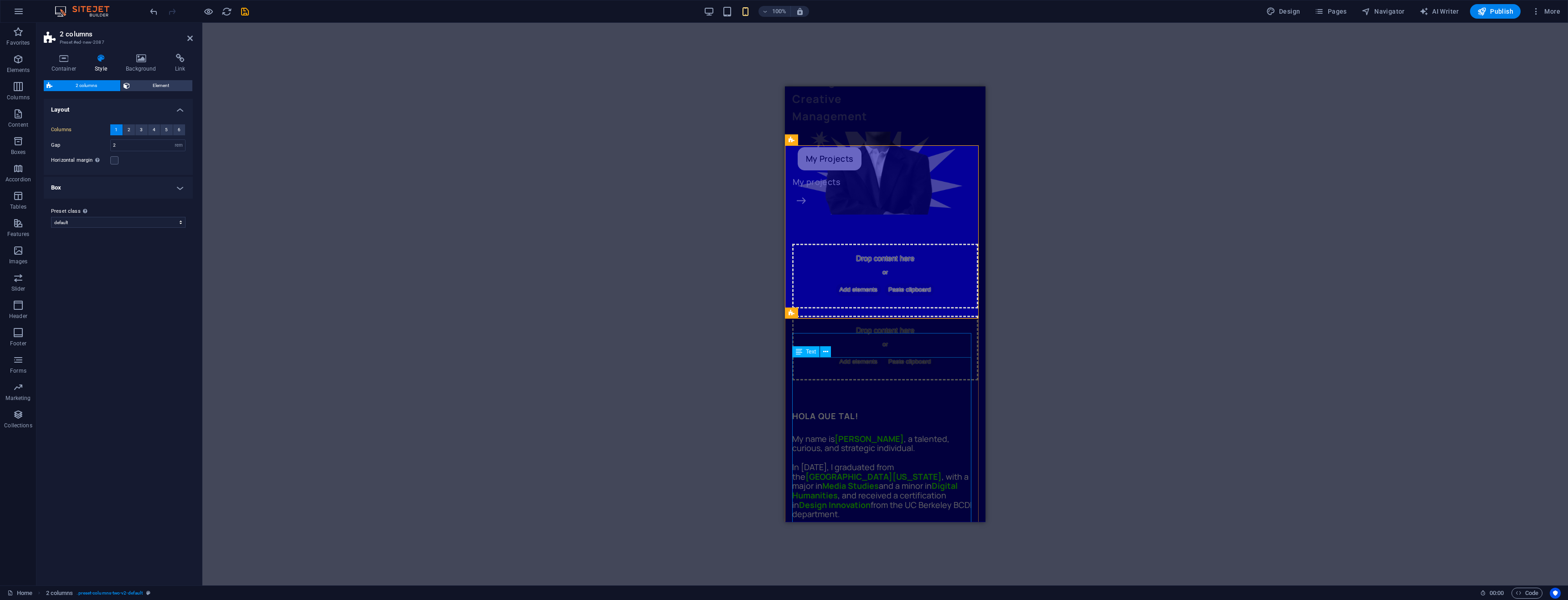
scroll to position [228, 0]
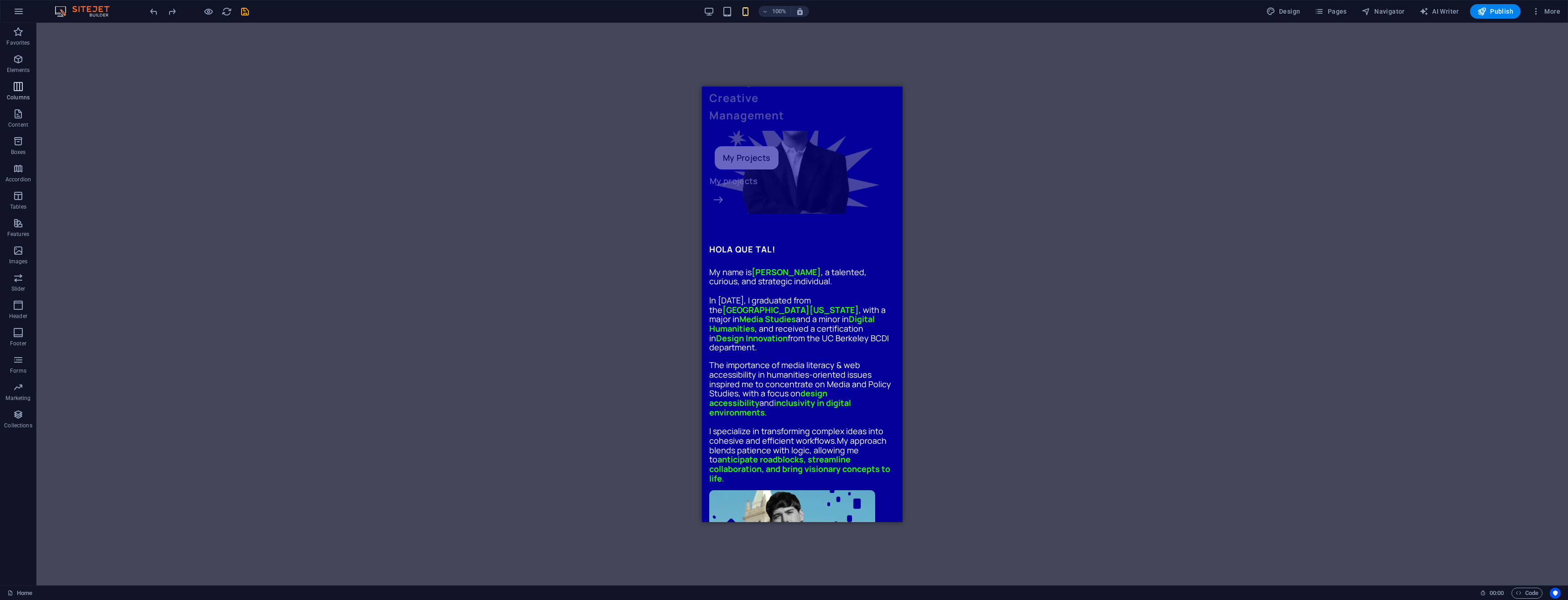
click at [15, 83] on icon "button" at bounding box center [18, 86] width 11 height 11
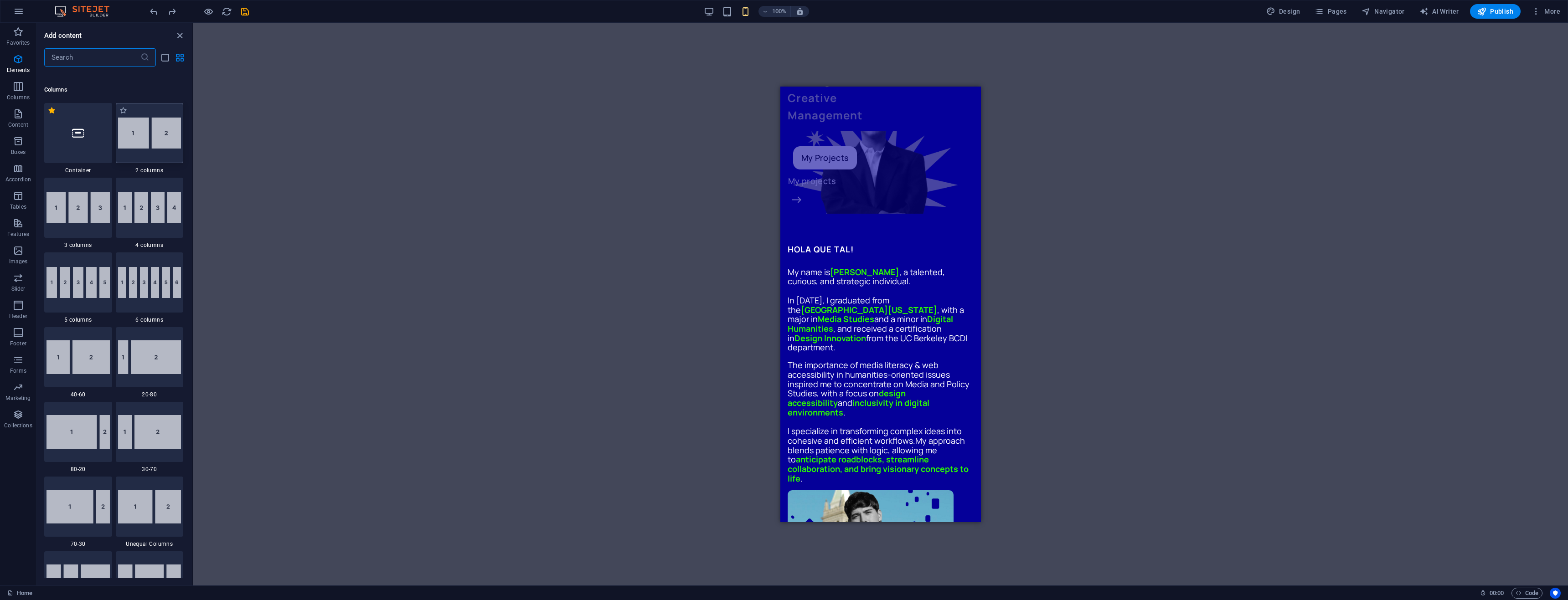
scroll to position [451, 0]
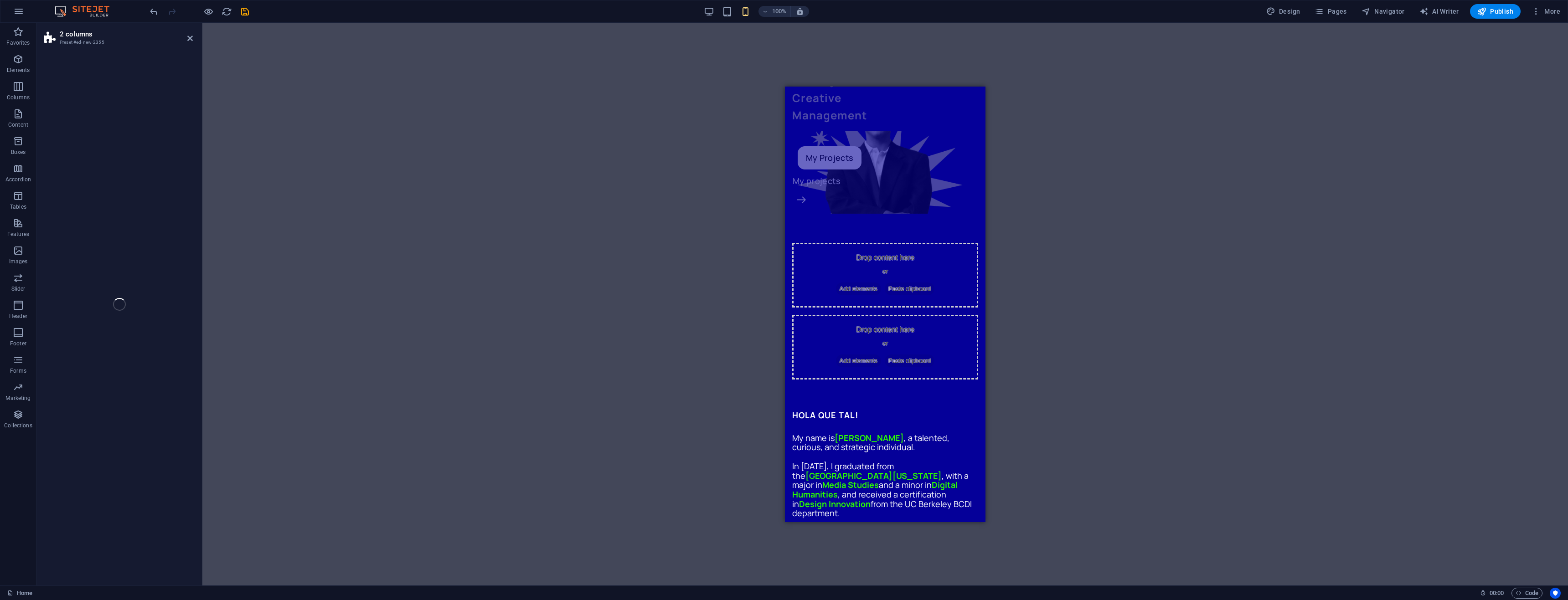
select select "rem"
select select "preset-columns-two-v2-default"
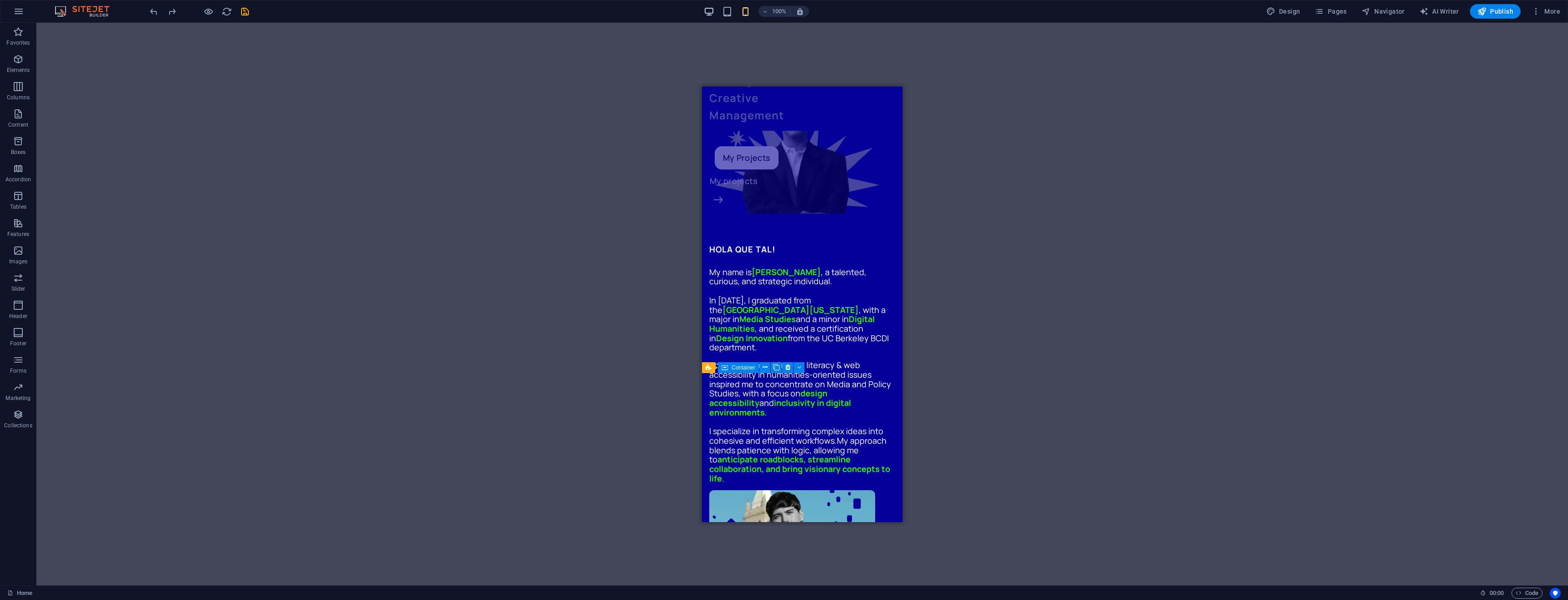
click at [712, 12] on icon "button" at bounding box center [709, 11] width 10 height 10
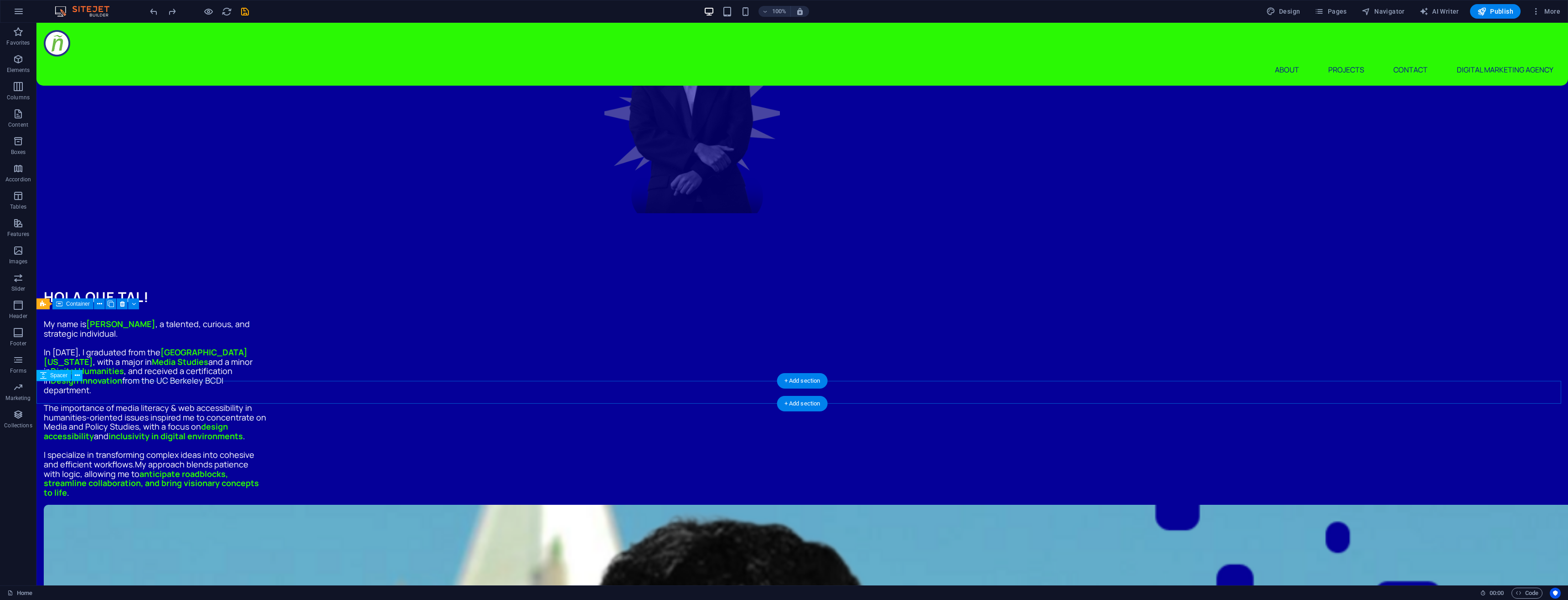
scroll to position [456, 0]
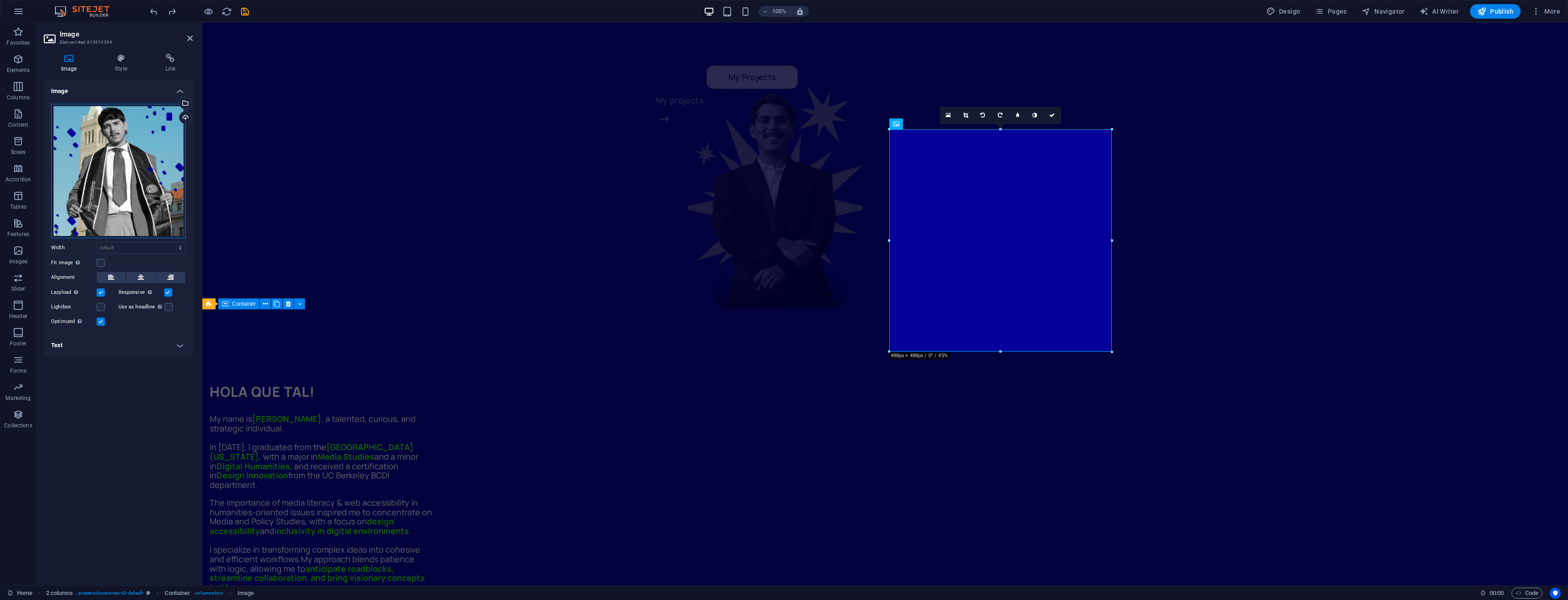
click at [89, 130] on div "Drag files here, click to choose files or select files from Files or our free s…" at bounding box center [118, 171] width 135 height 134
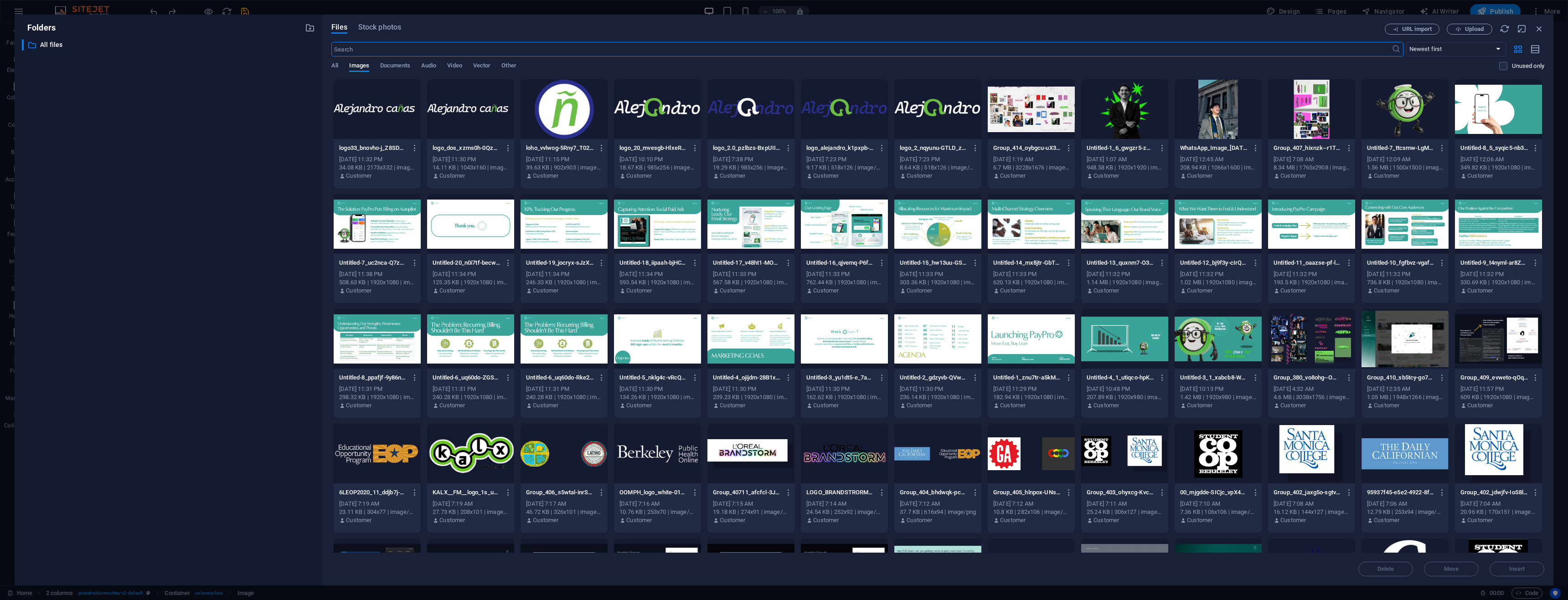
click at [1124, 118] on div at bounding box center [1124, 109] width 87 height 59
click at [1124, 118] on div "1" at bounding box center [1124, 109] width 87 height 59
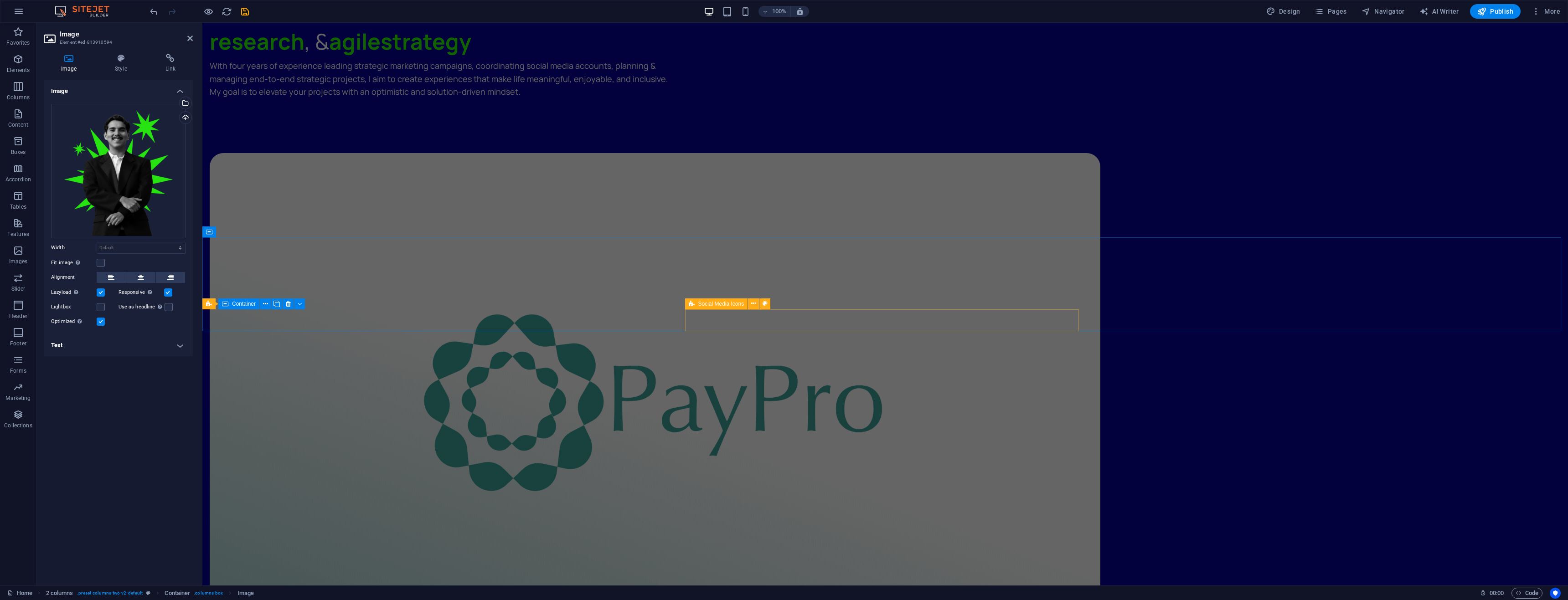
scroll to position [2419, 0]
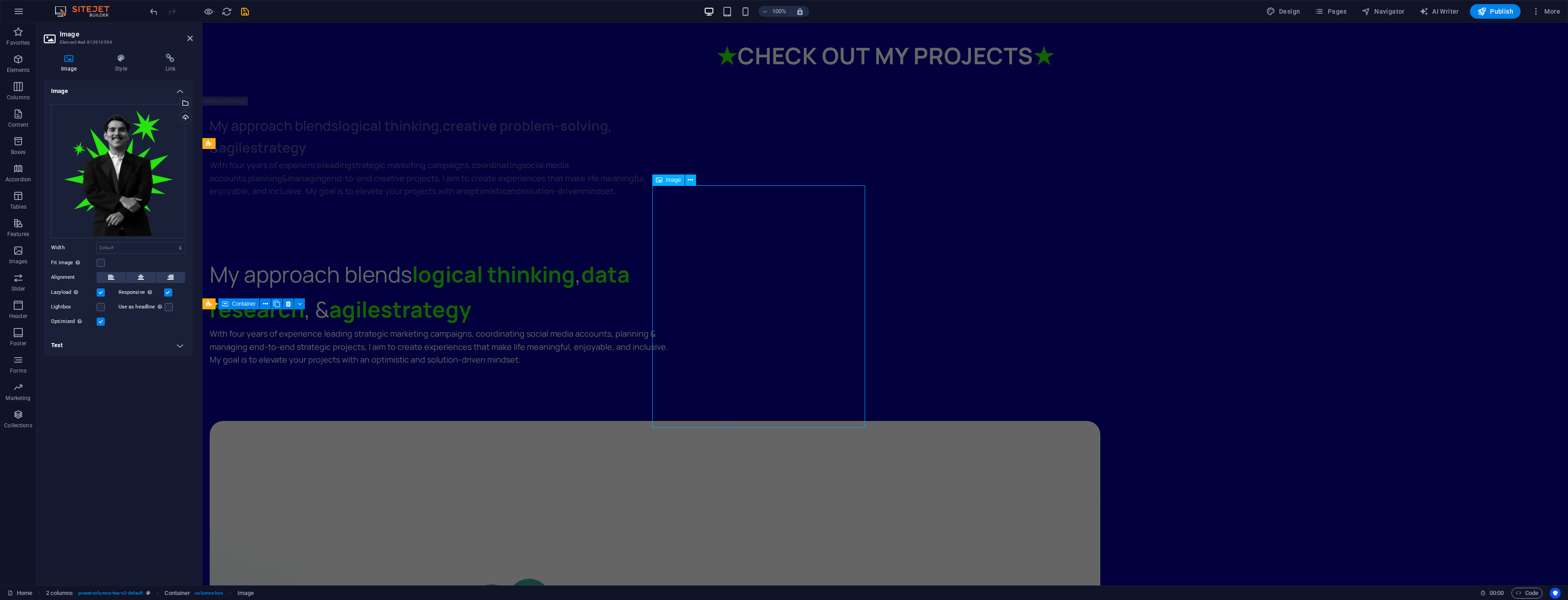
select select "%"
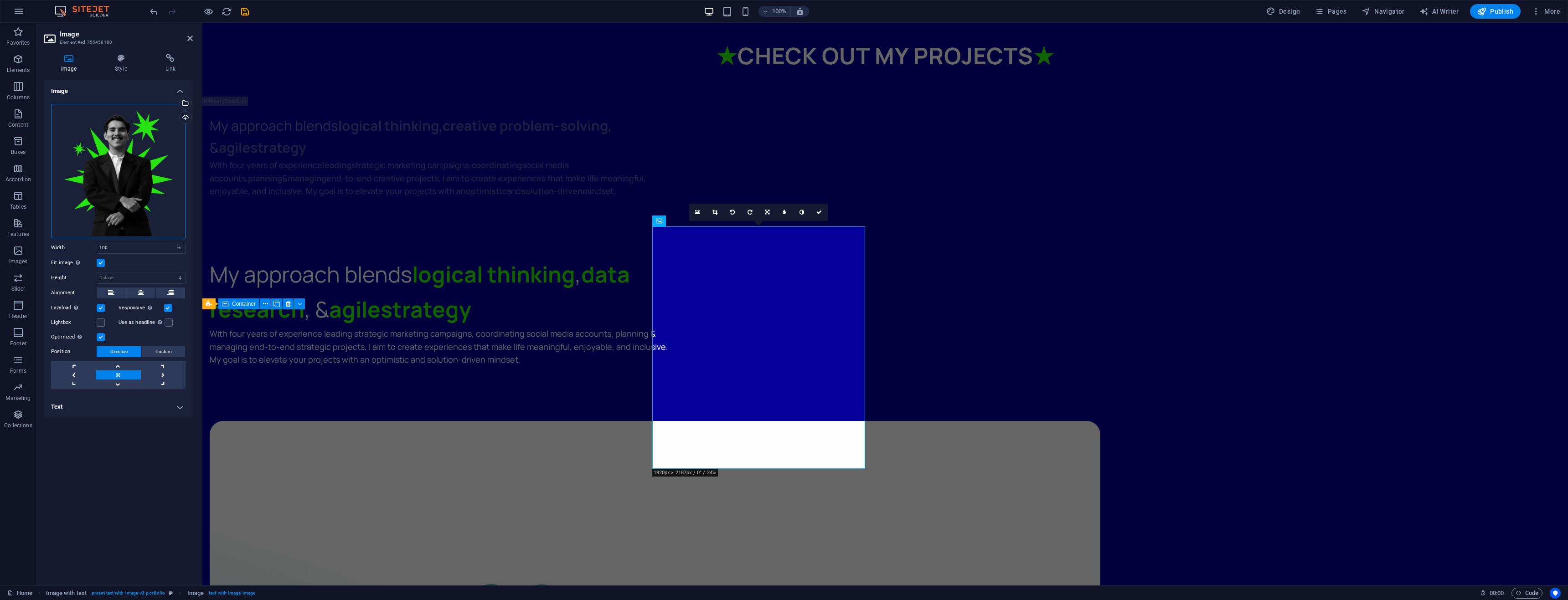
click at [157, 197] on div "Drag files here, click to choose files or select files from Files or our free s…" at bounding box center [118, 171] width 135 height 134
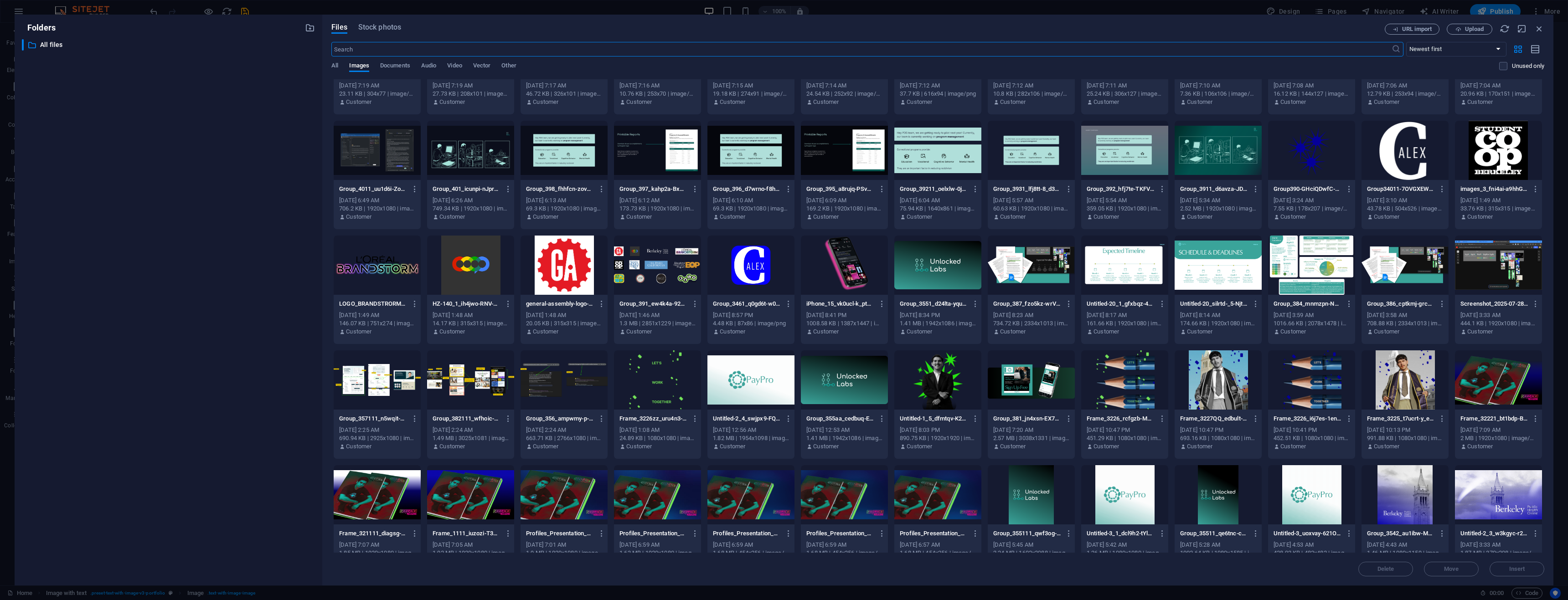
scroll to position [501, 0]
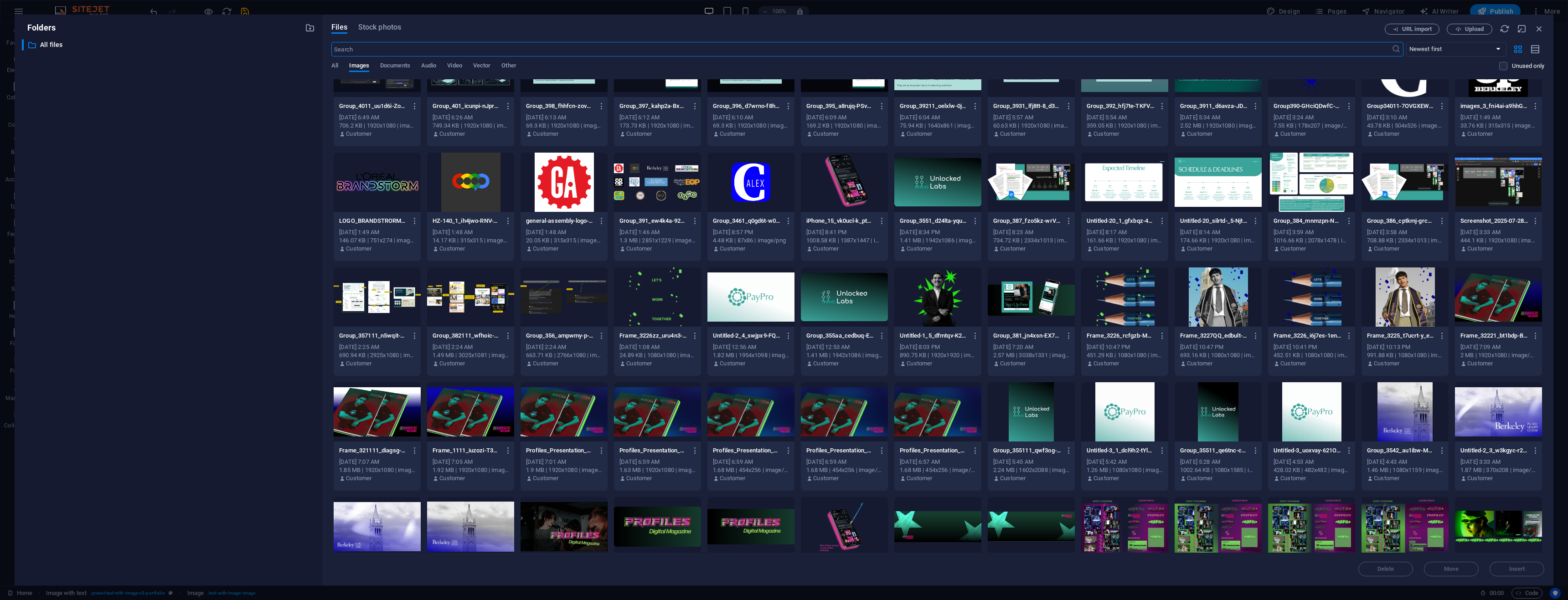
click at [1211, 298] on div at bounding box center [1218, 297] width 87 height 59
click at [1211, 298] on div "1" at bounding box center [1218, 297] width 87 height 59
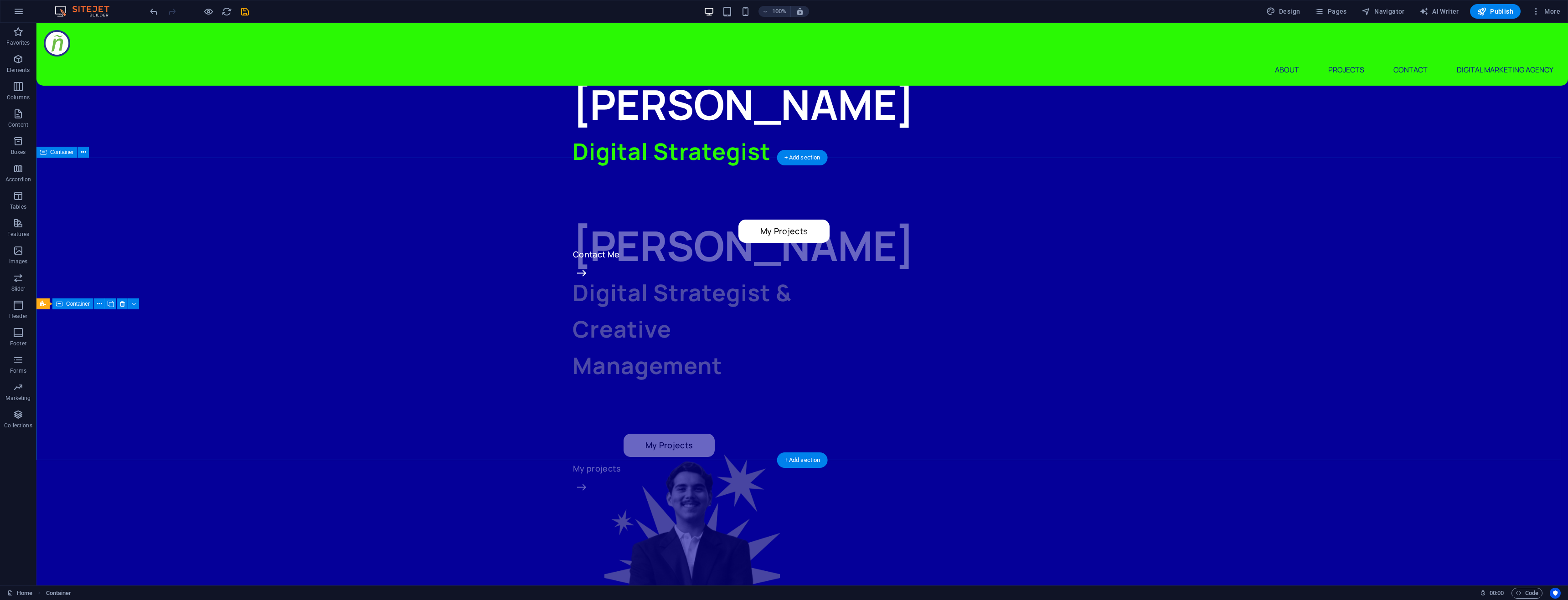
scroll to position [0, 0]
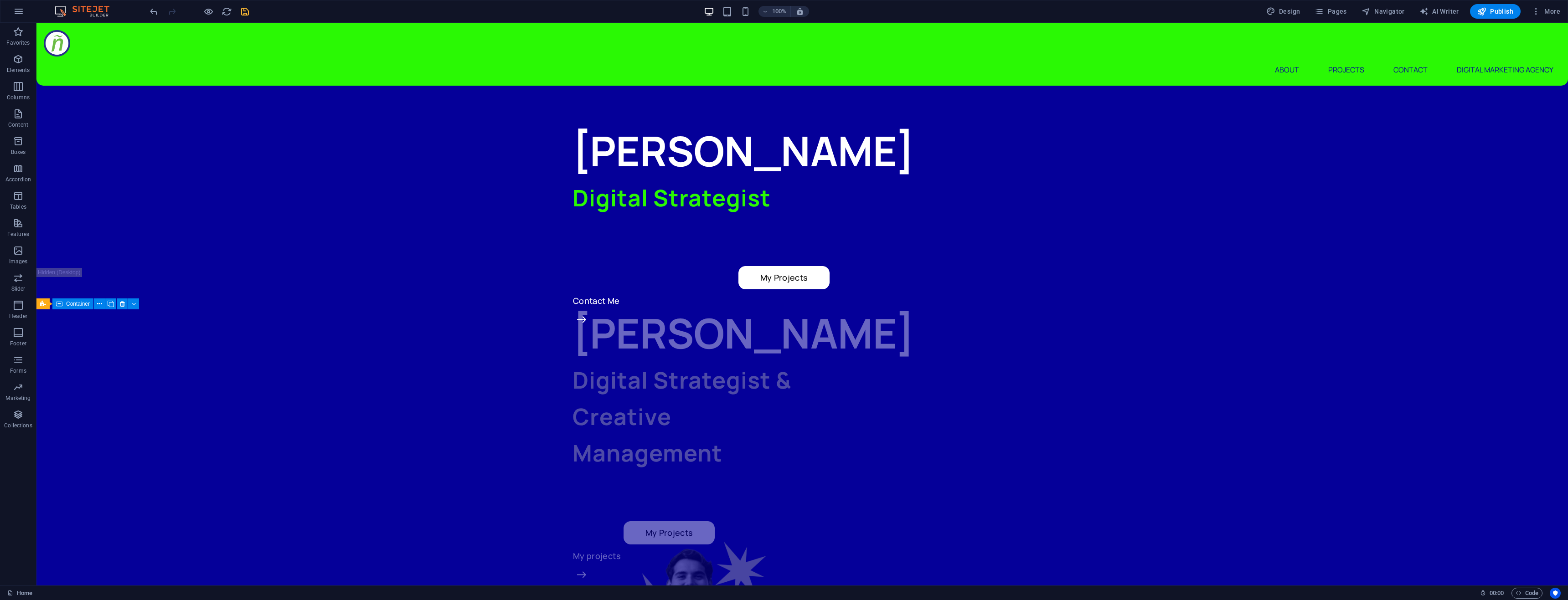
click at [244, 15] on icon "save" at bounding box center [245, 11] width 10 height 10
click at [209, 12] on icon "button" at bounding box center [208, 11] width 10 height 10
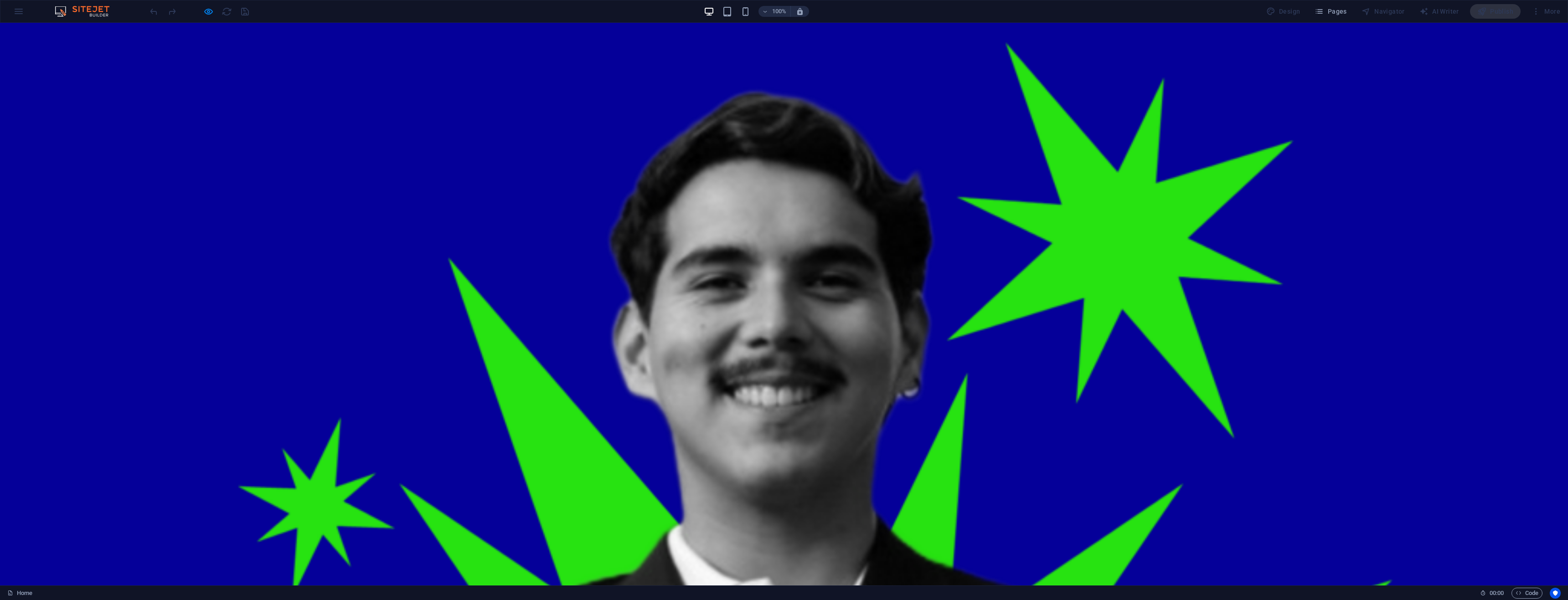
scroll to position [547, 0]
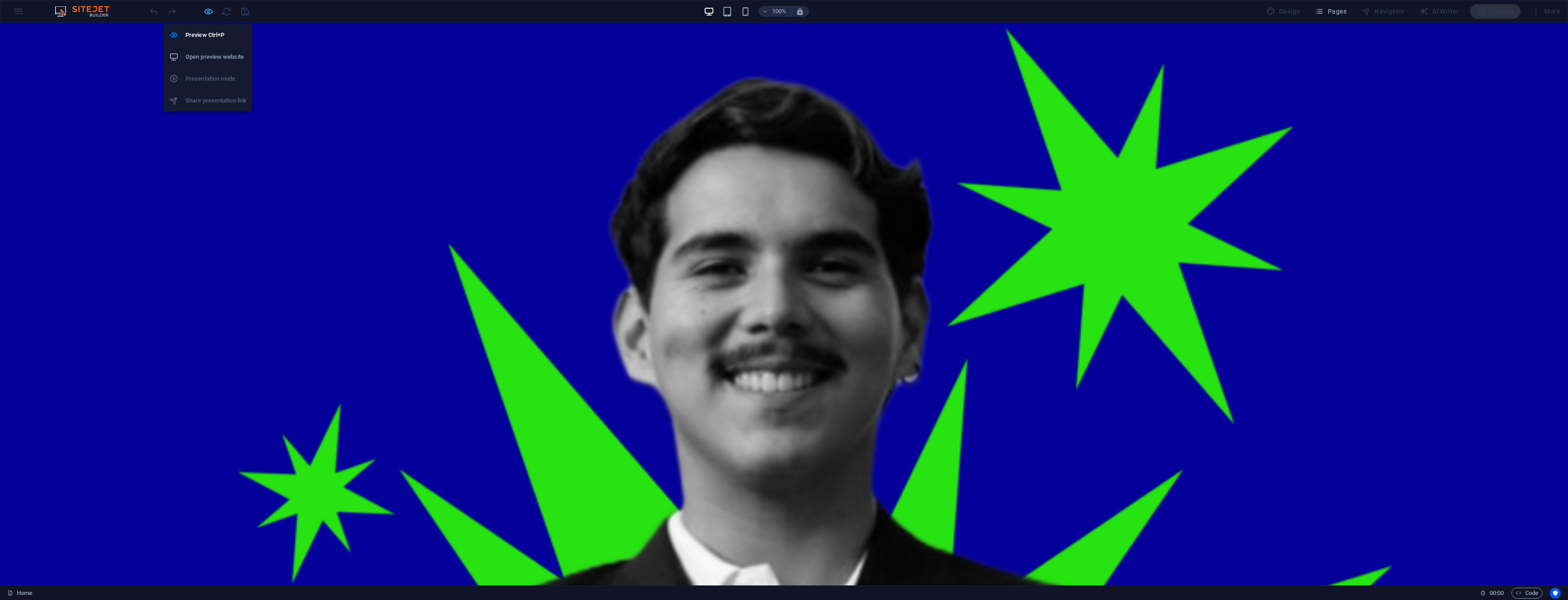
click at [206, 9] on icon "button" at bounding box center [208, 11] width 10 height 10
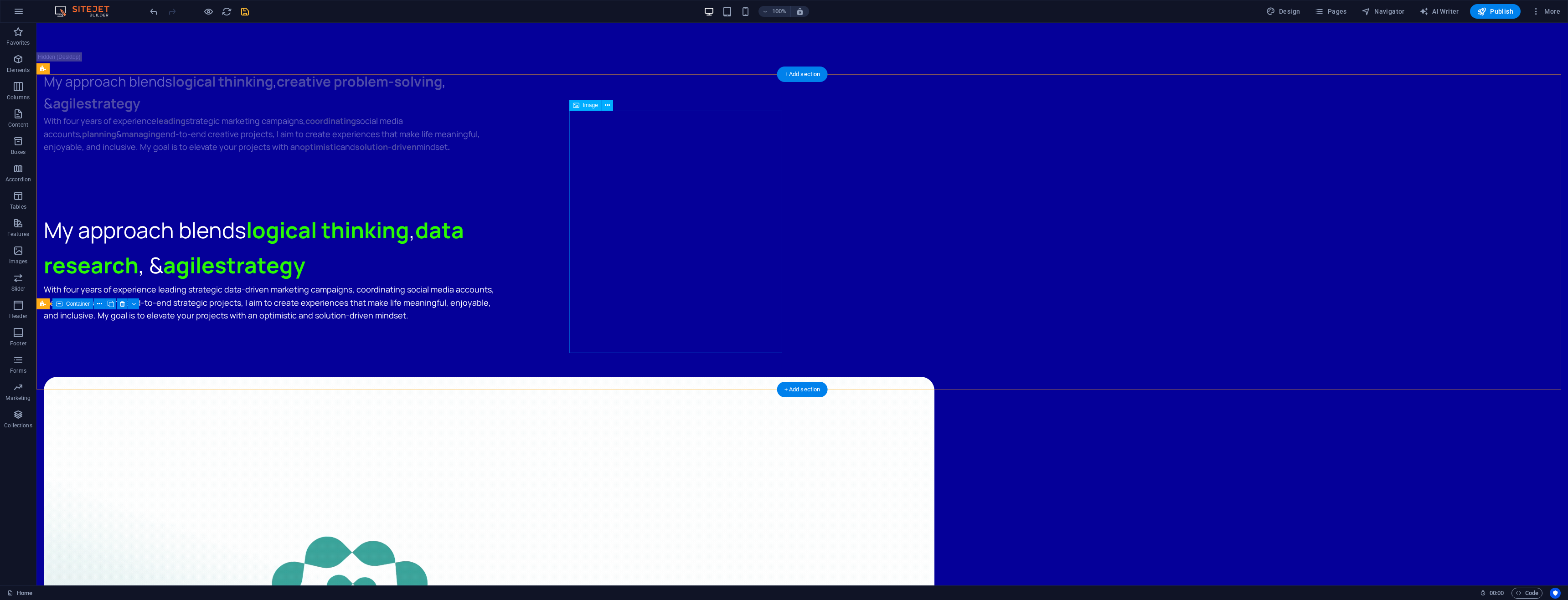
scroll to position [2688, 0]
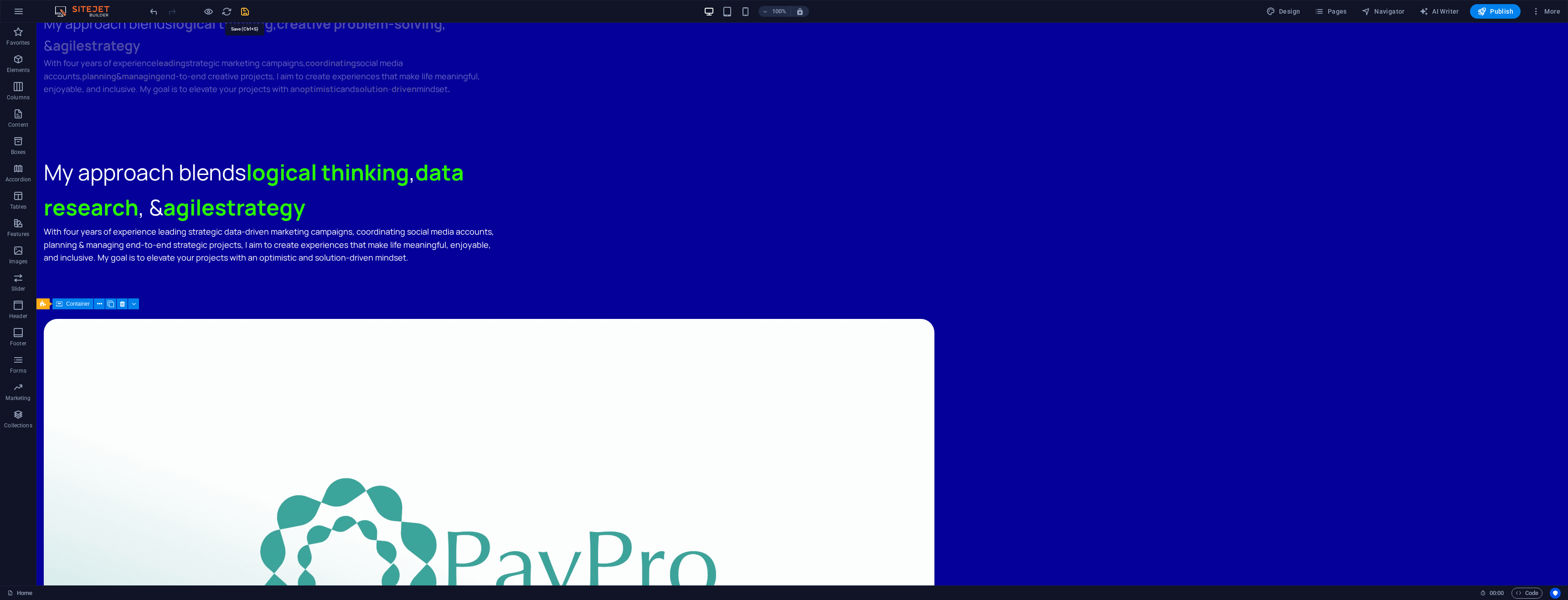
click at [243, 13] on icon "save" at bounding box center [245, 11] width 10 height 10
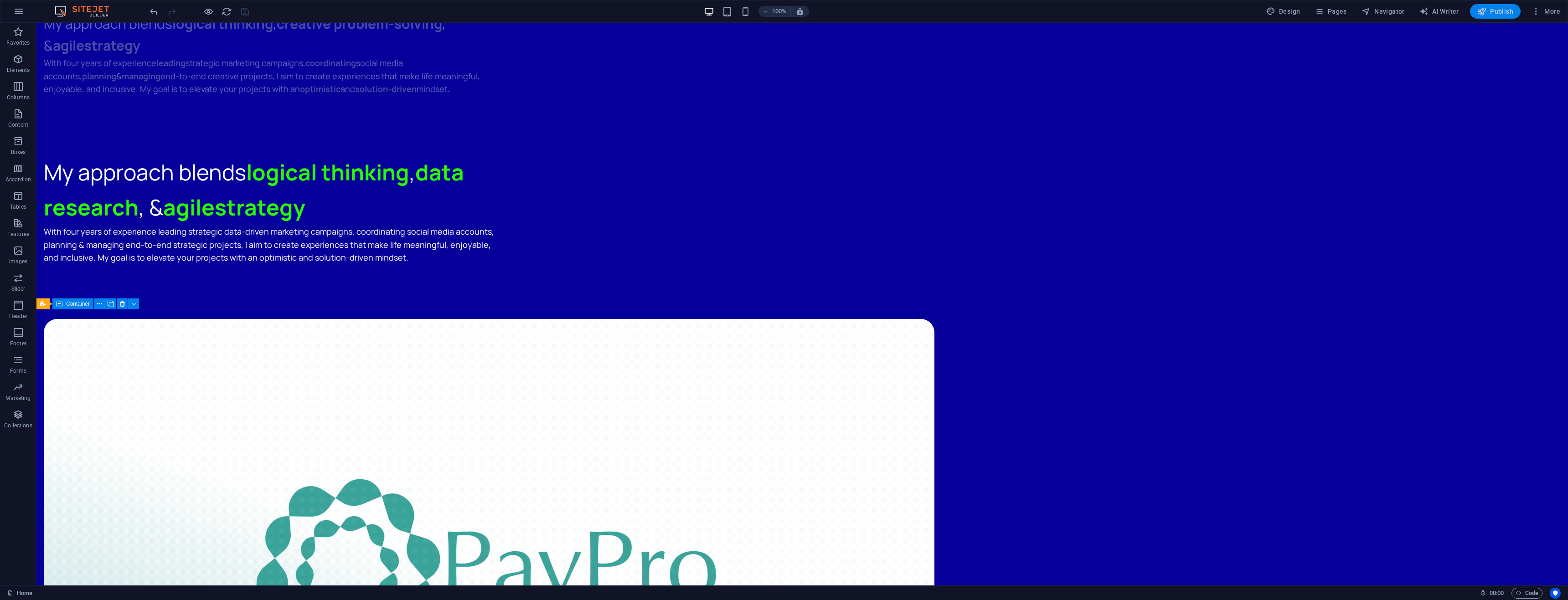
click at [1496, 14] on span "Publish" at bounding box center [1495, 11] width 36 height 9
